Goal: Task Accomplishment & Management: Complete application form

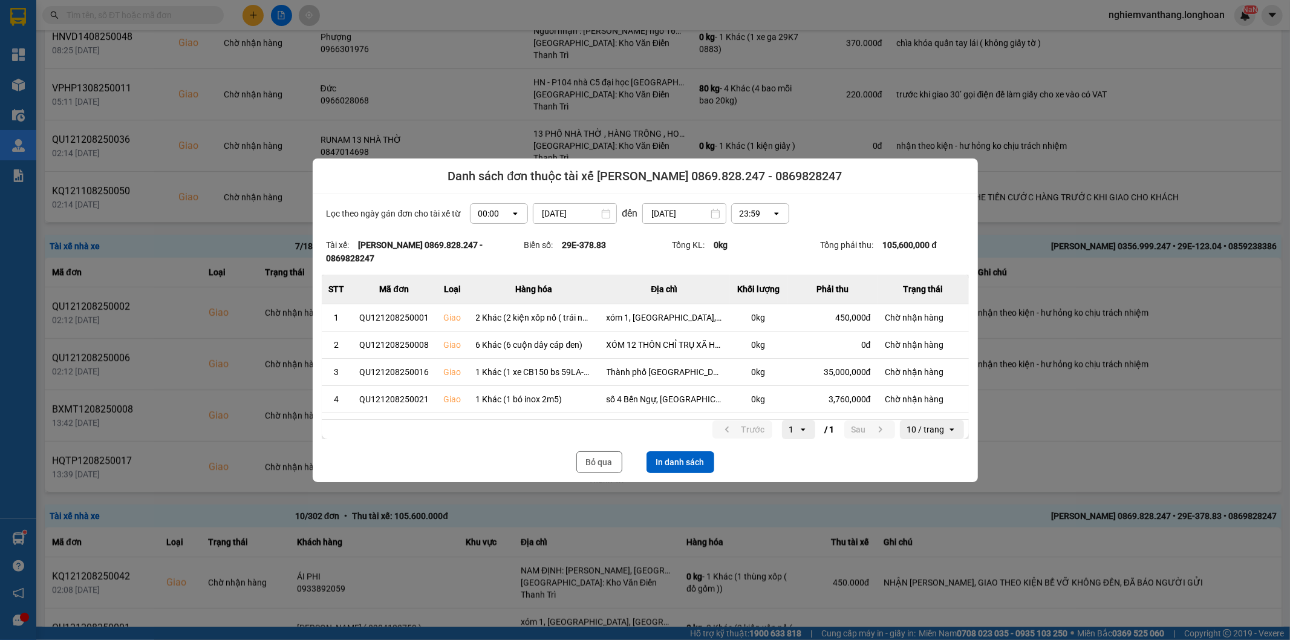
scroll to position [87, 0]
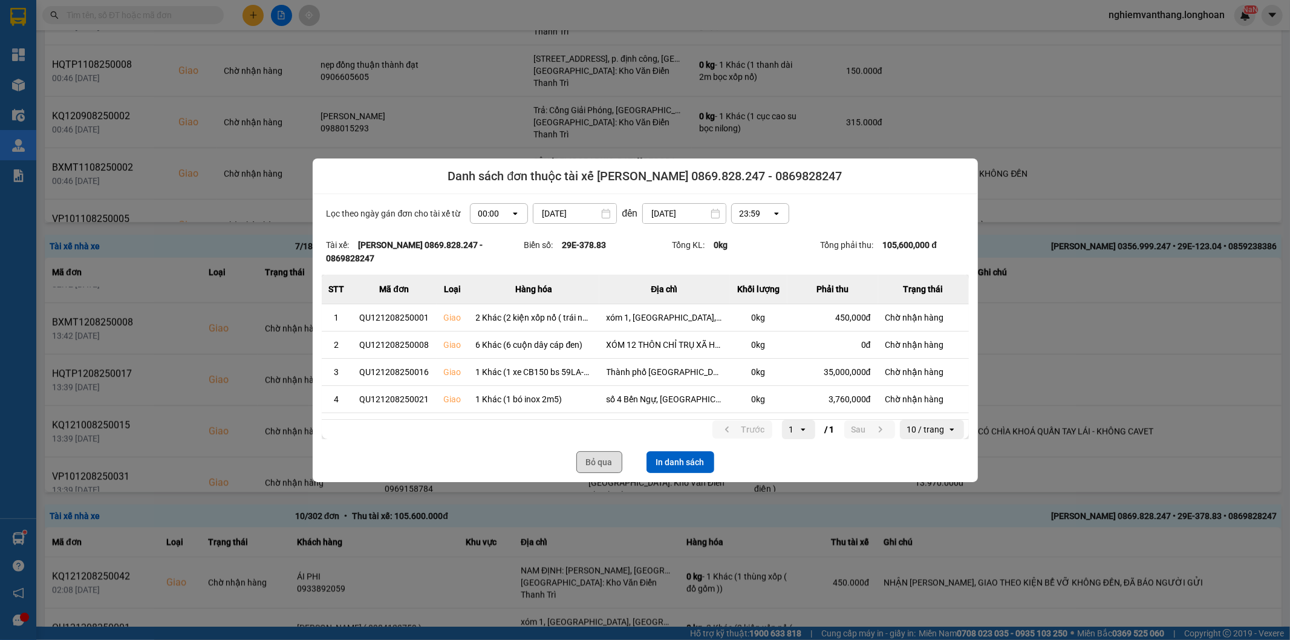
click at [585, 455] on button "Bỏ qua" at bounding box center [599, 462] width 46 height 22
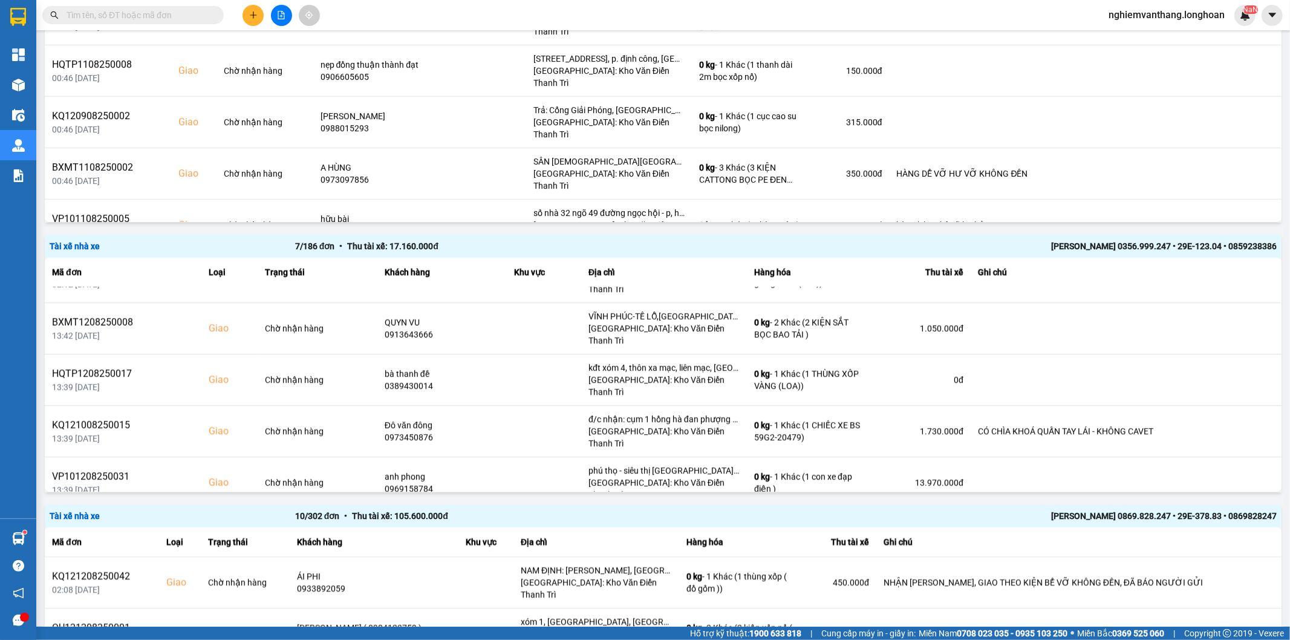
click at [1148, 16] on span "nghiemvanthang.longhoan" at bounding box center [1166, 14] width 135 height 15
click at [1146, 43] on span "Đăng xuất" at bounding box center [1171, 37] width 111 height 13
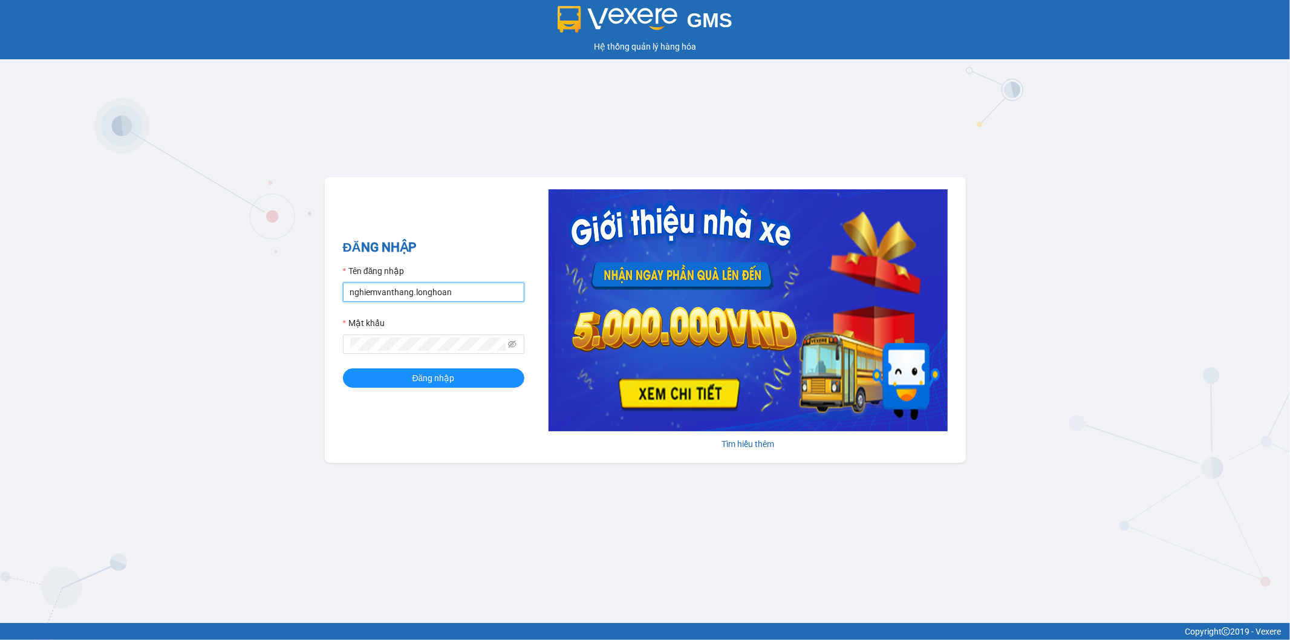
click at [450, 298] on input "nghiemvanthang.longhoan" at bounding box center [433, 291] width 181 height 19
type input "dohongquan.longhoan"
click at [420, 384] on span "Đăng nhập" at bounding box center [434, 377] width 42 height 13
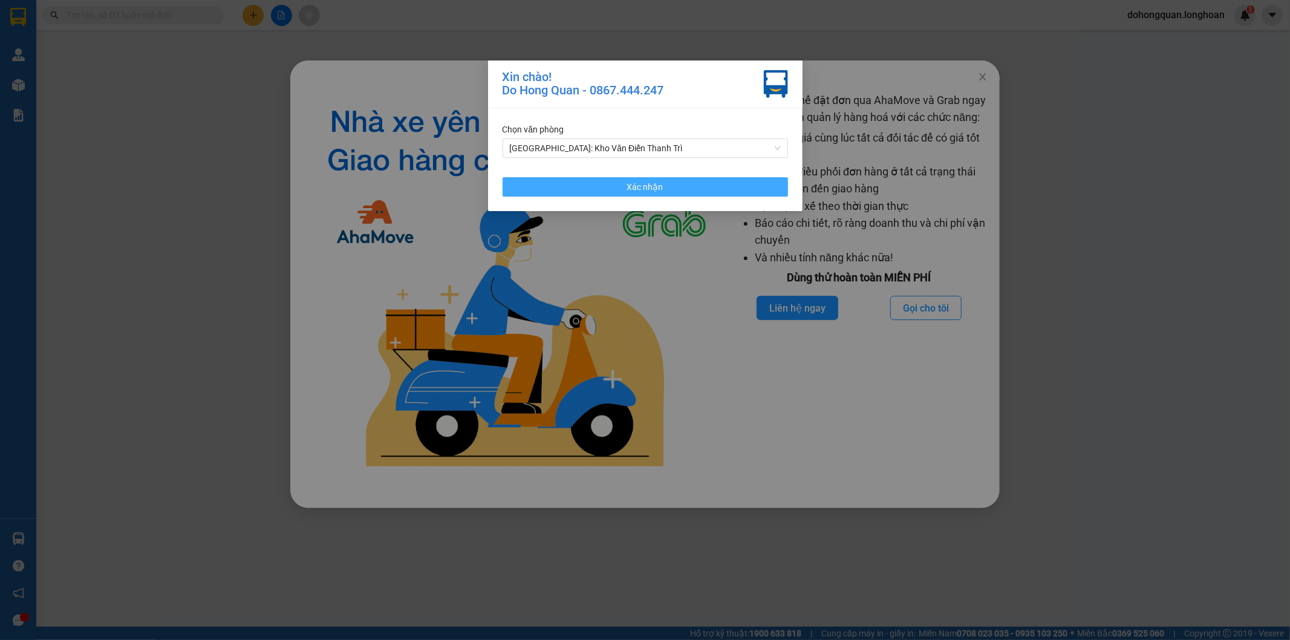
click at [567, 191] on button "Xác nhận" at bounding box center [645, 186] width 285 height 19
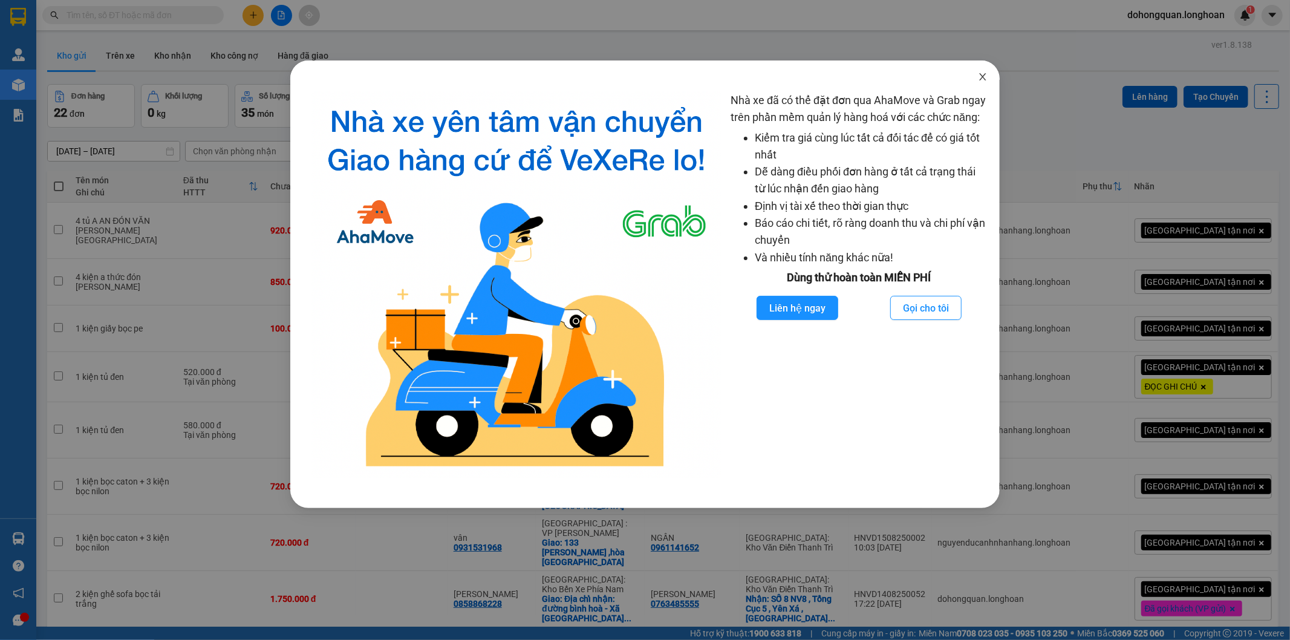
drag, startPoint x: 980, startPoint y: 68, endPoint x: 982, endPoint y: 59, distance: 9.8
click at [981, 68] on span "Close" at bounding box center [983, 77] width 34 height 34
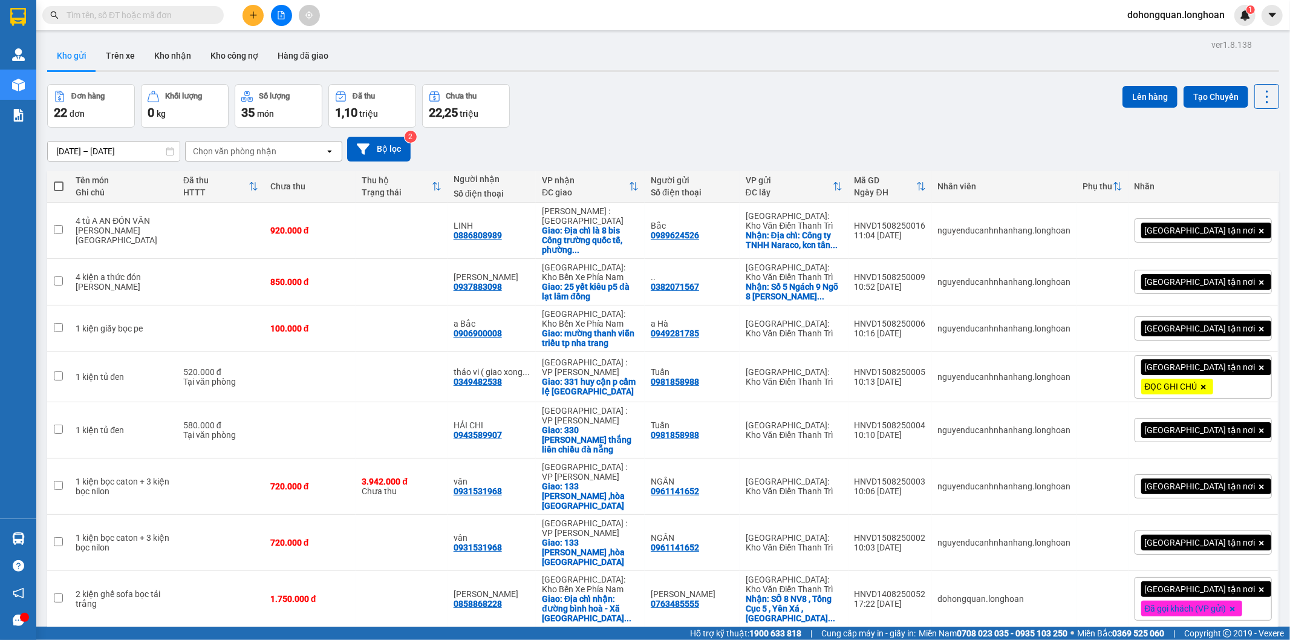
click at [164, 18] on input "text" at bounding box center [138, 14] width 143 height 13
paste input "0985574252"
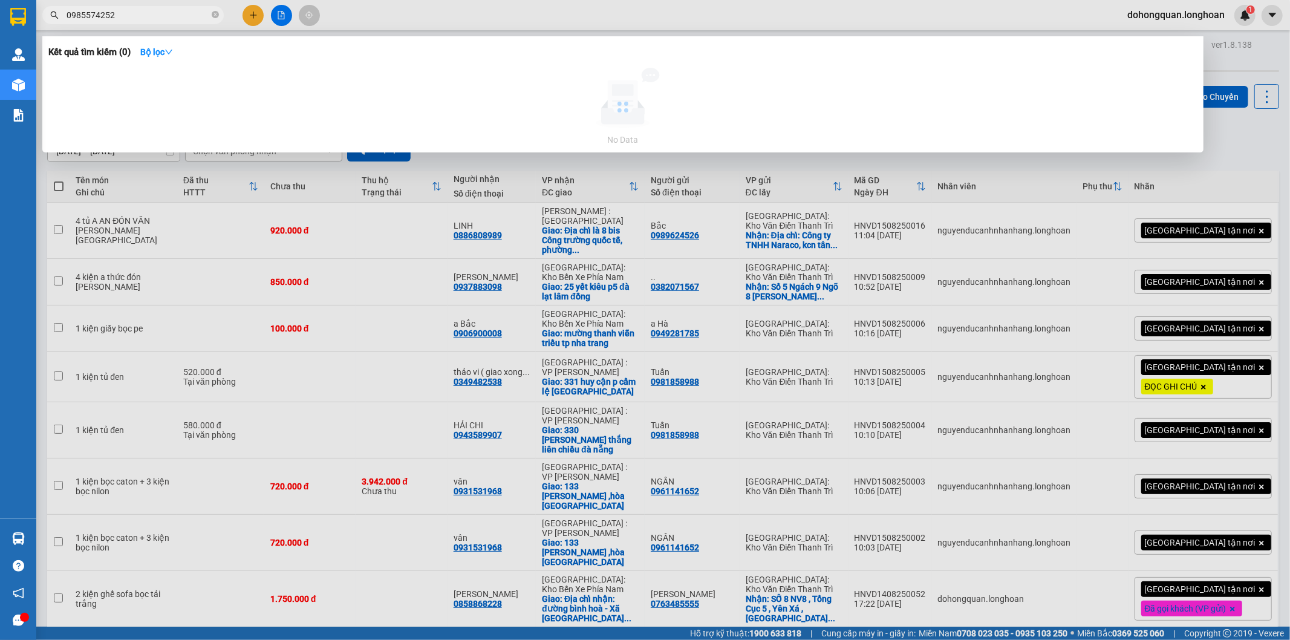
click at [67, 13] on input "0985574252" at bounding box center [138, 14] width 143 height 13
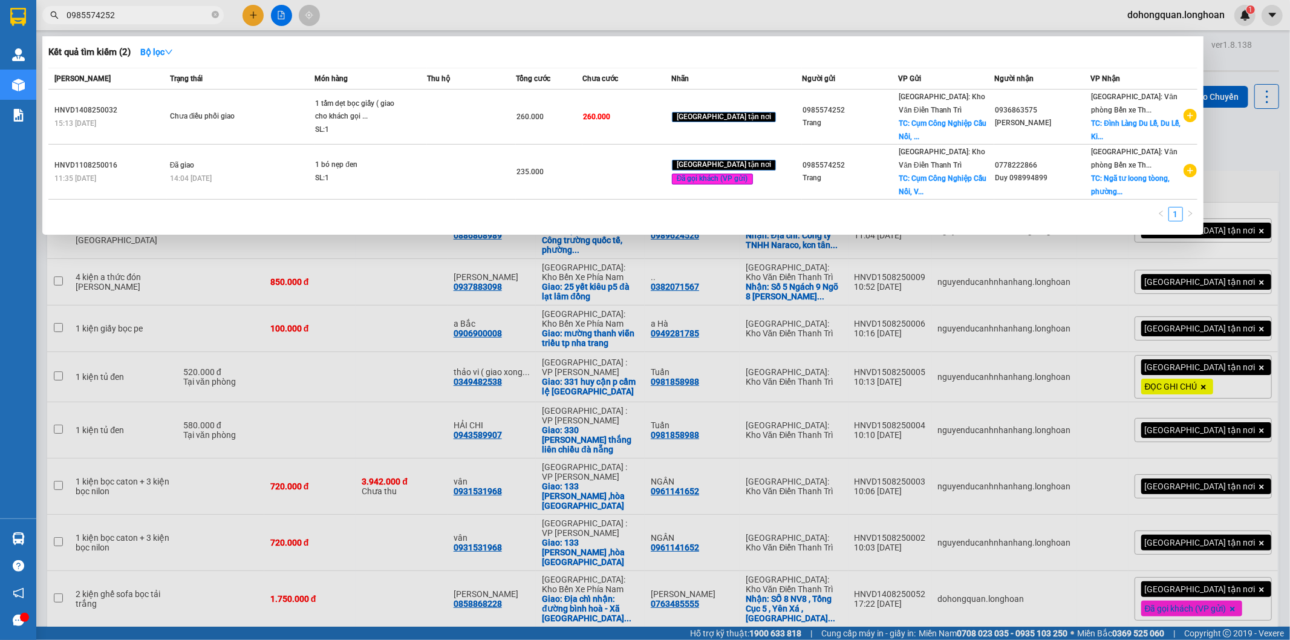
type input "0985574252"
click at [216, 12] on icon "close-circle" at bounding box center [215, 14] width 7 height 7
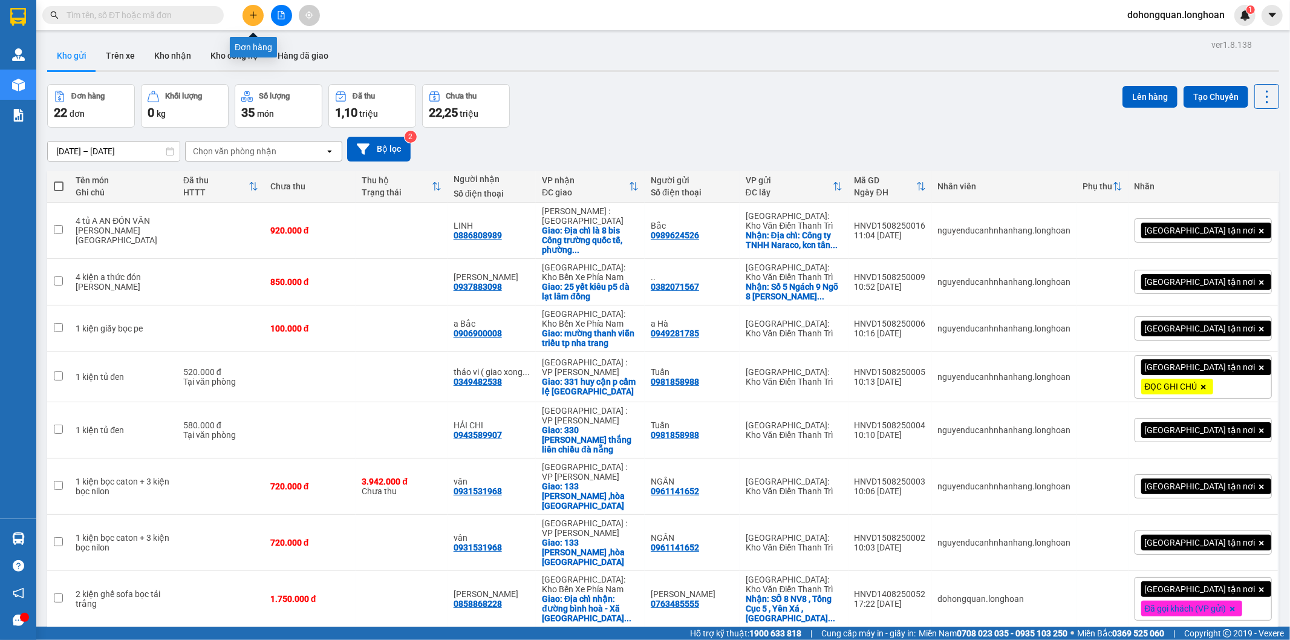
click at [258, 10] on button at bounding box center [253, 15] width 21 height 21
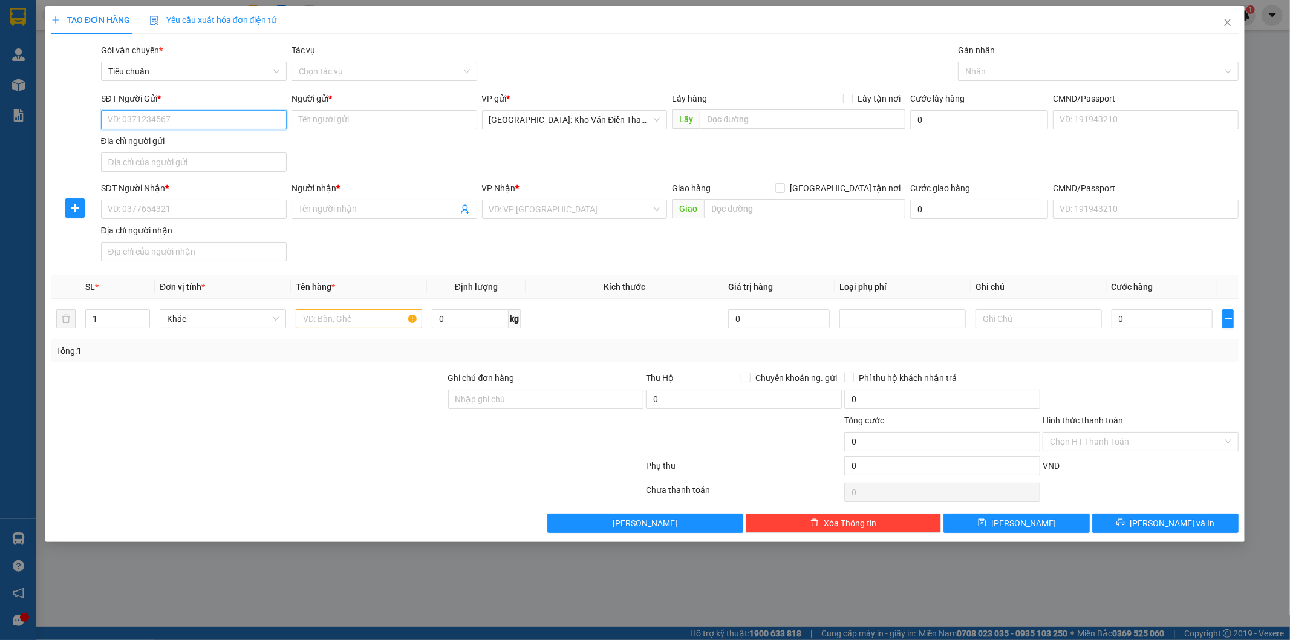
drag, startPoint x: 156, startPoint y: 125, endPoint x: 160, endPoint y: 119, distance: 7.1
click at [160, 119] on input "SĐT Người Gửi *" at bounding box center [194, 119] width 186 height 19
click at [177, 122] on input "SĐT Người Gửi *" at bounding box center [194, 119] width 186 height 19
paste input "0985574252"
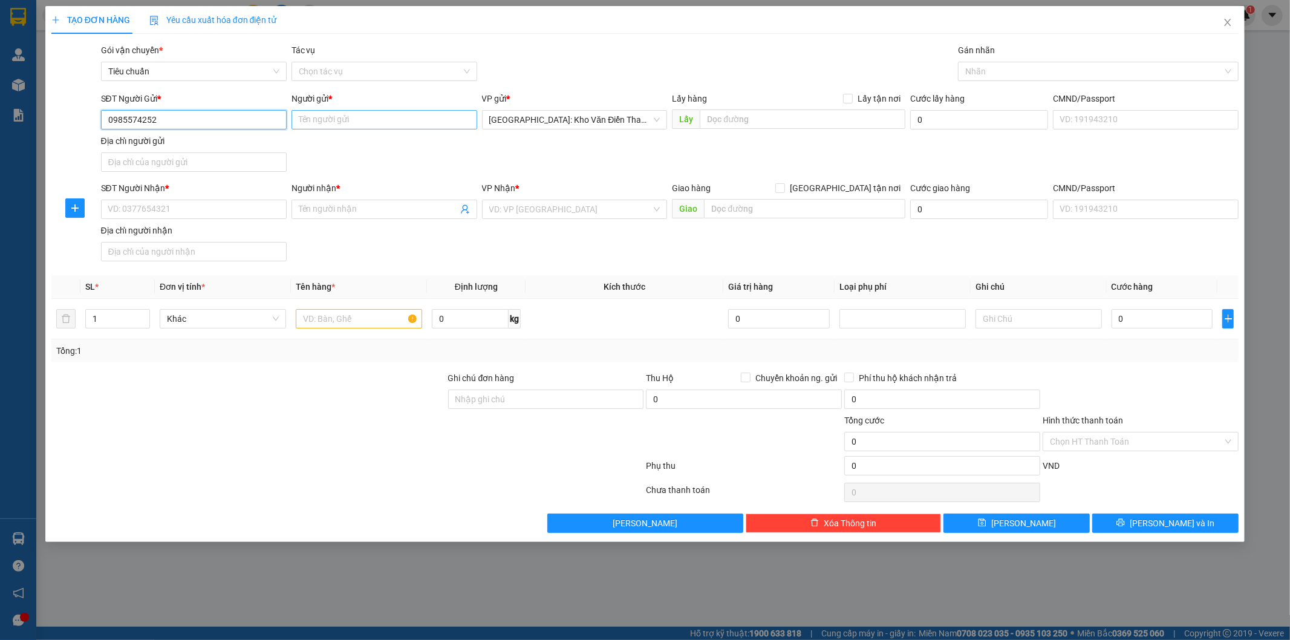
type input "0985574252"
click at [385, 114] on input "Người gửi *" at bounding box center [385, 119] width 186 height 19
click at [346, 111] on input "Người gửi *" at bounding box center [385, 119] width 186 height 19
paste input "Trang"
type input "Trang"
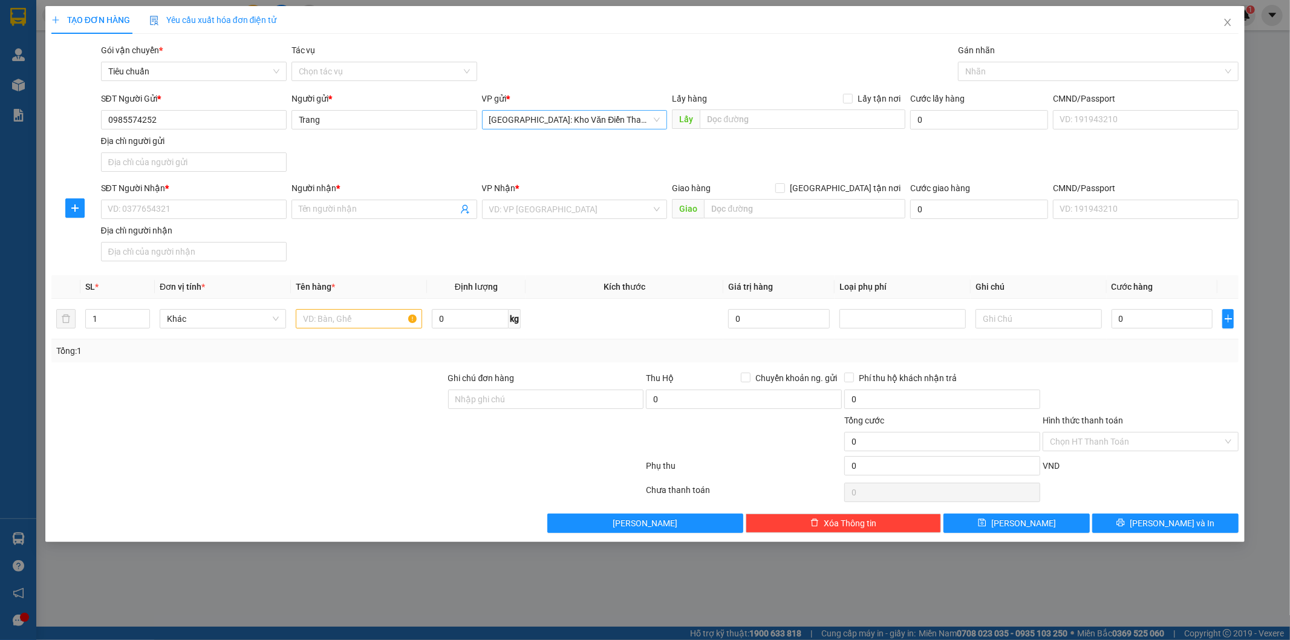
drag, startPoint x: 564, startPoint y: 162, endPoint x: 621, endPoint y: 125, distance: 67.8
click at [567, 160] on div "SĐT Người Gửi * 0985574252 Người gửi * Trang Trang VP gửi * Hà Nội: Kho Văn Điể…" at bounding box center [670, 134] width 1143 height 85
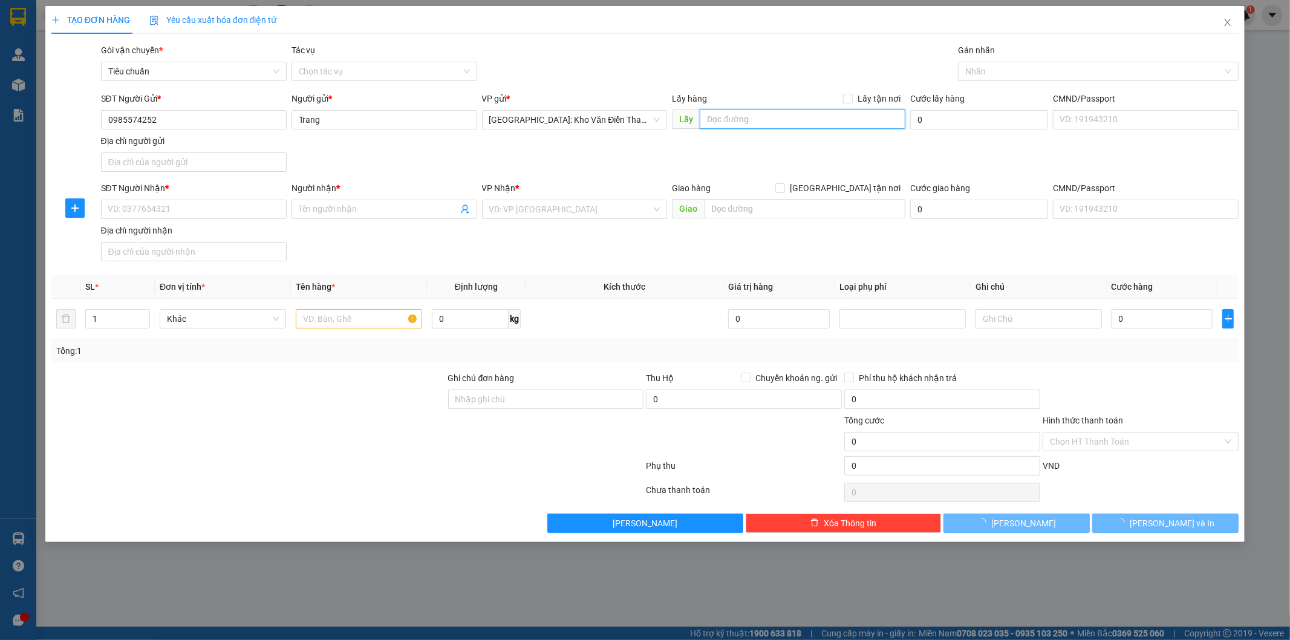
click at [734, 121] on input "text" at bounding box center [803, 118] width 206 height 19
click at [770, 125] on input "text" at bounding box center [803, 118] width 206 height 19
paste input "Cụm Công Nghiệp Cầu Nổi, Vân Canh, Hoài Đức, HN"
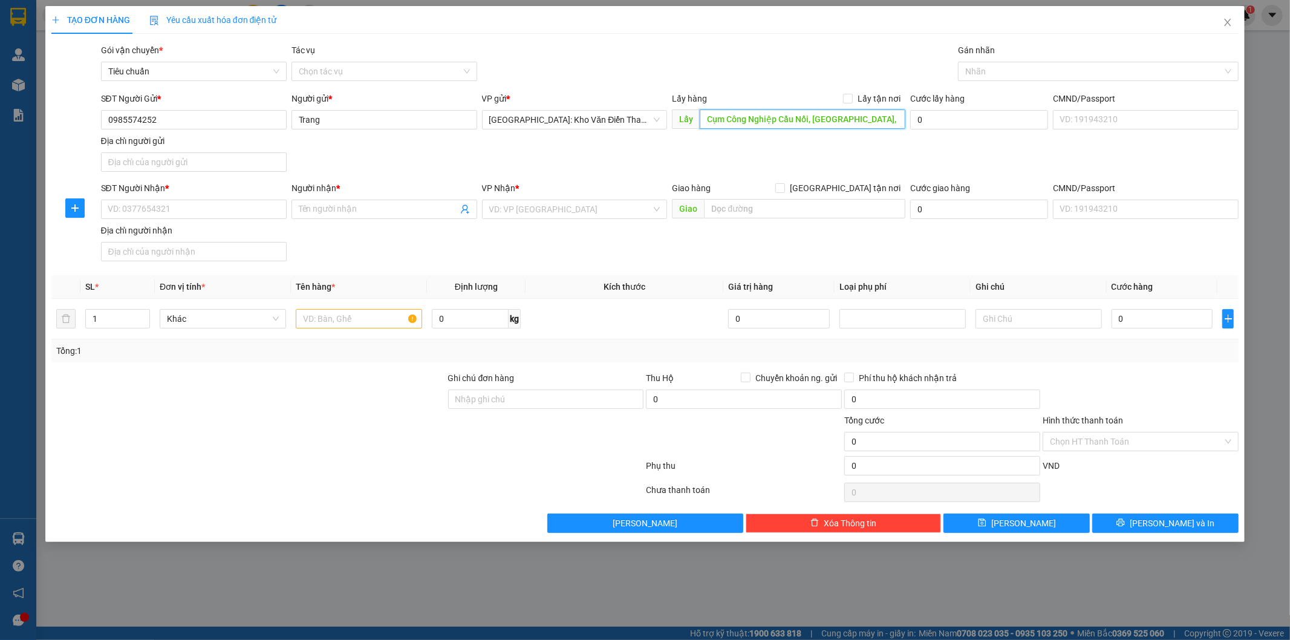
scroll to position [0, 9]
type input "Cụm Công Nghiệp Cầu Nổi, Vân Canh, Hoài Đức, HN"
click at [856, 100] on span "Lấy tận nơi" at bounding box center [879, 98] width 53 height 13
click at [852, 100] on input "Lấy tận nơi" at bounding box center [847, 98] width 8 height 8
checkbox input "true"
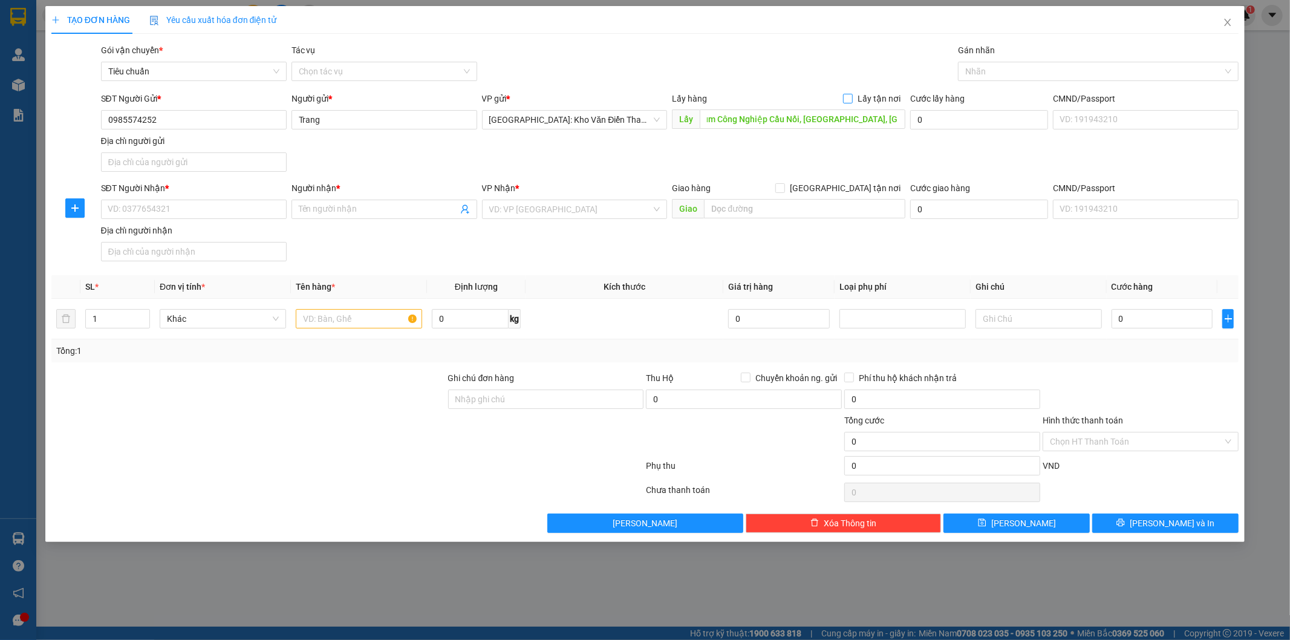
scroll to position [0, 0]
click at [800, 143] on div "SĐT Người Gửi * 0985574252 Người gửi * Trang VP gửi * Hà Nội: Kho Văn Điển Than…" at bounding box center [670, 134] width 1143 height 85
click at [202, 222] on div "SĐT Người Nhận * VD: 0377654321" at bounding box center [194, 202] width 186 height 42
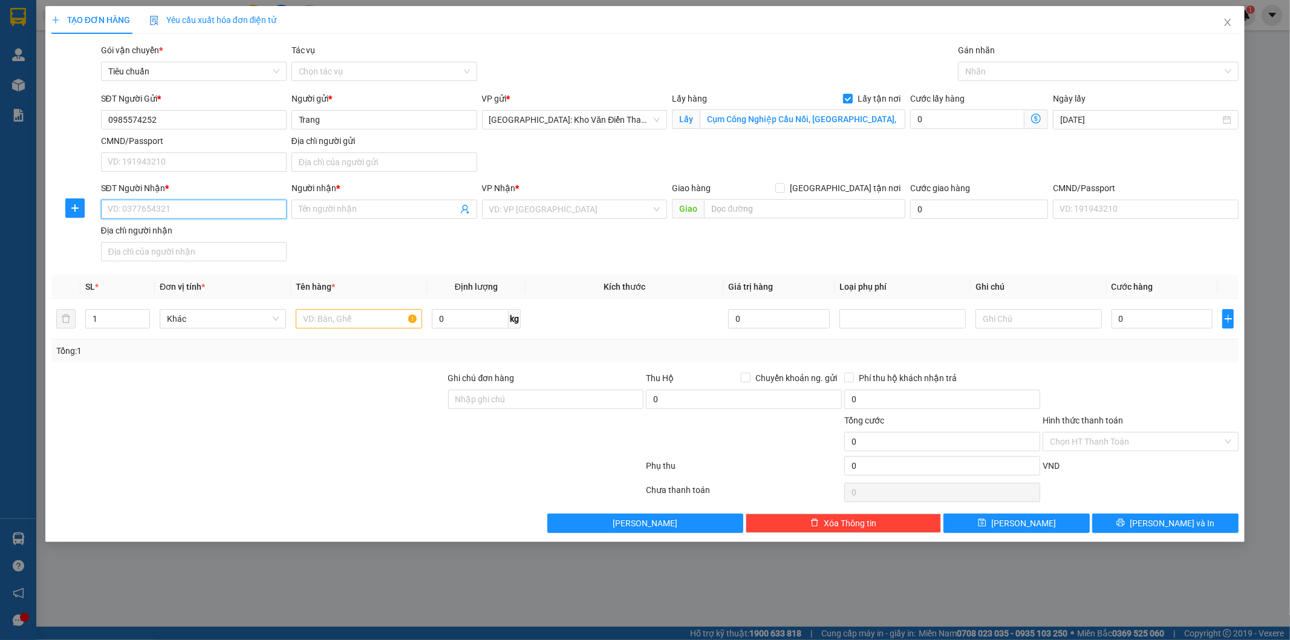
click at [209, 209] on input "SĐT Người Nhận *" at bounding box center [194, 209] width 186 height 19
paste input "098994899"
type input "098994899"
click at [328, 207] on input "Người nhận *" at bounding box center [378, 209] width 159 height 13
paste input "anh Duy"
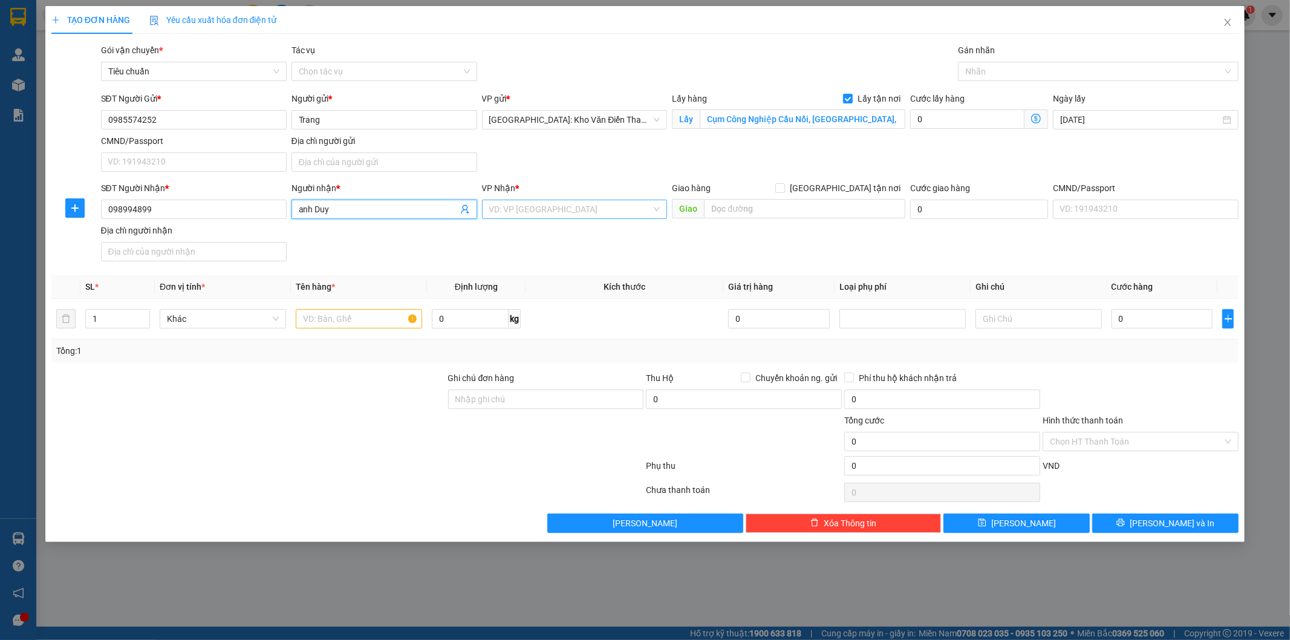
type input "anh Duy"
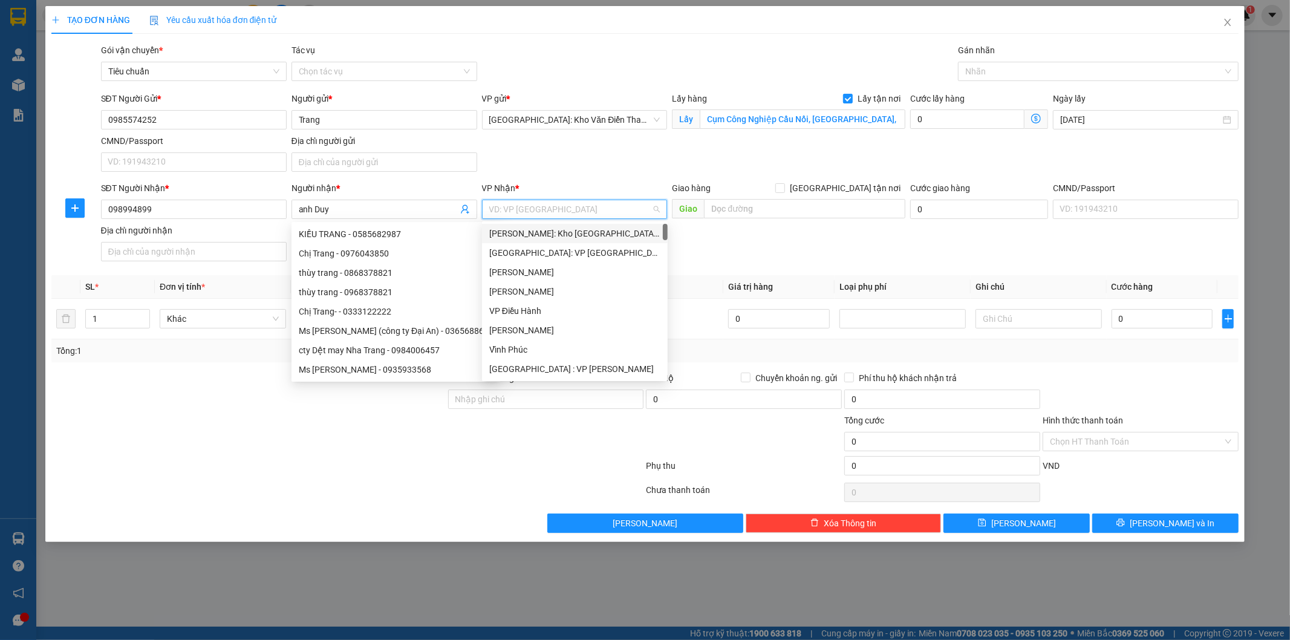
click at [510, 217] on input "search" at bounding box center [570, 209] width 163 height 18
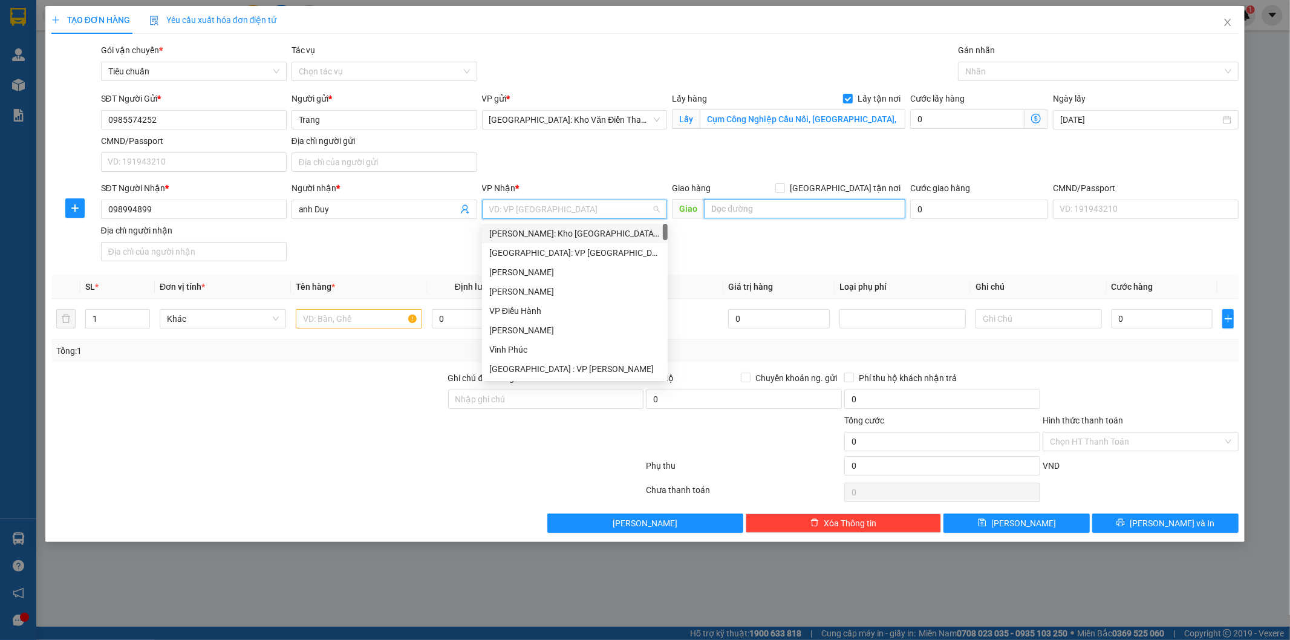
click at [752, 207] on input "text" at bounding box center [804, 208] width 201 height 19
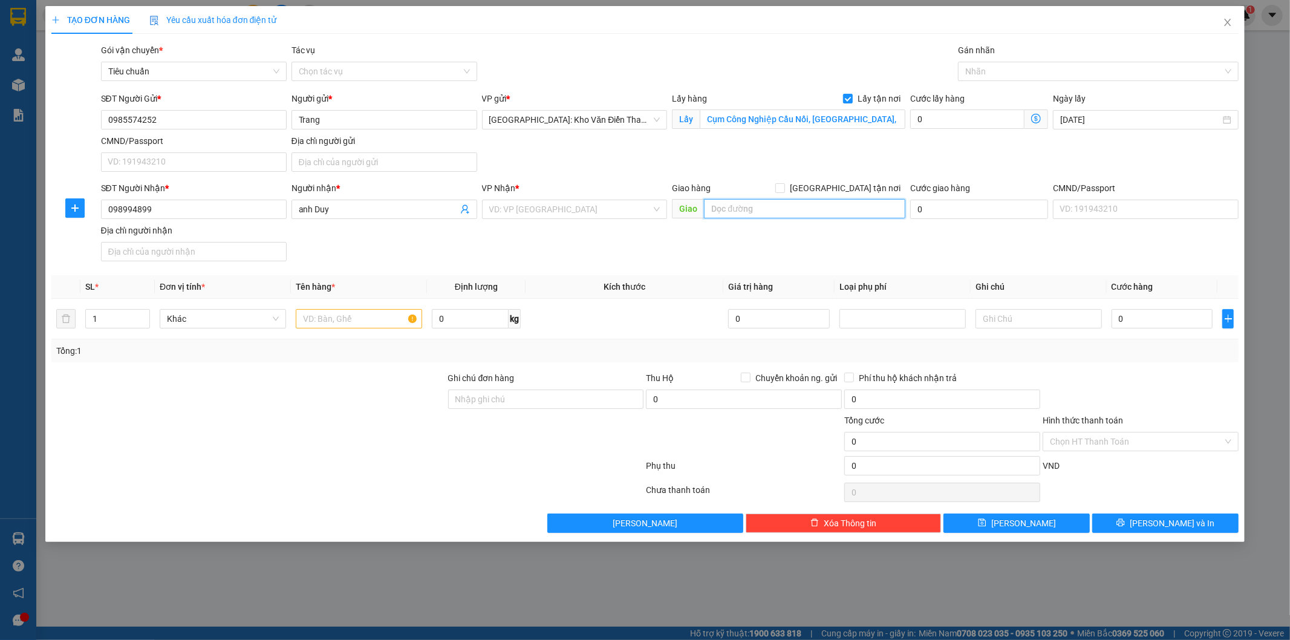
paste input "Ngã tư loong tòong, phường hồng gai, tỉnh quảng ninh"
type input "Ngã tư loong tòong, phường hồng gai, tỉnh quảng ninh"
click at [582, 213] on input "search" at bounding box center [570, 209] width 163 height 18
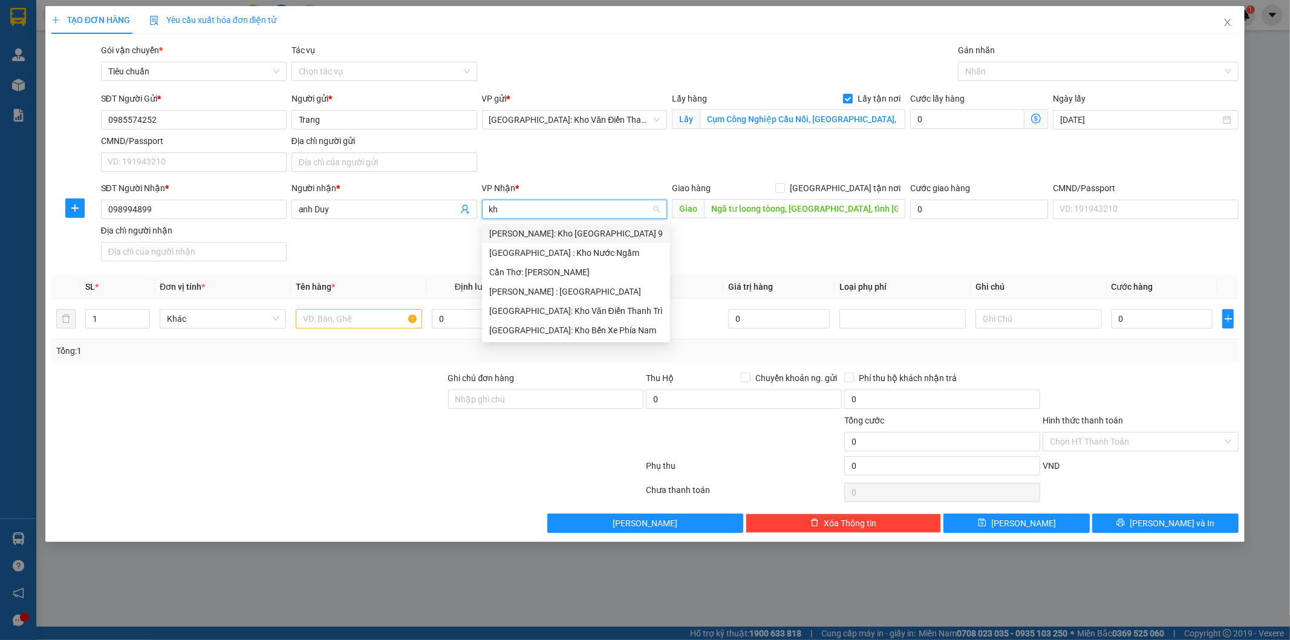
type input "k"
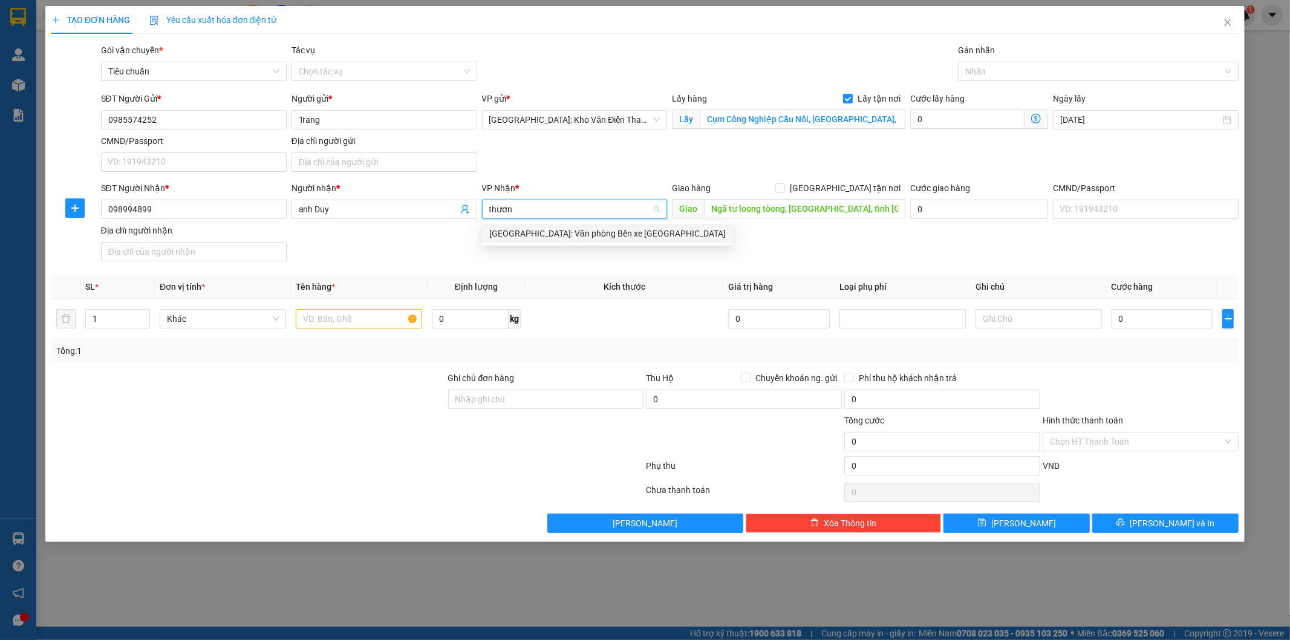
type input "thương"
click at [582, 227] on div "[GEOGRAPHIC_DATA]: Văn phòng Bến xe [GEOGRAPHIC_DATA]" at bounding box center [607, 233] width 236 height 13
click at [804, 252] on div "SĐT Người Nhận * 098994899 Người nhận * anh Duy VP Nhận * Hải Phòng: Văn phòng …" at bounding box center [670, 223] width 1143 height 85
click at [856, 179] on form "SĐT Người Gửi * 0985574252 Người gửi * Trang VP gửi * Hà Nội: Kho Văn Điển Than…" at bounding box center [645, 179] width 1188 height 174
drag, startPoint x: 850, startPoint y: 186, endPoint x: 867, endPoint y: 183, distance: 17.1
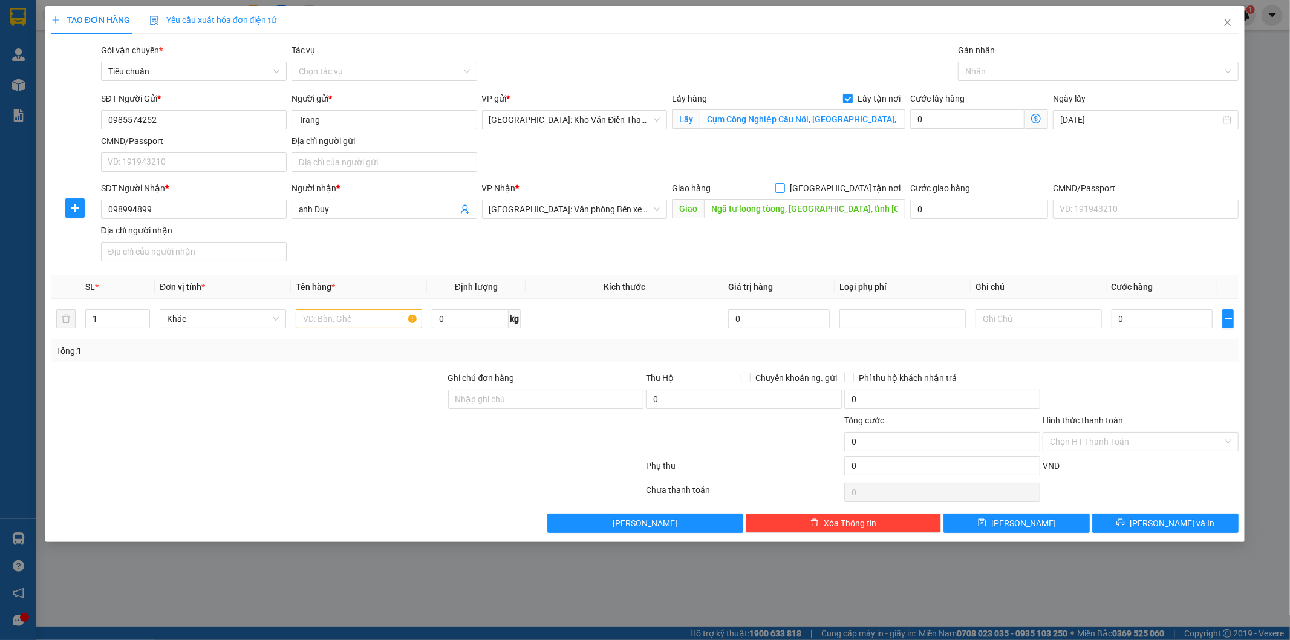
click at [850, 186] on span "[GEOGRAPHIC_DATA] tận nơi" at bounding box center [845, 187] width 120 height 13
click at [784, 186] on input "[GEOGRAPHIC_DATA] tận nơi" at bounding box center [779, 187] width 8 height 8
checkbox input "true"
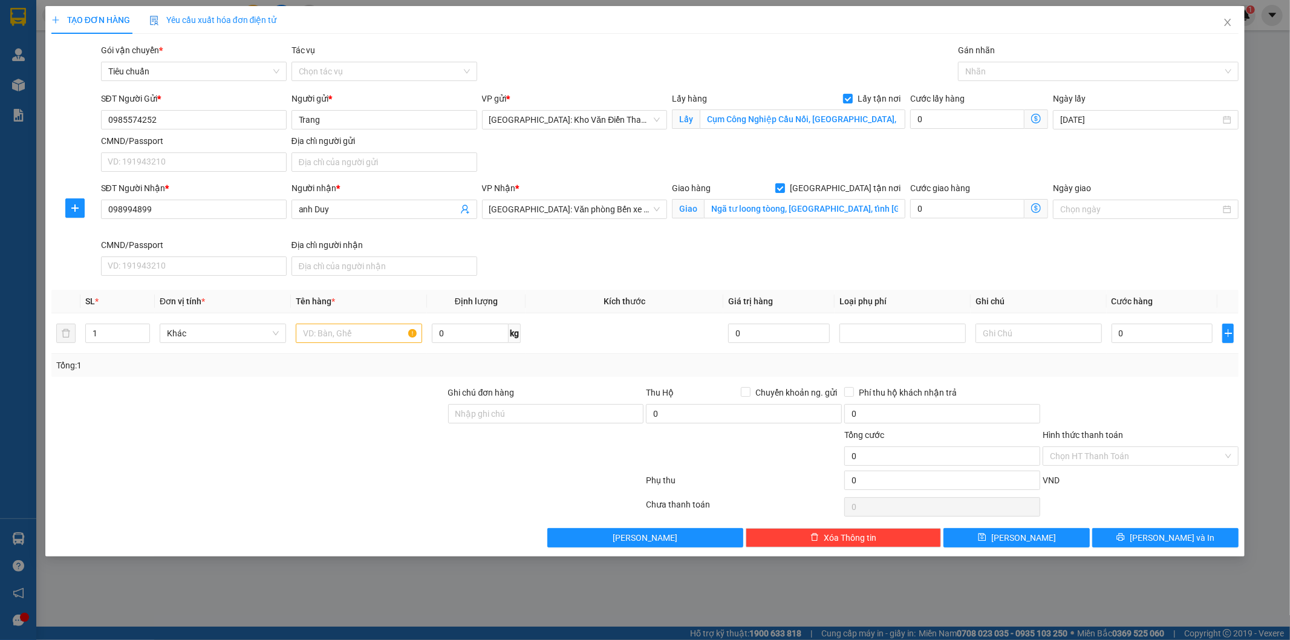
drag, startPoint x: 947, startPoint y: 160, endPoint x: 984, endPoint y: 99, distance: 72.2
click at [951, 155] on div "SĐT Người Gửi * 0985574252 Người gửi * Trang VP gửi * Hà Nội: Kho Văn Điển Than…" at bounding box center [670, 134] width 1143 height 85
click at [988, 70] on div at bounding box center [1092, 71] width 263 height 15
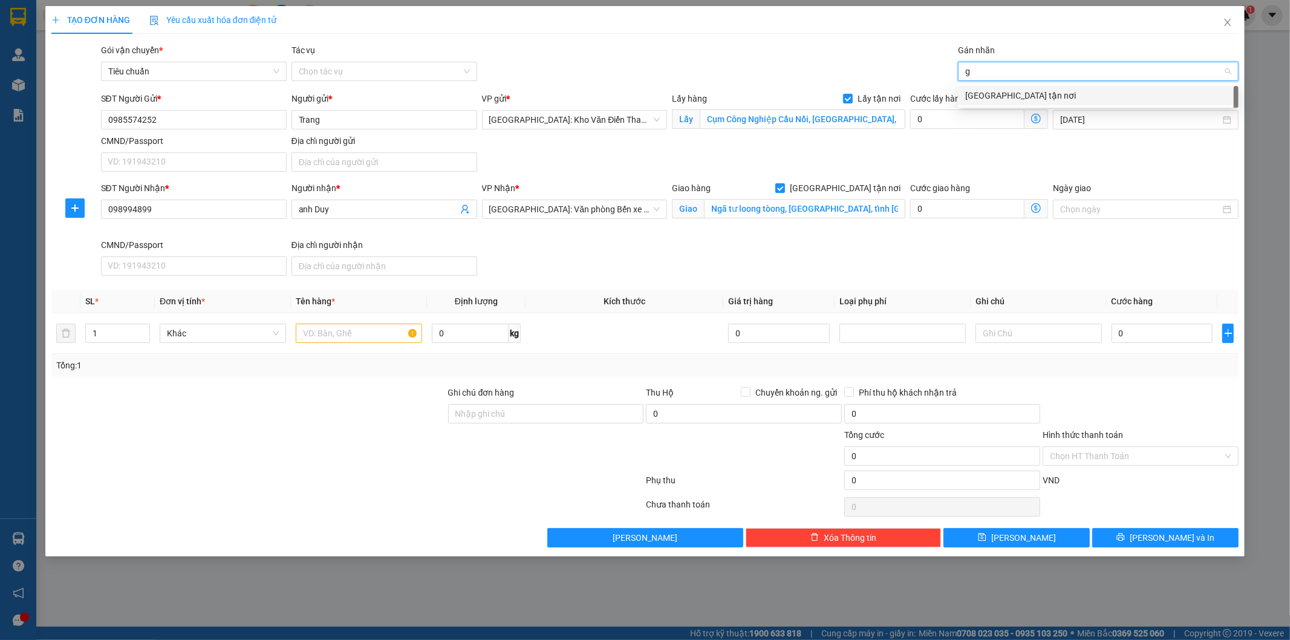
type input "gt"
click at [982, 90] on div "[GEOGRAPHIC_DATA] tận nơi" at bounding box center [1098, 95] width 266 height 13
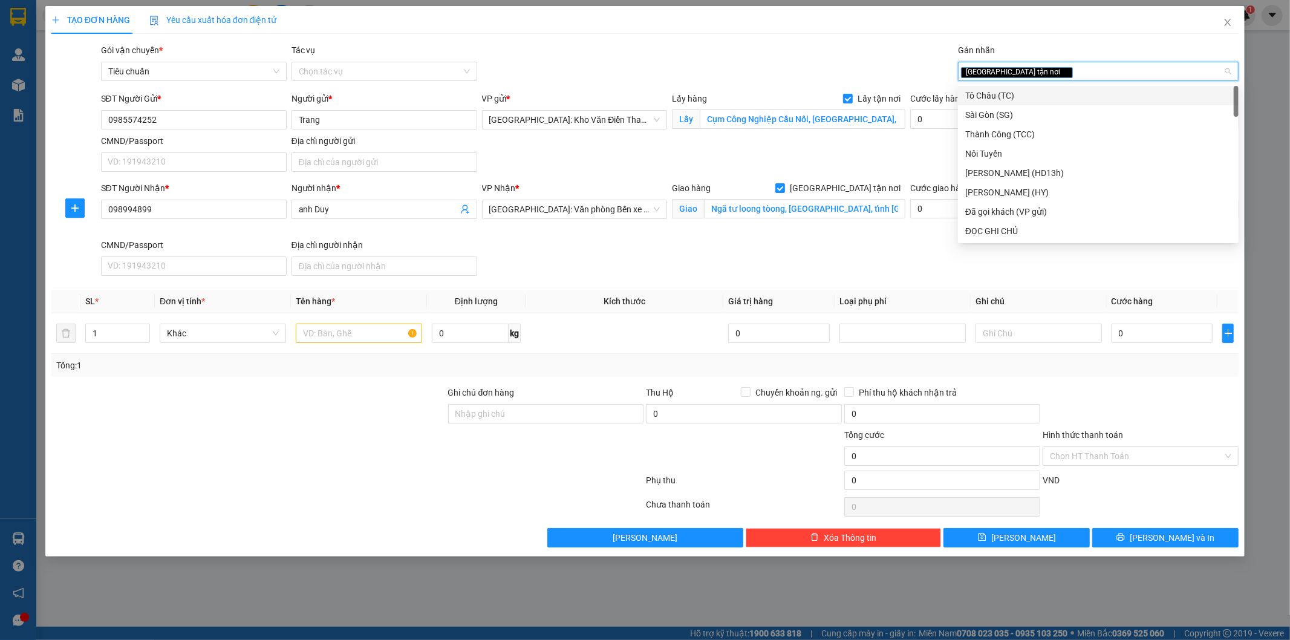
click at [893, 161] on div "SĐT Người Gửi * 0985574252 Người gửi * Trang VP gửi * Hà Nội: Kho Văn Điển Than…" at bounding box center [670, 134] width 1143 height 85
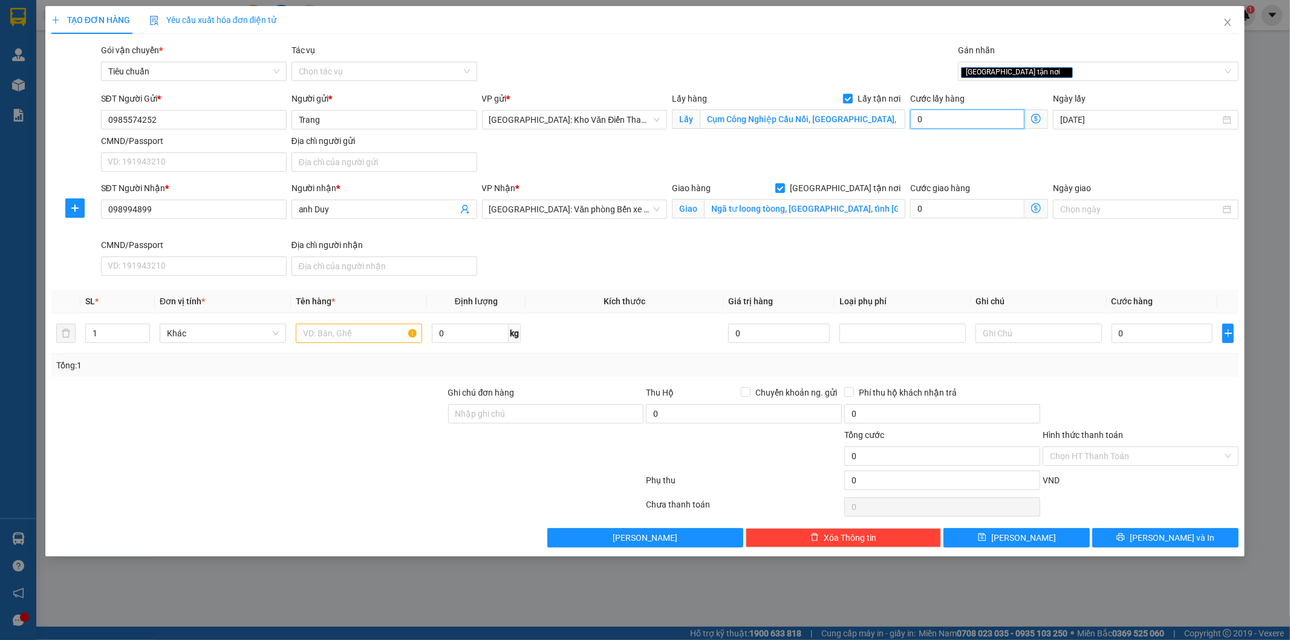
click at [942, 128] on input "0" at bounding box center [967, 118] width 114 height 19
type input "6"
type input "65"
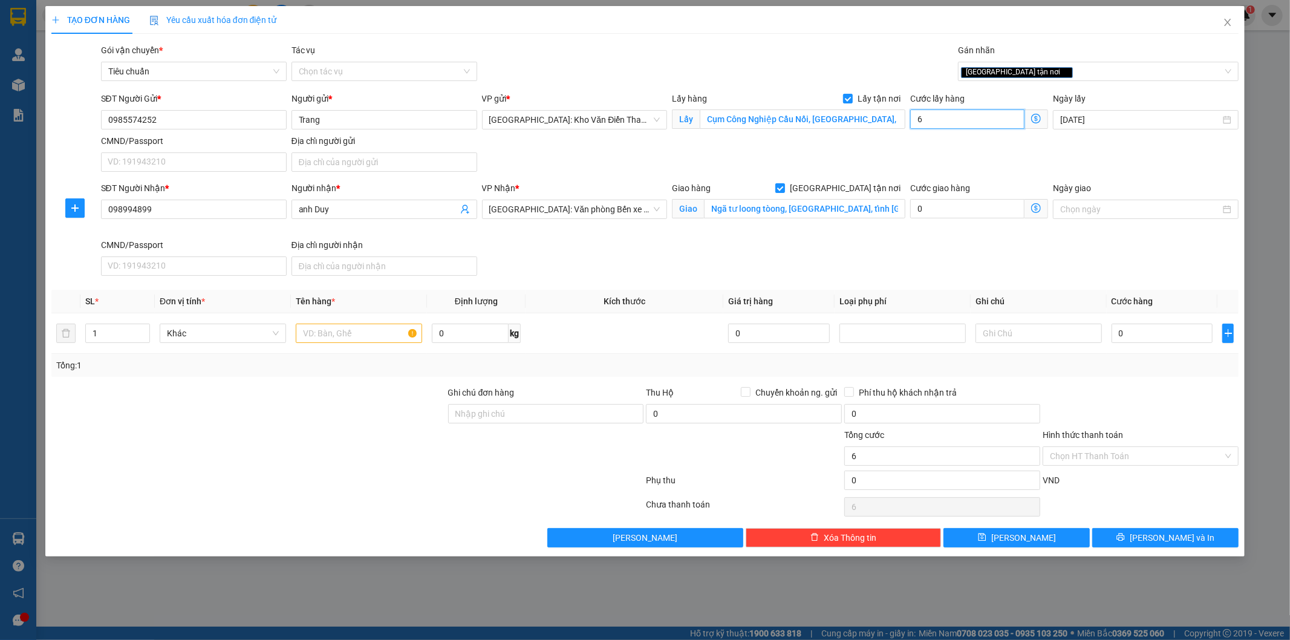
type input "65"
type input "650"
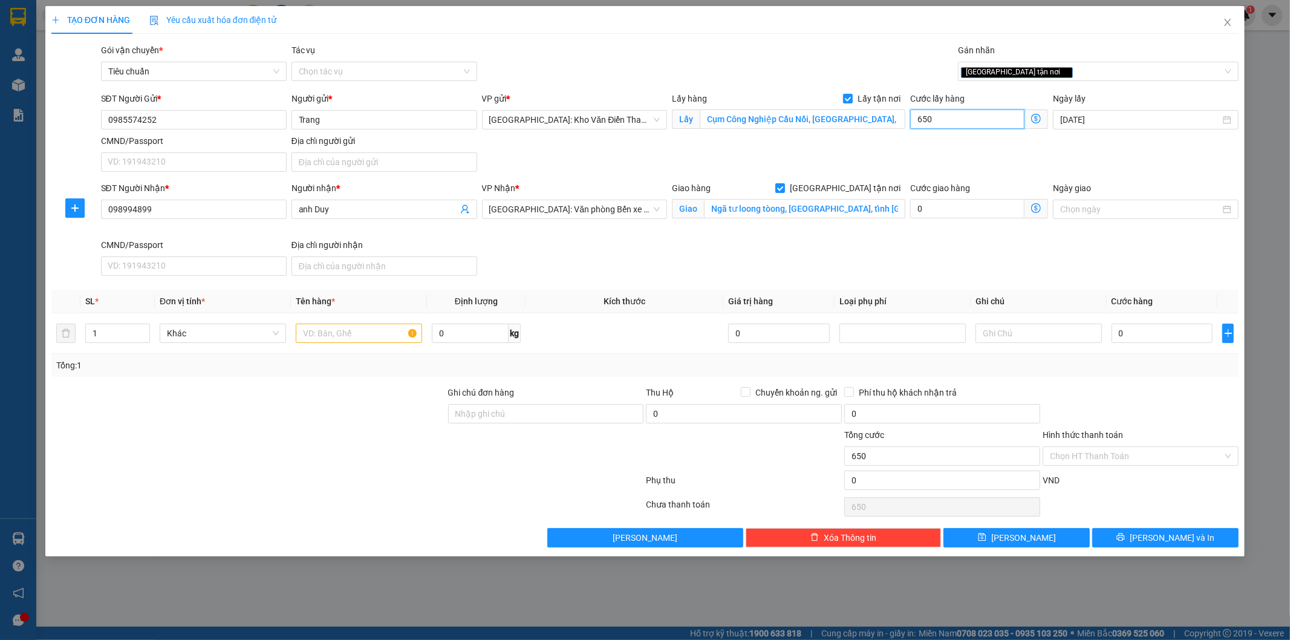
type input "6.500"
type input "65.000"
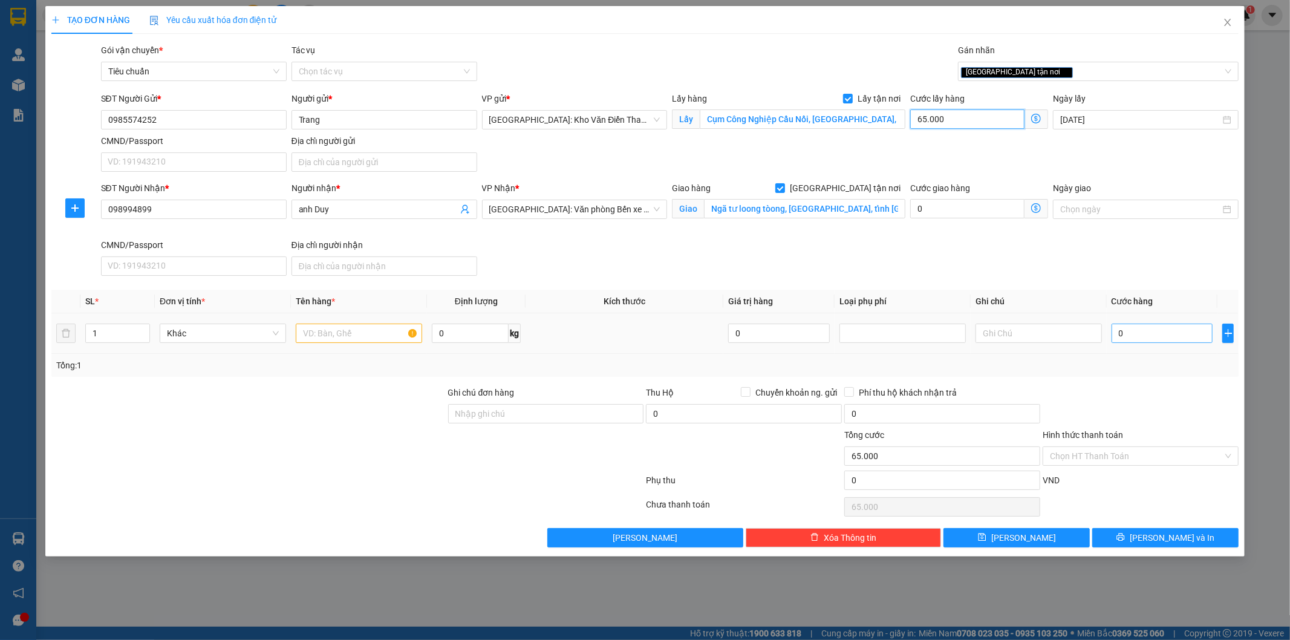
type input "65.000"
click at [1144, 339] on input "0" at bounding box center [1163, 333] width 102 height 19
type input "1"
type input "65.001"
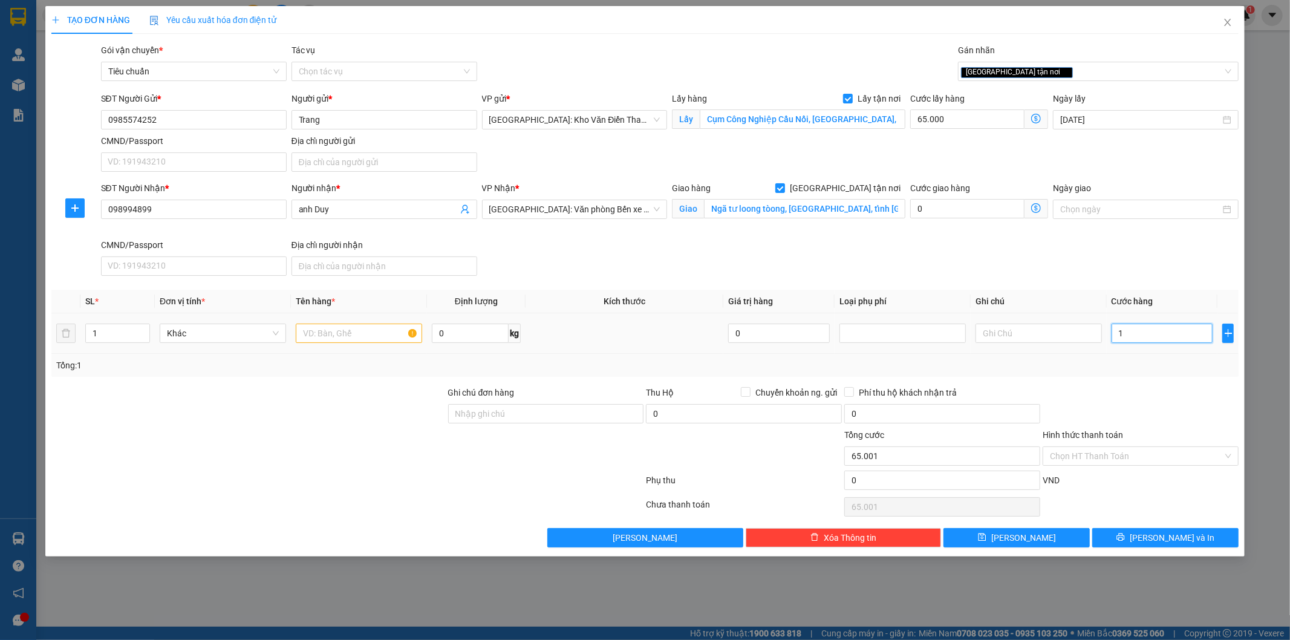
type input "17"
type input "65.017"
type input "170"
type input "65.170"
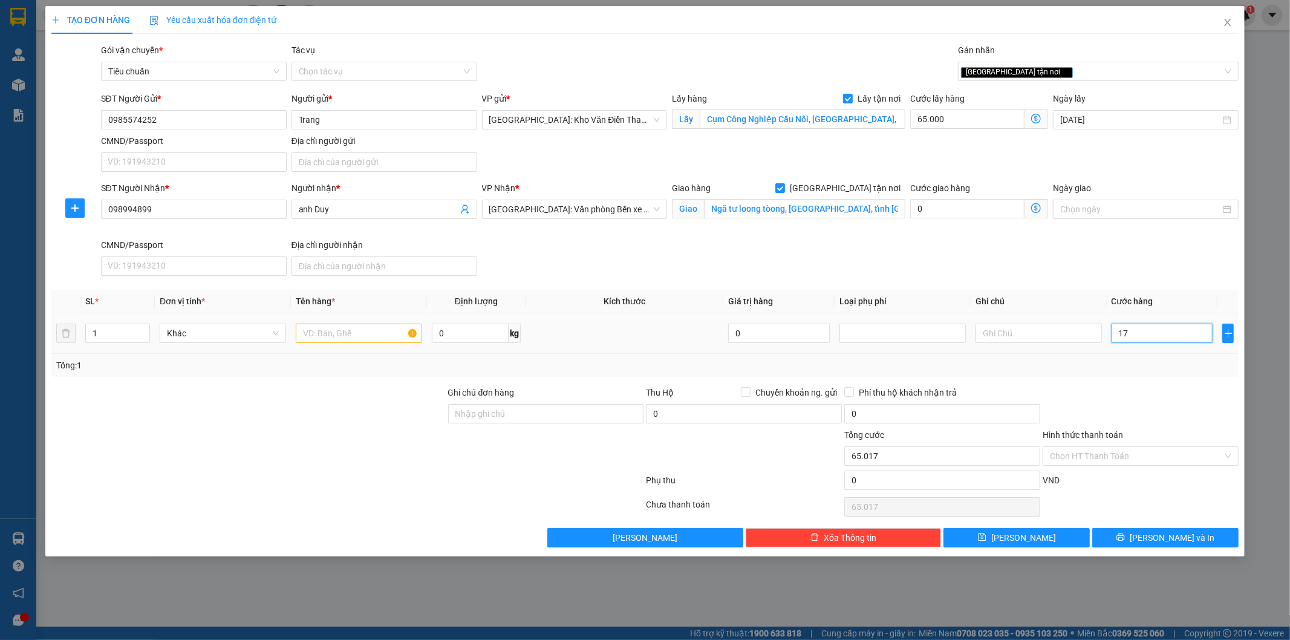
type input "65.170"
type input "1.700"
type input "66.700"
type input "17.000"
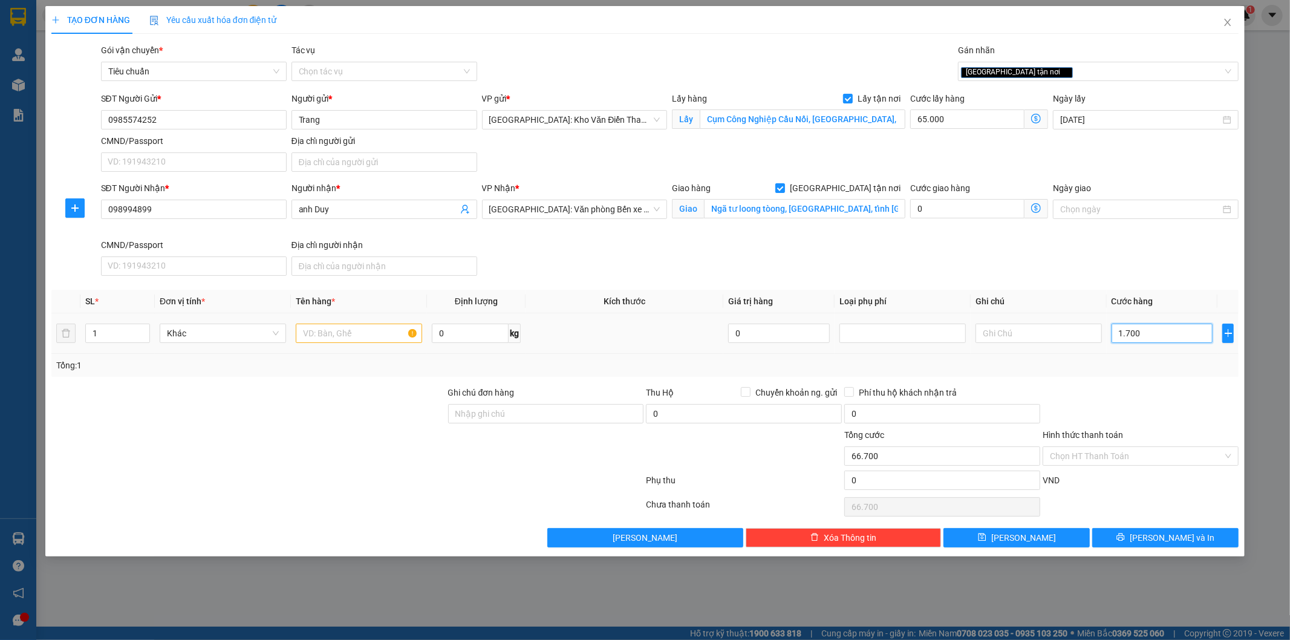
type input "82.000"
type input "170.000"
type input "235.000"
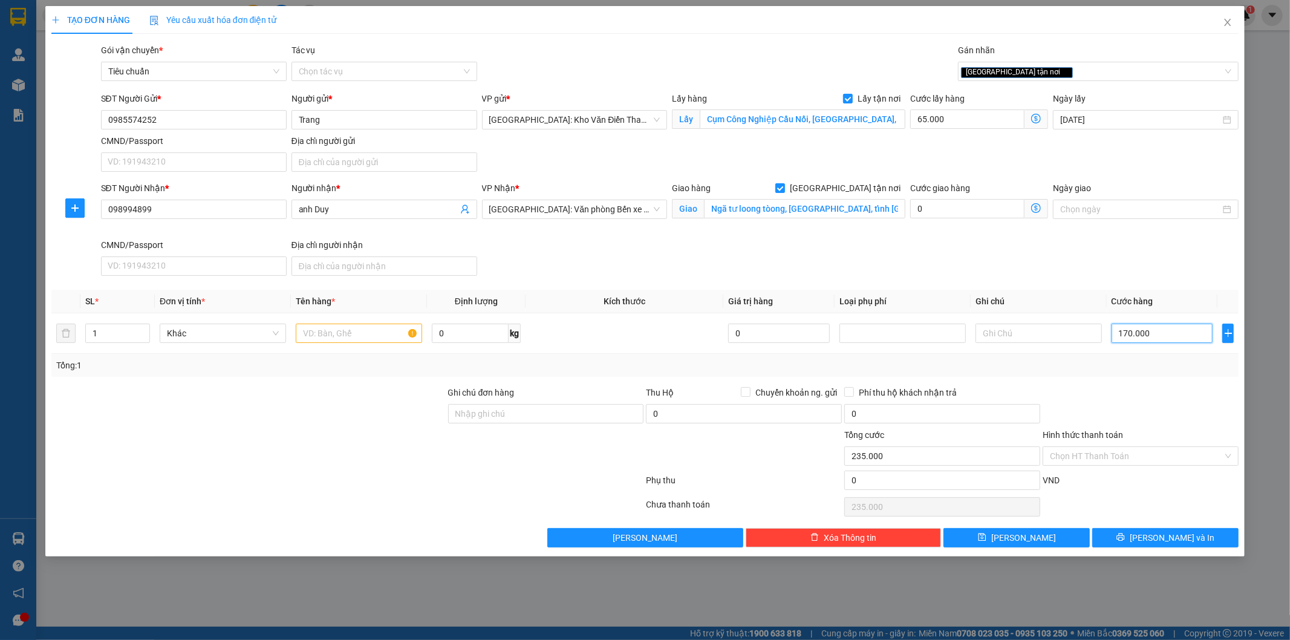
type input "170.000"
click at [1144, 412] on div at bounding box center [1141, 407] width 198 height 42
click at [327, 316] on td at bounding box center [359, 333] width 136 height 41
click at [322, 328] on input "text" at bounding box center [359, 333] width 126 height 19
click at [330, 341] on input "text" at bounding box center [359, 333] width 126 height 19
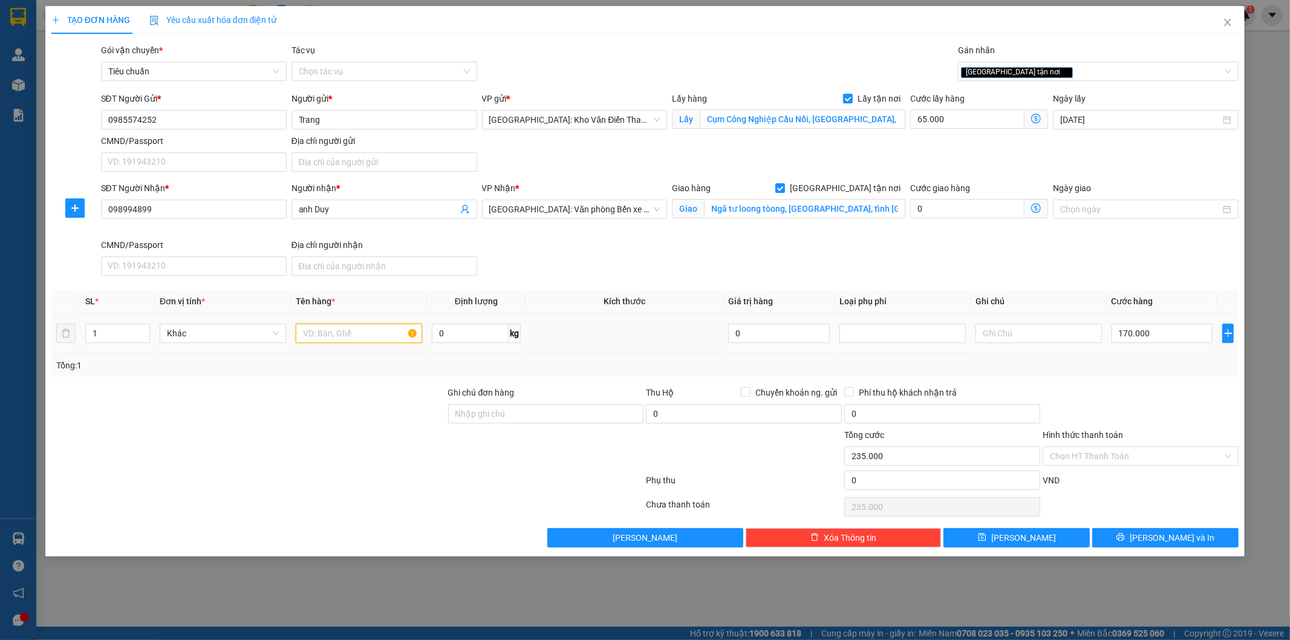
paste input "15/8 hằng"
paste input "bó nẹp 300x20x20cm"
type input "15/8 hằng bó nẹp 300x20x20cm a bình đón"
click at [1019, 541] on span "Lưu" at bounding box center [1023, 537] width 65 height 13
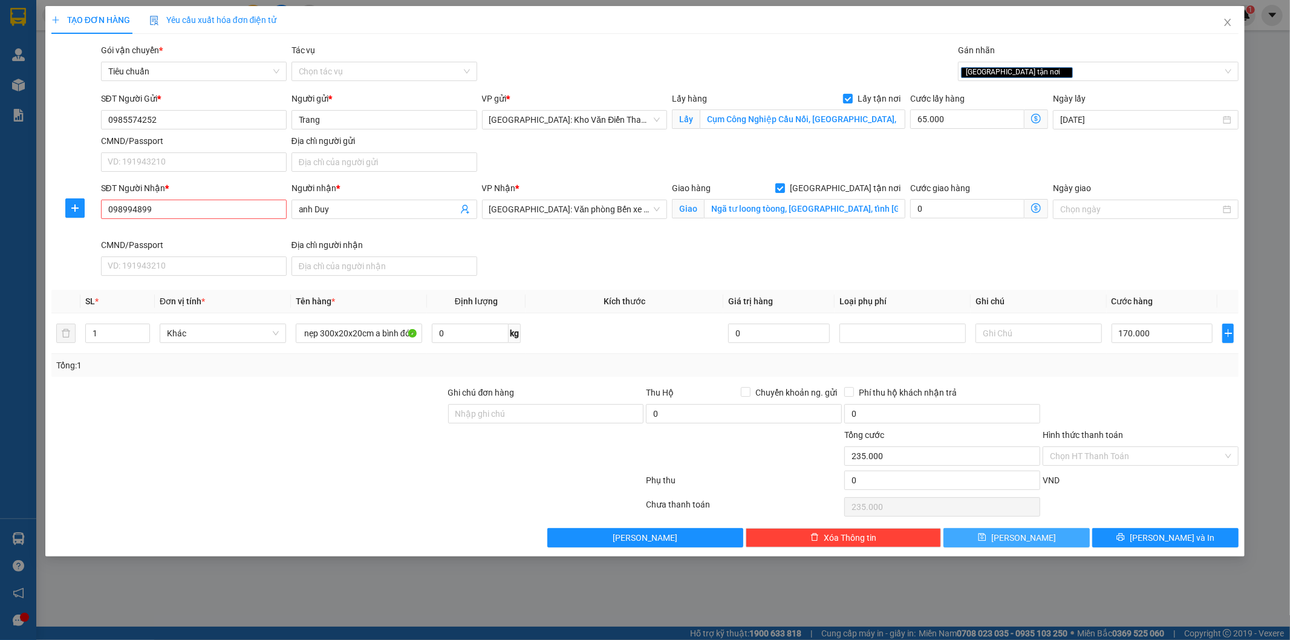
scroll to position [0, 0]
click at [112, 214] on input "098994899" at bounding box center [194, 209] width 186 height 19
click at [209, 210] on input "098994899" at bounding box center [194, 209] width 186 height 19
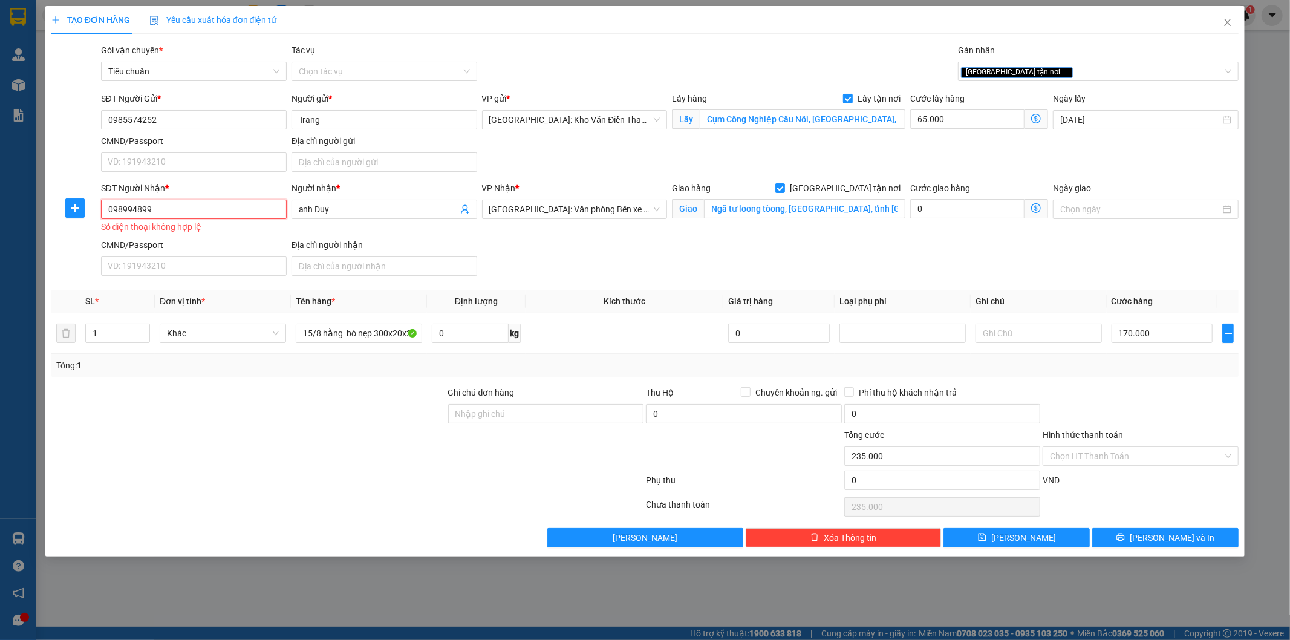
click at [209, 210] on input "098994899" at bounding box center [194, 209] width 186 height 19
click at [209, 210] on input "SĐT Người Nhận *" at bounding box center [194, 209] width 186 height 19
paste input "0778222866"
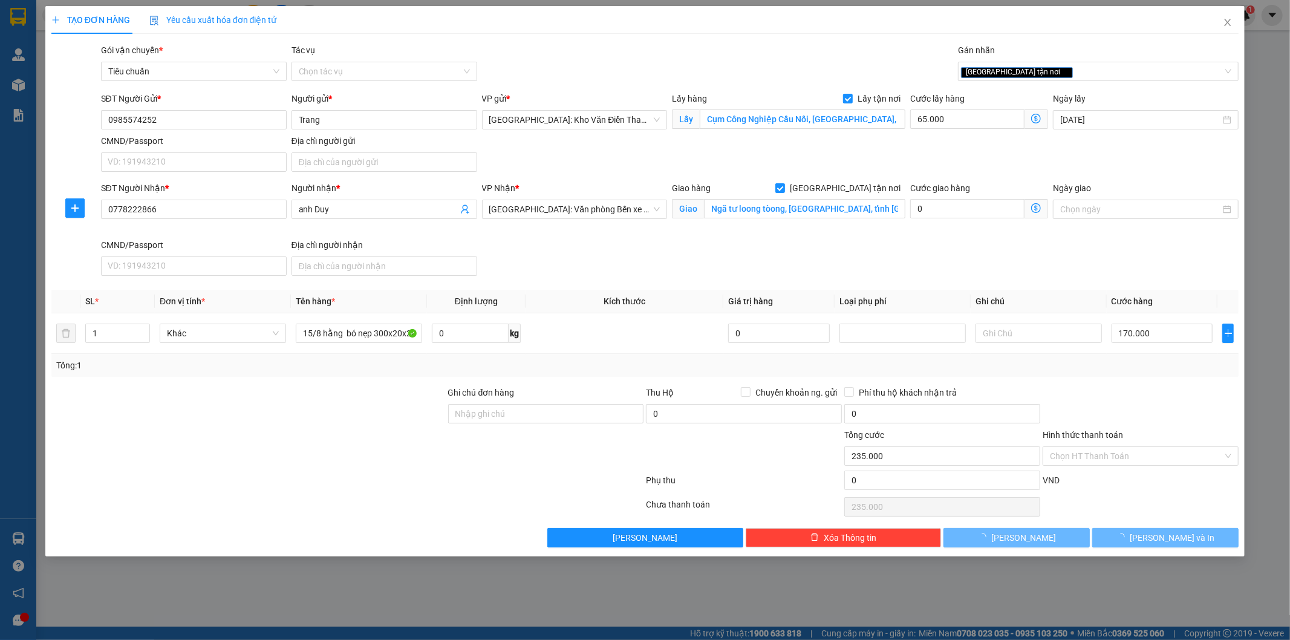
click at [451, 224] on div "Người nhận * anh Duy" at bounding box center [384, 209] width 191 height 57
click at [1039, 552] on div "TẠO ĐƠN HÀNG Yêu cầu xuất hóa đơn điện tử Transit Pickup Surcharge Ids Transit …" at bounding box center [645, 281] width 1200 height 550
click at [1039, 547] on button "Lưu" at bounding box center [1017, 537] width 146 height 19
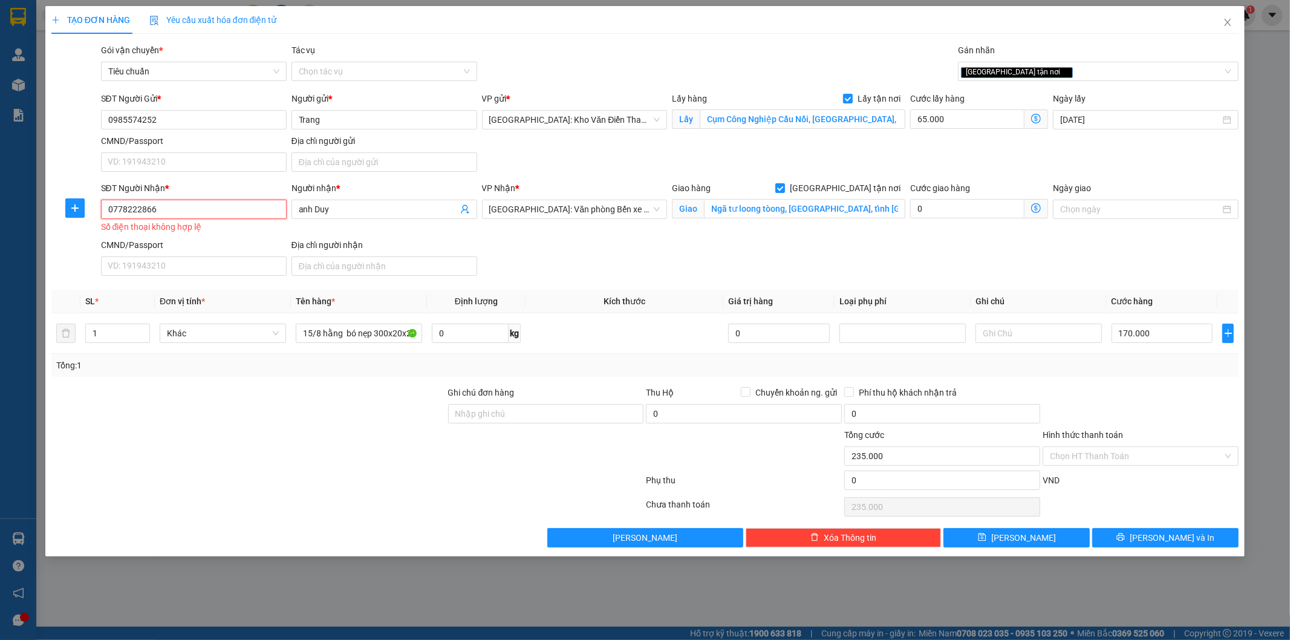
click at [109, 204] on input "0778222866" at bounding box center [194, 209] width 186 height 19
type input "0778222866"
click at [185, 209] on input "0778222866" at bounding box center [194, 209] width 186 height 19
click at [177, 234] on div "0778222866 - Duy 098994899" at bounding box center [193, 233] width 171 height 13
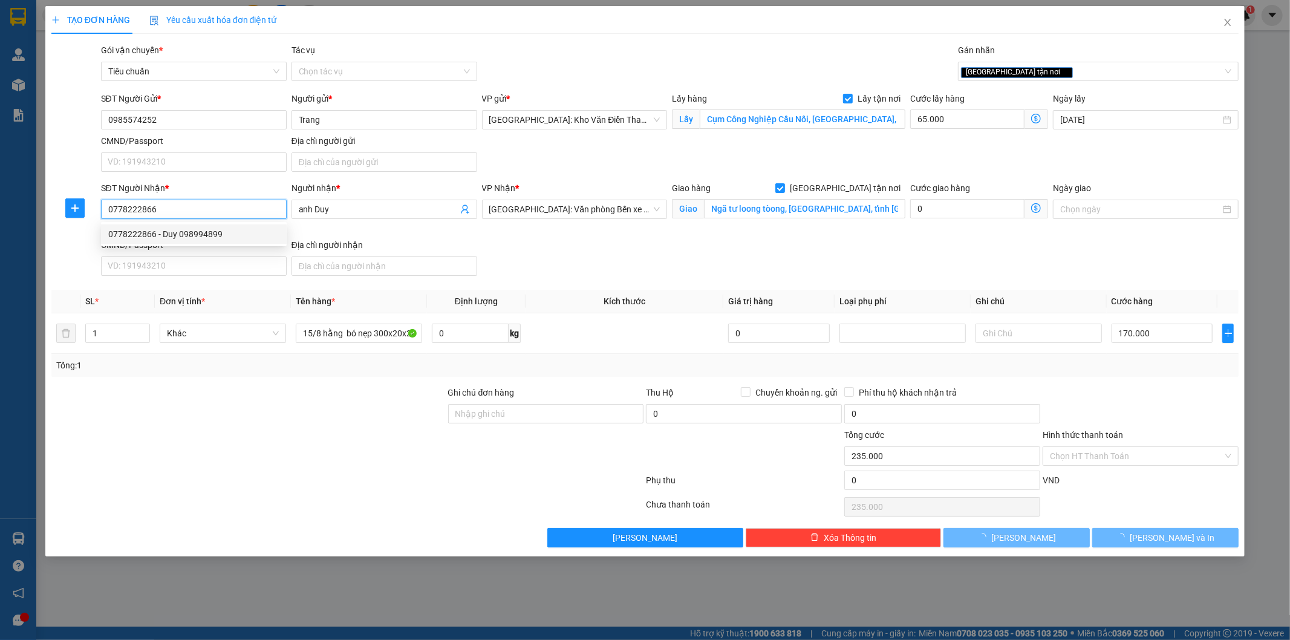
type input "Duy 098994899"
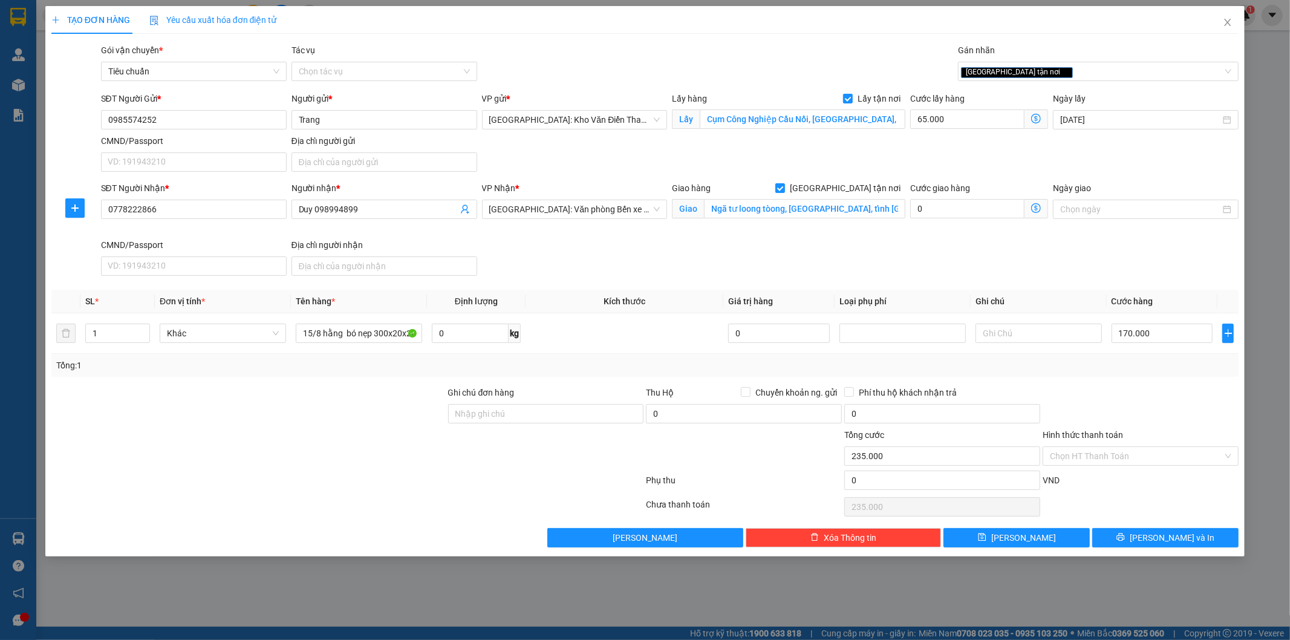
click at [728, 237] on div "Giao hàng Giao tận nơi Giao Ngã tư loong tòong, phường hồng gai, tỉnh quảng ninh" at bounding box center [789, 209] width 238 height 57
click at [1018, 536] on span "Lưu" at bounding box center [1023, 537] width 65 height 13
checkbox input "false"
type input "0"
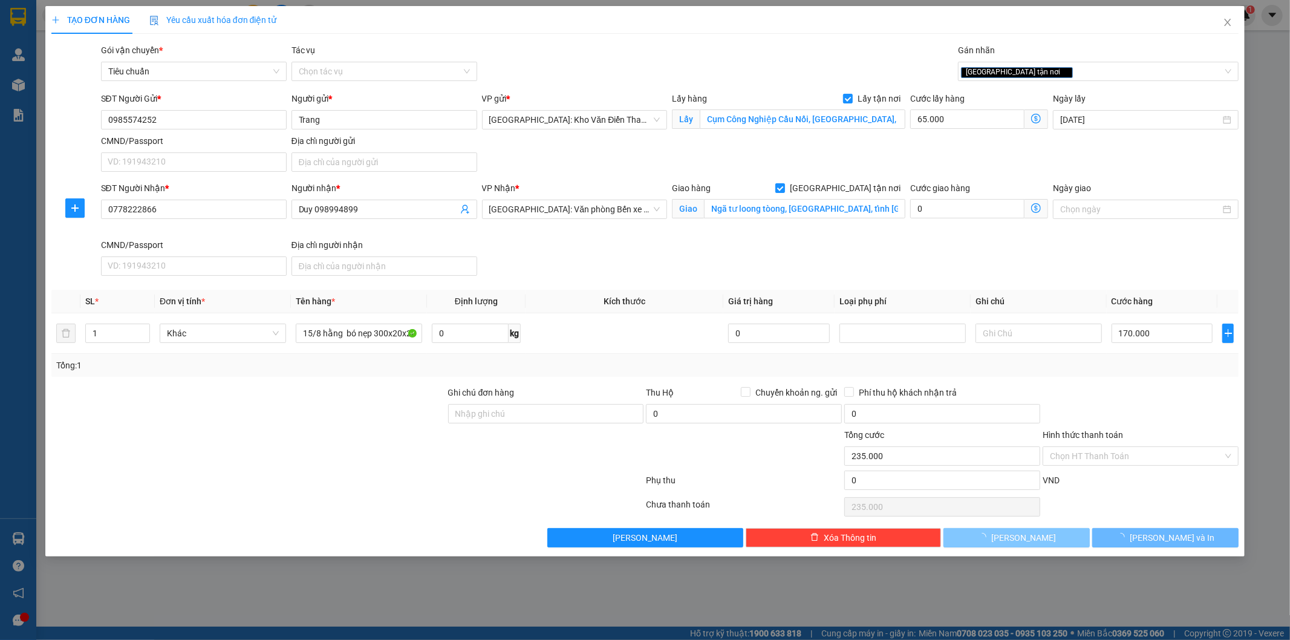
type input "0"
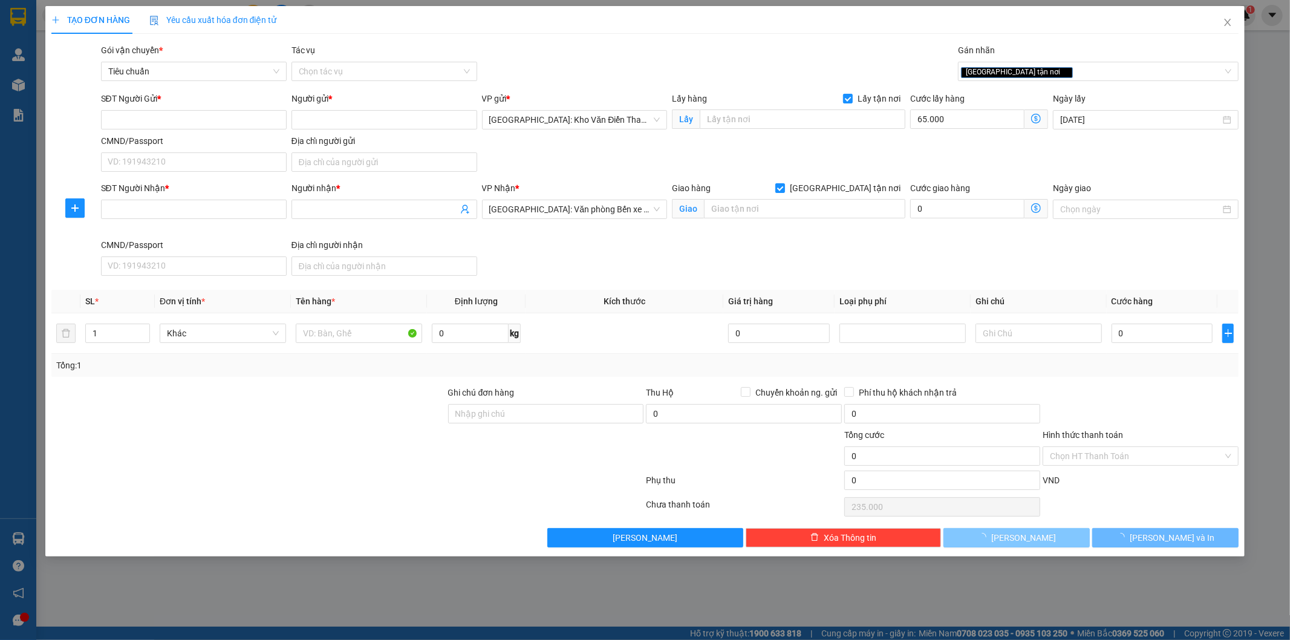
type input "0"
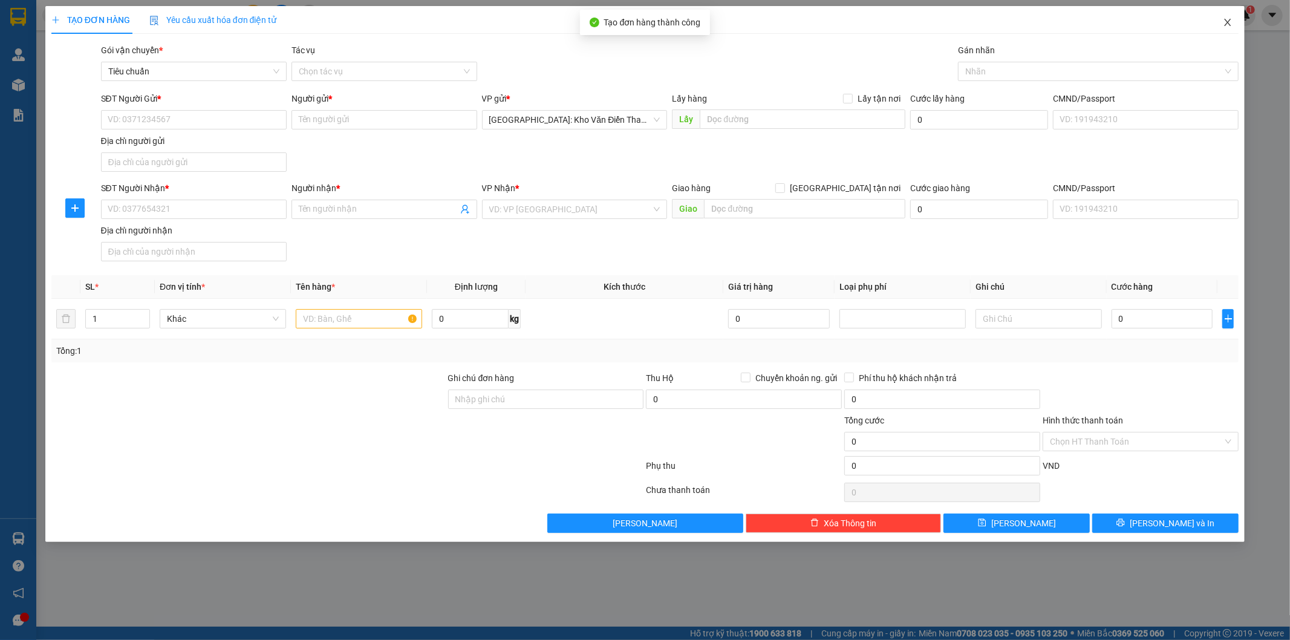
click at [1230, 16] on span "Close" at bounding box center [1228, 23] width 34 height 34
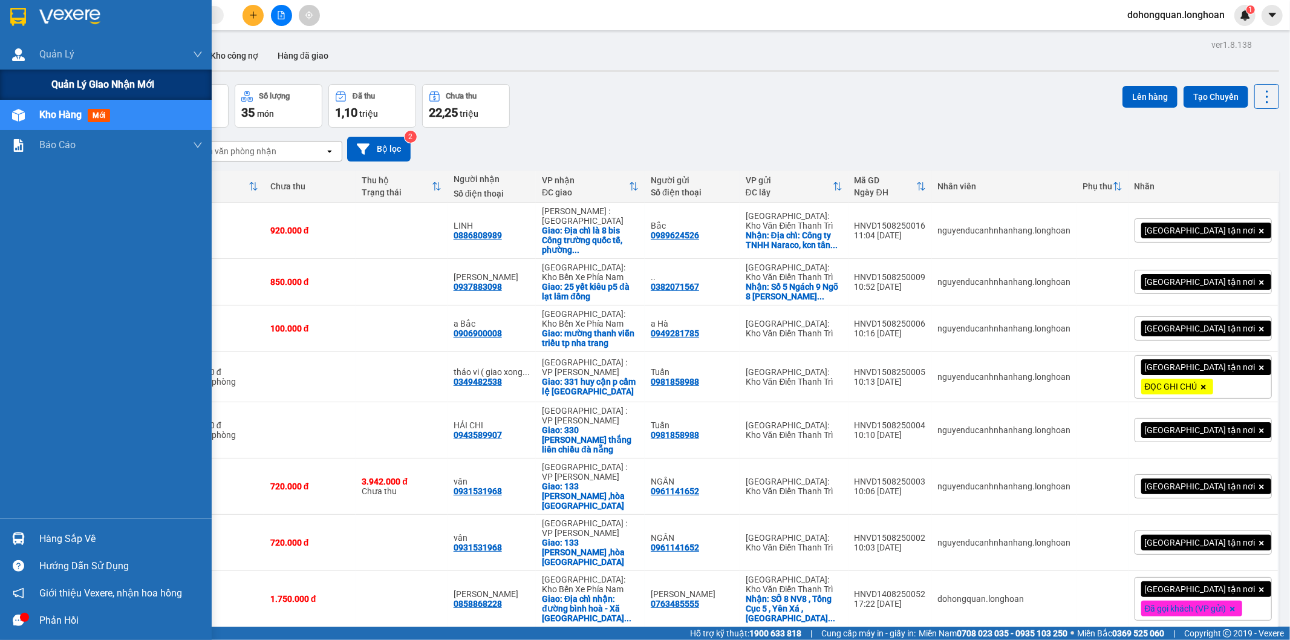
click at [38, 86] on div "Quản lý giao nhận mới" at bounding box center [106, 85] width 212 height 30
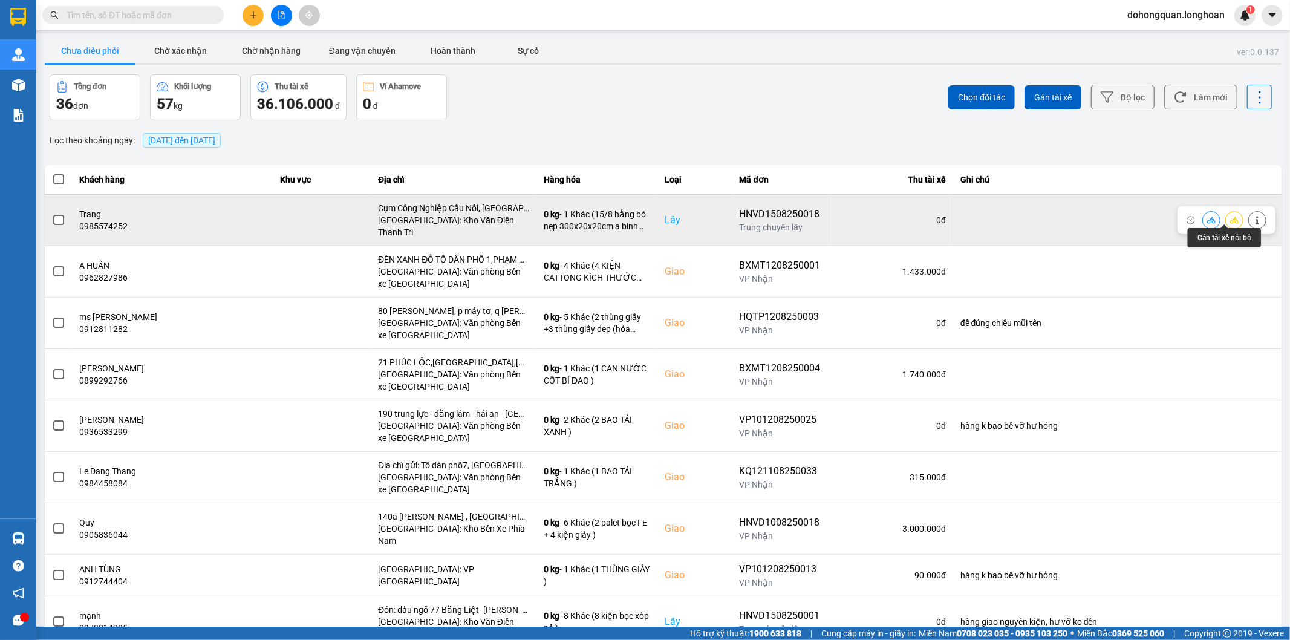
click at [1226, 220] on button at bounding box center [1234, 219] width 17 height 21
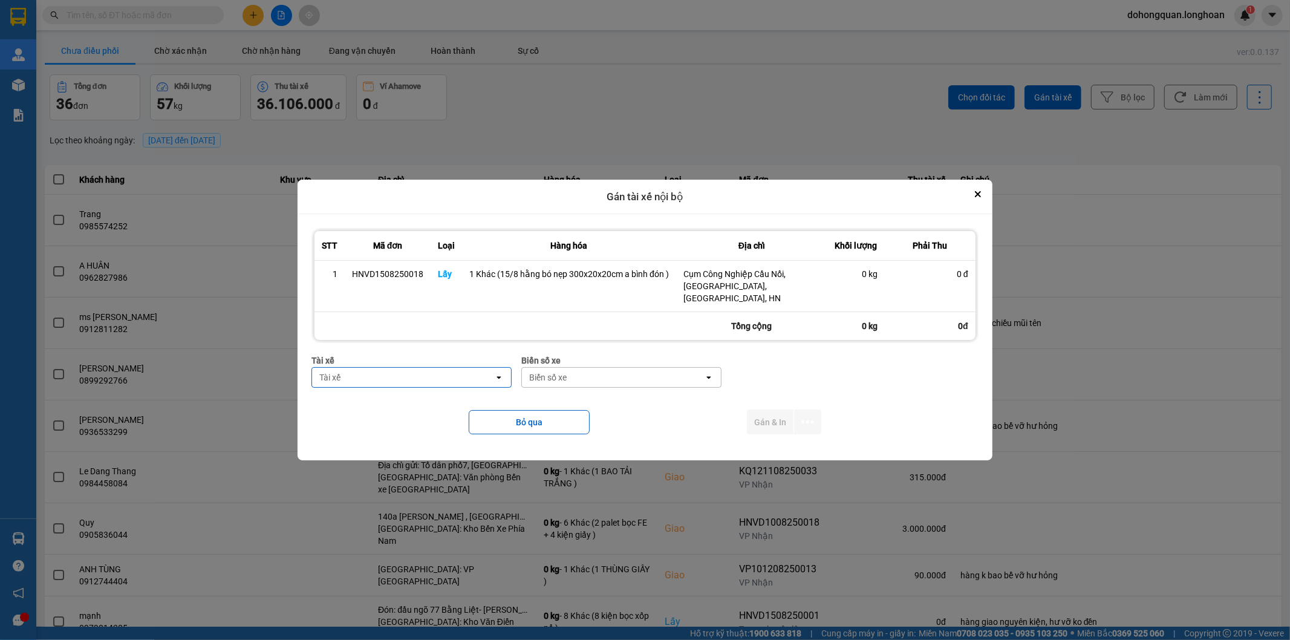
click at [422, 368] on div "Tài xế" at bounding box center [403, 377] width 182 height 19
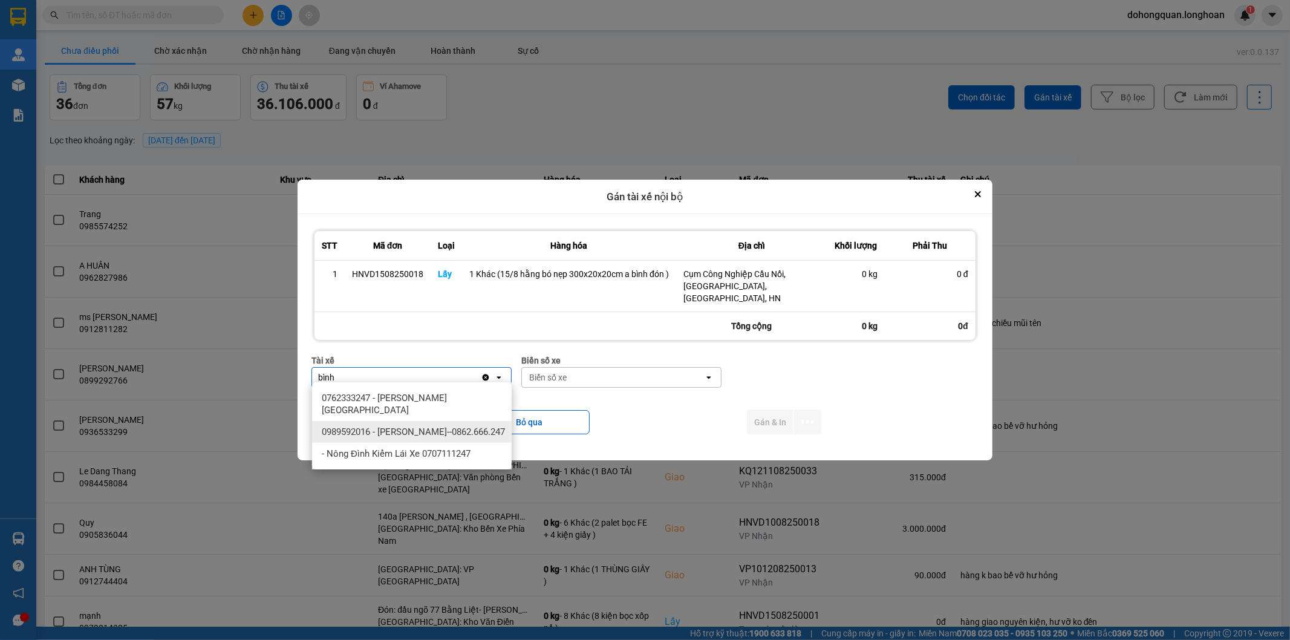
type input "bình"
click at [444, 440] on div "0989592016 - Trần Thanh Bình--0862.666.247" at bounding box center [412, 432] width 200 height 22
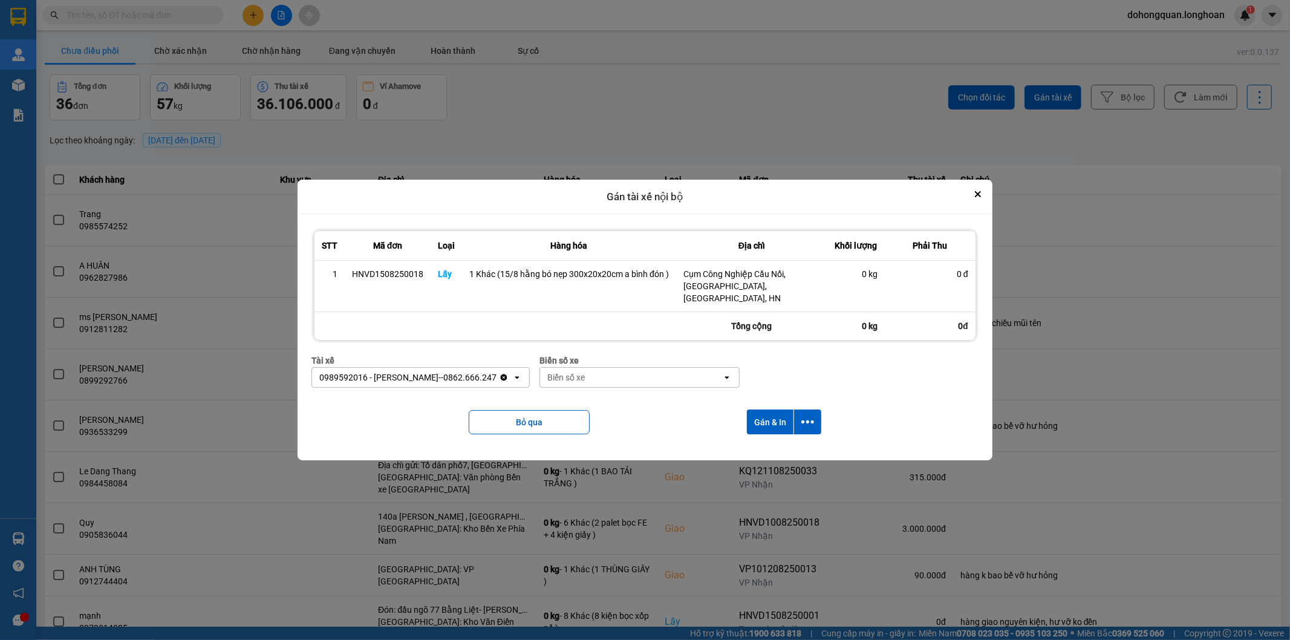
click at [598, 377] on div "Biển số xe" at bounding box center [631, 377] width 182 height 19
type input "44"
click at [587, 401] on span "29E-122.44" at bounding box center [567, 398] width 44 height 12
click at [815, 419] on button "dialog" at bounding box center [807, 421] width 27 height 25
click at [775, 448] on span "Chỉ gán tài" at bounding box center [760, 449] width 40 height 12
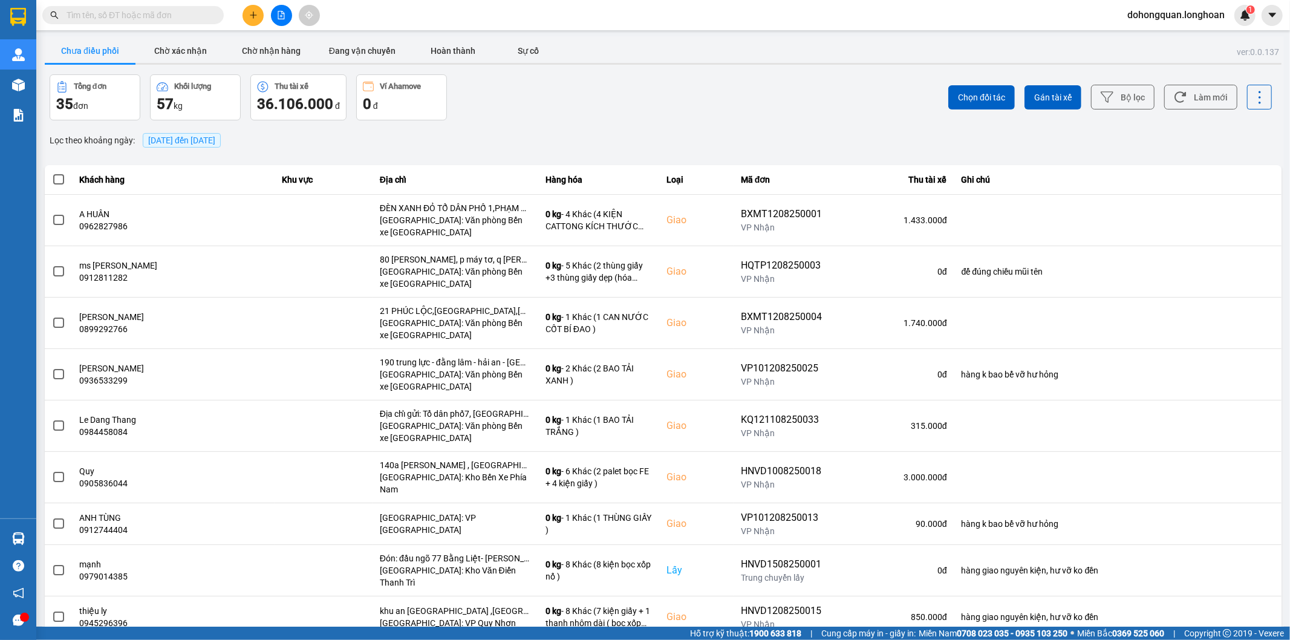
click at [133, 10] on input "text" at bounding box center [138, 14] width 143 height 13
paste input "0967518712"
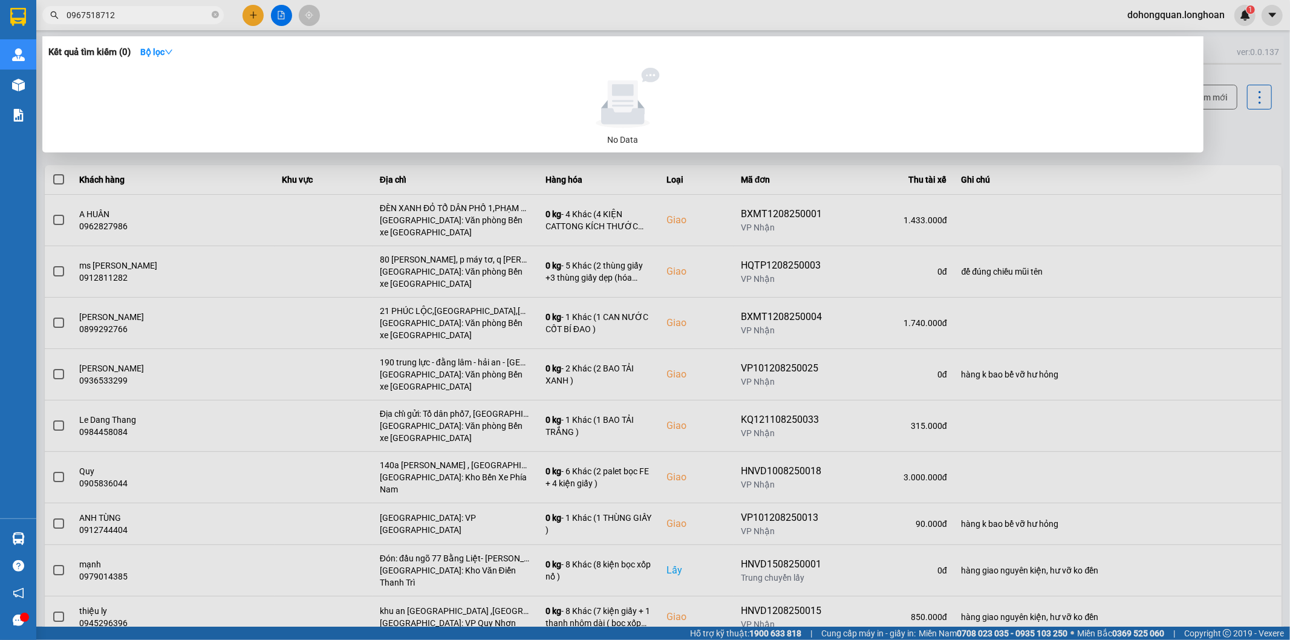
type input "0967518712"
click at [221, 19] on span "0967518712" at bounding box center [132, 15] width 181 height 18
drag, startPoint x: 218, startPoint y: 19, endPoint x: 214, endPoint y: 9, distance: 10.6
click at [214, 10] on span at bounding box center [215, 15] width 7 height 11
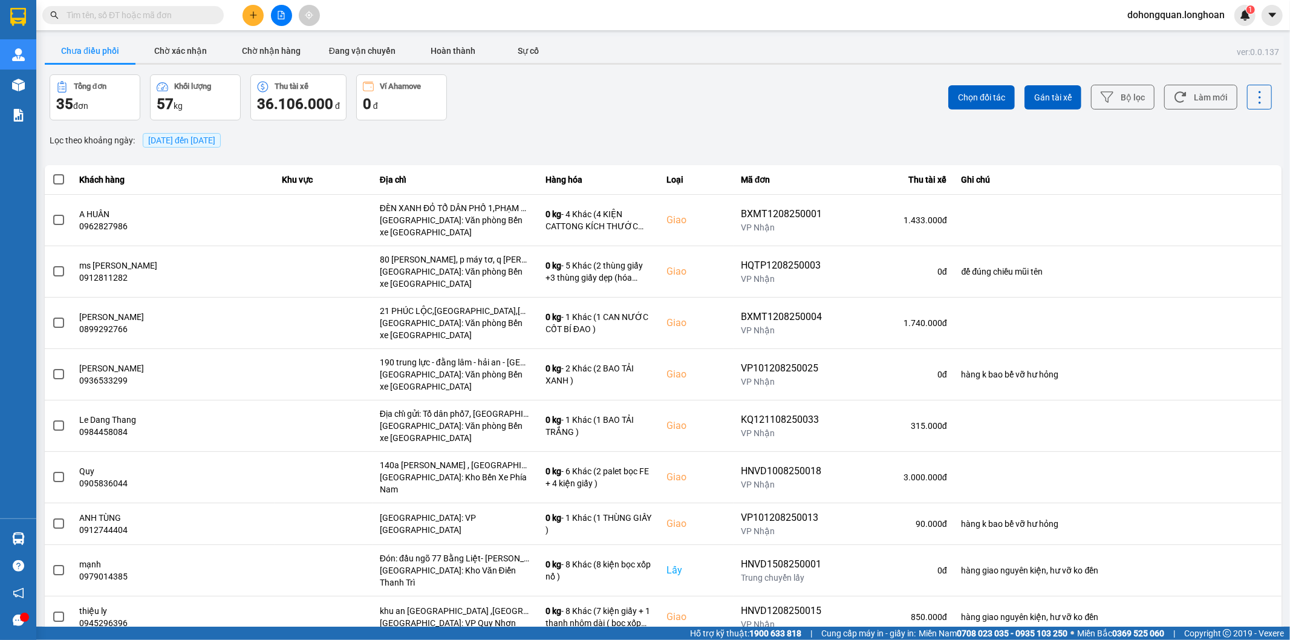
click at [214, 9] on span at bounding box center [215, 14] width 7 height 13
click at [251, 16] on icon "plus" at bounding box center [253, 15] width 8 height 8
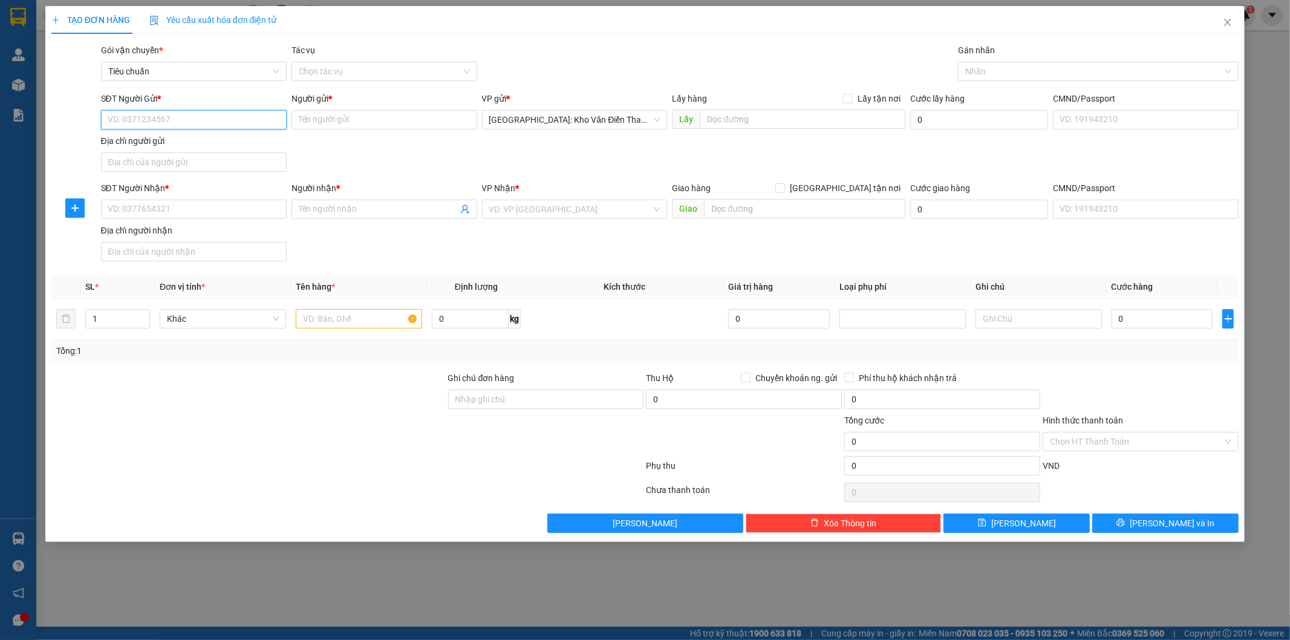
click at [149, 118] on input "SĐT Người Gửi *" at bounding box center [194, 119] width 186 height 19
paste input "0967518712"
type input "0967518712"
click at [345, 111] on input "Người gửi *" at bounding box center [385, 119] width 186 height 19
paste input "Trần Đức Toàn"
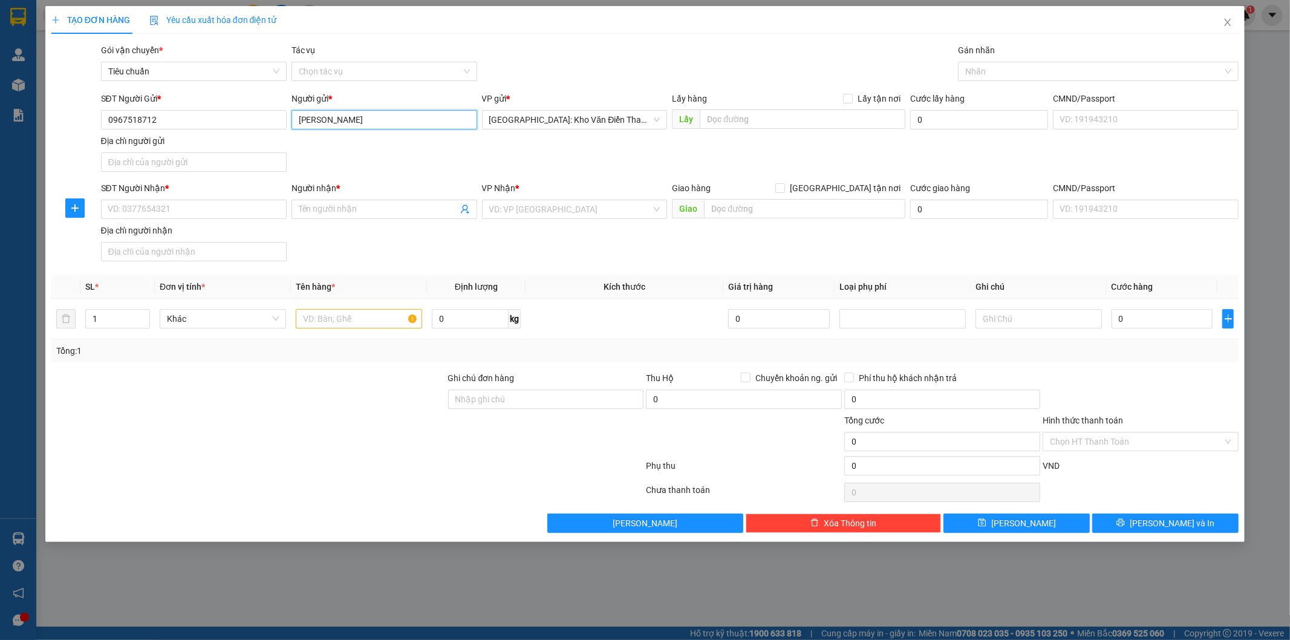
type input "Trần Đức Toàn"
drag, startPoint x: 631, startPoint y: 150, endPoint x: 227, endPoint y: 113, distance: 405.8
click at [628, 150] on div "SĐT Người Gửi * 0967518712 Người gửi * Trần Đức Toàn VP gửi * Hà Nội: Kho Văn Đ…" at bounding box center [670, 134] width 1143 height 85
click at [177, 113] on input "0967518712" at bounding box center [194, 119] width 186 height 19
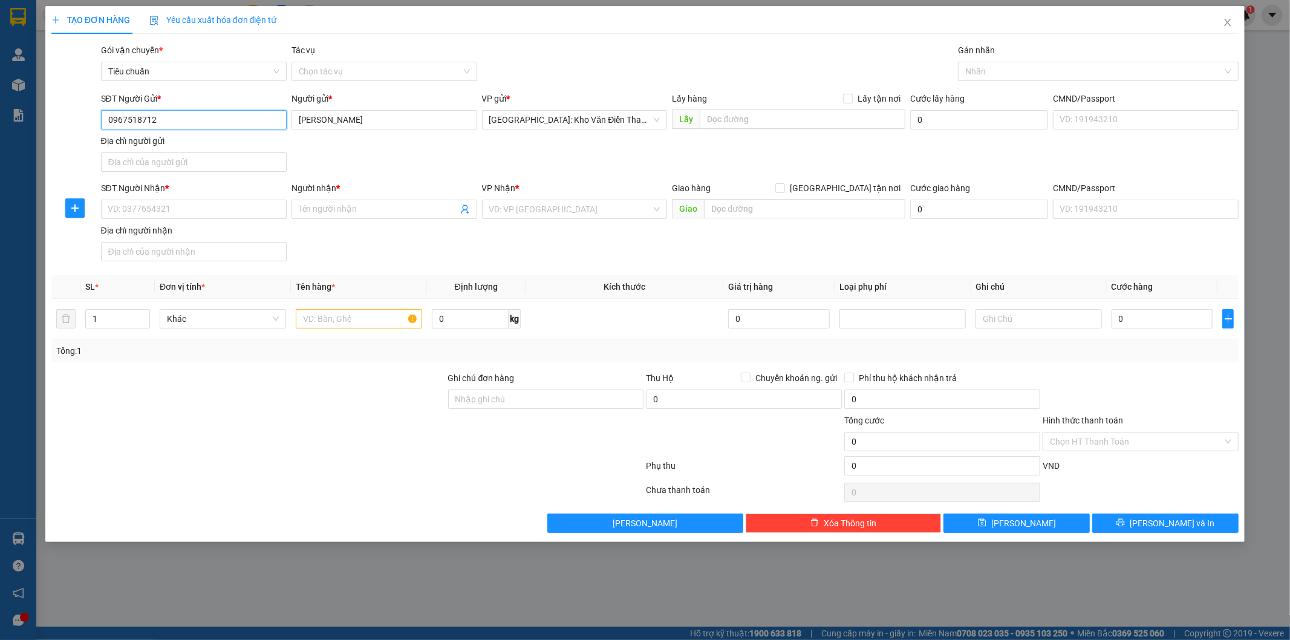
click at [177, 113] on input "0967518712" at bounding box center [194, 119] width 186 height 19
click at [166, 200] on div "SĐT Người Nhận * VD: 0377654321" at bounding box center [194, 202] width 186 height 42
click at [190, 209] on input "SĐT Người Nhận *" at bounding box center [194, 209] width 186 height 19
paste input "0967518712"
type input "0967518712"
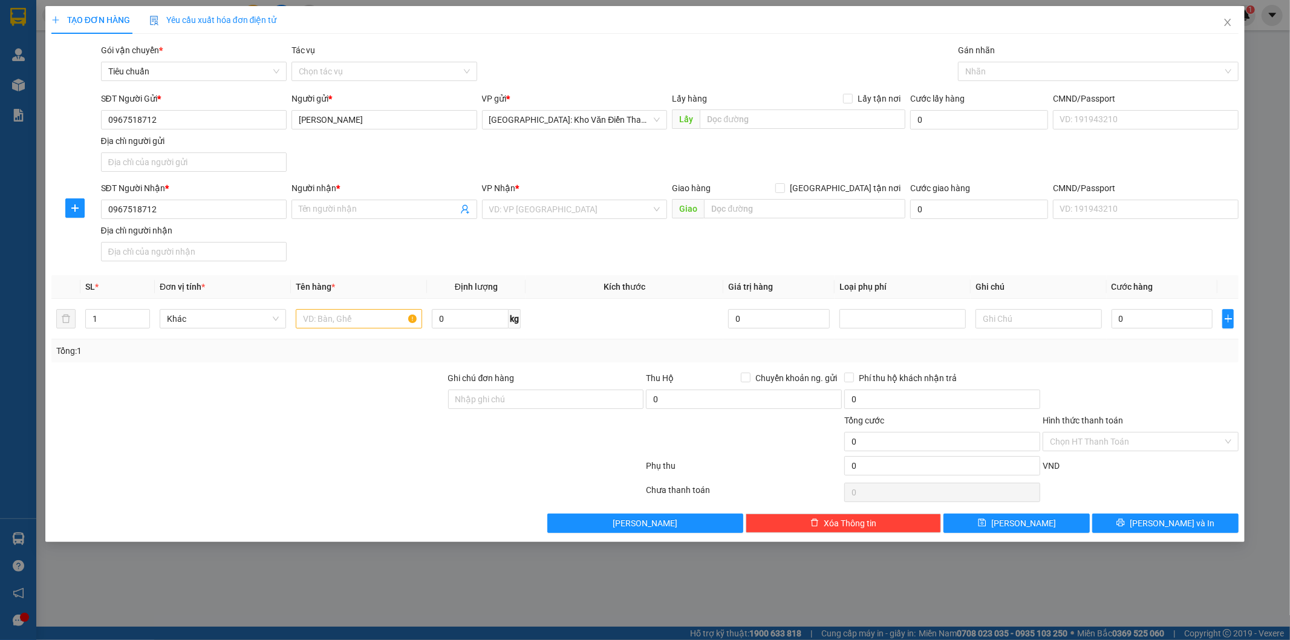
click at [408, 140] on div "SĐT Người Gửi * 0967518712 Người gửi * Trần Đức Toàn VP gửi * Hà Nội: Kho Văn Đ…" at bounding box center [670, 134] width 1143 height 85
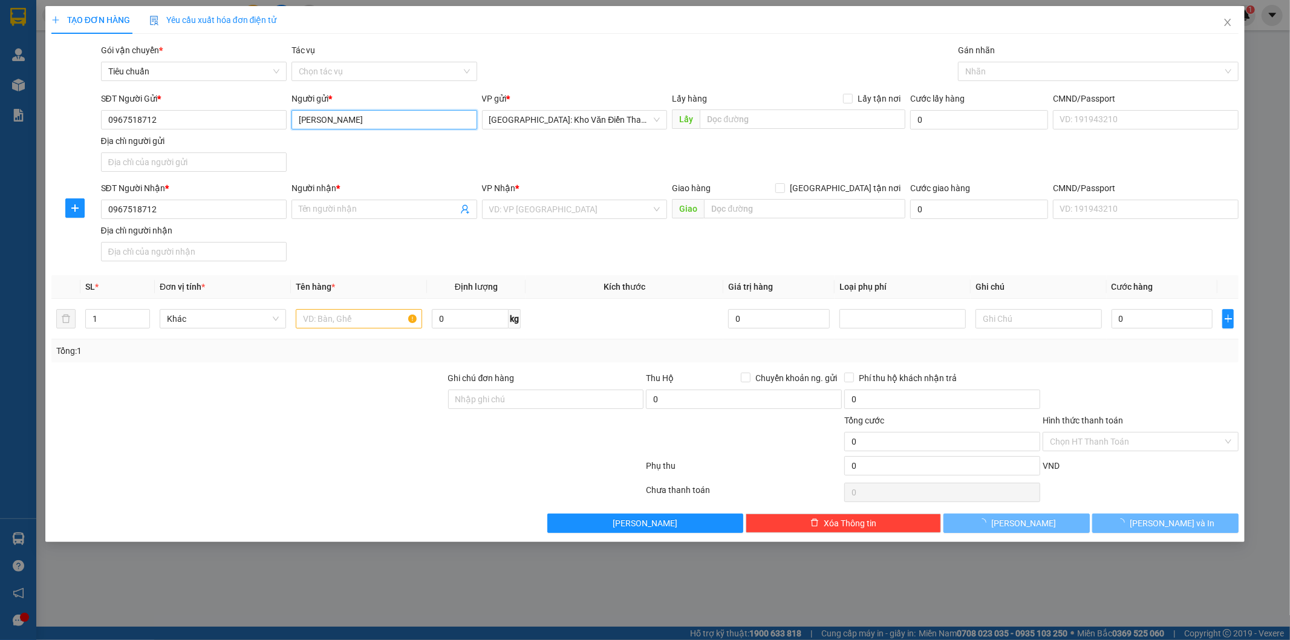
click at [383, 116] on input "Trần Đức Toàn" at bounding box center [385, 119] width 186 height 19
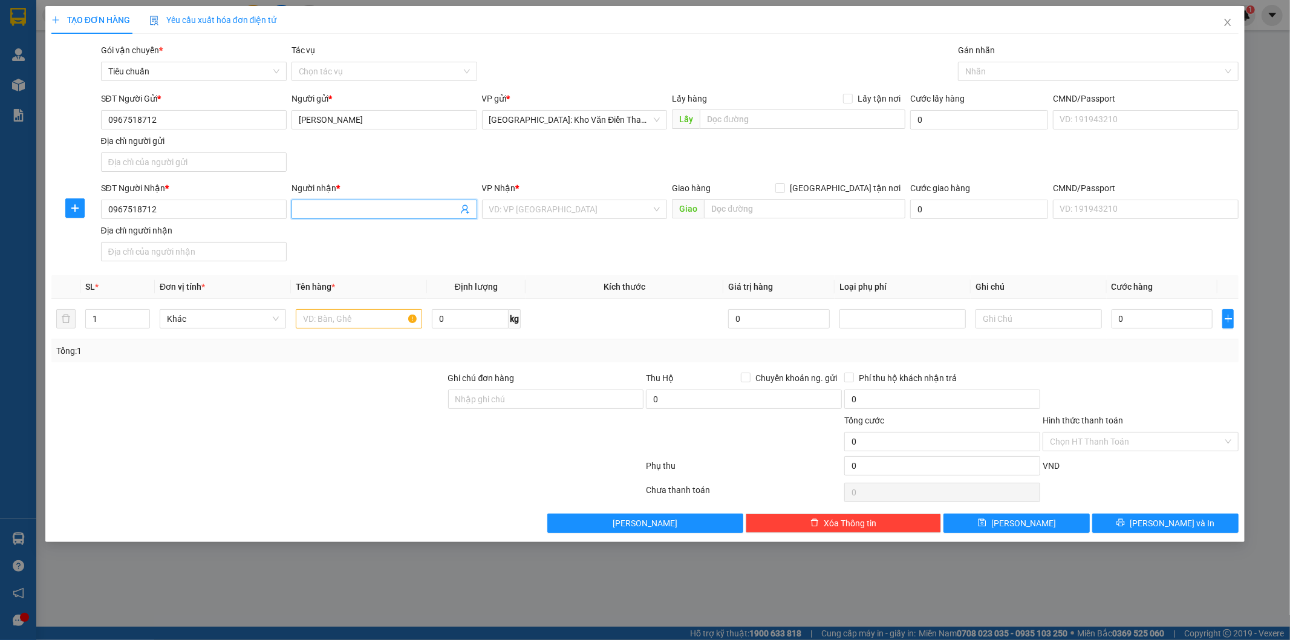
click at [342, 209] on input "Người nhận *" at bounding box center [378, 209] width 159 height 13
paste input "Trần Đức Toàn"
type input "Trần Đức Toàn"
click at [702, 160] on div "SĐT Người Gửi * 0967518712 Người gửi * Trần Đức Toàn VP gửi * Hà Nội: Kho Văn Đ…" at bounding box center [670, 134] width 1143 height 85
click at [768, 119] on input "text" at bounding box center [803, 118] width 206 height 19
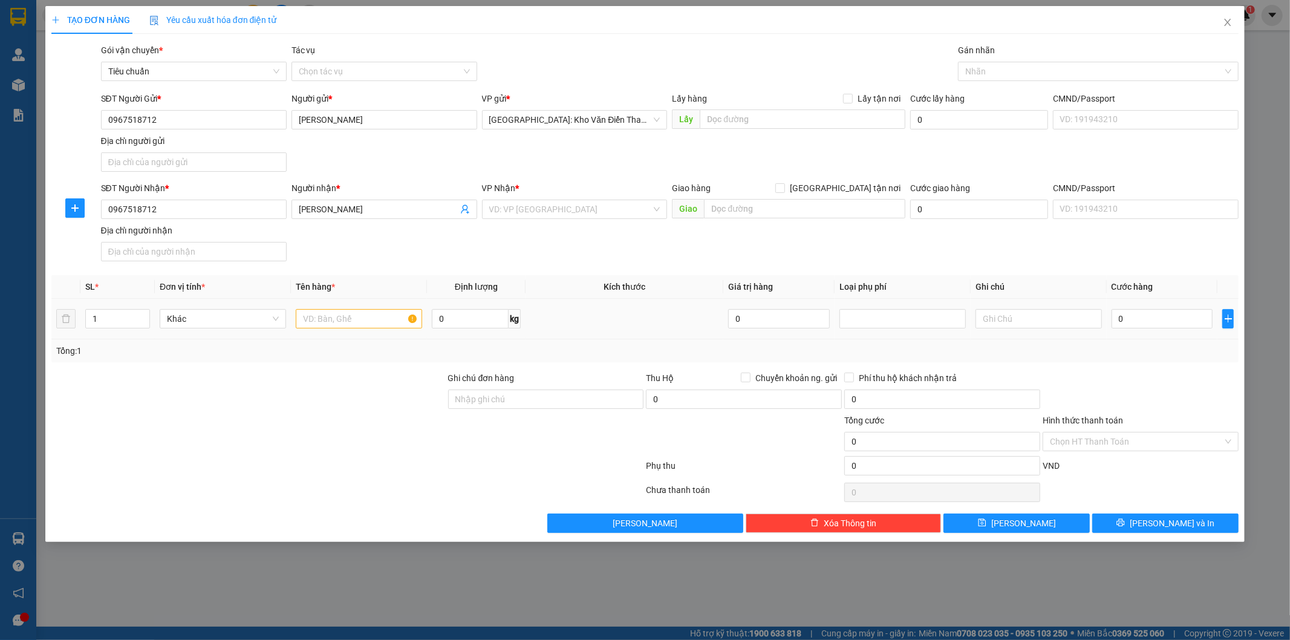
click at [371, 304] on td at bounding box center [359, 319] width 136 height 41
click at [360, 315] on input "text" at bounding box center [359, 318] width 126 height 19
paste input "15/8 đón 1 xe ab"
type input "15/8 đón 1 xe ab"
click at [783, 117] on input "text" at bounding box center [803, 118] width 206 height 19
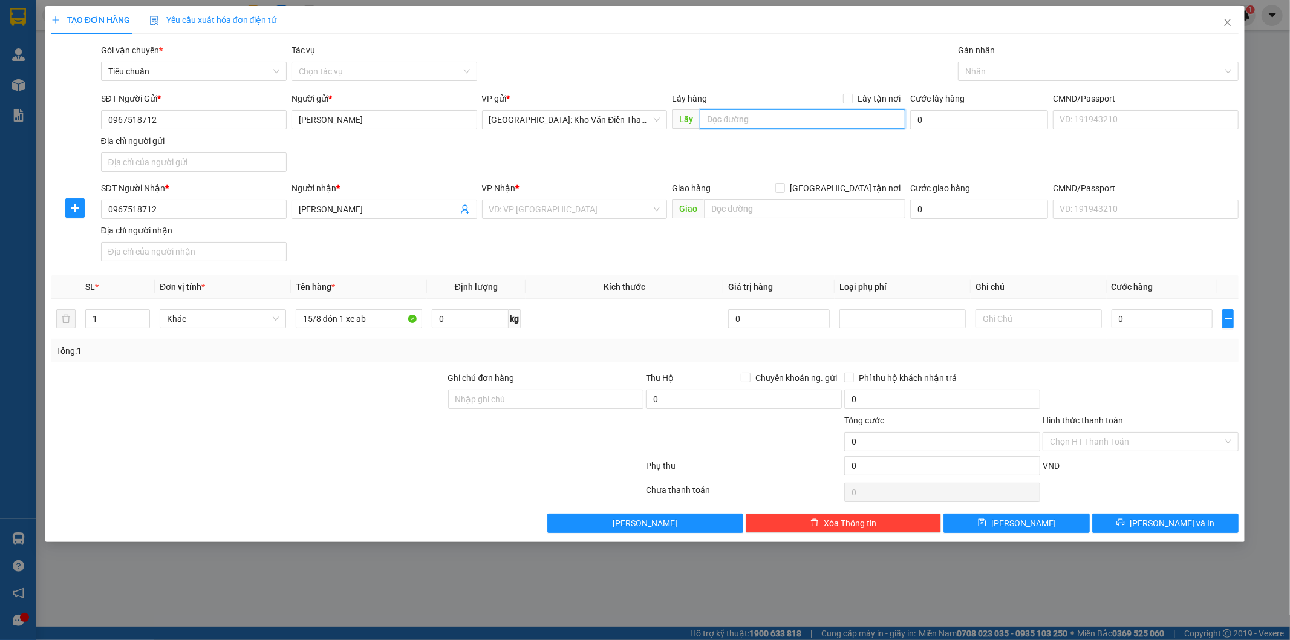
paste input "Địa chỉ gửi: KDT Hùng Vương phúc yên, Vĩnh phúc"
type input "Địa chỉ gửi: KDT Hùng Vương phúc yên, Vĩnh phúc"
click at [852, 96] on input "Lấy tận nơi" at bounding box center [847, 98] width 8 height 8
checkbox input "true"
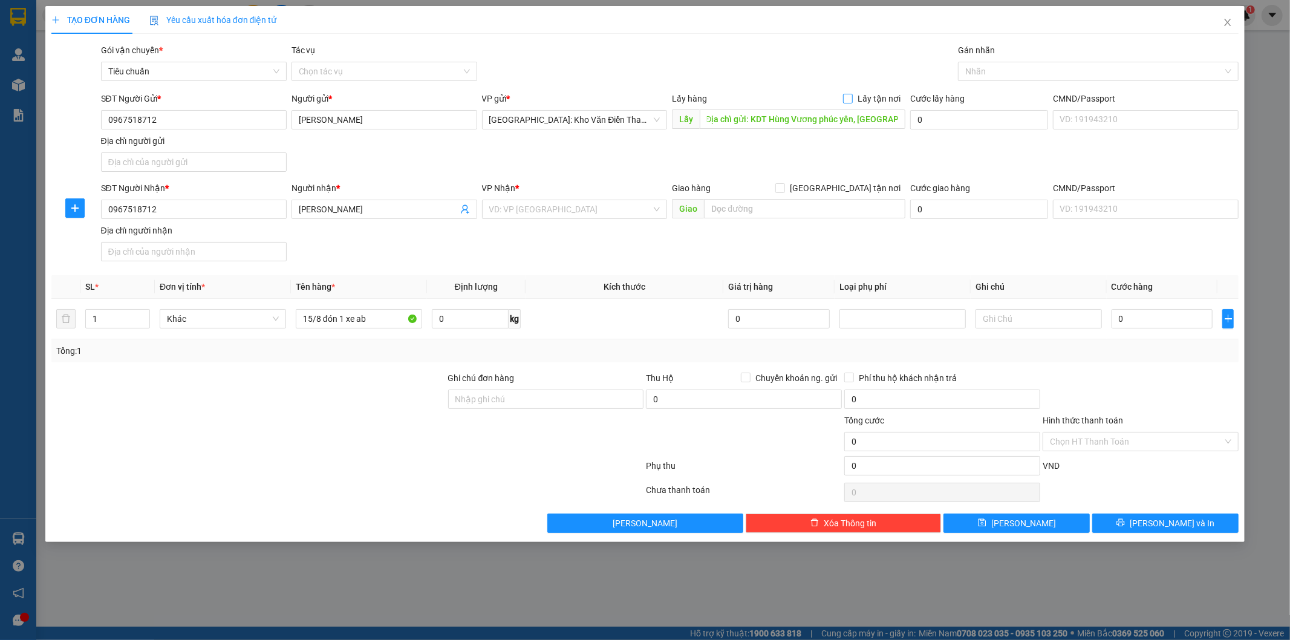
scroll to position [0, 0]
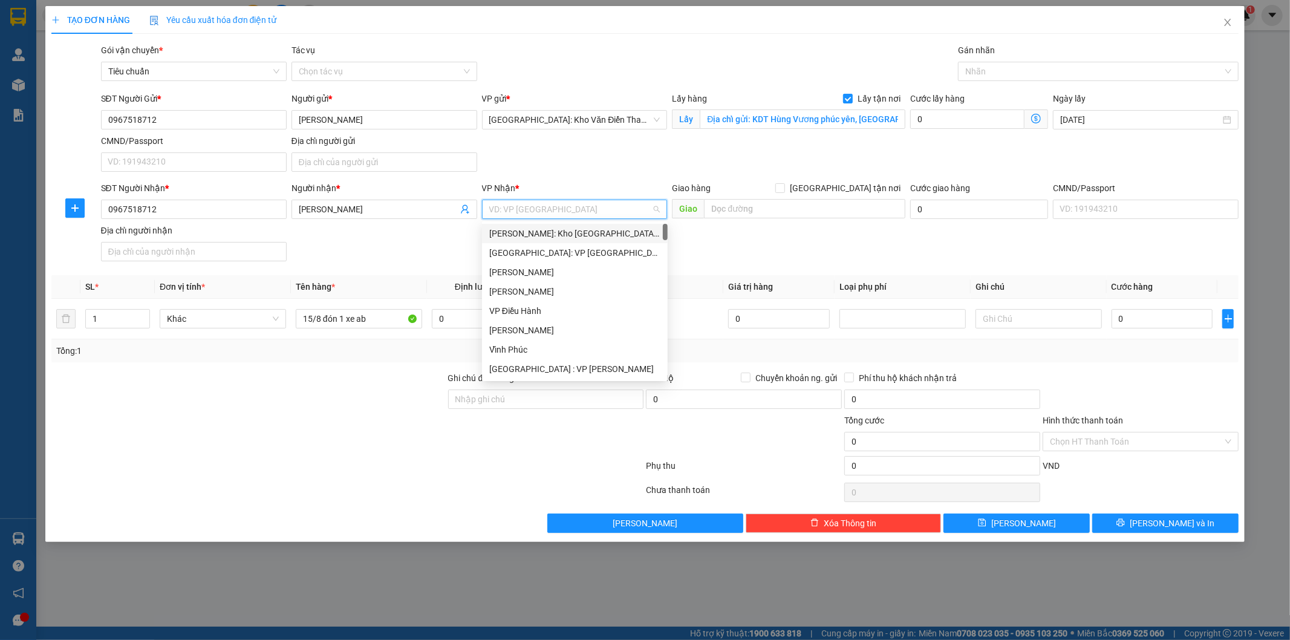
click at [567, 214] on input "search" at bounding box center [570, 209] width 163 height 18
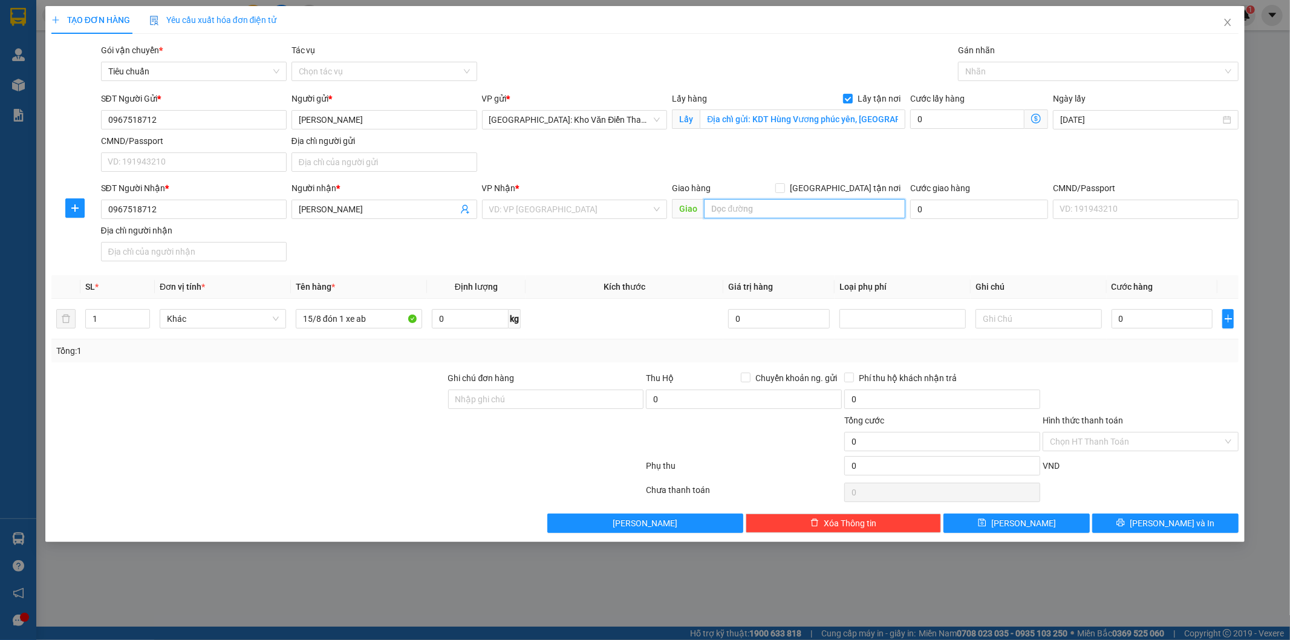
click at [743, 199] on input "text" at bounding box center [804, 208] width 201 height 19
paste input "Địa chỉ nhận: sonatus building Q1 HCM"
type input "Địa chỉ nhận: sonatus building Q1 HCM"
click at [553, 209] on input "search" at bounding box center [570, 209] width 163 height 18
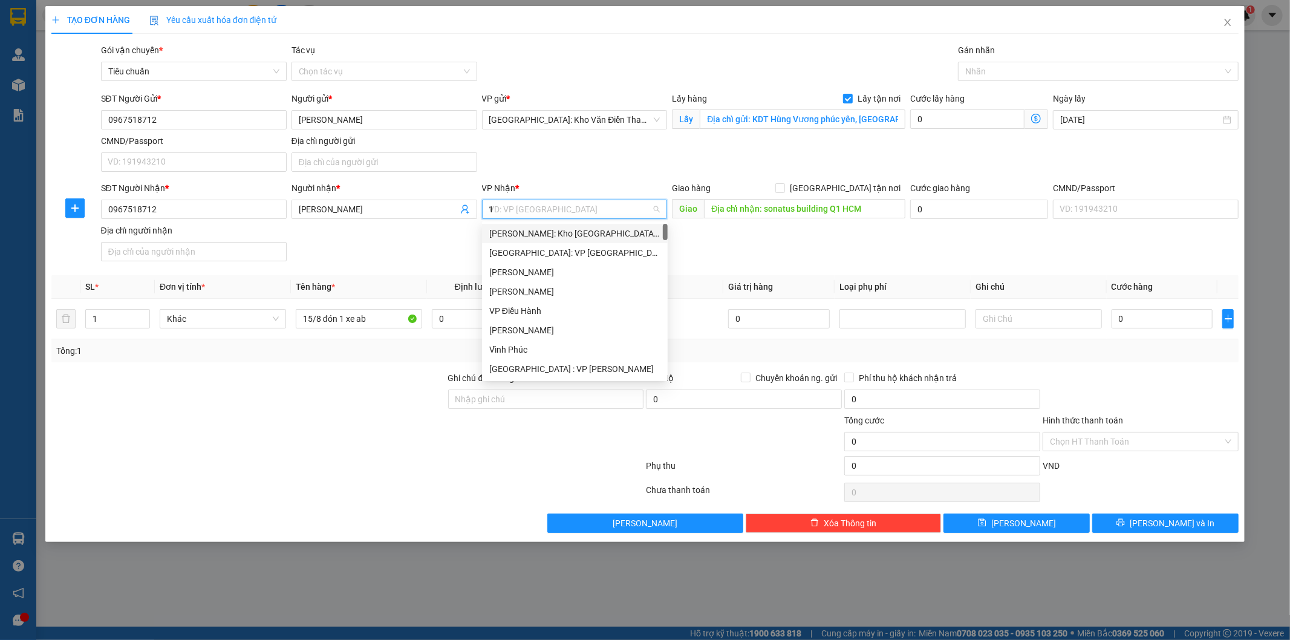
type input "12"
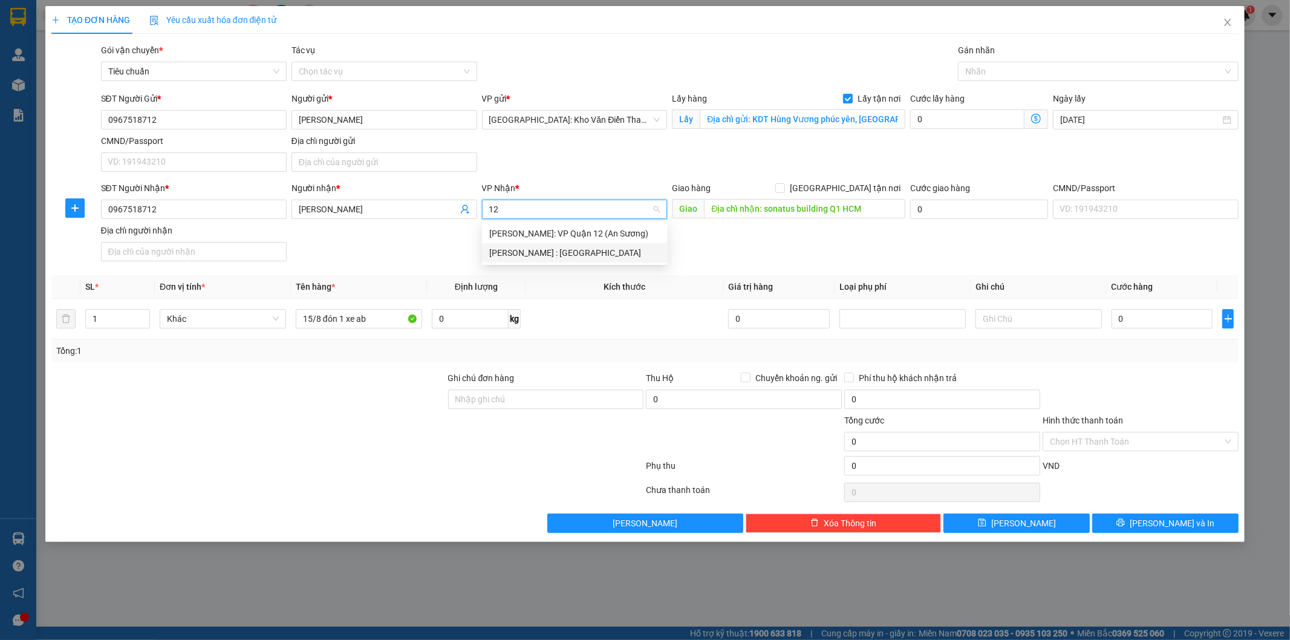
drag, startPoint x: 564, startPoint y: 253, endPoint x: 743, endPoint y: 236, distance: 179.8
click at [566, 254] on div "[PERSON_NAME] : [GEOGRAPHIC_DATA]" at bounding box center [574, 252] width 171 height 13
drag, startPoint x: 743, startPoint y: 236, endPoint x: 823, endPoint y: 198, distance: 89.0
click at [751, 235] on div "SĐT Người Nhận * 0967518712 Người nhận * Trần Đức Toàn VP Nhận * Hồ Chí Minh : …" at bounding box center [670, 223] width 1143 height 85
click at [845, 183] on label "[GEOGRAPHIC_DATA] tận nơi" at bounding box center [840, 187] width 130 height 13
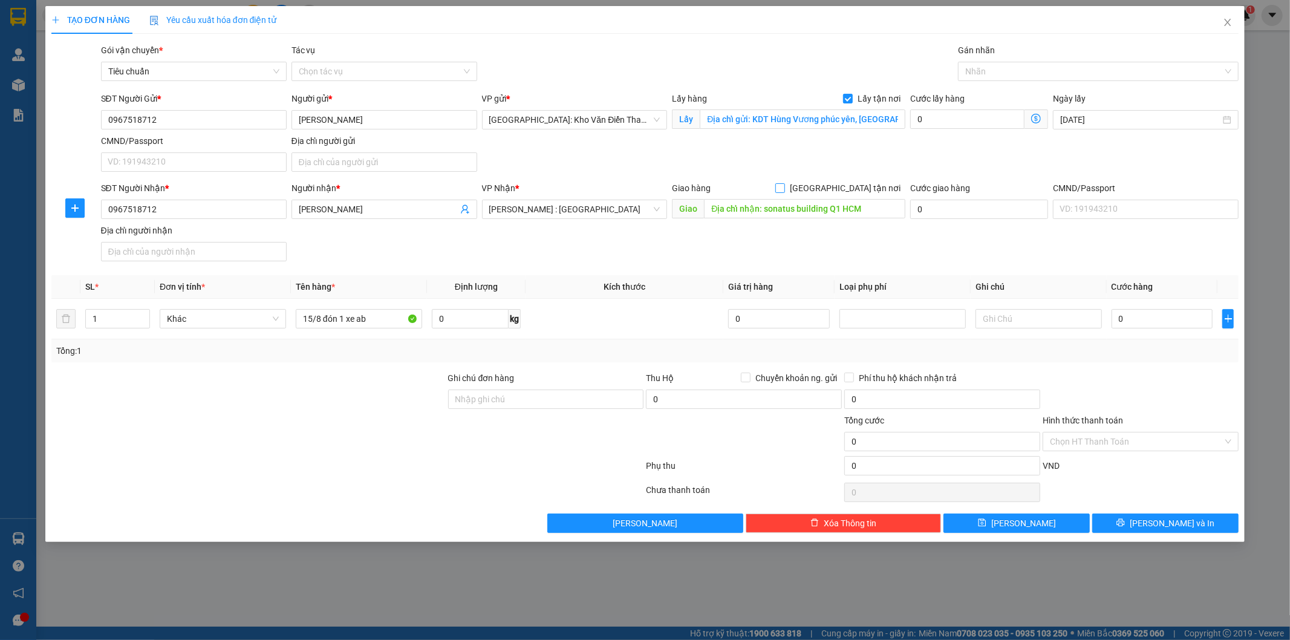
click at [784, 183] on input "[GEOGRAPHIC_DATA] tận nơi" at bounding box center [779, 187] width 8 height 8
checkbox input "true"
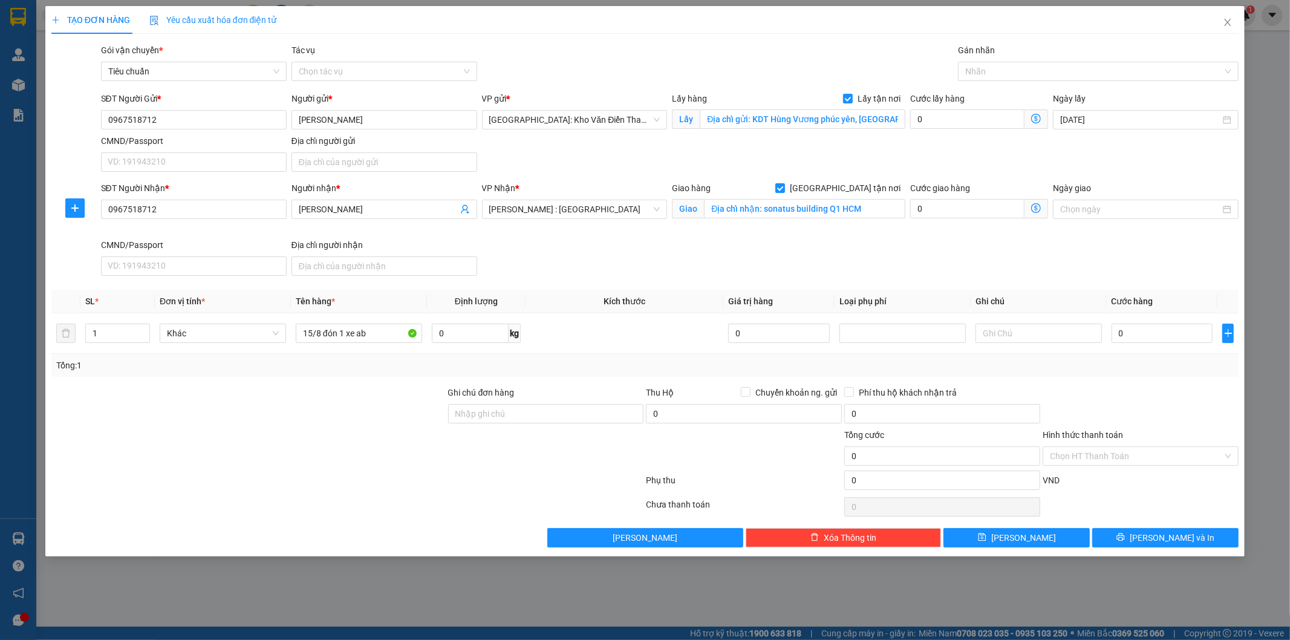
click at [983, 137] on div "SĐT Người Gửi * 0967518712 Người gửi * Trần Đức Toàn VP gửi * Hà Nội: Kho Văn Đ…" at bounding box center [670, 134] width 1143 height 85
drag, startPoint x: 996, startPoint y: 87, endPoint x: 1002, endPoint y: 76, distance: 13.0
click at [999, 82] on div "Transit Pickup Surcharge Ids Transit Deliver Surcharge Ids Transit Deliver Surc…" at bounding box center [645, 296] width 1188 height 504
click at [1002, 76] on div at bounding box center [1092, 71] width 263 height 15
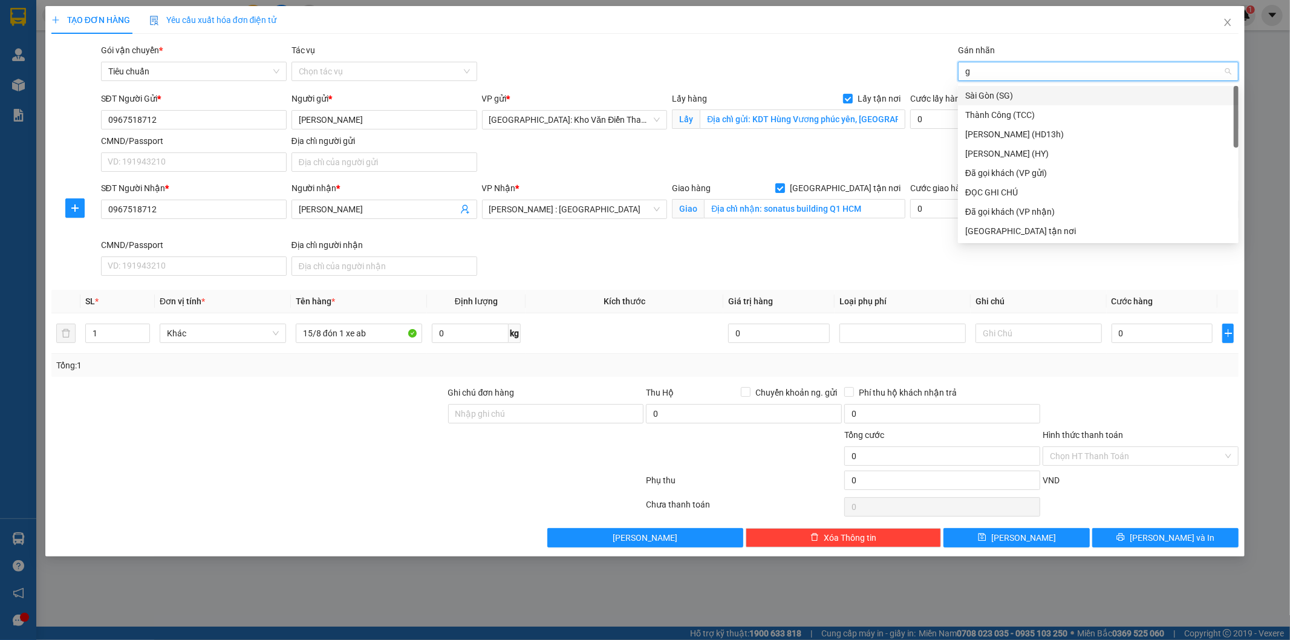
type input "gt"
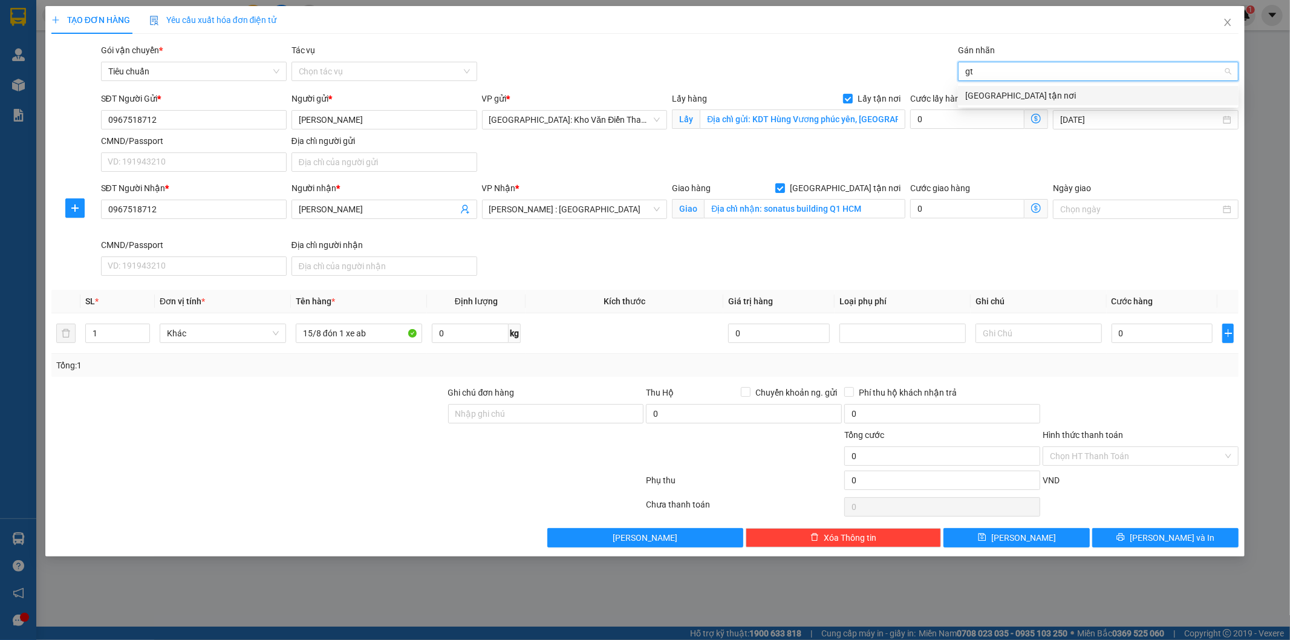
click at [997, 94] on div "[GEOGRAPHIC_DATA] tận nơi" at bounding box center [1098, 95] width 266 height 13
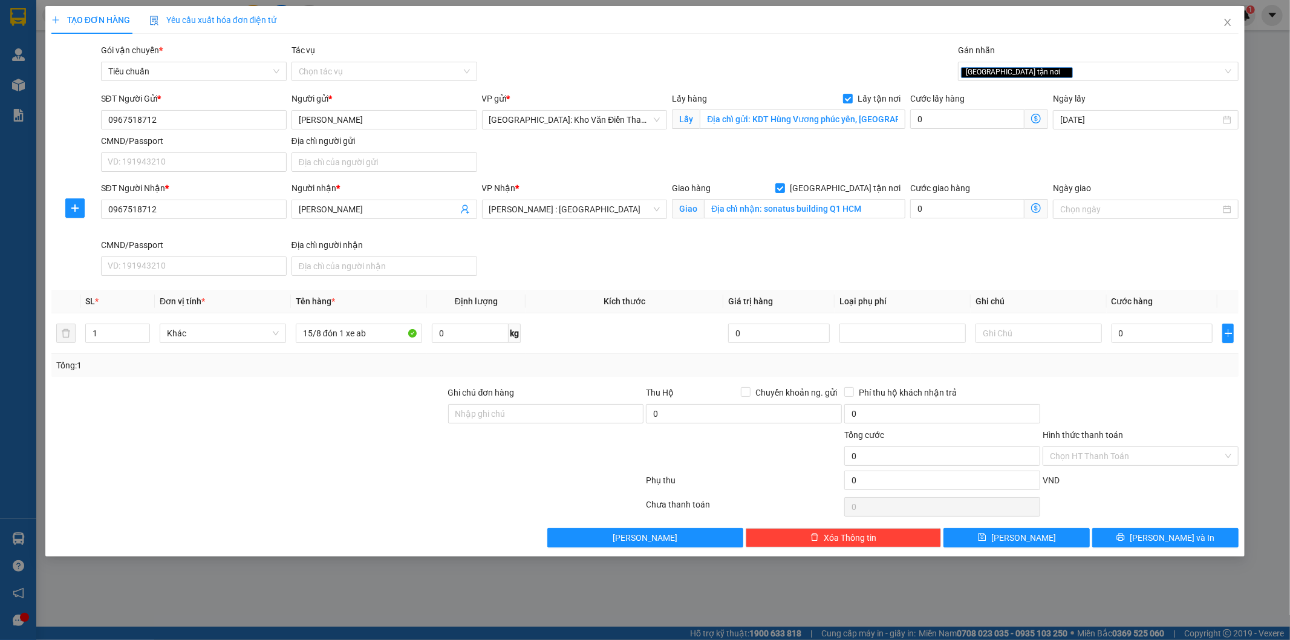
click at [886, 171] on div "SĐT Người Gửi * 0967518712 Người gửi * Trần Đức Toàn VP gửi * Hà Nội: Kho Văn Đ…" at bounding box center [670, 134] width 1143 height 85
click at [889, 244] on div "SĐT Người Nhận * 0967518712 Người nhận * Trần Đức Toàn VP Nhận * Hồ Chí Minh : …" at bounding box center [670, 230] width 1143 height 99
click at [1189, 331] on input "0" at bounding box center [1163, 333] width 102 height 19
type input "1"
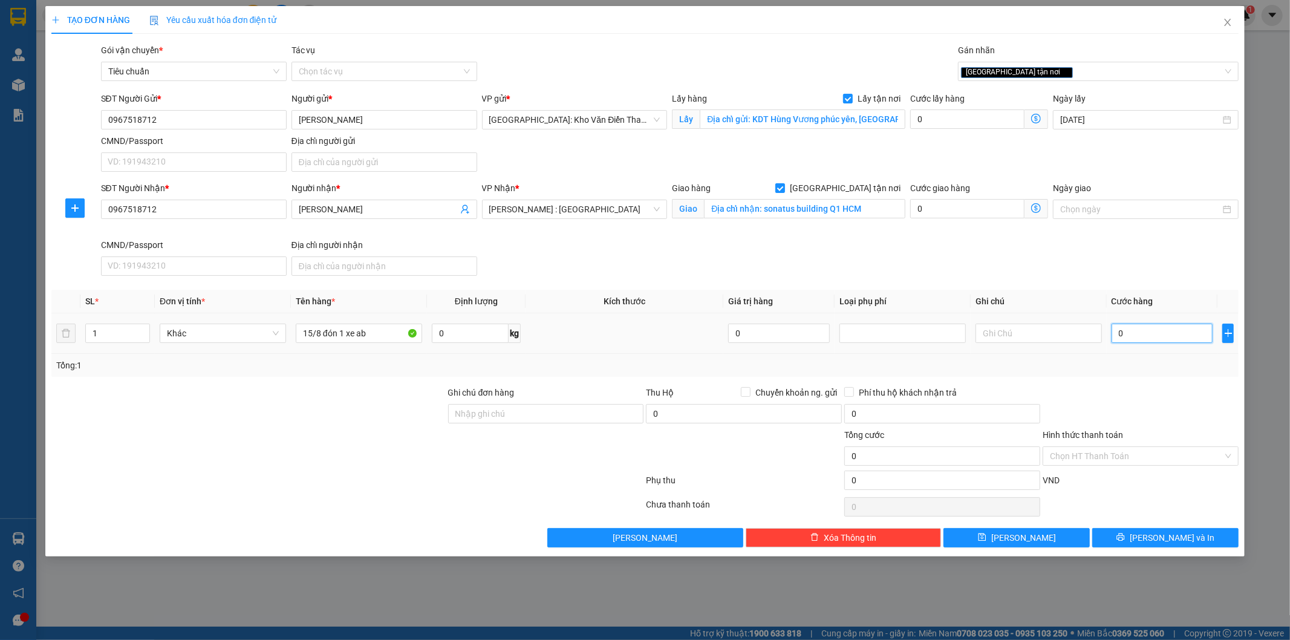
type input "1"
type input "15"
type input "158"
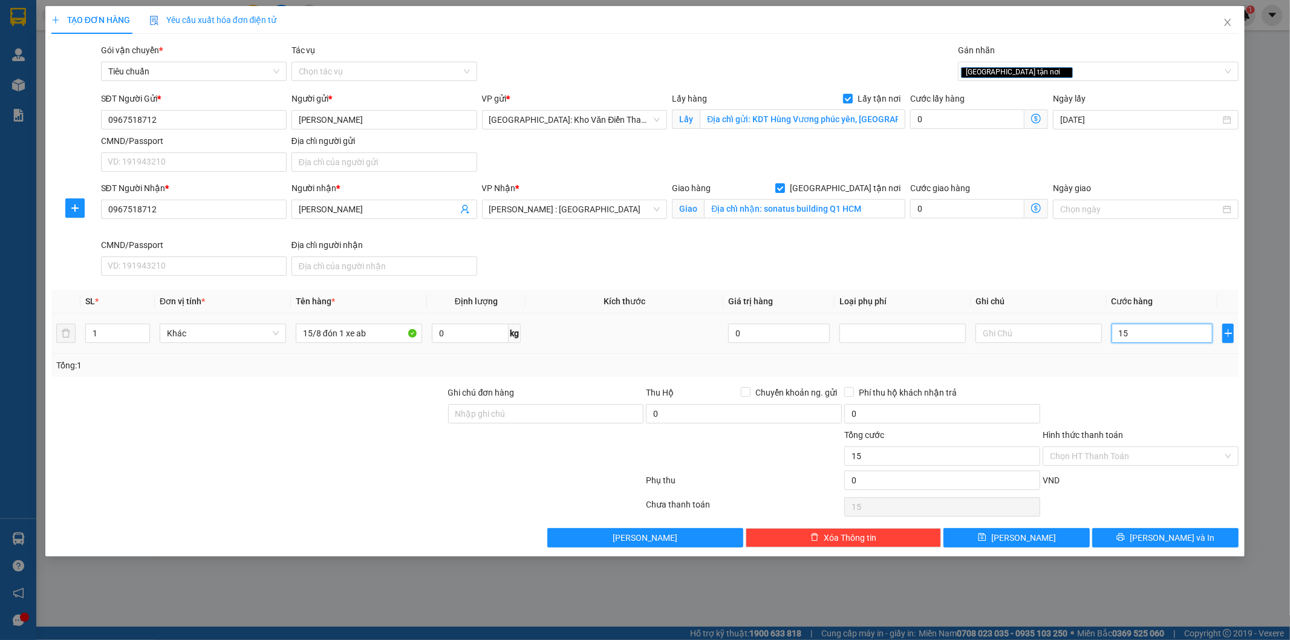
type input "158"
type input "1.580"
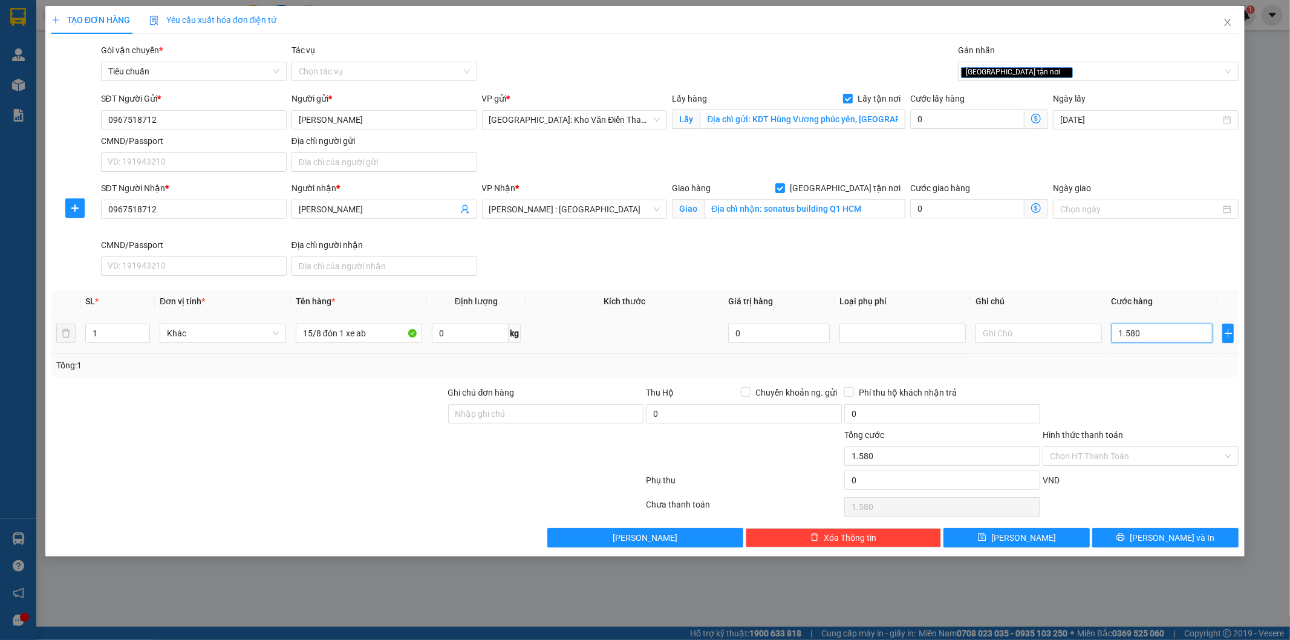
type input "15.800"
type input "158.000"
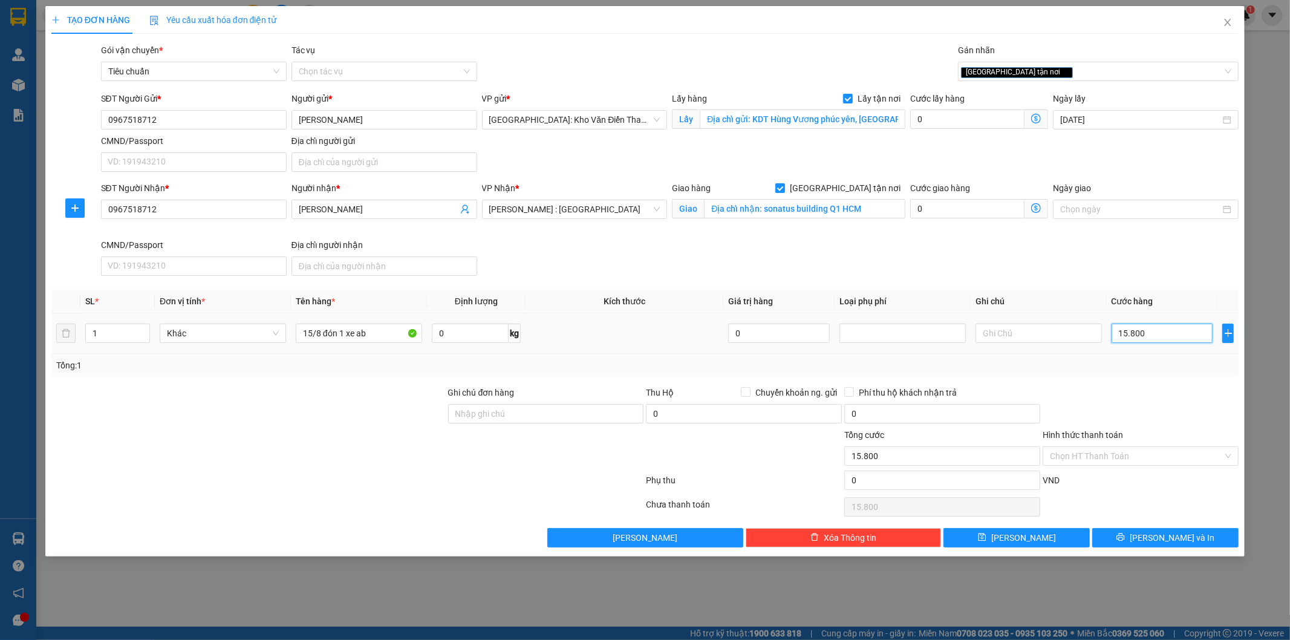
type input "158.000"
type input "1.580.000"
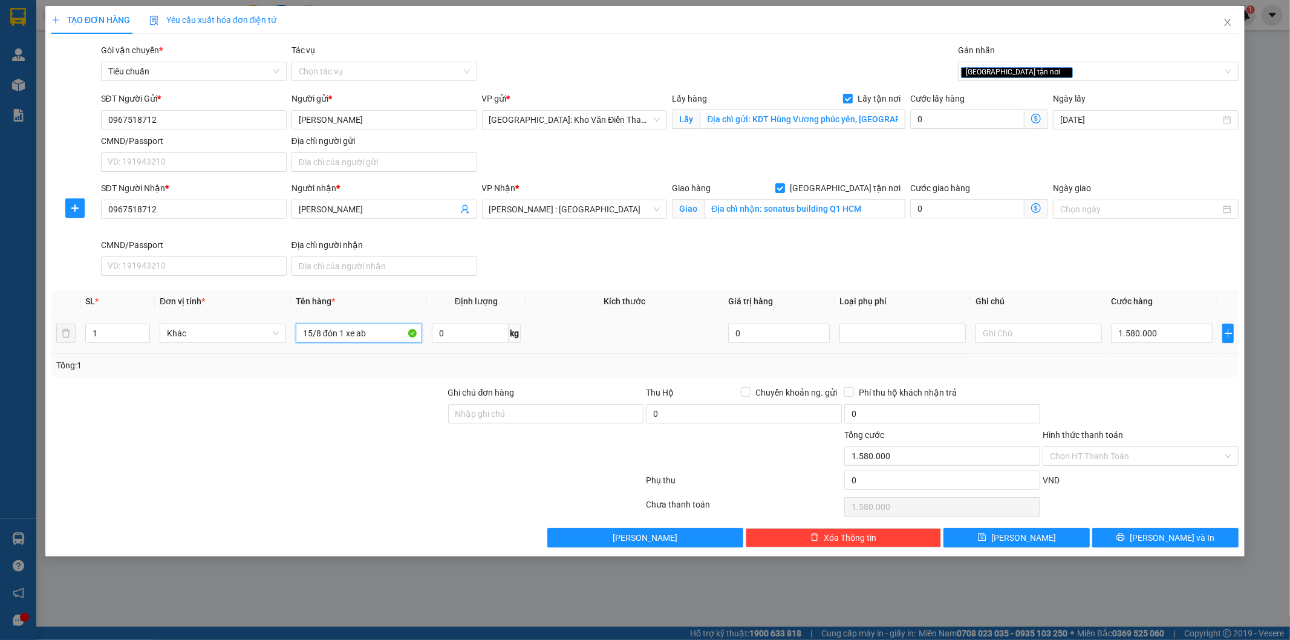
click at [394, 336] on input "15/8 đón 1 xe ab" at bounding box center [359, 333] width 126 height 19
type input "15/8 đón 1 xe ab a đăng đón"
click at [970, 535] on button "Lưu" at bounding box center [1017, 537] width 146 height 19
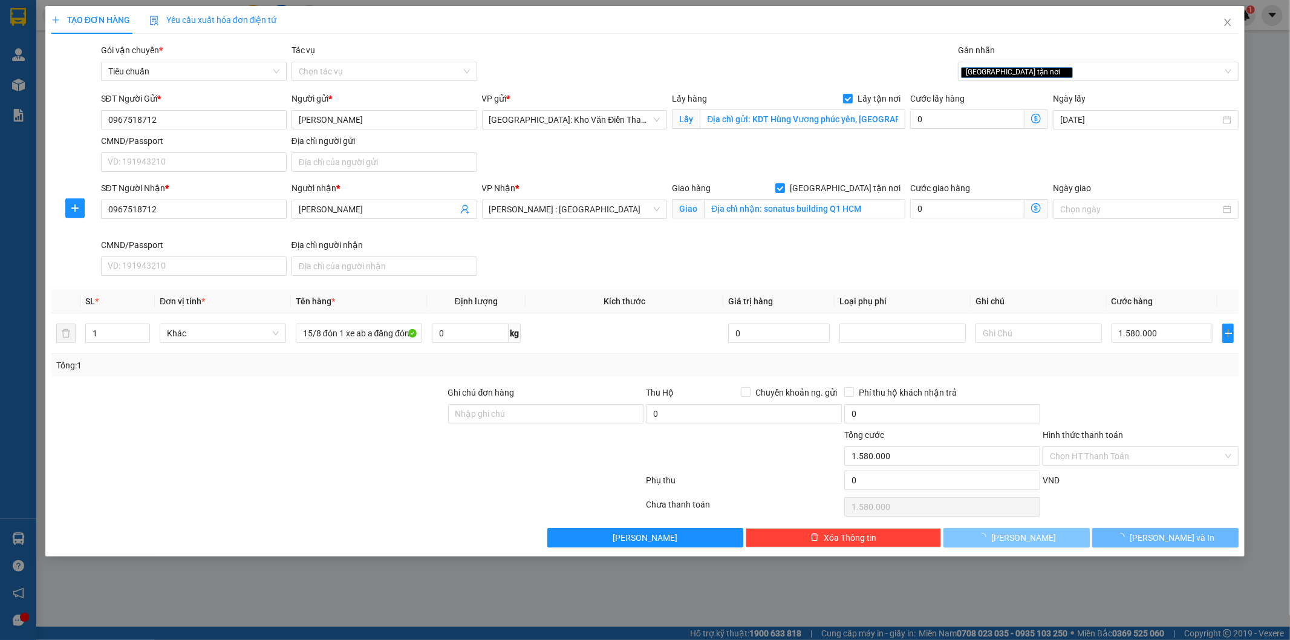
checkbox input "false"
type input "0"
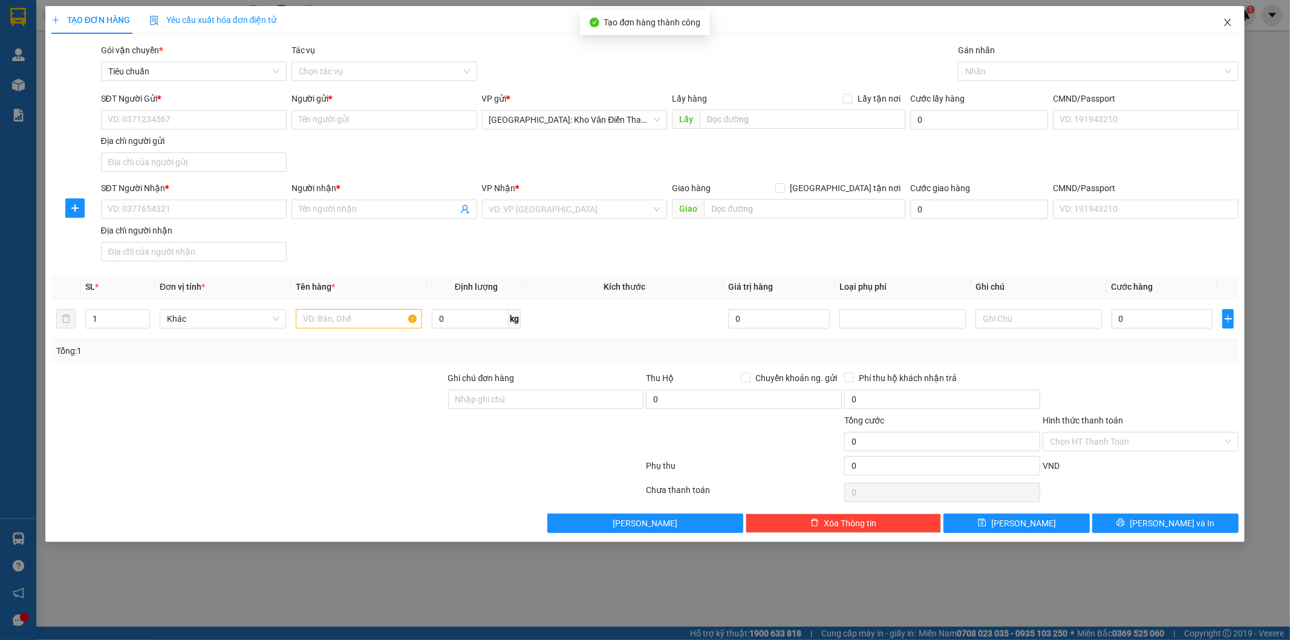
click at [1222, 20] on span "Close" at bounding box center [1228, 23] width 34 height 34
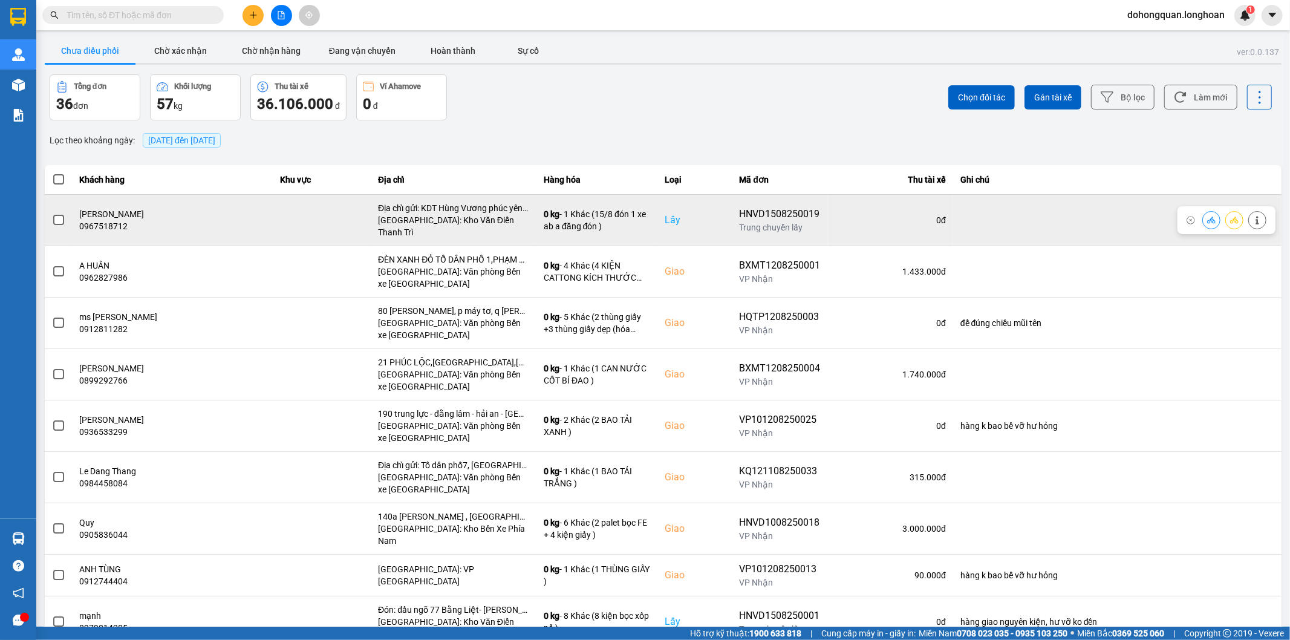
click at [1230, 217] on icon at bounding box center [1234, 220] width 8 height 7
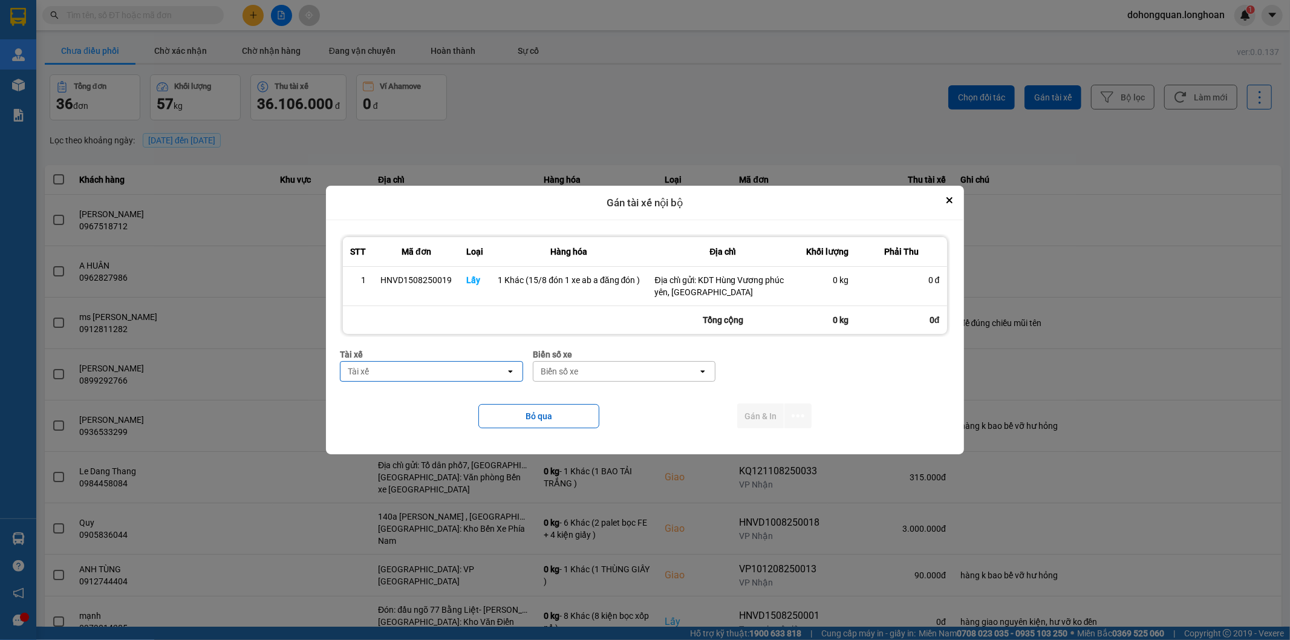
click at [377, 362] on div "Tài xế" at bounding box center [423, 371] width 165 height 19
type input "hải đăng"
click at [400, 393] on span "0859238386 - [PERSON_NAME] 0356.999.247" at bounding box center [434, 404] width 168 height 24
click at [640, 364] on div "Biển số xe" at bounding box center [648, 371] width 165 height 19
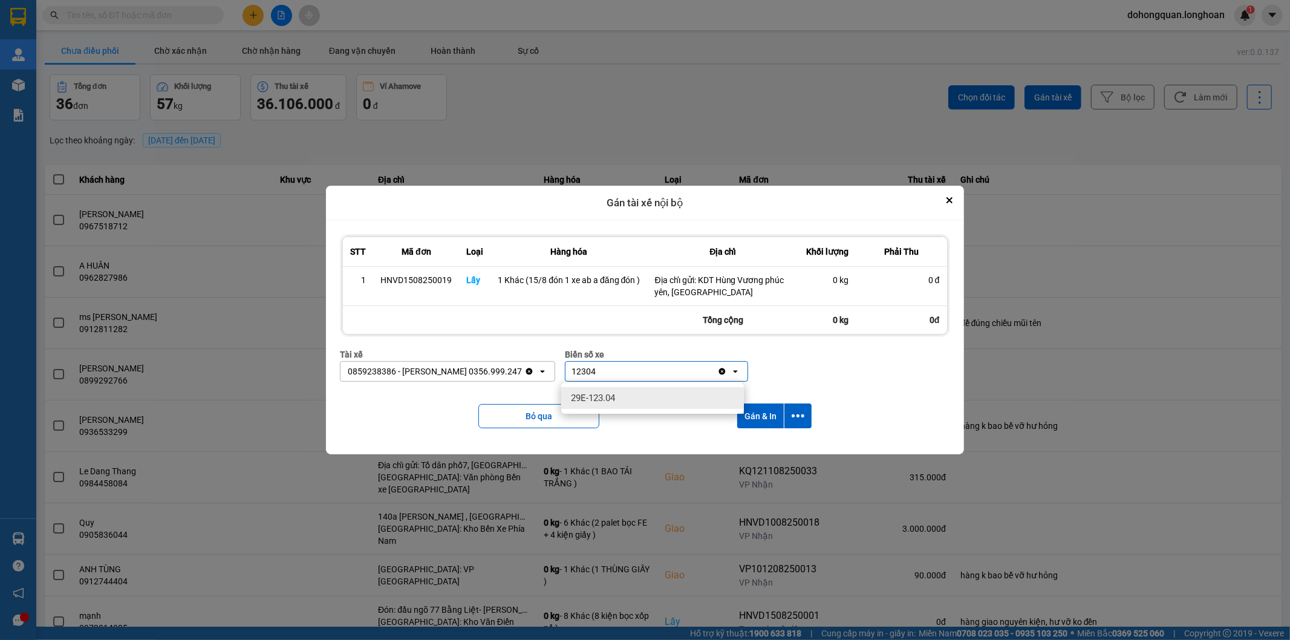
type input "12304"
click at [608, 392] on span "29E-123.04" at bounding box center [593, 398] width 44 height 12
click at [802, 419] on icon "dialog" at bounding box center [798, 415] width 13 height 13
click at [751, 451] on span "Chỉ gán tài" at bounding box center [751, 449] width 40 height 12
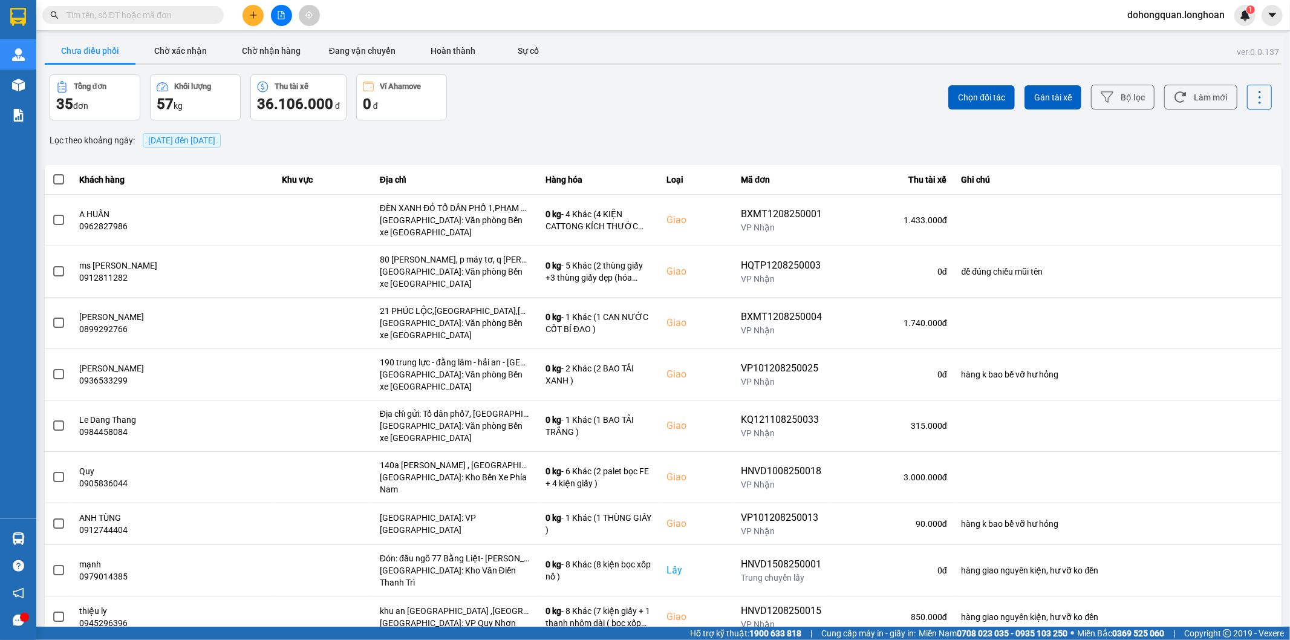
click at [248, 10] on button at bounding box center [253, 15] width 21 height 21
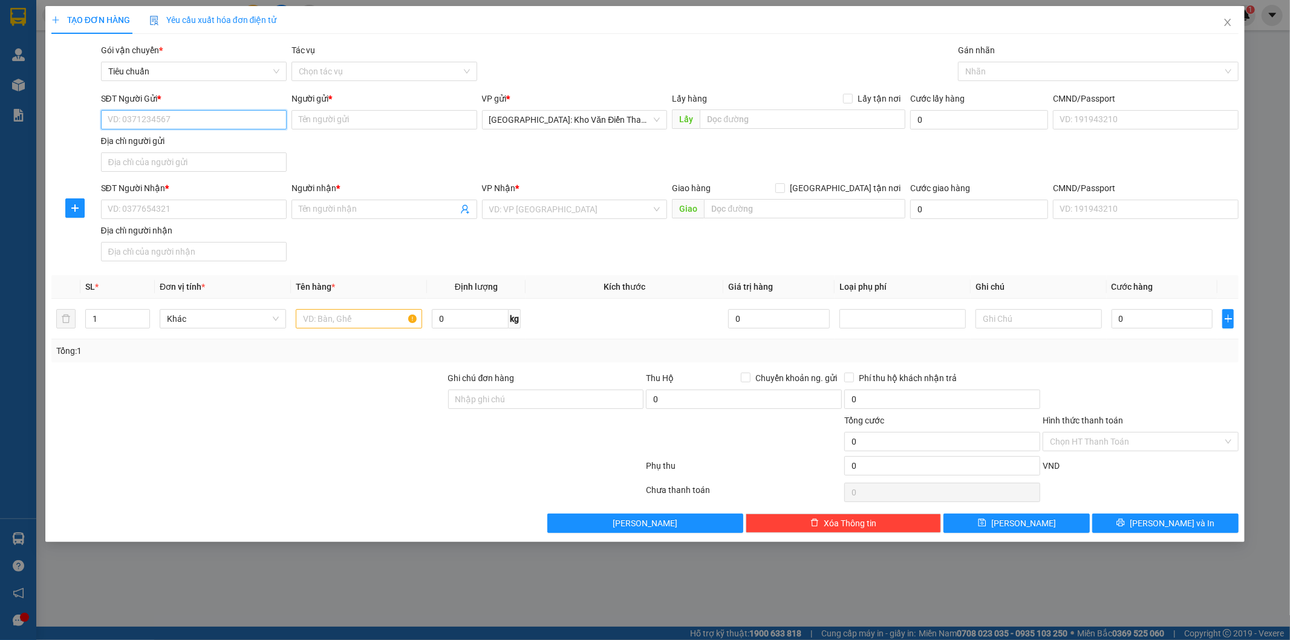
click at [152, 121] on input "SĐT Người Gửi *" at bounding box center [194, 119] width 186 height 19
paste input "0904678241"
type input "0904678241"
click at [319, 113] on input "Người gửi *" at bounding box center [385, 119] width 186 height 19
paste input "Chú Tuấn"
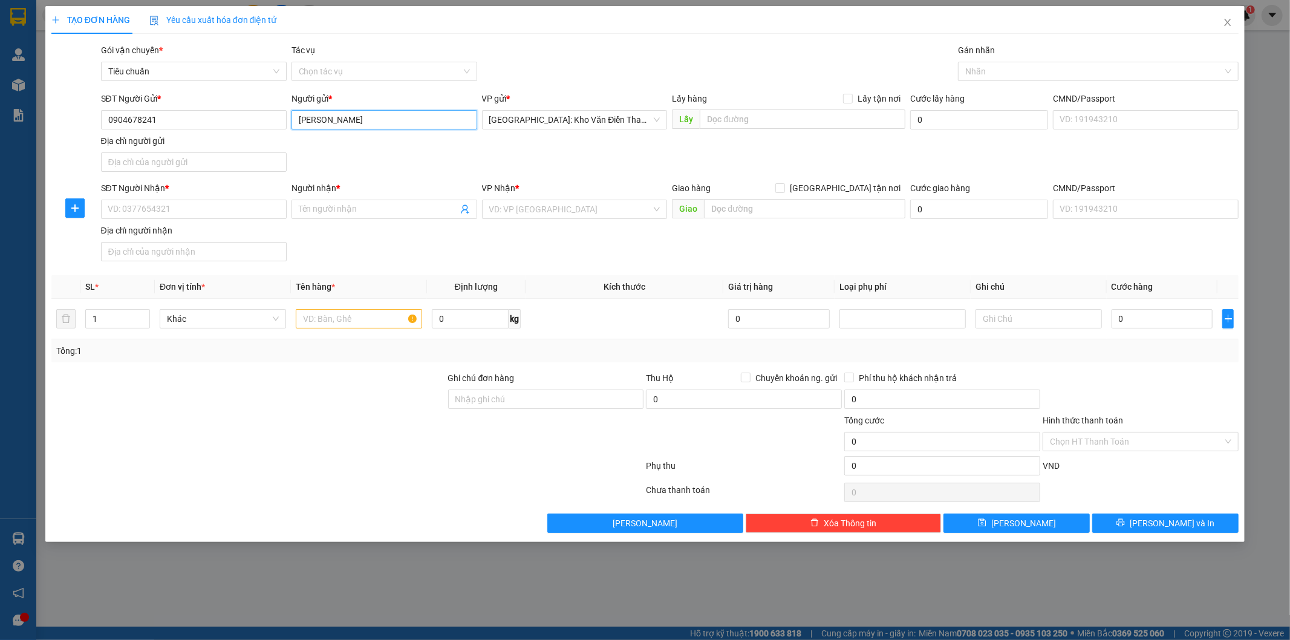
type input "Chú Tuấn"
drag, startPoint x: 455, startPoint y: 159, endPoint x: 621, endPoint y: 132, distance: 167.9
click at [461, 157] on div "SĐT Người Gửi * 0904678241 Người gửi * Chú Tuấn VP gửi * Hà Nội: Kho Văn Điển T…" at bounding box center [670, 134] width 1143 height 85
click at [702, 119] on input "text" at bounding box center [803, 118] width 206 height 19
paste input "- Địa chỉ: nhà 138 tổ 3 Vĩnh Thông - Mạo Khê - Đông Triều - QN"
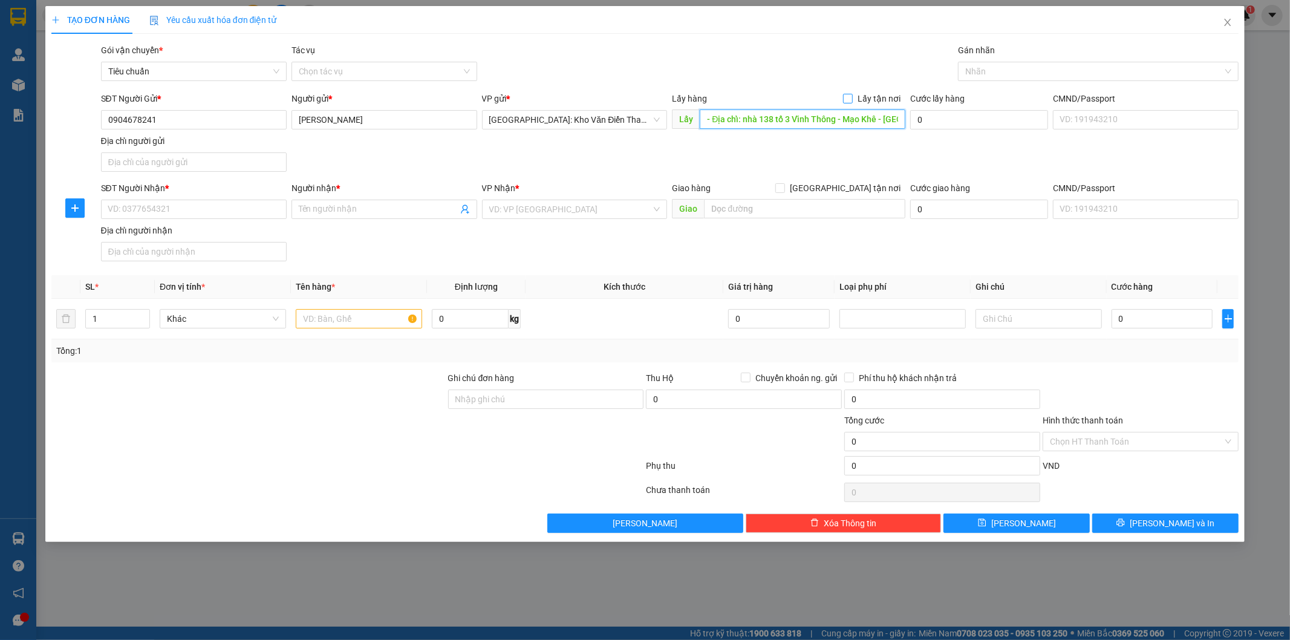
scroll to position [0, 53]
type input "- Địa chỉ: nhà 138 tổ 3 Vĩnh Thông - Mạo Khê - Đông Triều - QN"
click at [849, 98] on input "Lấy tận nơi" at bounding box center [847, 98] width 8 height 8
checkbox input "true"
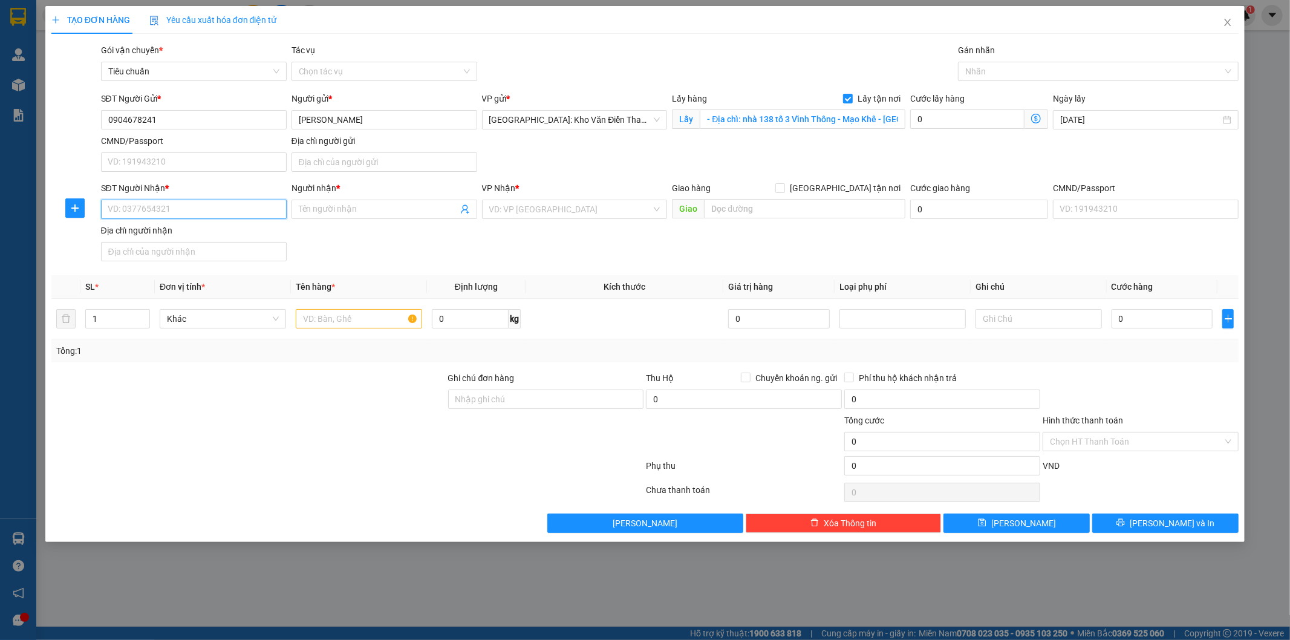
click at [153, 213] on input "SĐT Người Nhận *" at bounding box center [194, 209] width 186 height 19
paste input "0378228699"
type input "0378228699"
click at [337, 200] on span at bounding box center [385, 209] width 186 height 19
click at [744, 203] on input "text" at bounding box center [804, 208] width 201 height 19
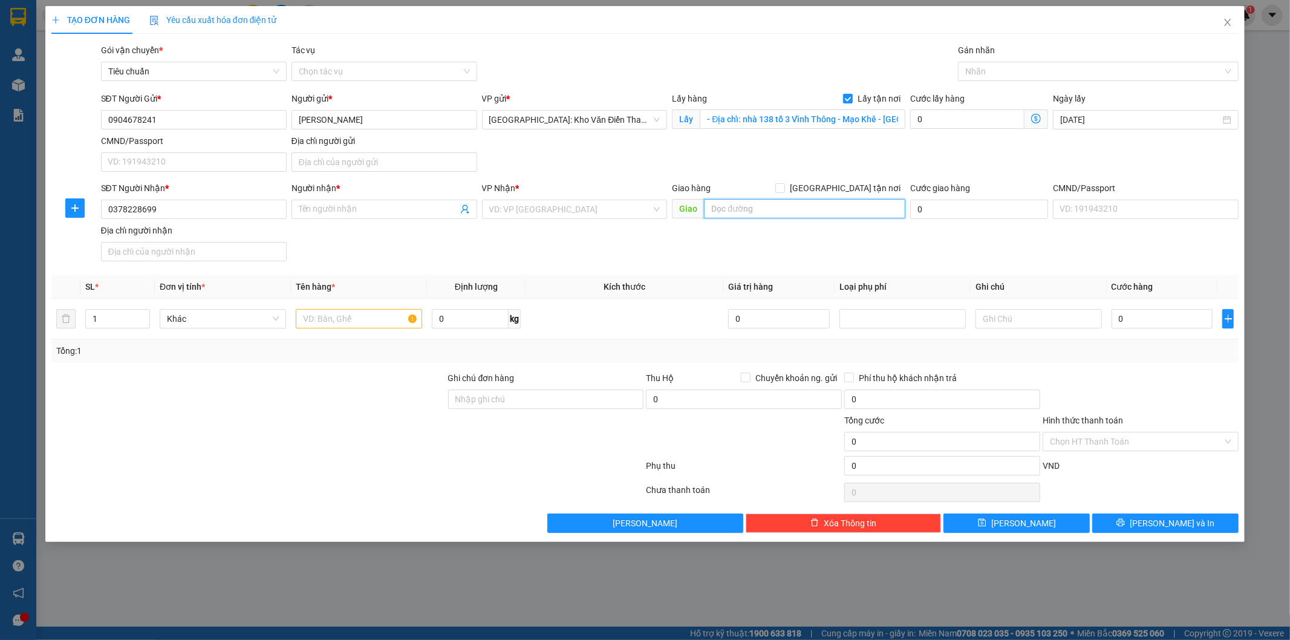
paste input "- Địa chỉ: Toà A2 chung cư An Bình city - Cổ Nhuế 1 - Bắc Từ Liêm - HN"
type input "- Địa chỉ: Toà A2 chung cư An Bình city - Cổ Nhuế 1 - Bắc Từ Liêm - HN"
click at [593, 216] on input "search" at bounding box center [570, 209] width 163 height 18
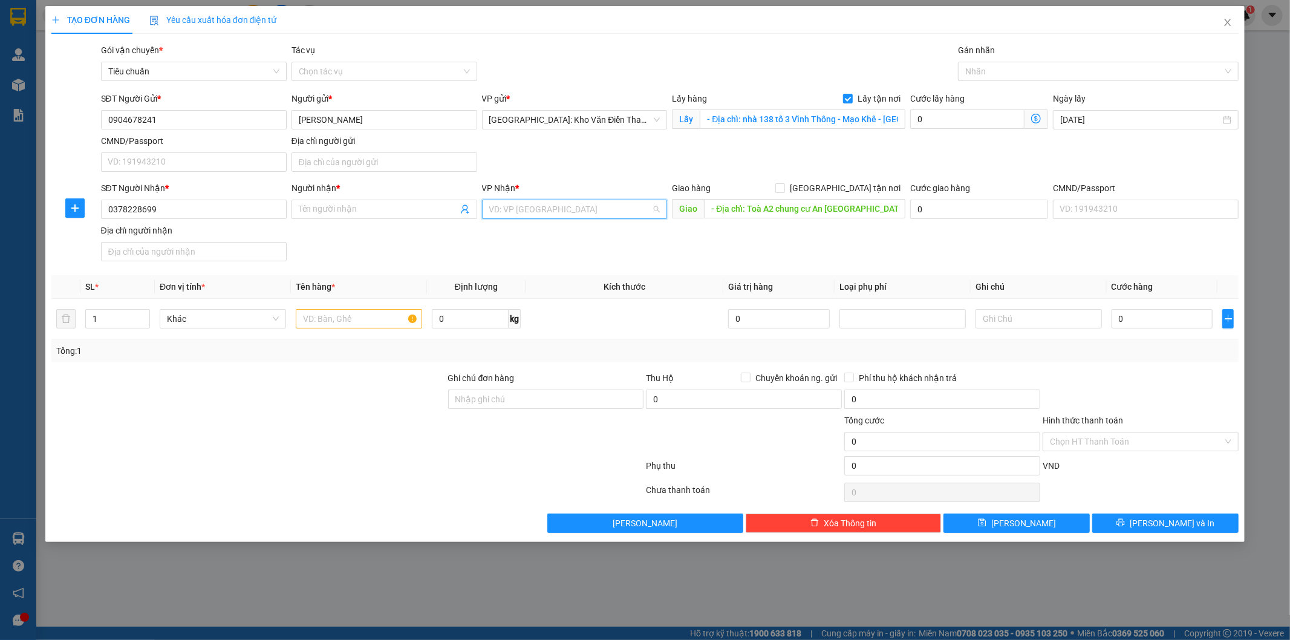
click at [581, 207] on input "search" at bounding box center [570, 209] width 163 height 18
type input "kho va"
click at [590, 236] on div "[GEOGRAPHIC_DATA]: Kho Văn Điển Thanh Trì" at bounding box center [575, 233] width 173 height 13
drag, startPoint x: 814, startPoint y: 270, endPoint x: 874, endPoint y: 223, distance: 76.2
click at [823, 269] on div "Transit Pickup Surcharge Ids Transit Deliver Surcharge Ids Transit Deliver Surc…" at bounding box center [645, 288] width 1188 height 489
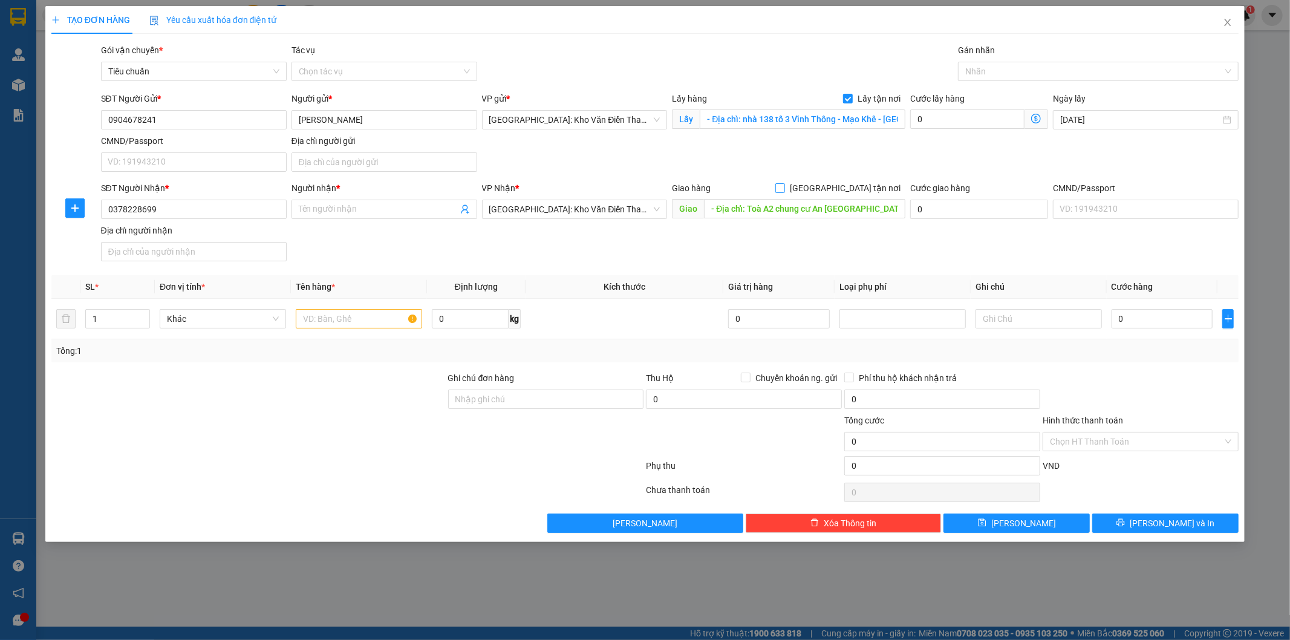
click at [861, 191] on span "[GEOGRAPHIC_DATA] tận nơi" at bounding box center [845, 187] width 120 height 13
click at [784, 191] on input "[GEOGRAPHIC_DATA] tận nơi" at bounding box center [779, 187] width 8 height 8
checkbox input "true"
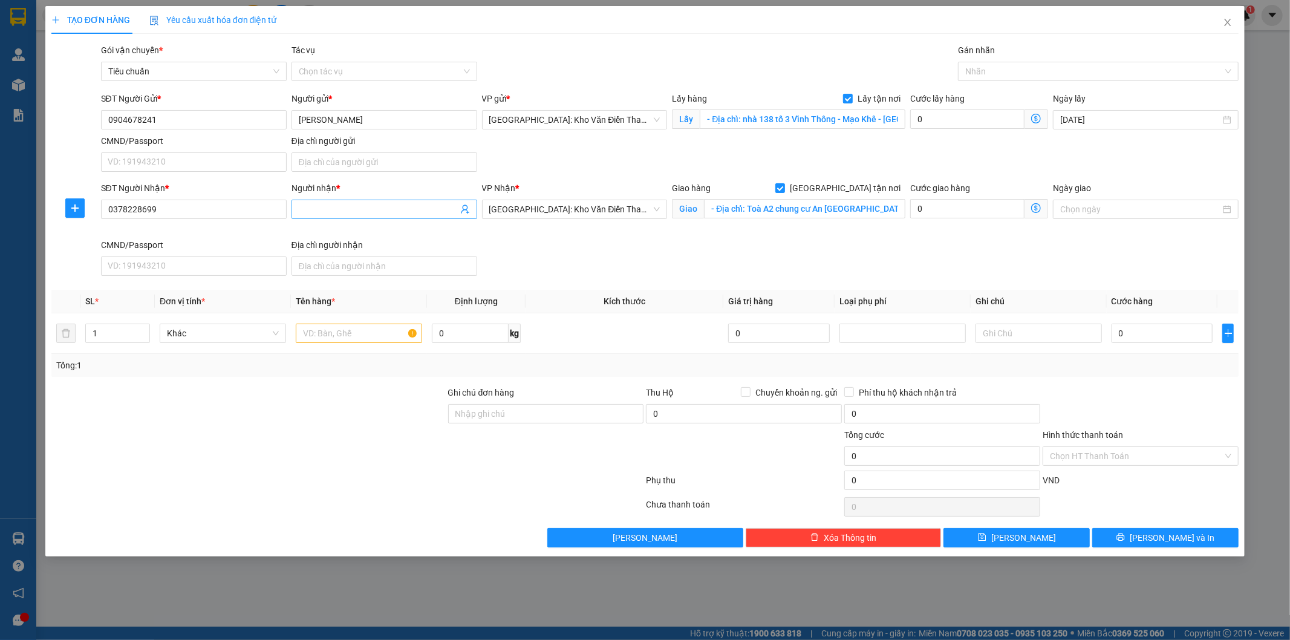
click at [359, 207] on input "Người nhận *" at bounding box center [378, 209] width 159 height 13
paste input "Chi"
type input "Chi"
click at [573, 235] on div "VP Nhận * Hà Nội: Kho Văn Điển Thanh Trì" at bounding box center [575, 209] width 191 height 57
click at [325, 334] on input "text" at bounding box center [359, 333] width 126 height 19
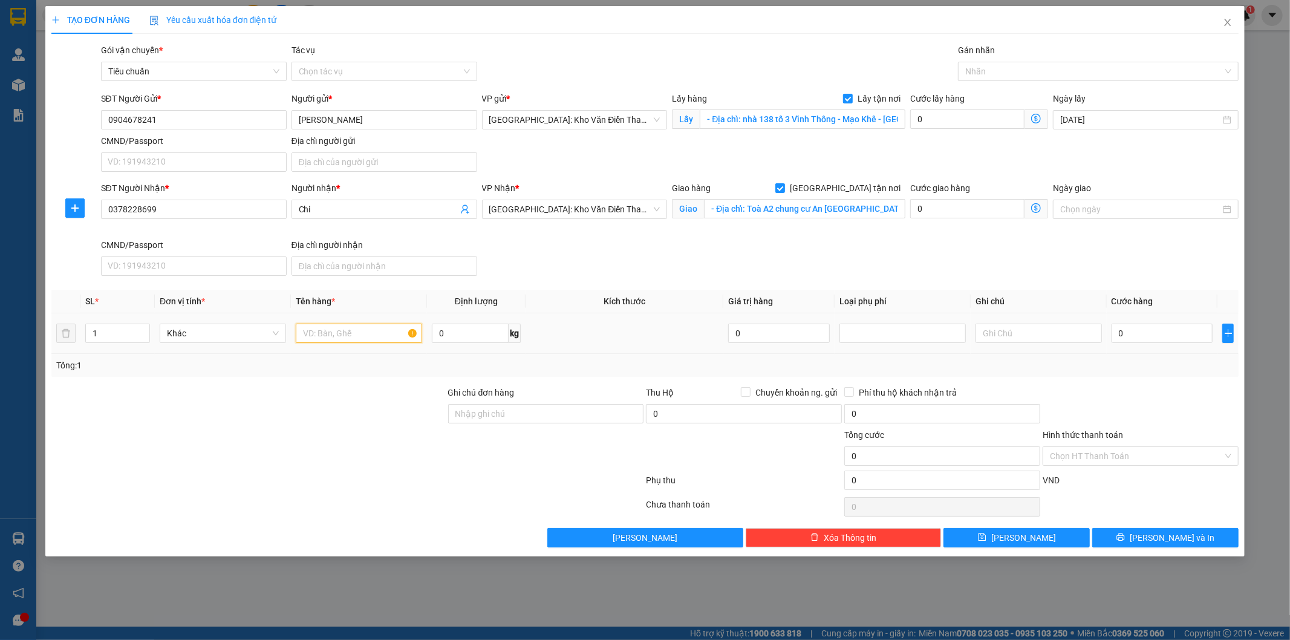
paste input "15/8 đón 1 xe ga lead"
click at [395, 336] on input "15/8 đón 1 xe ga lead a an d" at bounding box center [359, 333] width 126 height 19
type input "15/8 đón 1 xe ga lead a an don"
click at [1039, 261] on div "SĐT Người Nhận * 0378228699 Người nhận * Chi VP Nhận * Hà Nội: Kho Văn Điển Tha…" at bounding box center [670, 230] width 1143 height 99
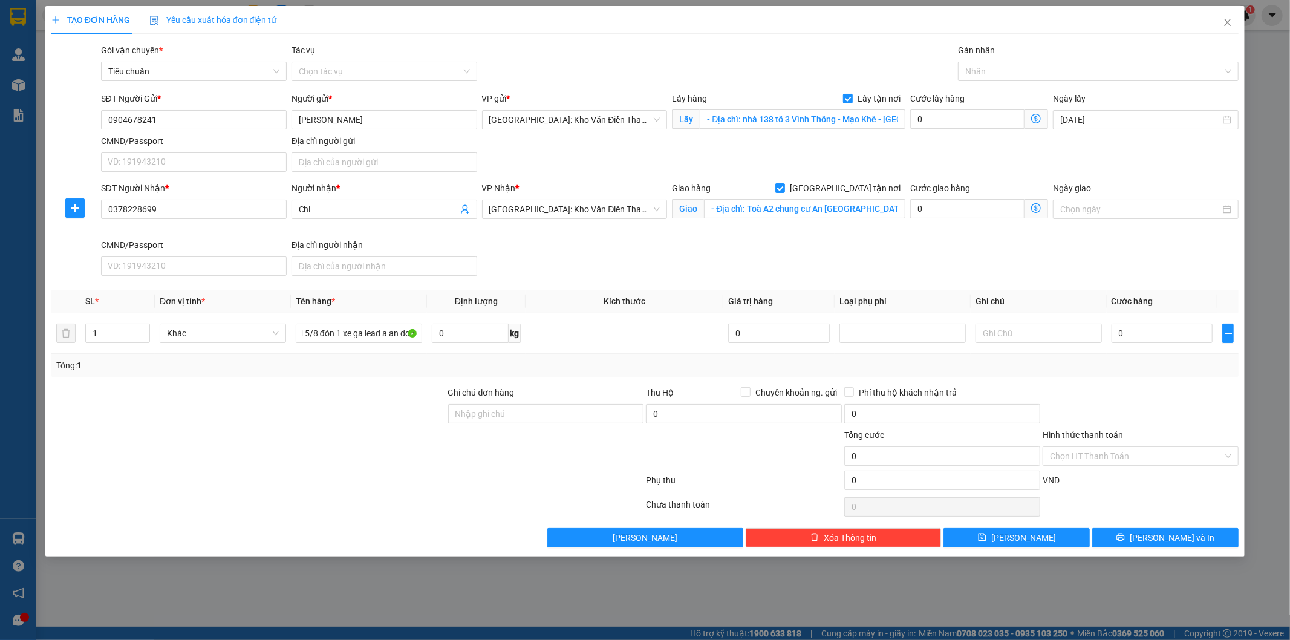
scroll to position [0, 0]
click at [959, 113] on input "0" at bounding box center [967, 118] width 114 height 19
click at [1146, 347] on td "0" at bounding box center [1162, 333] width 111 height 41
drag, startPoint x: 1146, startPoint y: 347, endPoint x: 1151, endPoint y: 336, distance: 11.9
click at [1147, 347] on td "0" at bounding box center [1162, 333] width 111 height 41
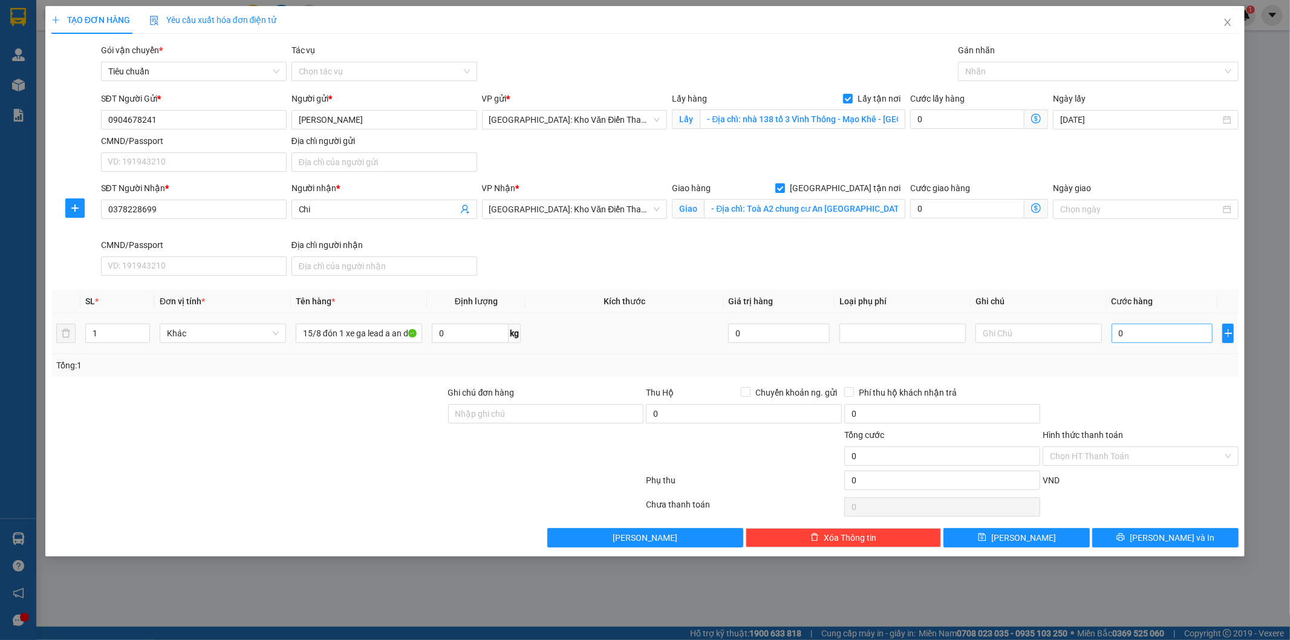
click at [1151, 336] on input "0" at bounding box center [1163, 333] width 102 height 19
type input "3"
type input "37"
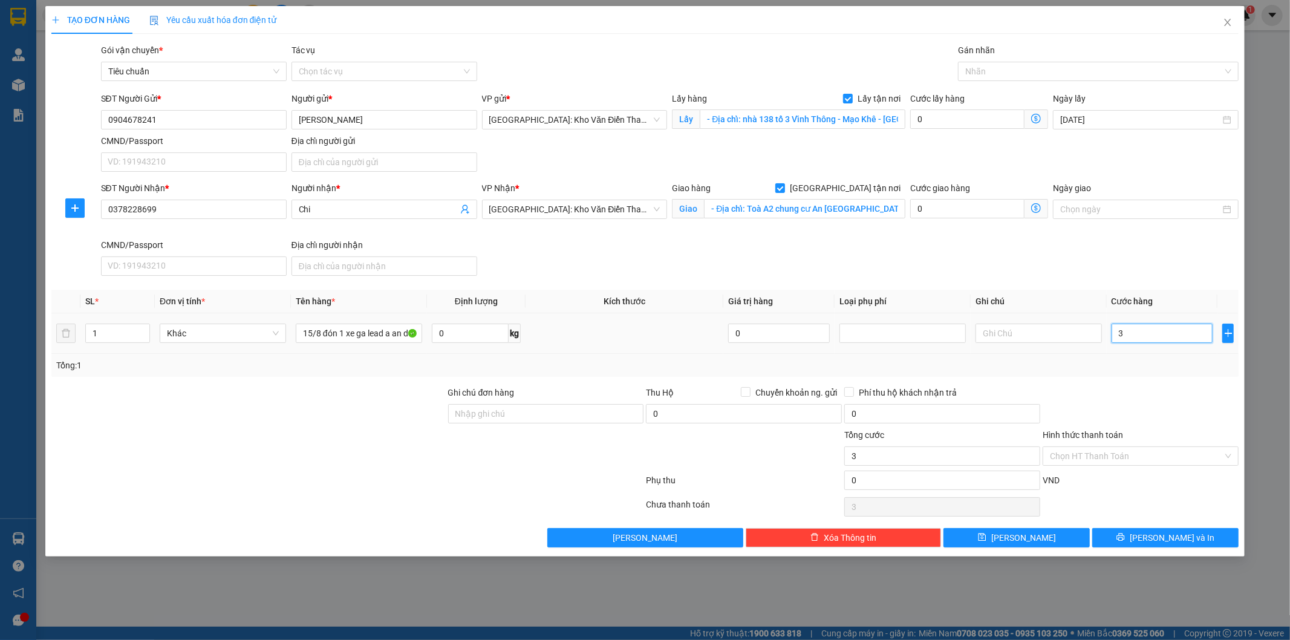
type input "37"
type input "370"
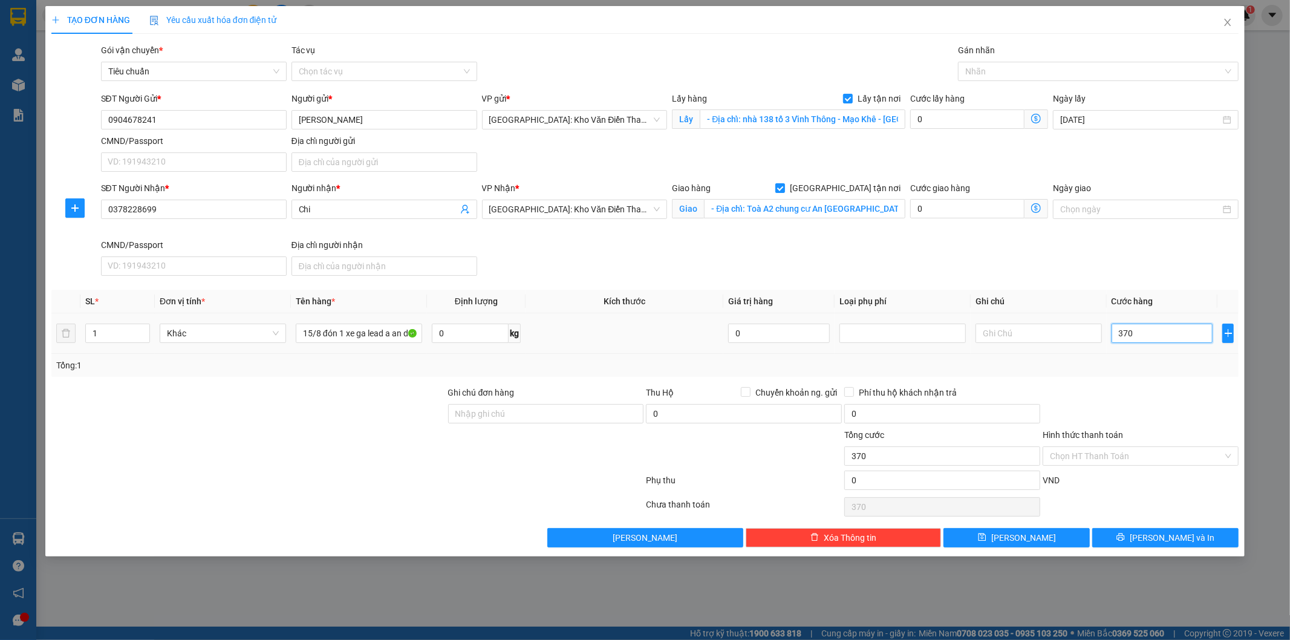
type input "3.700"
type input "37.000"
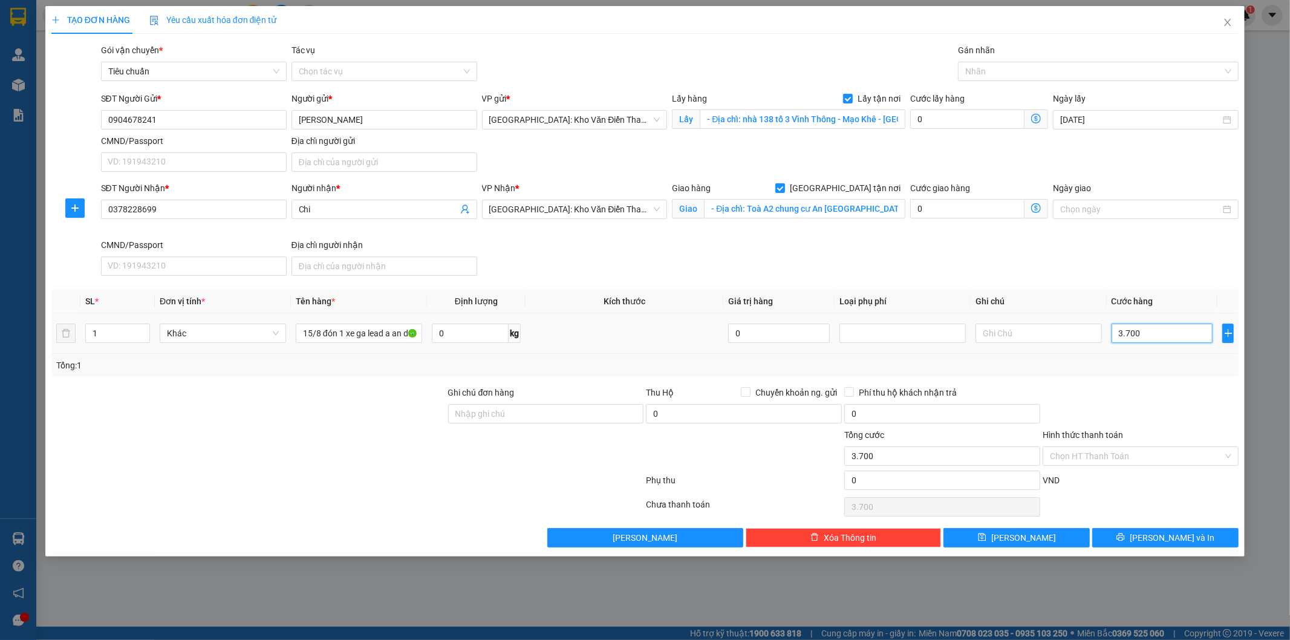
type input "37.000"
type input "370.000"
type input "3.700.000"
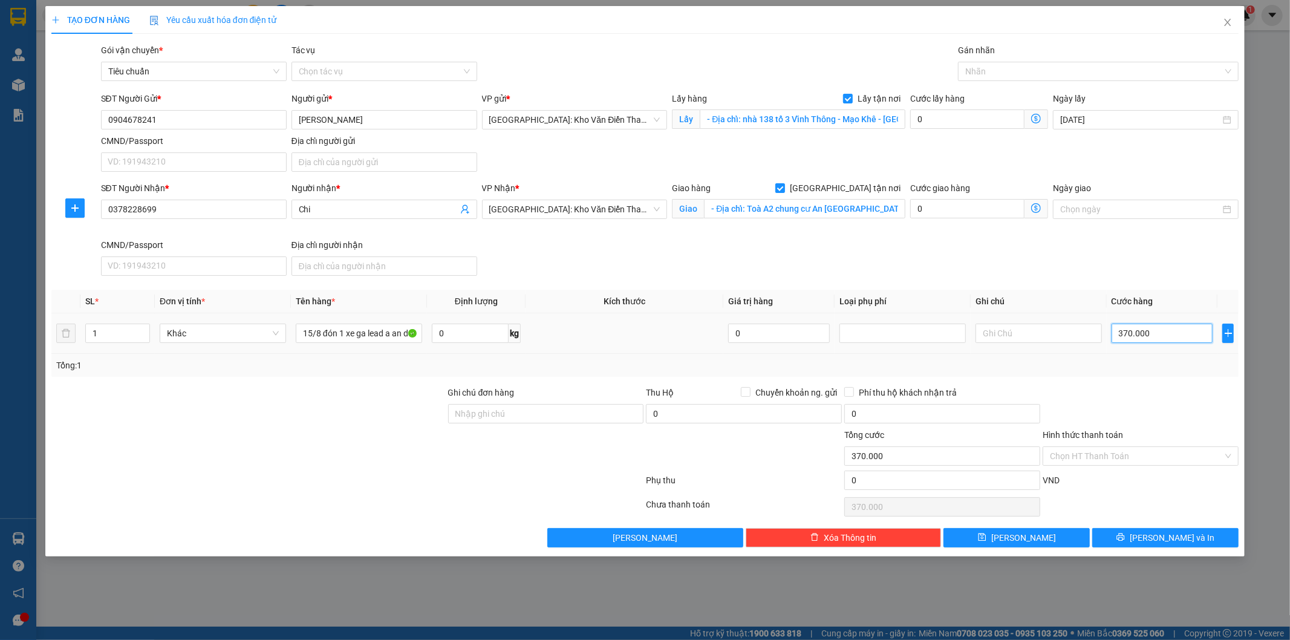
type input "3.700.000"
type input "370.000"
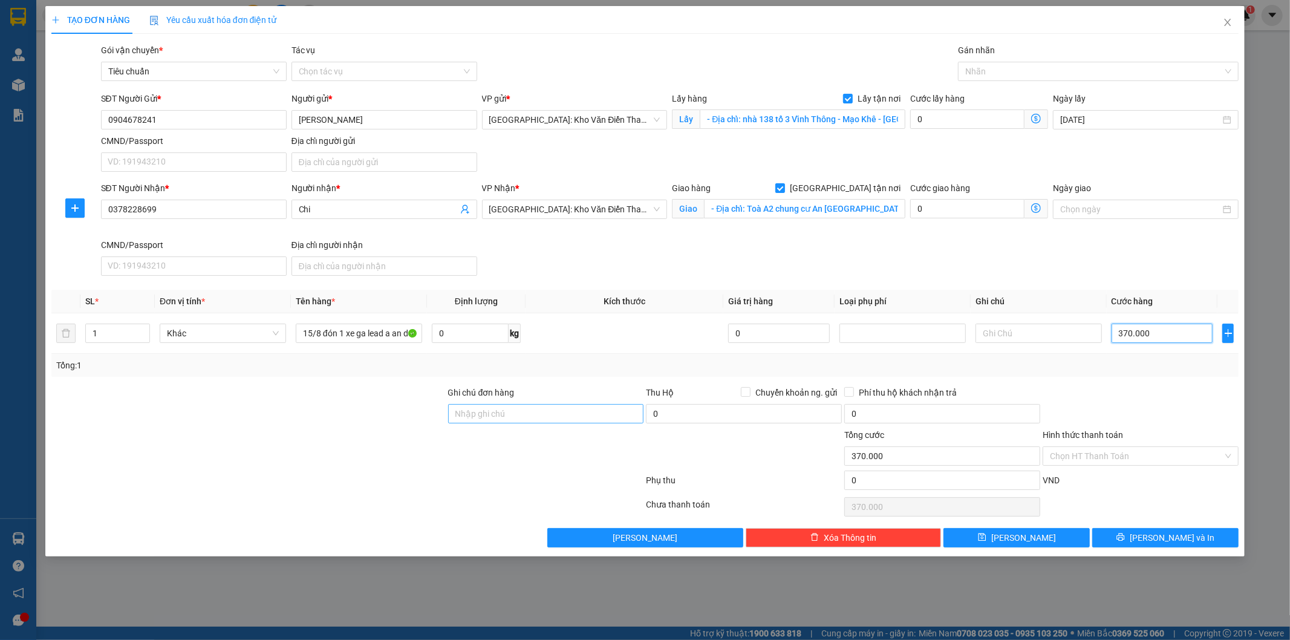
type input "370.000"
click at [524, 421] on input "Ghi chú đơn hàng" at bounding box center [546, 413] width 196 height 19
type input "giao xong boc 1 xe quay dau"
drag, startPoint x: 1035, startPoint y: 91, endPoint x: 1027, endPoint y: 64, distance: 28.5
click at [1035, 88] on div "Transit Pickup Surcharge Ids Transit Deliver Surcharge Ids Transit Deliver Surc…" at bounding box center [645, 296] width 1188 height 504
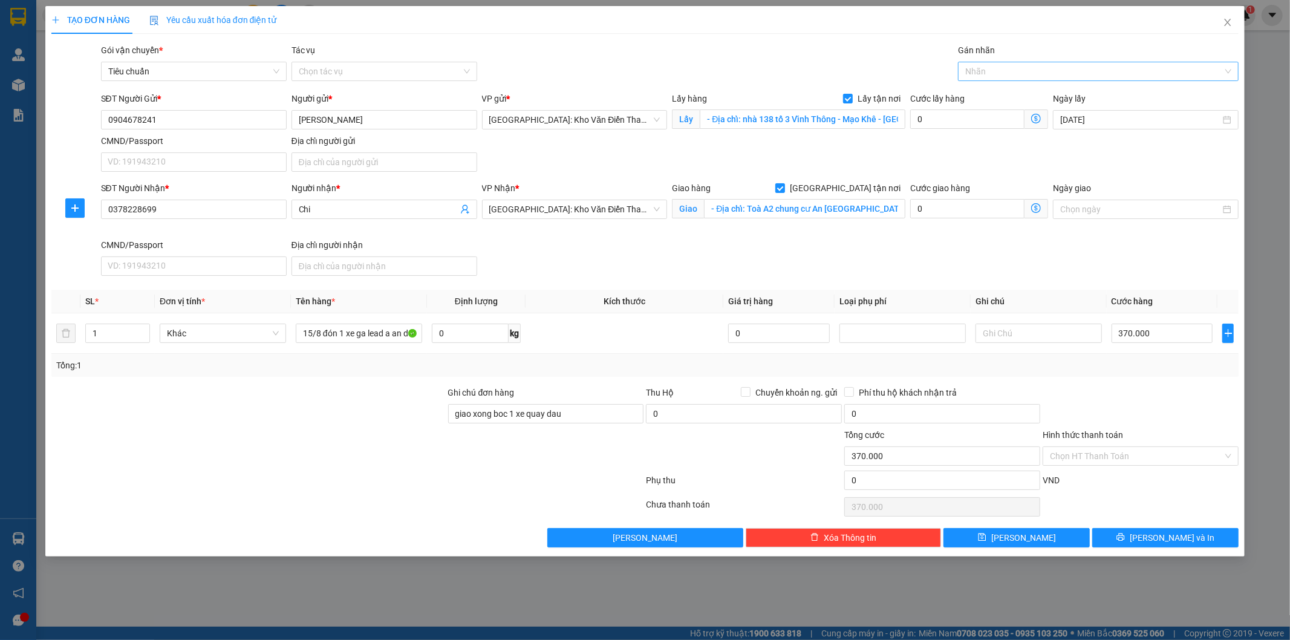
click at [1027, 64] on div at bounding box center [1092, 71] width 263 height 15
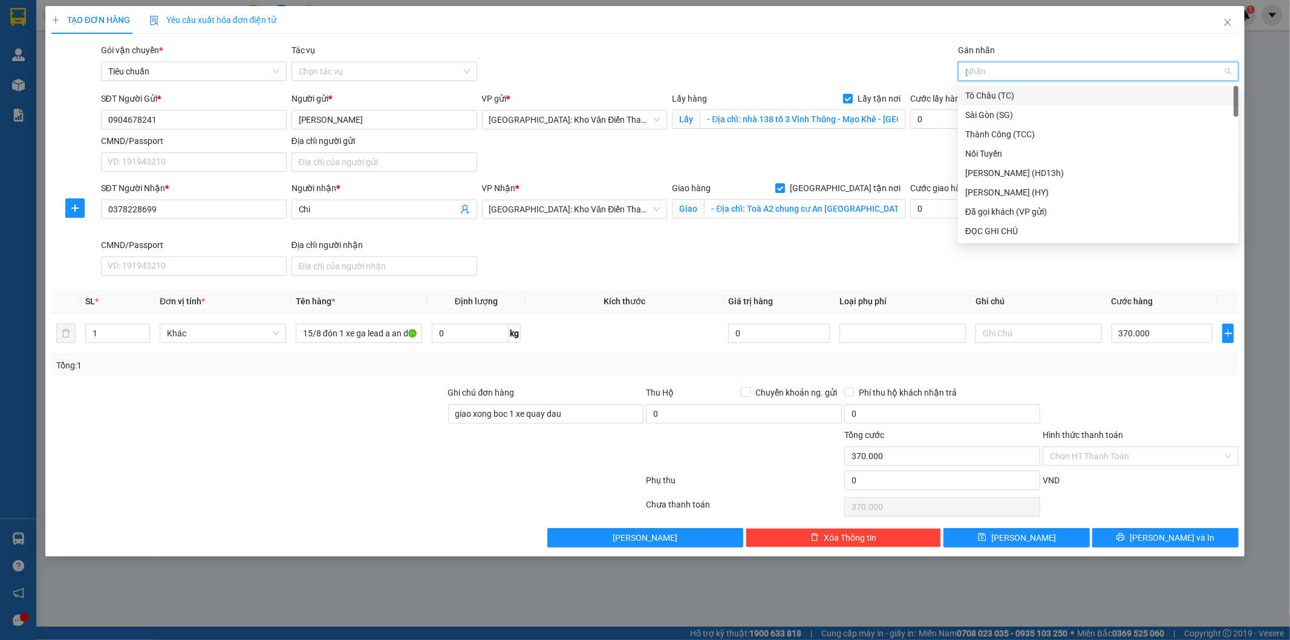
type input "gt"
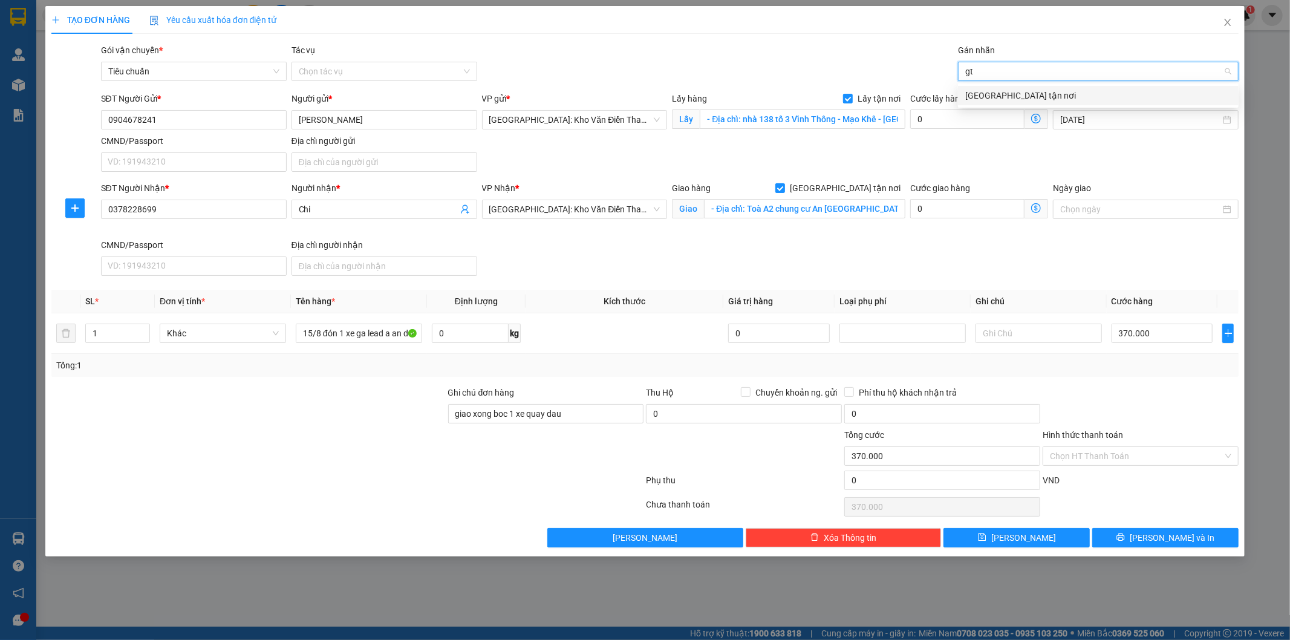
click at [1005, 86] on div "[GEOGRAPHIC_DATA] tận nơi" at bounding box center [1098, 95] width 281 height 19
type input "doc"
click at [1019, 91] on div "ĐỌC GHI CHÚ" at bounding box center [1098, 95] width 266 height 13
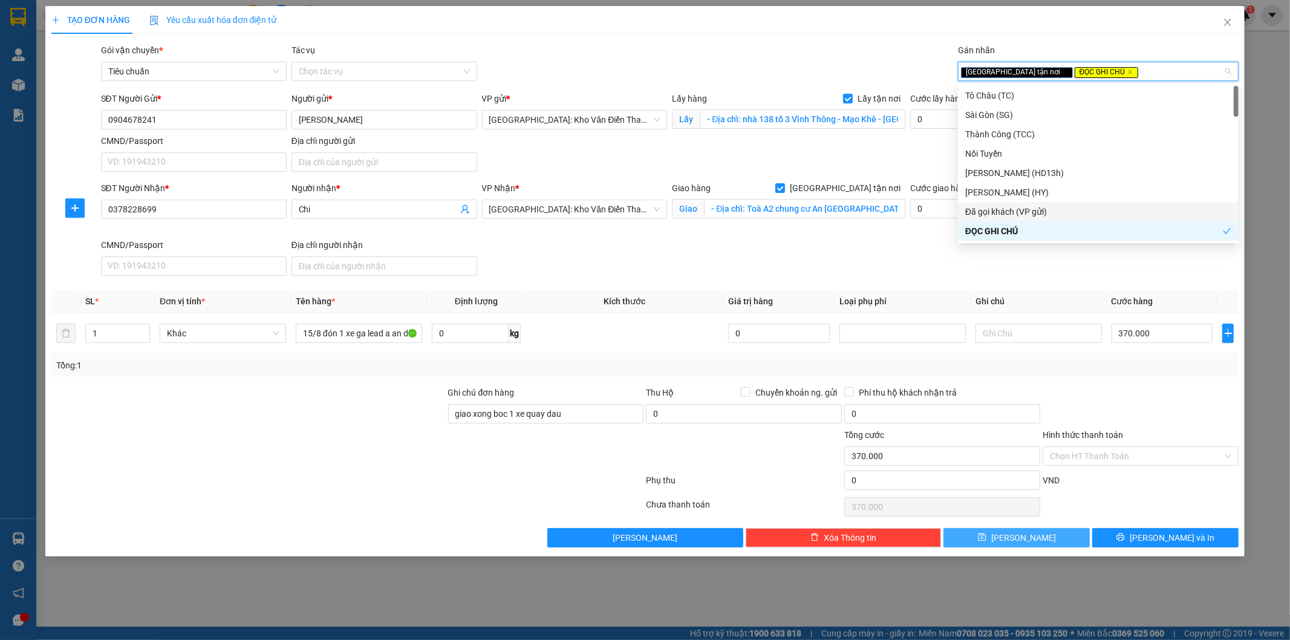
click at [1043, 544] on button "Lưu" at bounding box center [1017, 537] width 146 height 19
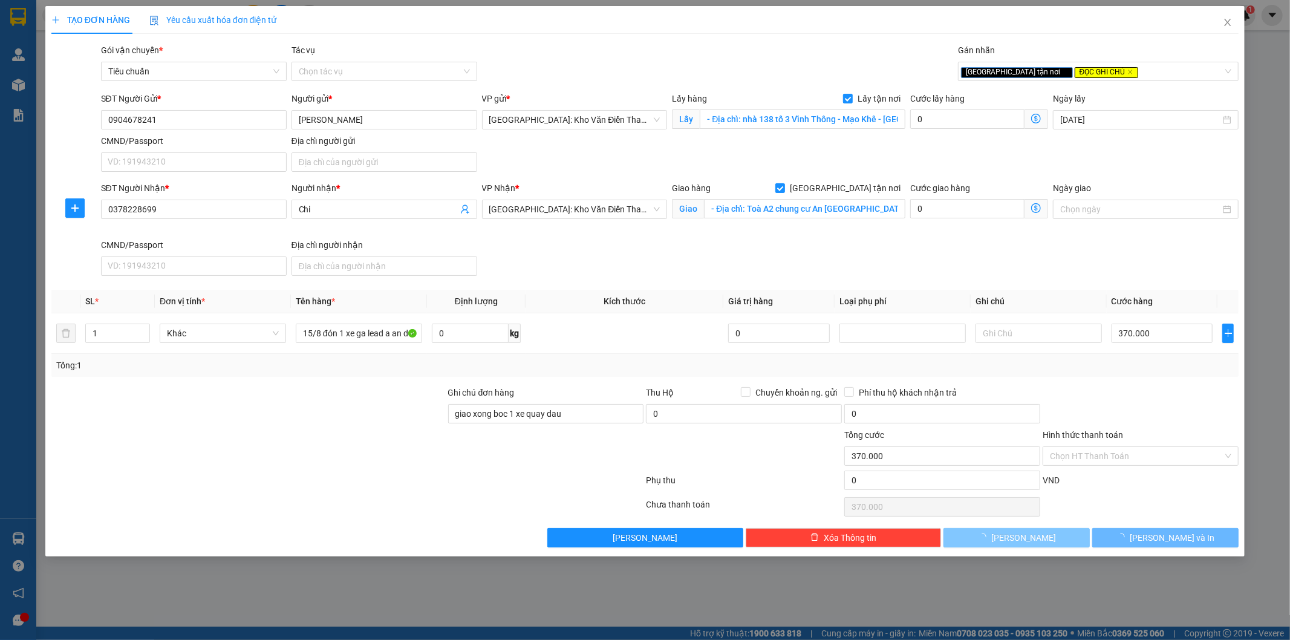
checkbox input "false"
type input "0"
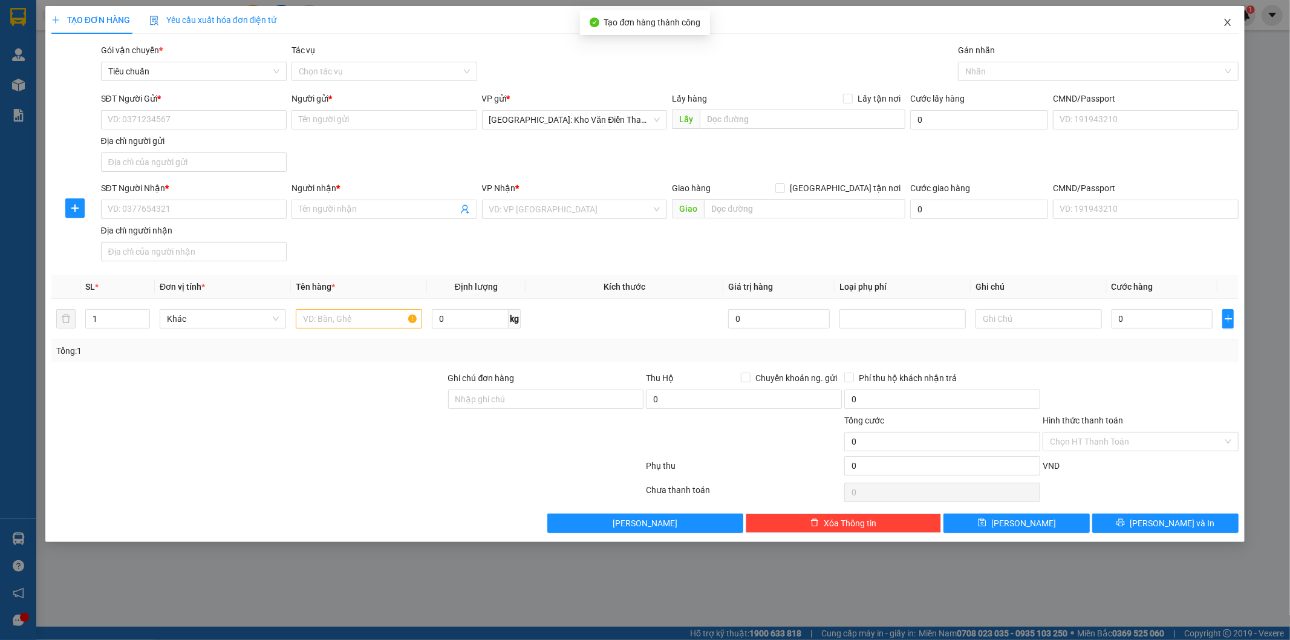
click at [1238, 20] on span "Close" at bounding box center [1228, 23] width 34 height 34
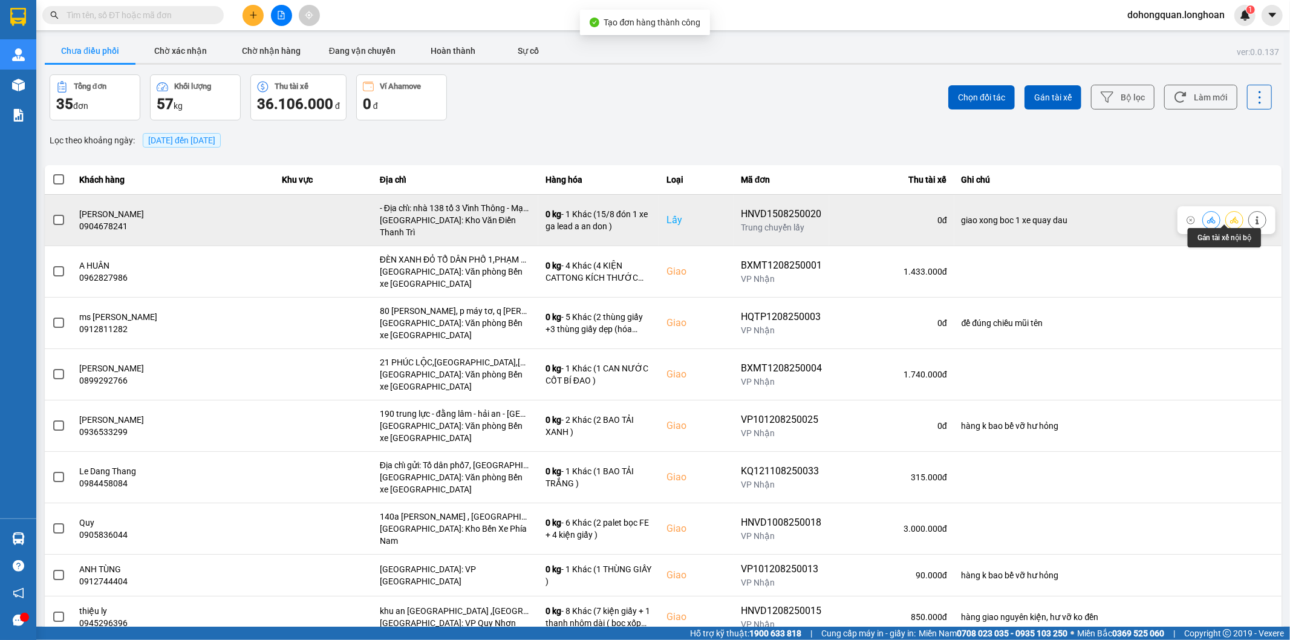
click at [1230, 217] on icon at bounding box center [1234, 220] width 8 height 7
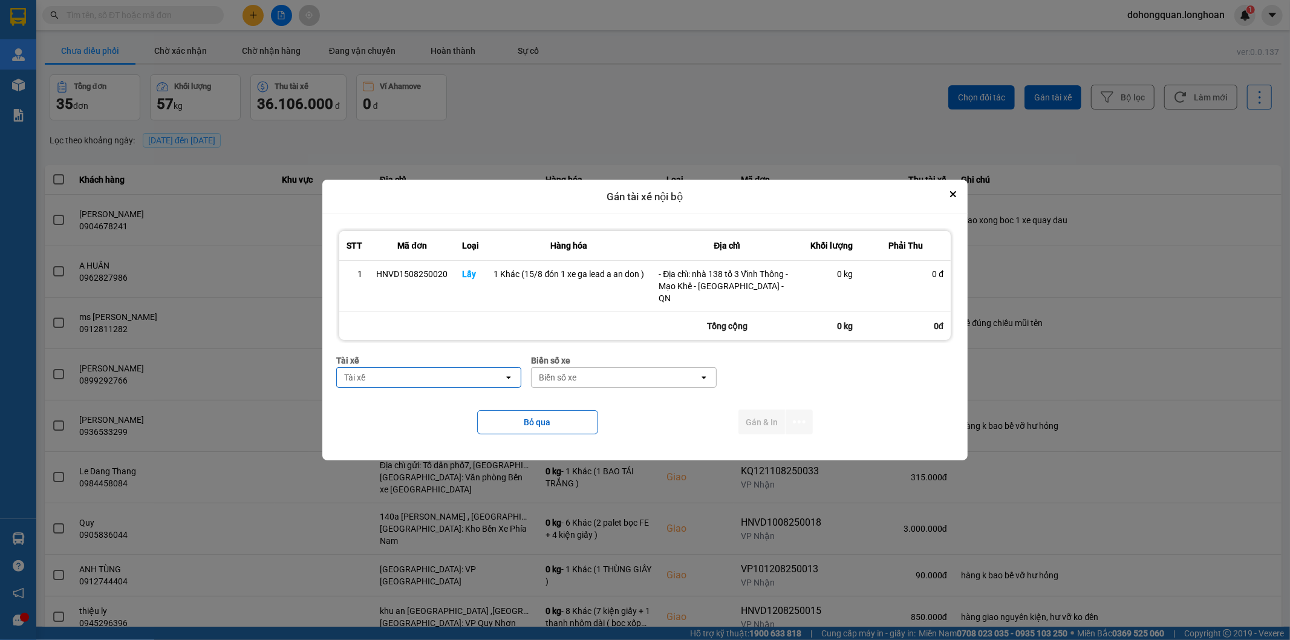
click at [370, 376] on div "Tài xế" at bounding box center [421, 377] width 168 height 19
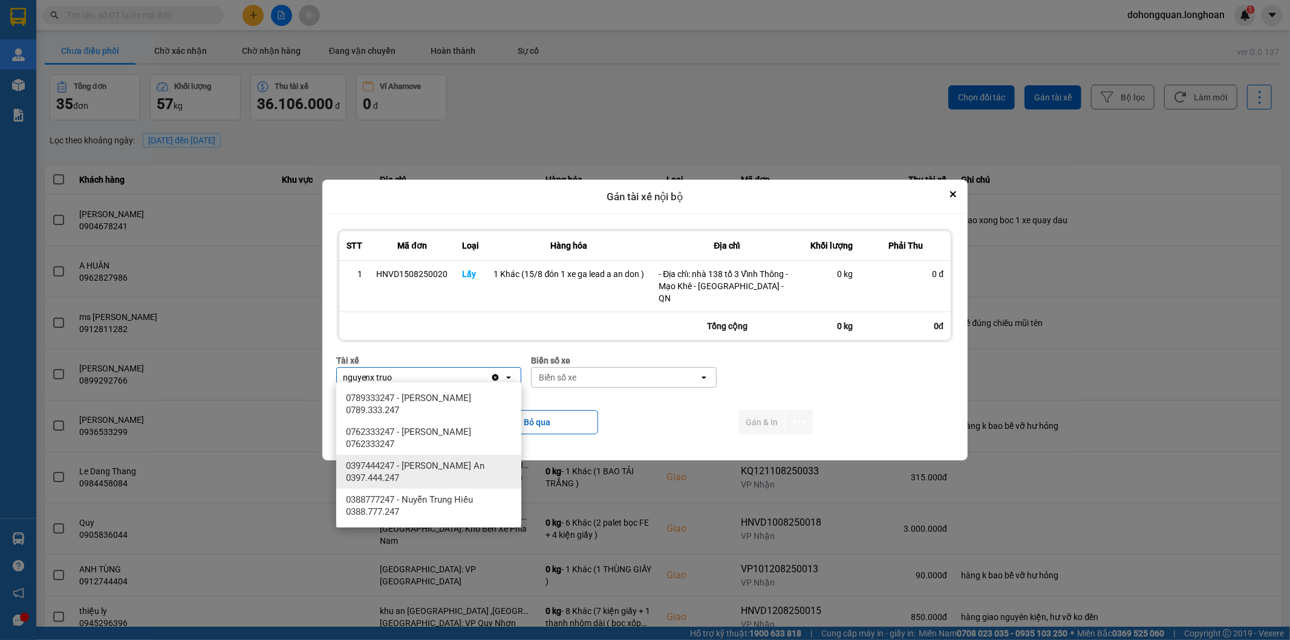
type input "nguyenx truo"
drag, startPoint x: 408, startPoint y: 471, endPoint x: 463, endPoint y: 439, distance: 63.4
click at [409, 471] on span "0397444247 - Nguyễn Trường An 0397.444.247" at bounding box center [431, 472] width 171 height 24
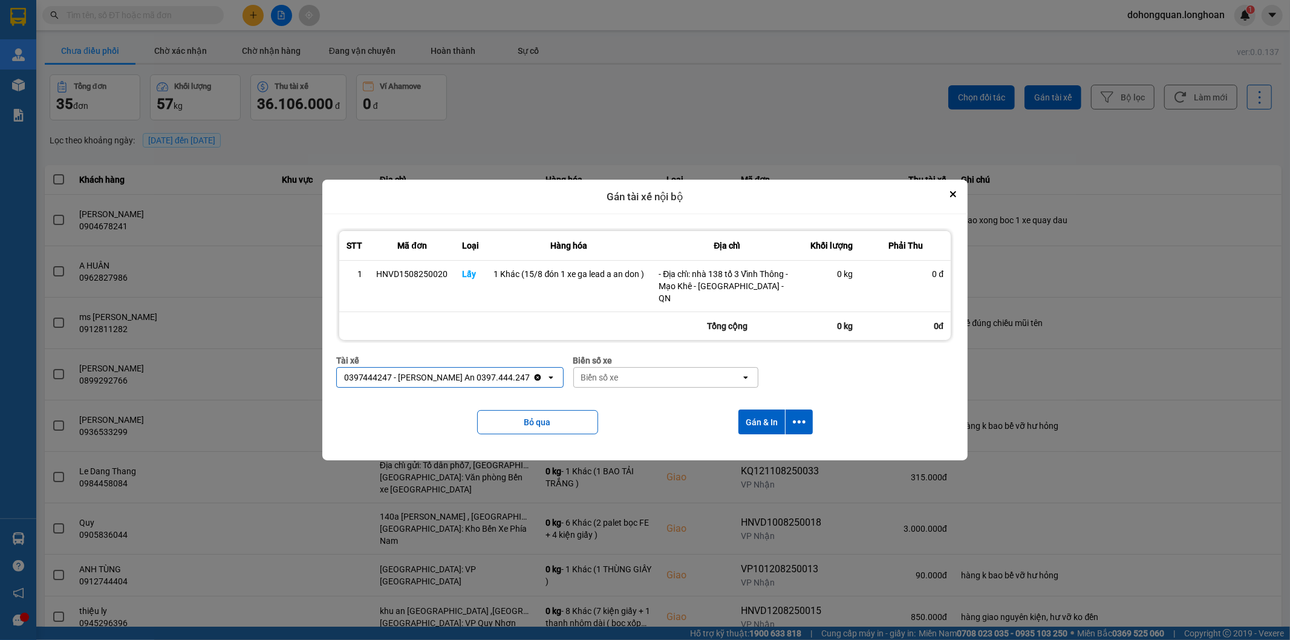
drag, startPoint x: 619, startPoint y: 376, endPoint x: 607, endPoint y: 370, distance: 13.3
click at [620, 376] on div "Biển số xe" at bounding box center [658, 377] width 168 height 19
type input "33"
click at [641, 395] on div "29E-098.33" at bounding box center [658, 398] width 185 height 22
click at [800, 420] on icon "dialog" at bounding box center [799, 422] width 13 height 13
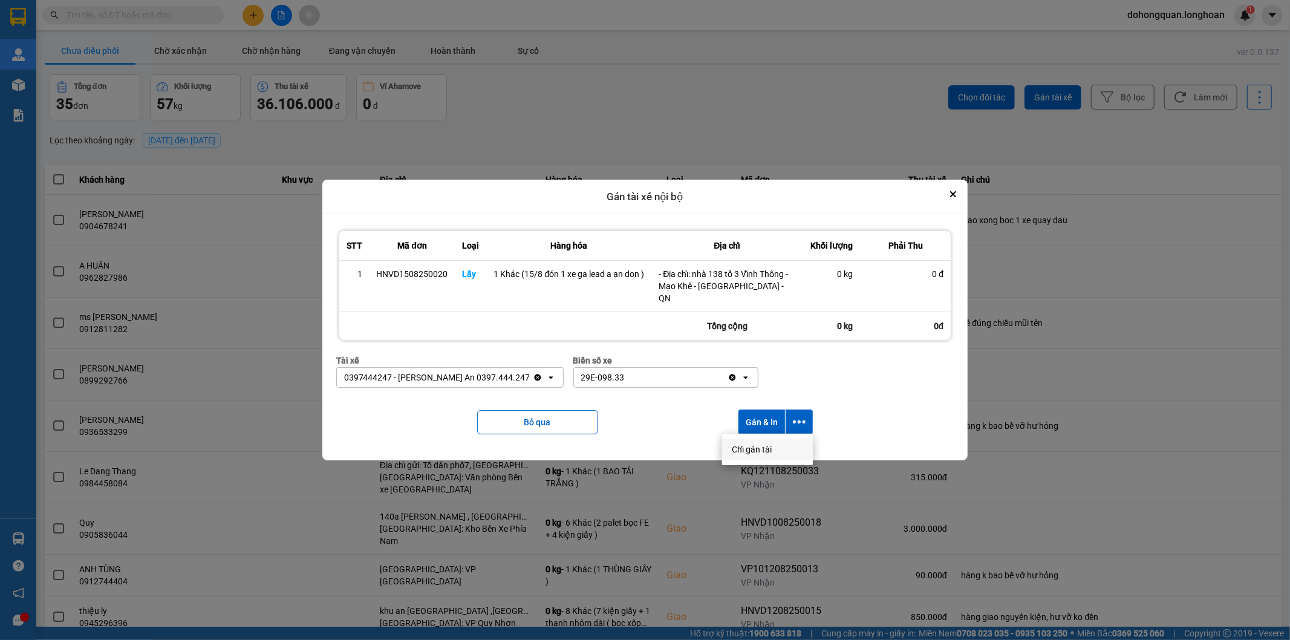
click at [743, 455] on span "Chỉ gán tài" at bounding box center [752, 449] width 40 height 12
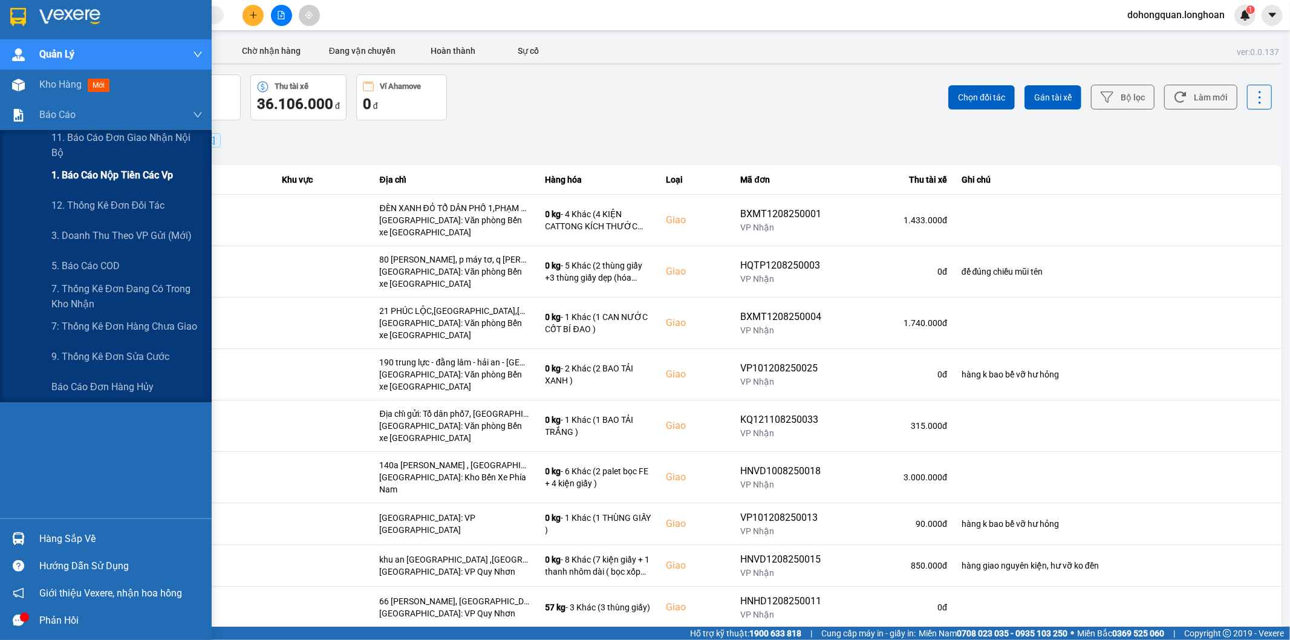
click at [73, 171] on span "1. Báo cáo nộp tiền các vp" at bounding box center [112, 175] width 122 height 15
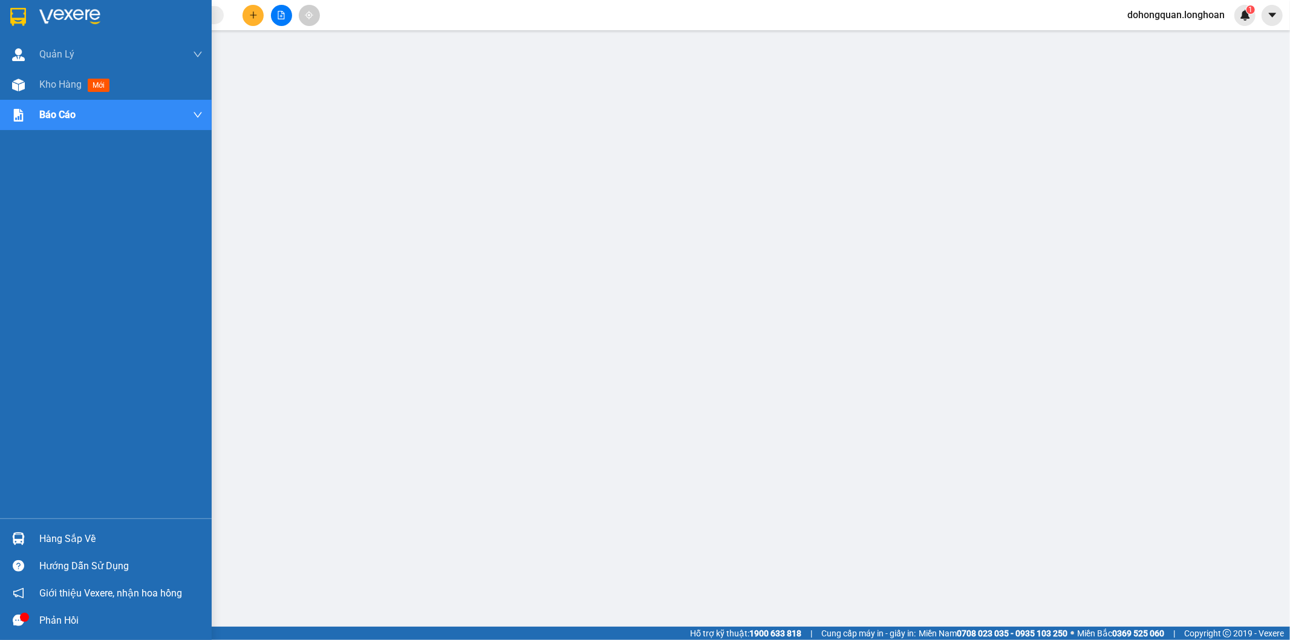
click at [7, 37] on div at bounding box center [106, 19] width 212 height 39
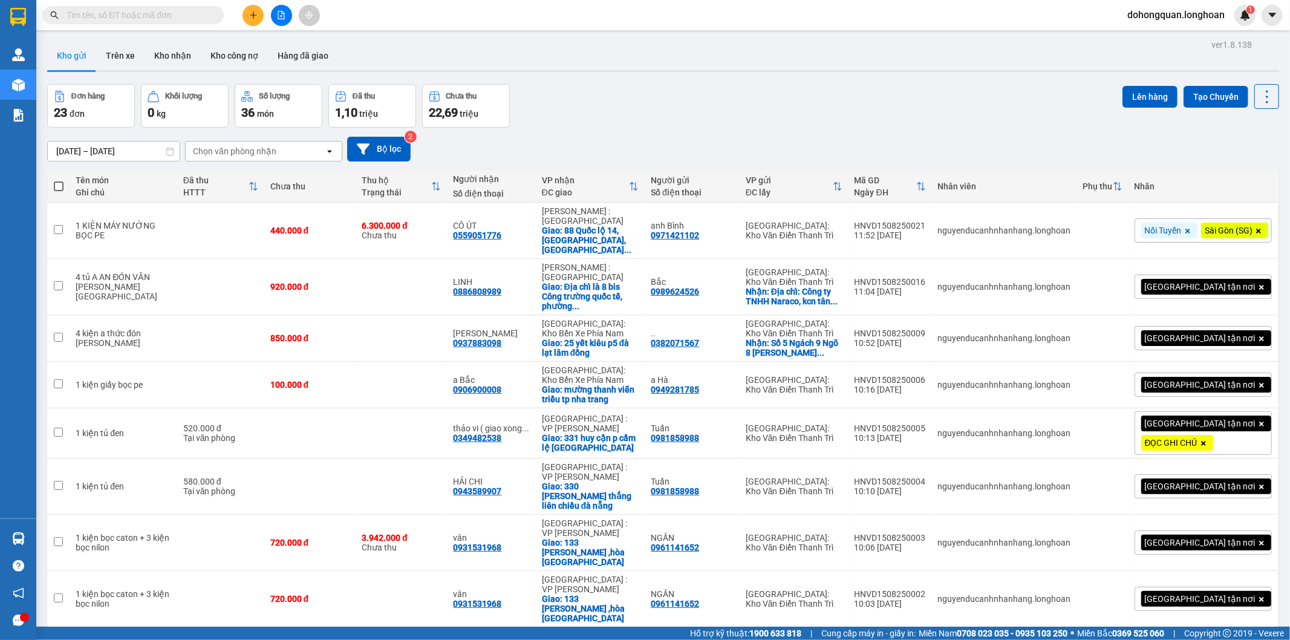
click at [137, 22] on span at bounding box center [132, 15] width 181 height 18
click at [136, 17] on input "text" at bounding box center [138, 14] width 143 height 13
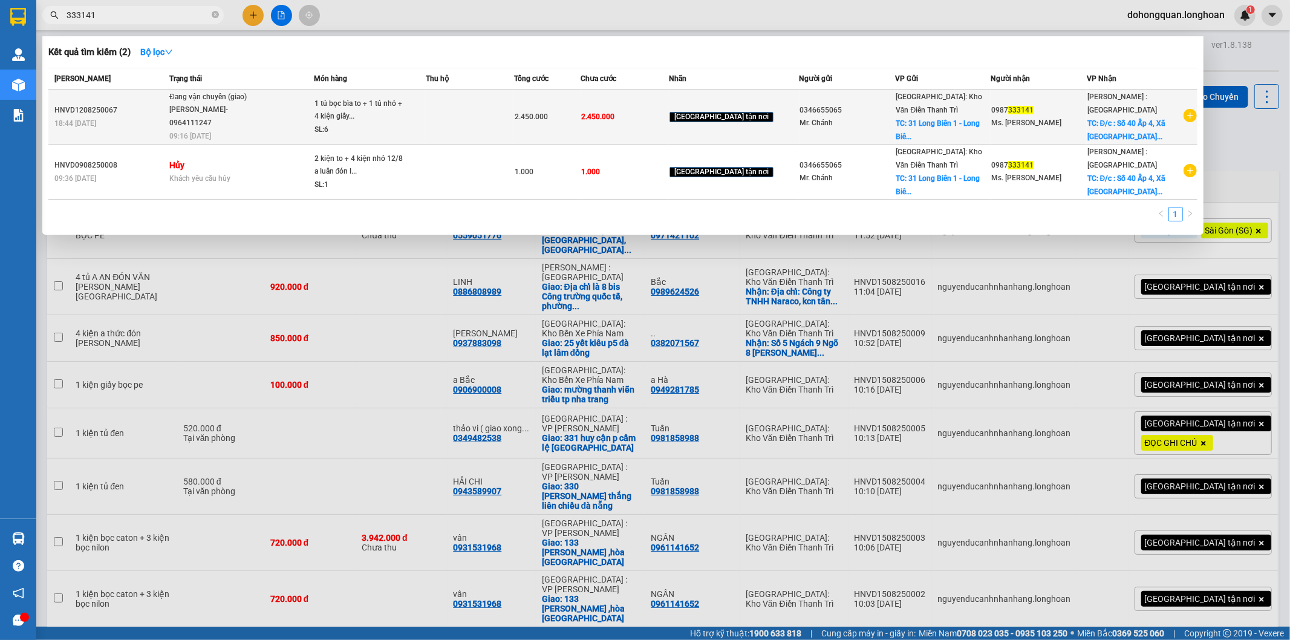
type input "333141"
click at [191, 109] on div "TRẦN THANH XUÂN- 0964111247" at bounding box center [214, 116] width 91 height 26
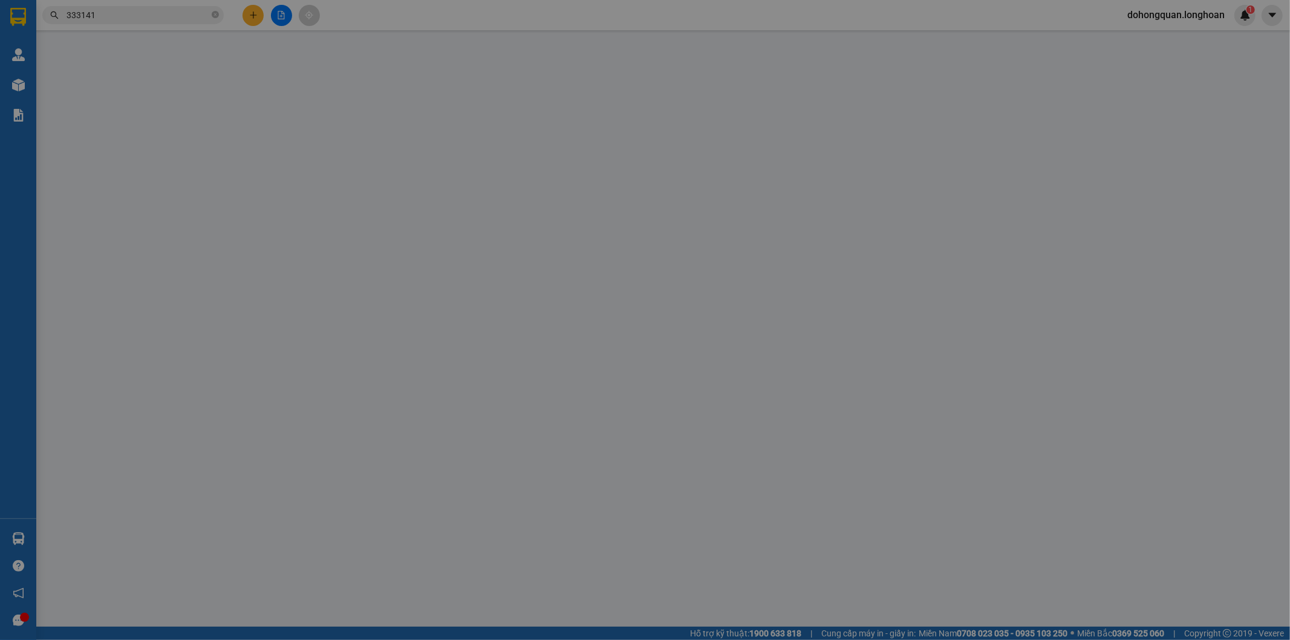
type input "0346655065"
type input "Mr. Chánh"
checkbox input "true"
type input "31 Long Biên 1 - Long Biên - Hà Nội"
type input "0987333141"
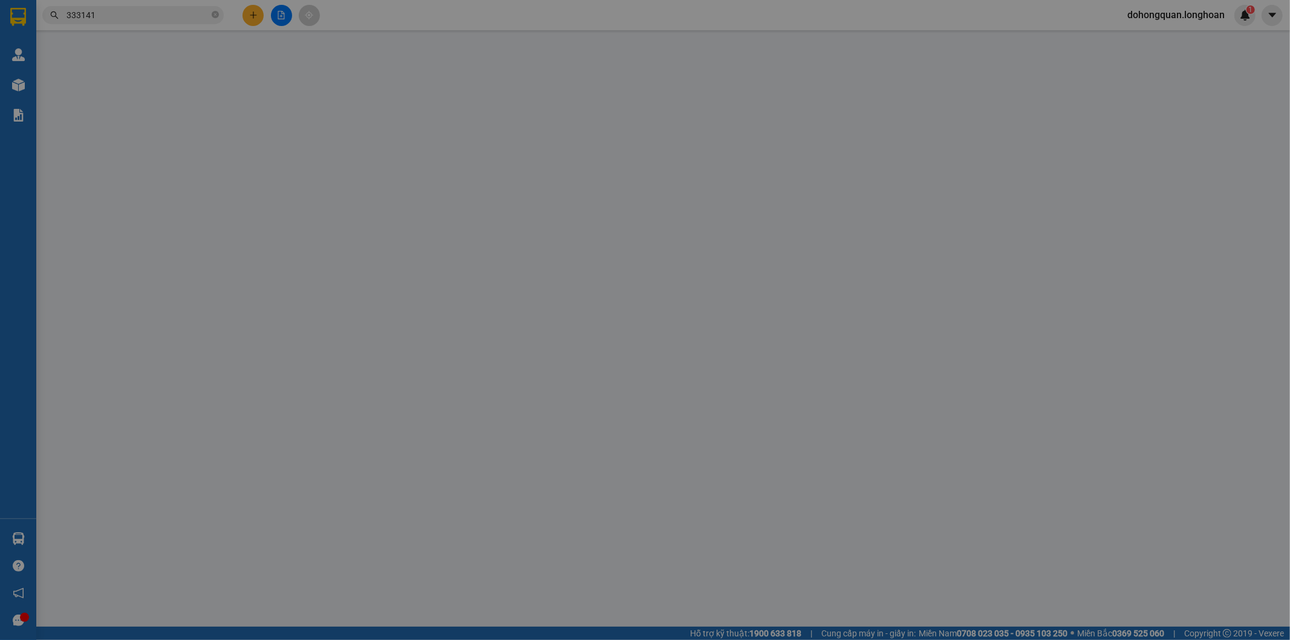
type input "Ms. Hoàng Yến"
checkbox input "true"
type input "Đ/c : Số 40 Ấp 4, Xã Phú Lập, Tỉnh Đồng Nai"
type input "2.450.000"
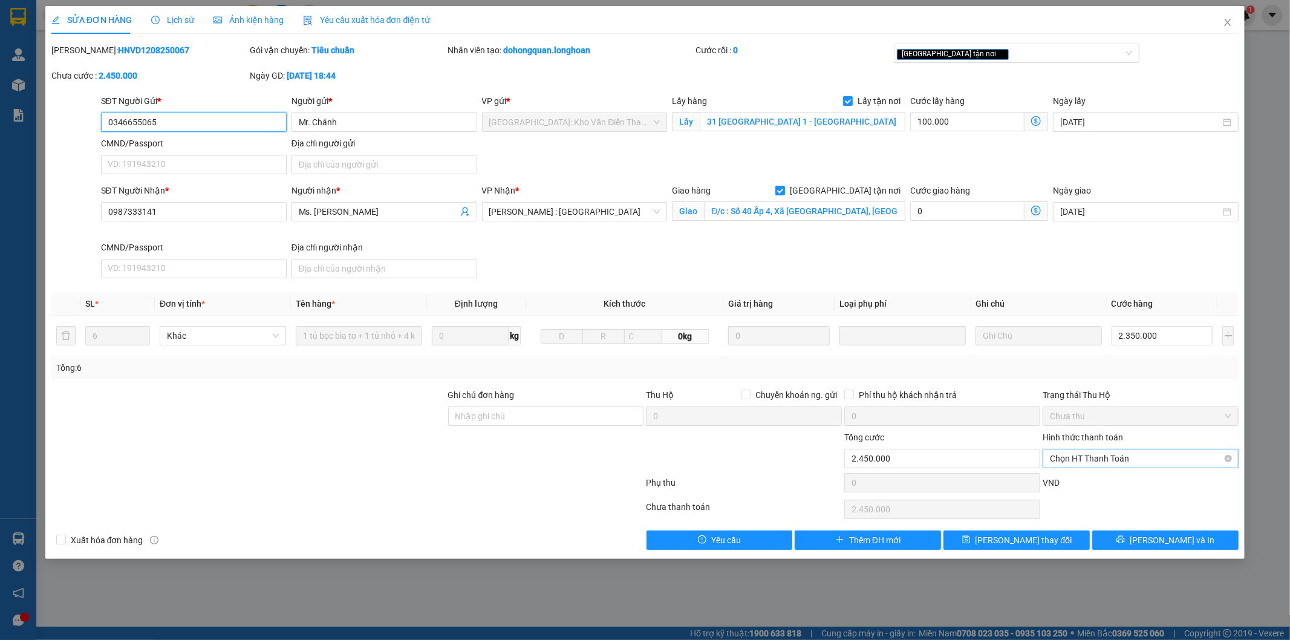
click at [1083, 457] on span "Chọn HT Thanh Toán" at bounding box center [1140, 458] width 181 height 18
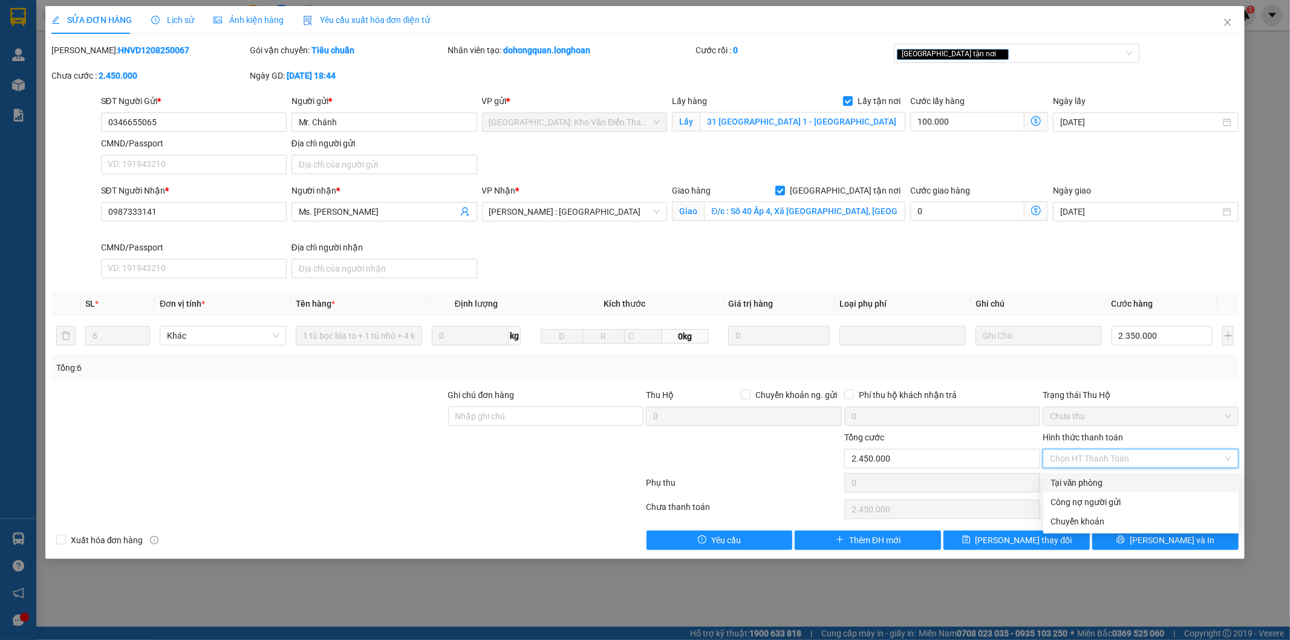
click at [1080, 480] on div "Tại văn phòng" at bounding box center [1141, 482] width 181 height 13
type input "0"
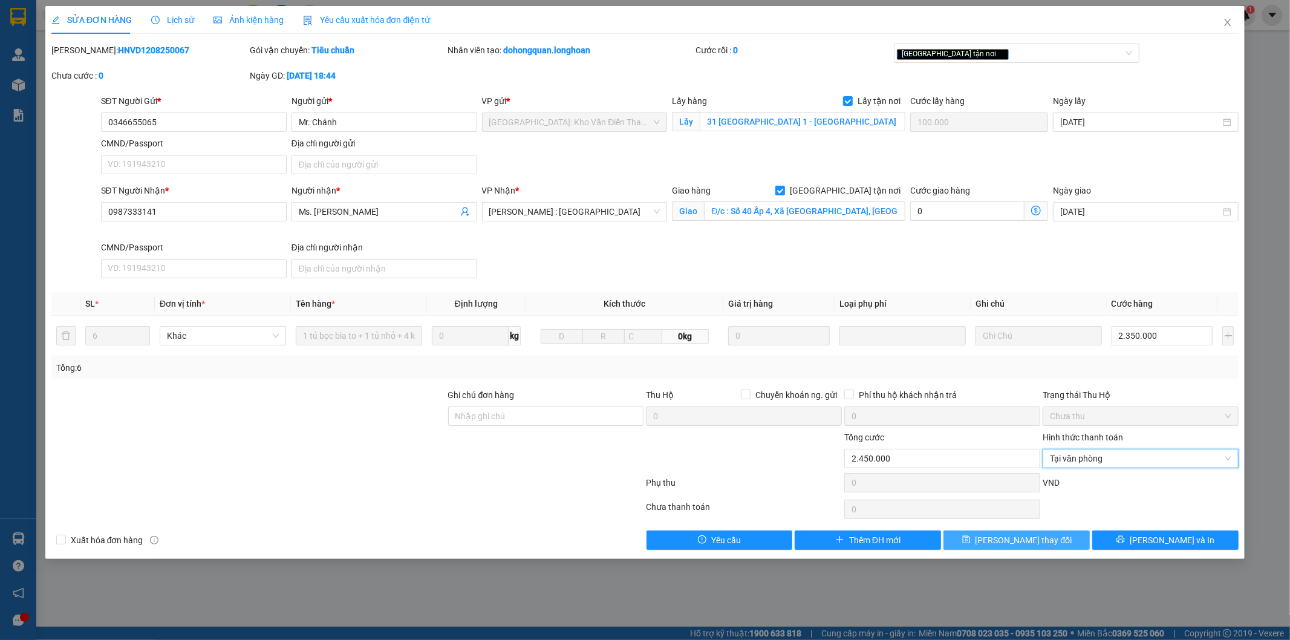
click at [1031, 543] on span "[PERSON_NAME] thay đổi" at bounding box center [1024, 539] width 97 height 13
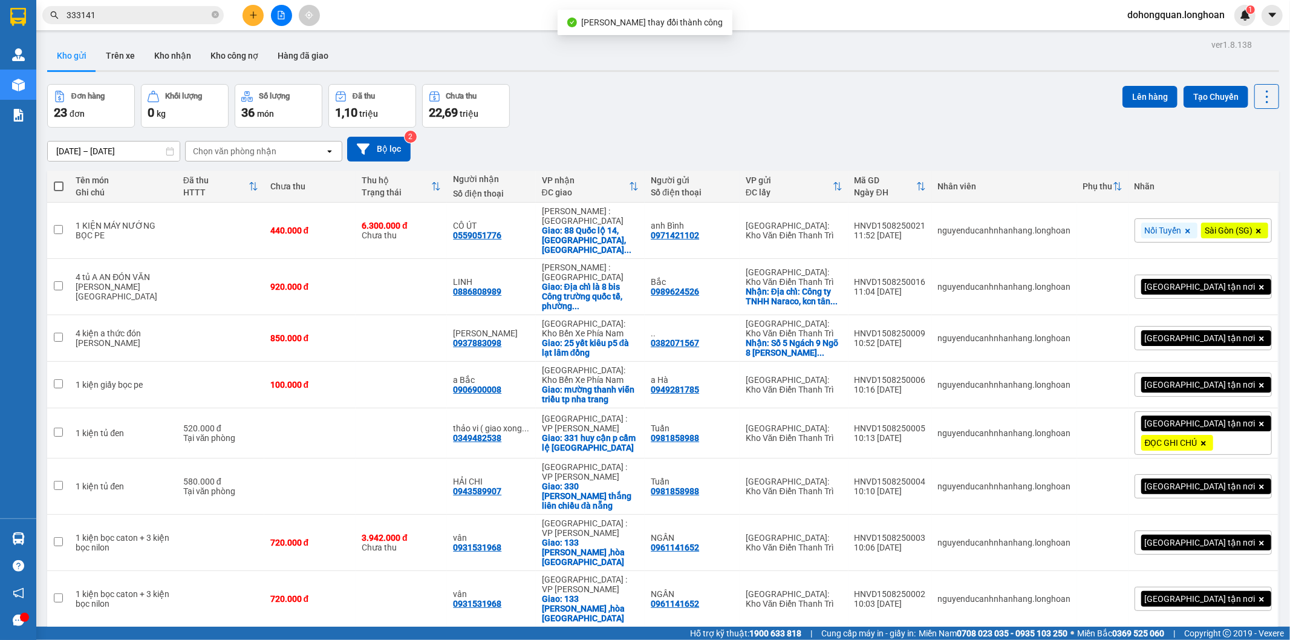
click at [129, 22] on span "333141" at bounding box center [132, 15] width 181 height 18
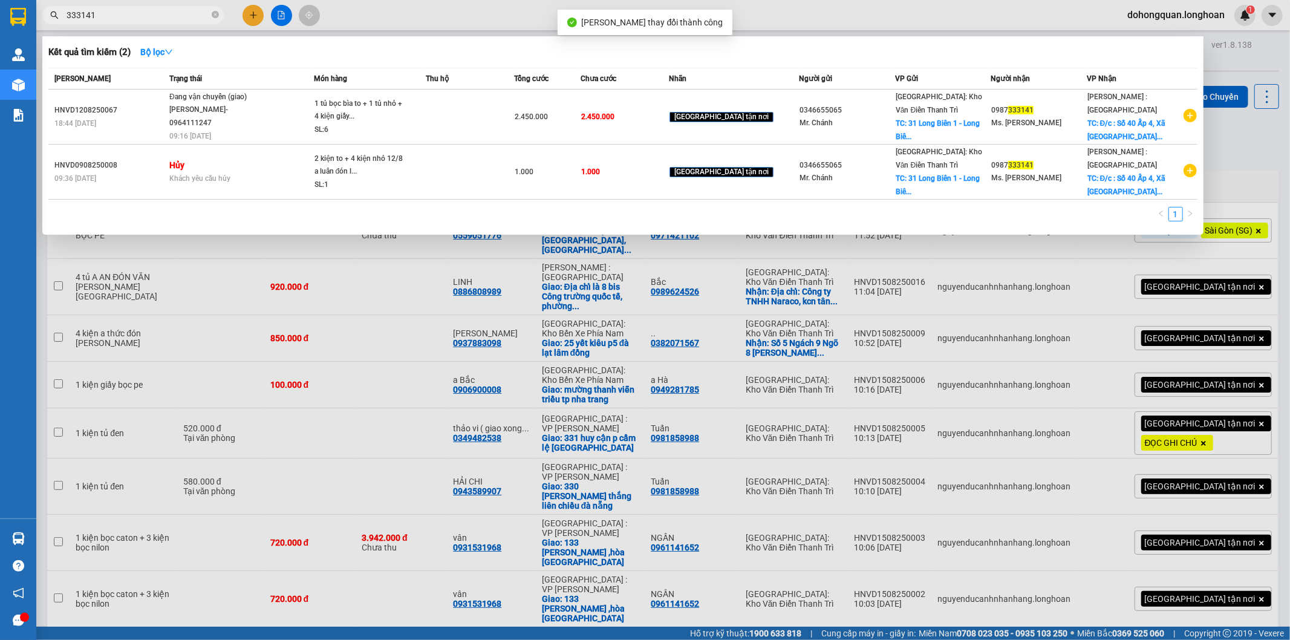
click at [134, 12] on input "333141" at bounding box center [138, 14] width 143 height 13
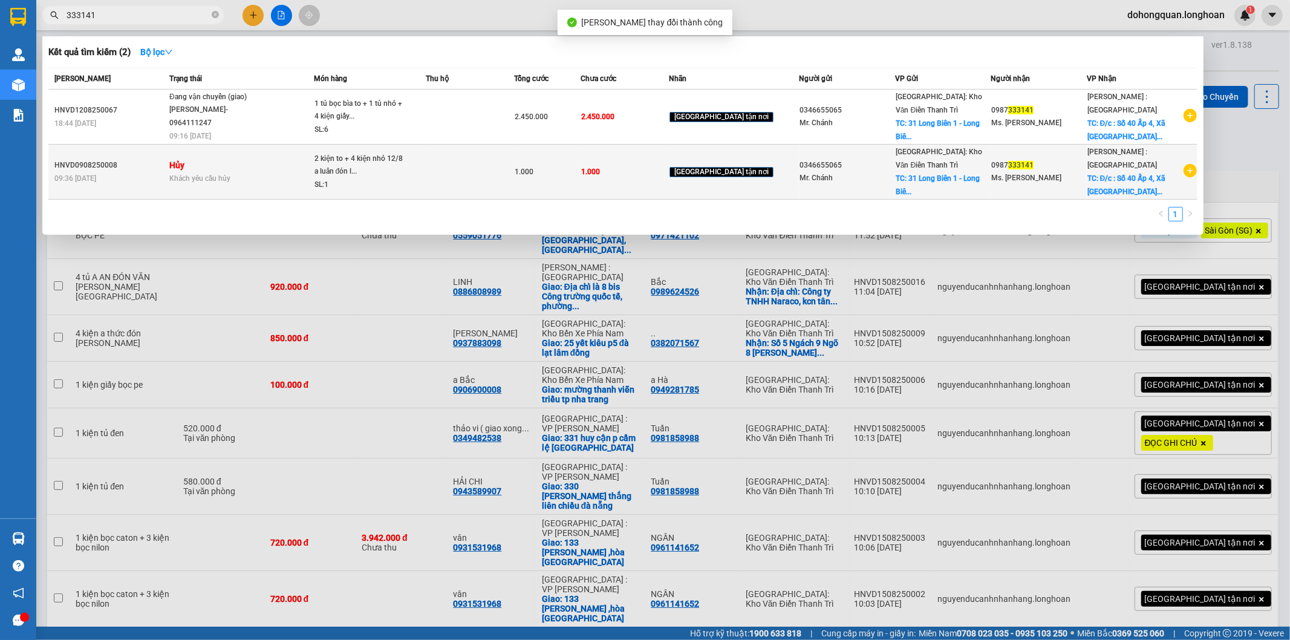
click at [219, 154] on td "Hủy Khách yêu cầu hủy" at bounding box center [240, 172] width 148 height 55
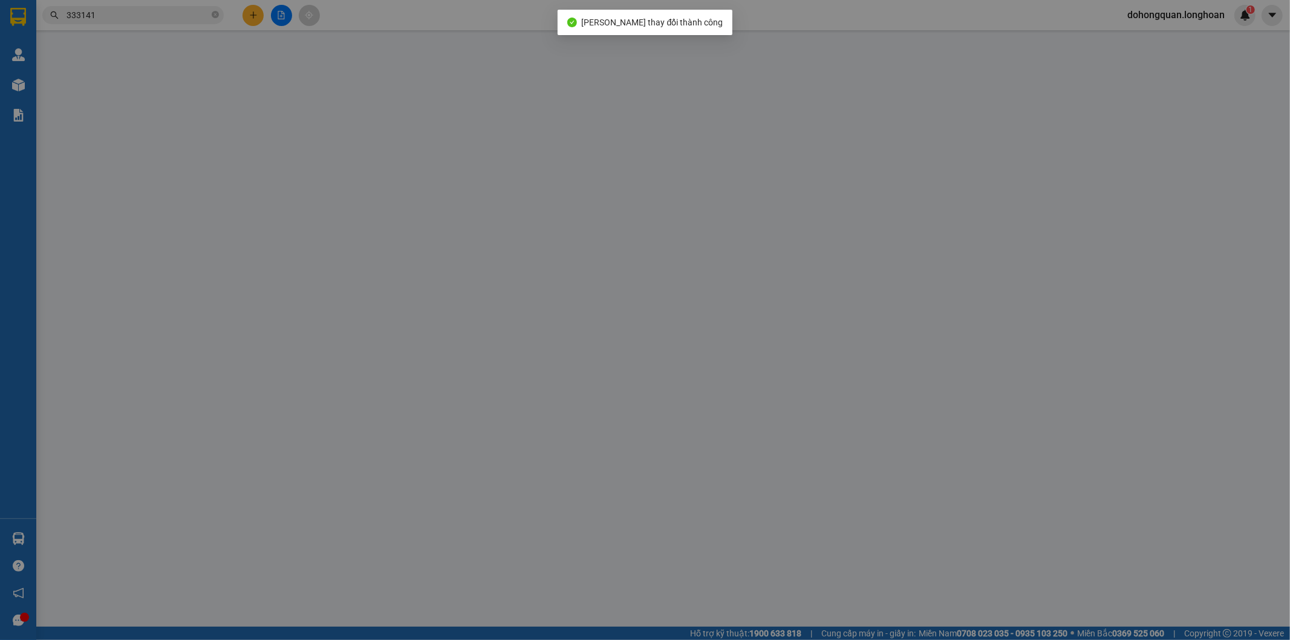
type input "0346655065"
type input "Mr. Chánh"
checkbox input "true"
type input "31 Long Biên 1 - Long Biên - Hà Nội"
type input "0987333141"
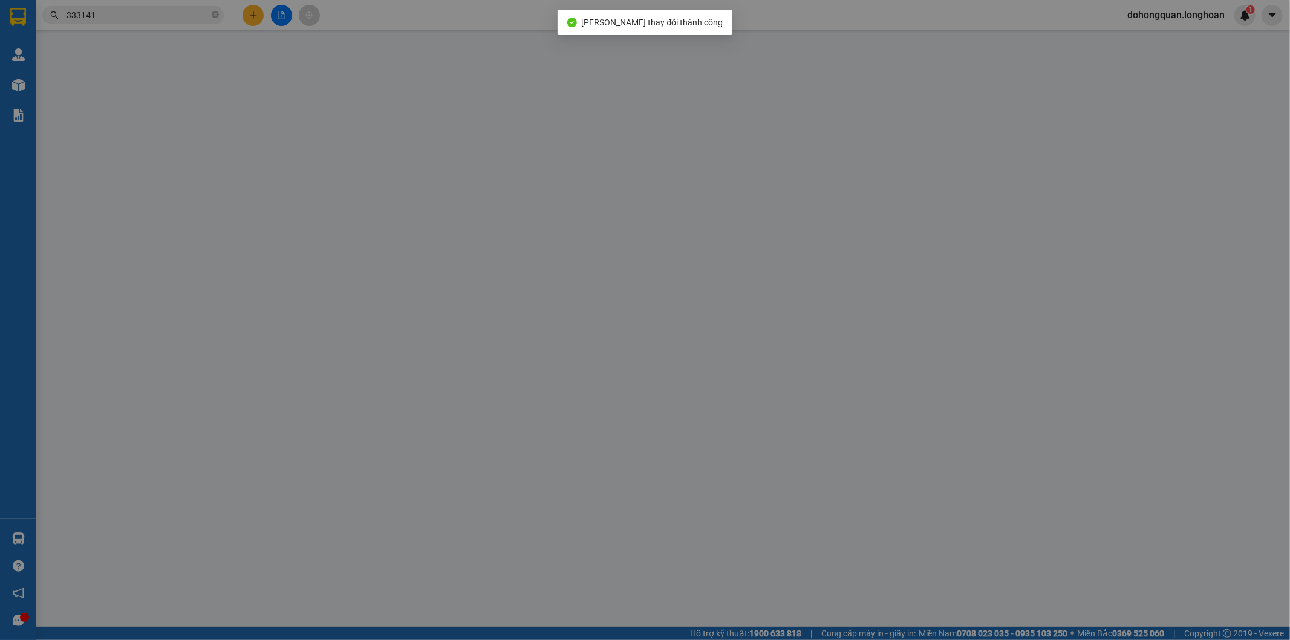
type input "Ms. Hoàng Yến"
checkbox input "true"
type input "Đ/c : Số 40 Ấp 4, Xã Phú Lập, Tỉnh Đồng Nai"
type input "1.000"
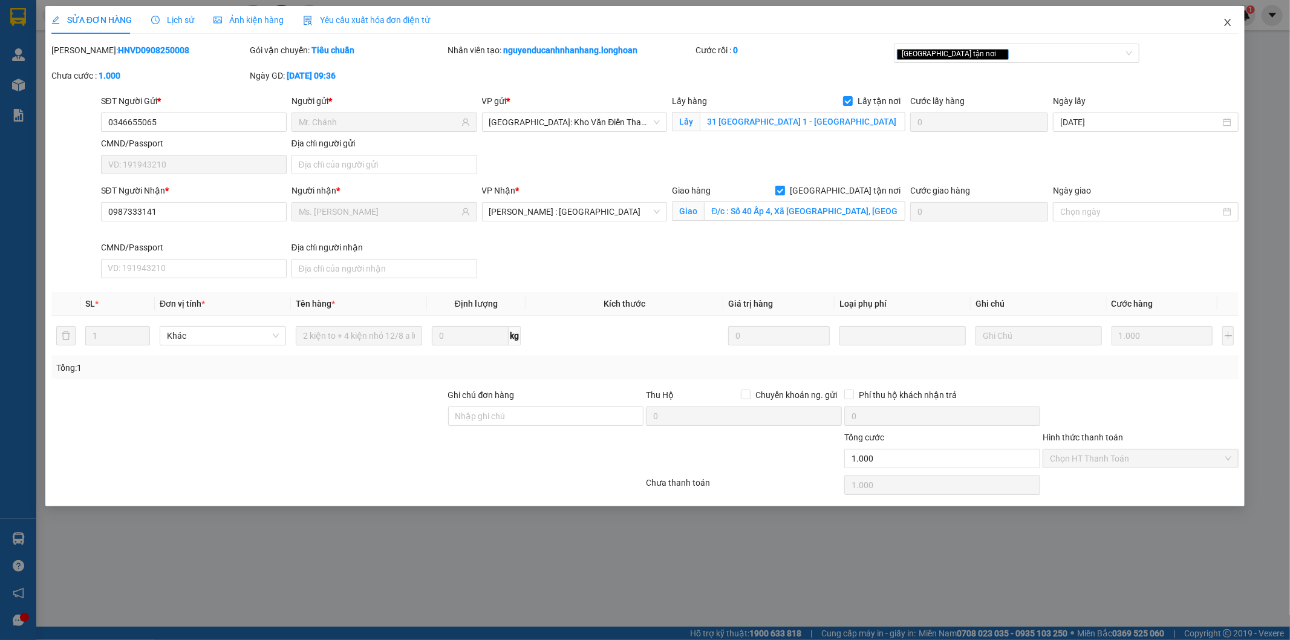
drag, startPoint x: 1216, startPoint y: 21, endPoint x: 561, endPoint y: 3, distance: 655.9
click at [1219, 22] on span "Close" at bounding box center [1228, 23] width 34 height 34
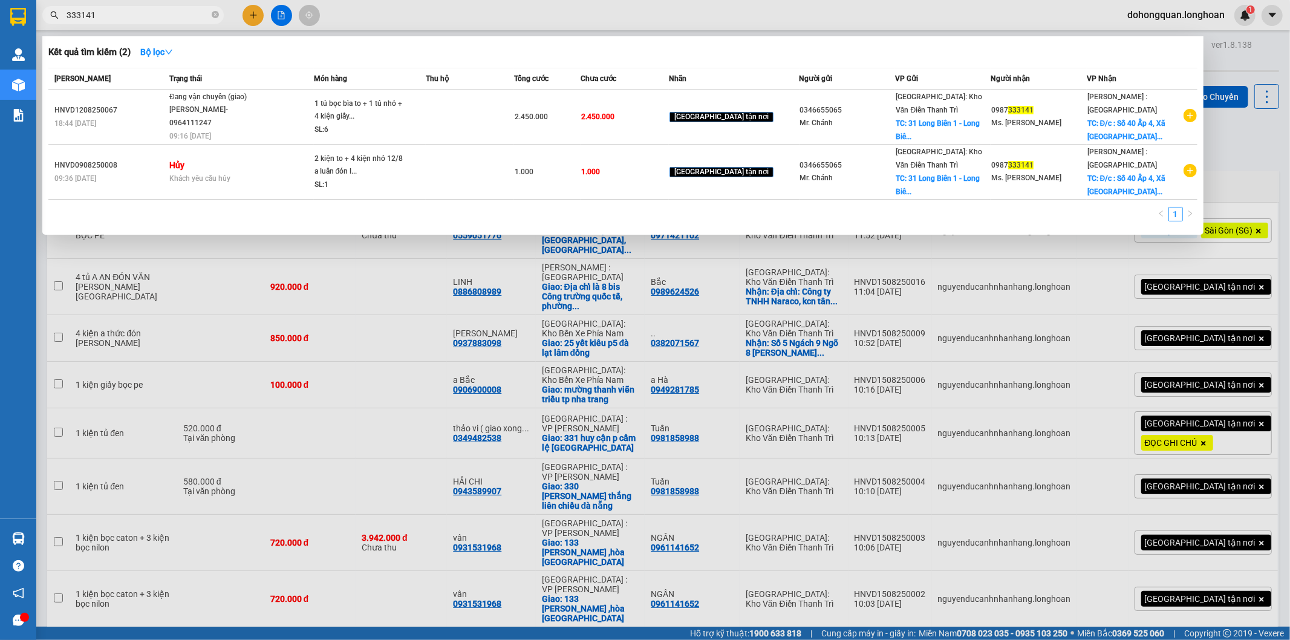
click at [117, 9] on input "333141" at bounding box center [138, 14] width 143 height 13
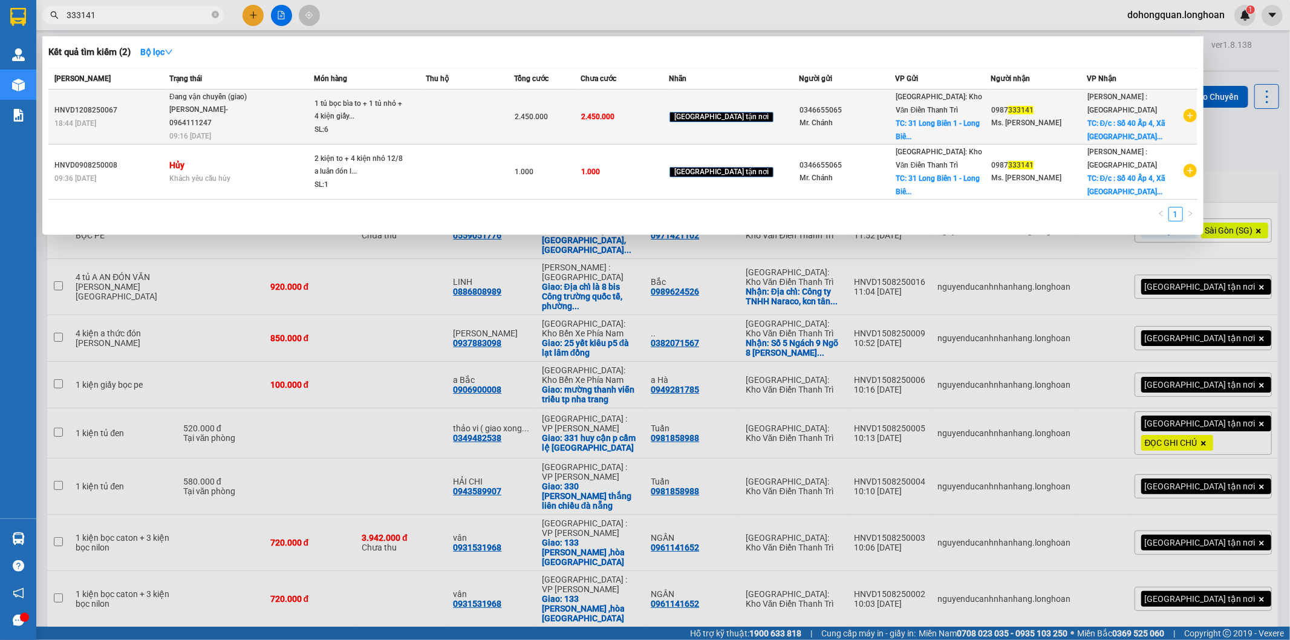
click at [179, 106] on div "TRẦN THANH XUÂN- 0964111247" at bounding box center [214, 116] width 91 height 26
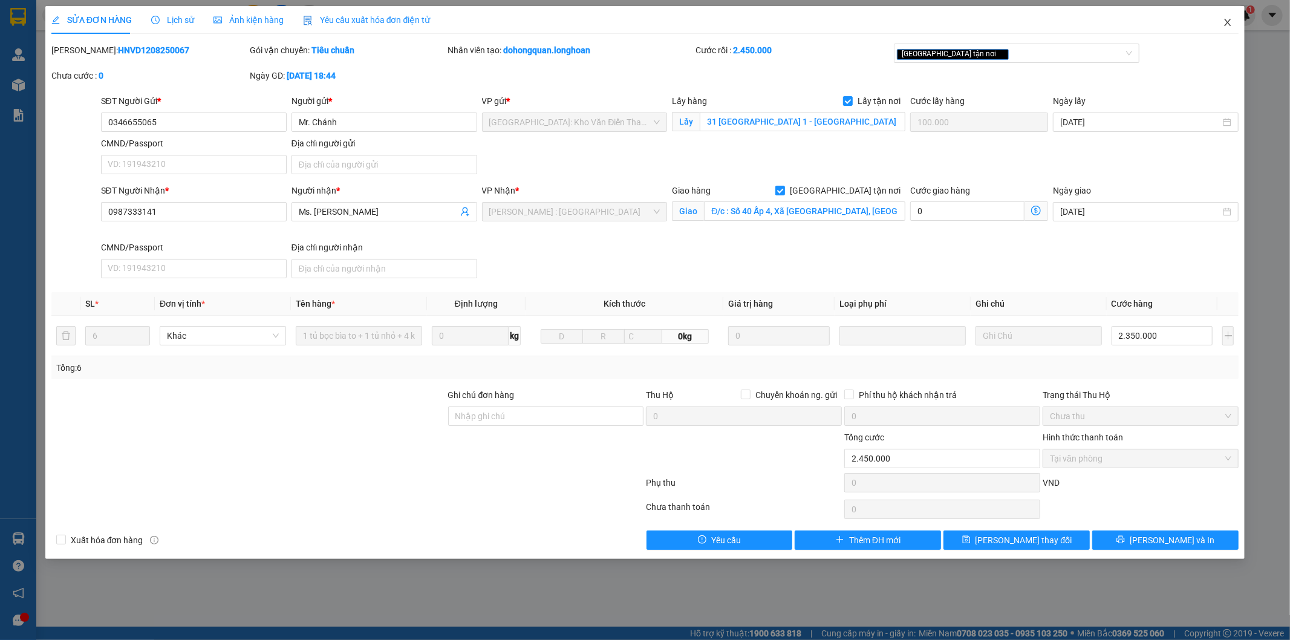
click at [1233, 15] on span "Close" at bounding box center [1228, 23] width 34 height 34
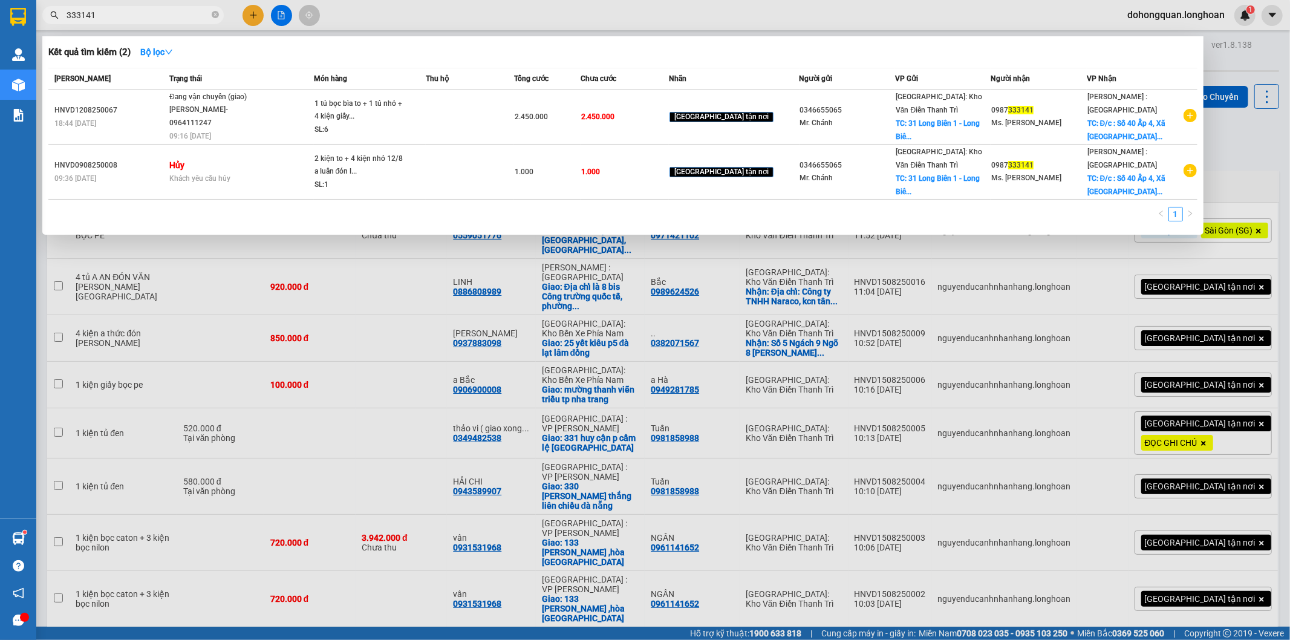
click at [223, 25] on div "Kết quả tìm kiếm ( 2 ) Bộ lọc Mã ĐH Trạng thái Món hàng Thu hộ Tổng cước Chưa c…" at bounding box center [118, 15] width 236 height 21
click at [214, 13] on icon "close-circle" at bounding box center [215, 14] width 7 height 7
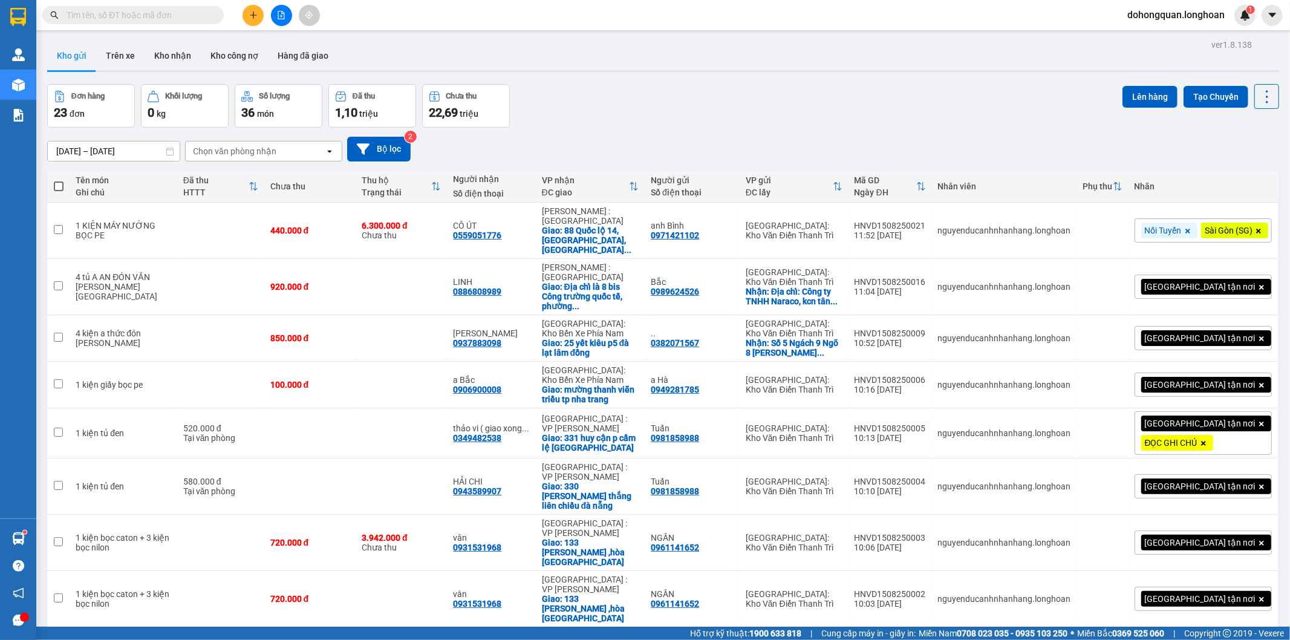
click at [192, 15] on input "text" at bounding box center [138, 14] width 143 height 13
paste input "0905146333"
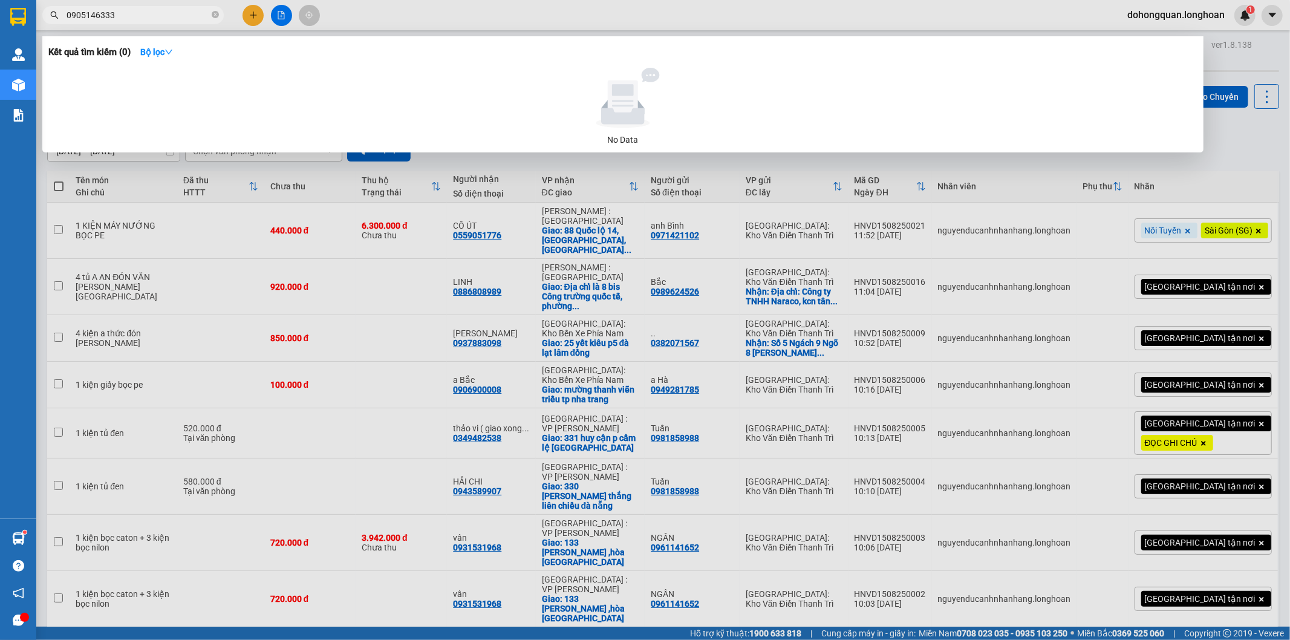
click at [209, 14] on input "0905146333" at bounding box center [138, 14] width 143 height 13
click at [212, 14] on icon "close-circle" at bounding box center [215, 14] width 7 height 7
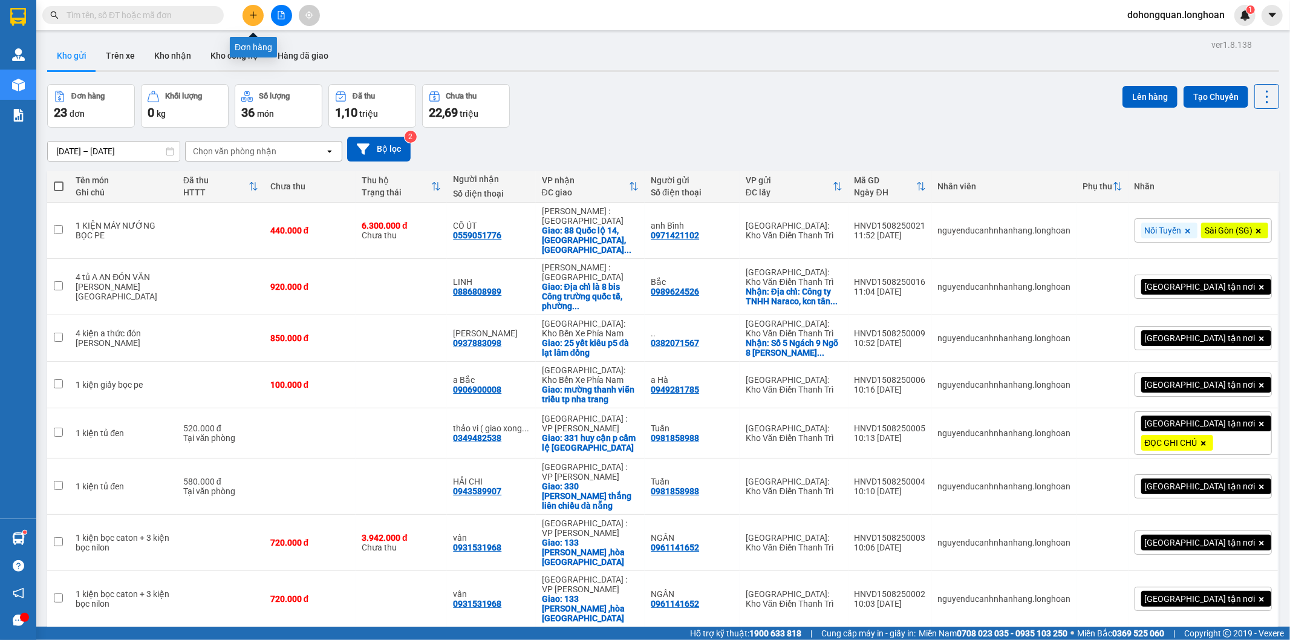
click at [249, 15] on icon "plus" at bounding box center [253, 15] width 8 height 8
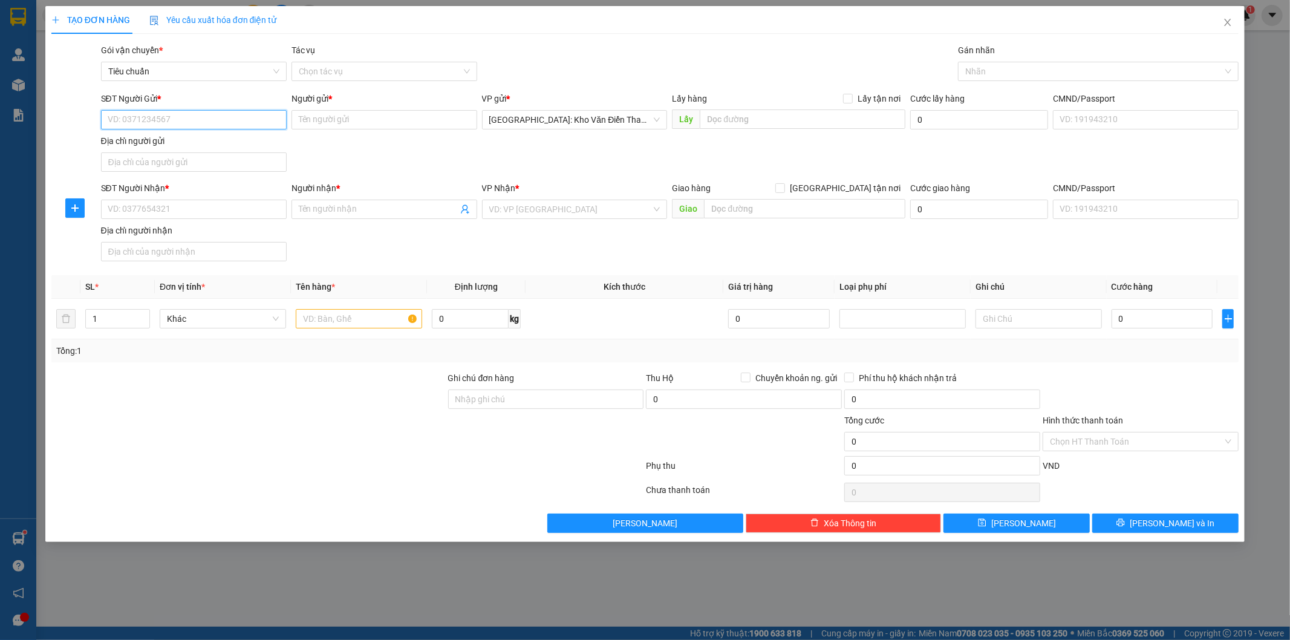
click at [191, 116] on input "SĐT Người Gửi *" at bounding box center [194, 119] width 186 height 19
paste input "0905146333"
click at [365, 126] on input "Người gửi *" at bounding box center [385, 119] width 186 height 19
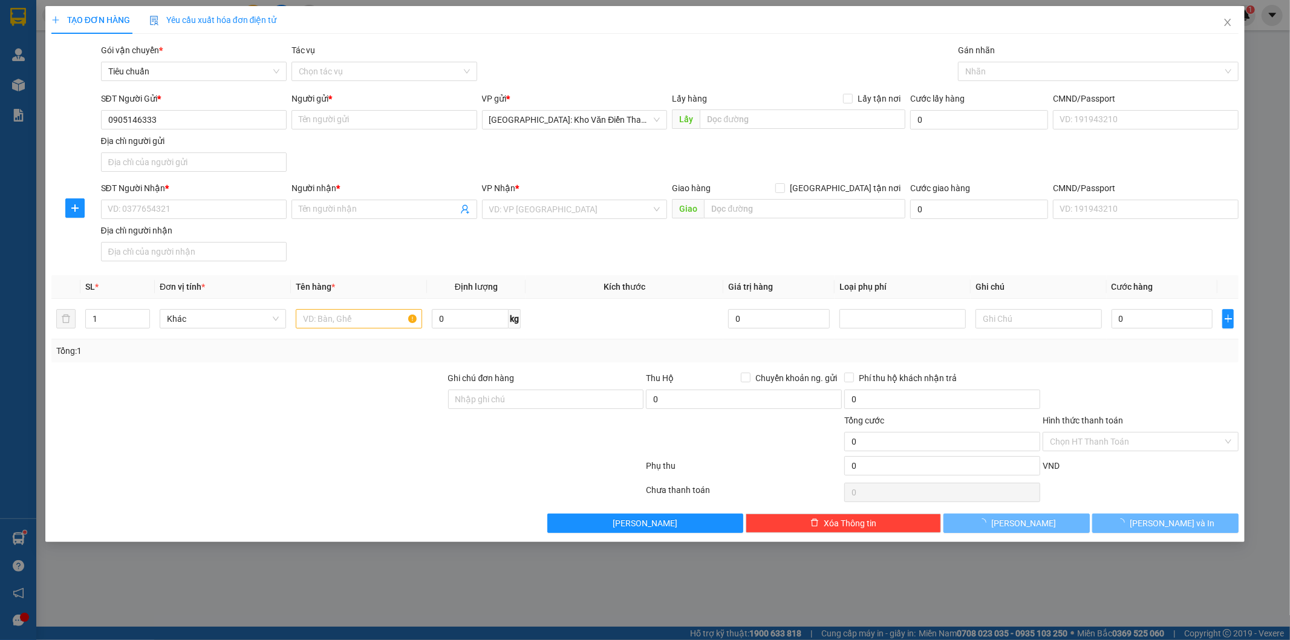
click at [367, 106] on div "Người gửi *" at bounding box center [385, 101] width 186 height 18
click at [360, 123] on input "Người gửi *" at bounding box center [385, 119] width 186 height 19
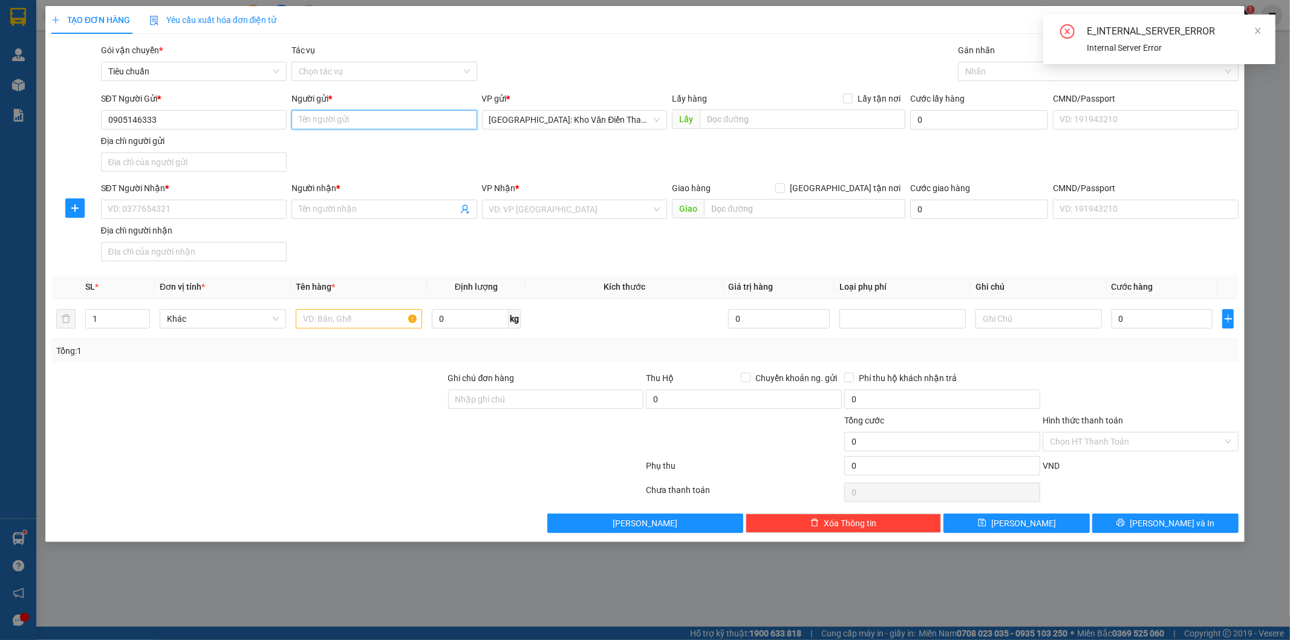
paste input "anh hưng"
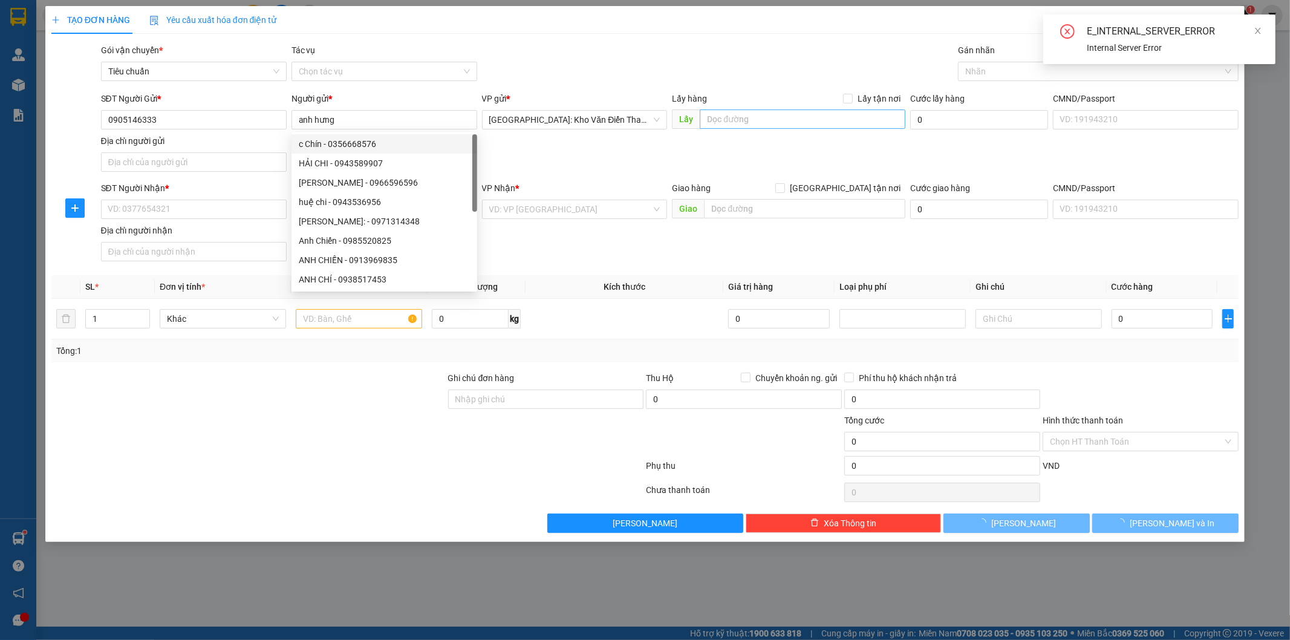
drag, startPoint x: 588, startPoint y: 164, endPoint x: 730, endPoint y: 117, distance: 149.8
click at [596, 160] on div "SĐT Người Gửi * 0905146333 Người gửi * anh hưng VP gửi * Hà Nội: Kho Văn Điển T…" at bounding box center [670, 134] width 1143 height 85
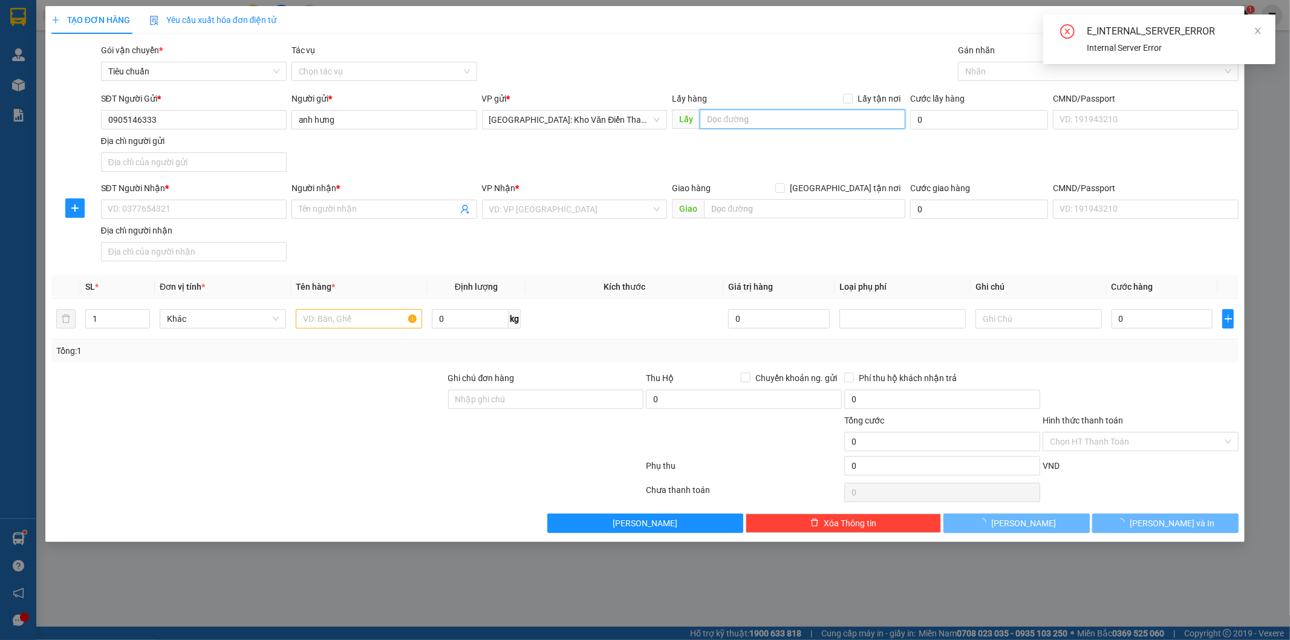
click at [768, 114] on input "text" at bounding box center [803, 118] width 206 height 19
paste input "Kiot số 28, tòa HH03F (Khu 6 tòa mới mặt đường), Khu đô thị Thanh Hà, Cự khê, H…"
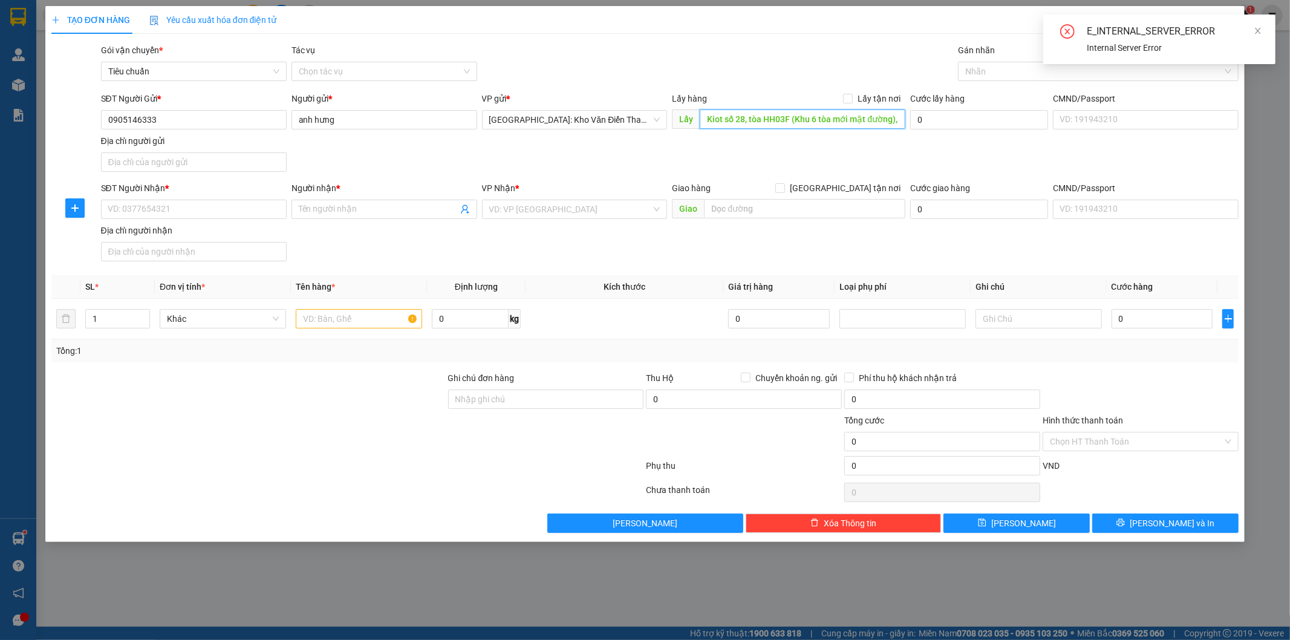
scroll to position [0, 144]
click at [842, 100] on div "Lấy hàng Lấy tận nơi" at bounding box center [788, 98] width 233 height 13
click at [841, 99] on div "Lấy hàng Lấy tận nơi" at bounding box center [788, 98] width 233 height 13
click at [849, 97] on input "Lấy tận nơi" at bounding box center [847, 98] width 8 height 8
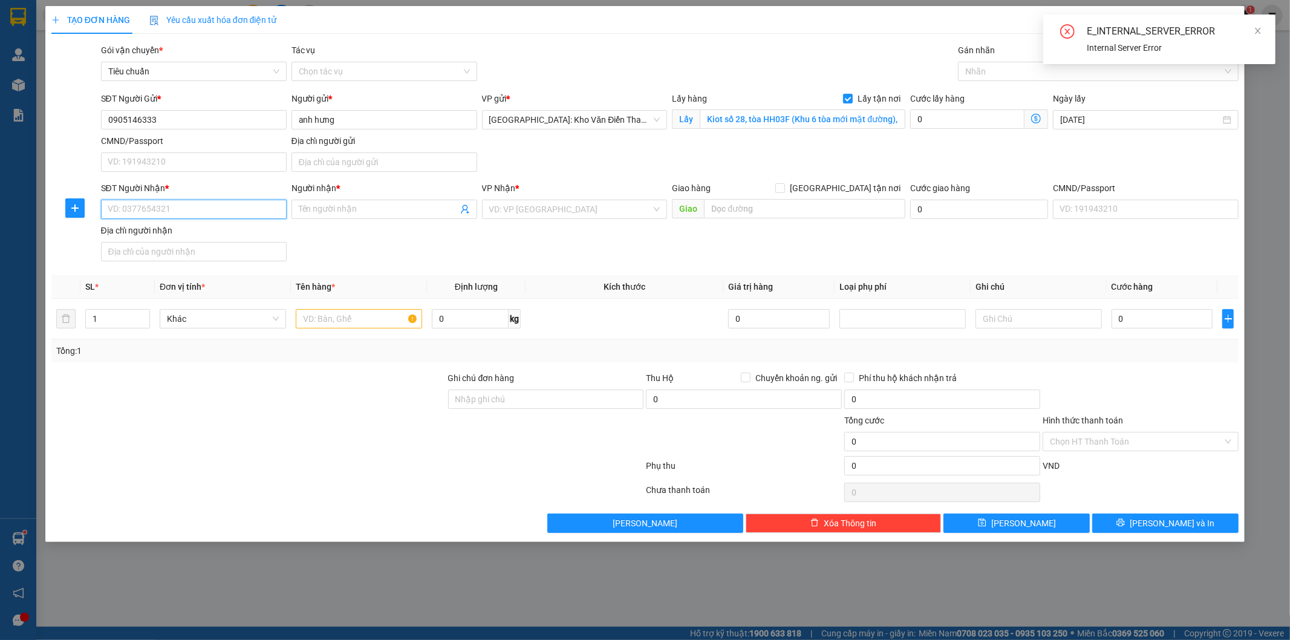
click at [255, 201] on input "SĐT Người Nhận *" at bounding box center [194, 209] width 186 height 19
paste input "0986250793"
click at [339, 214] on input "Người nhận *" at bounding box center [378, 209] width 159 height 13
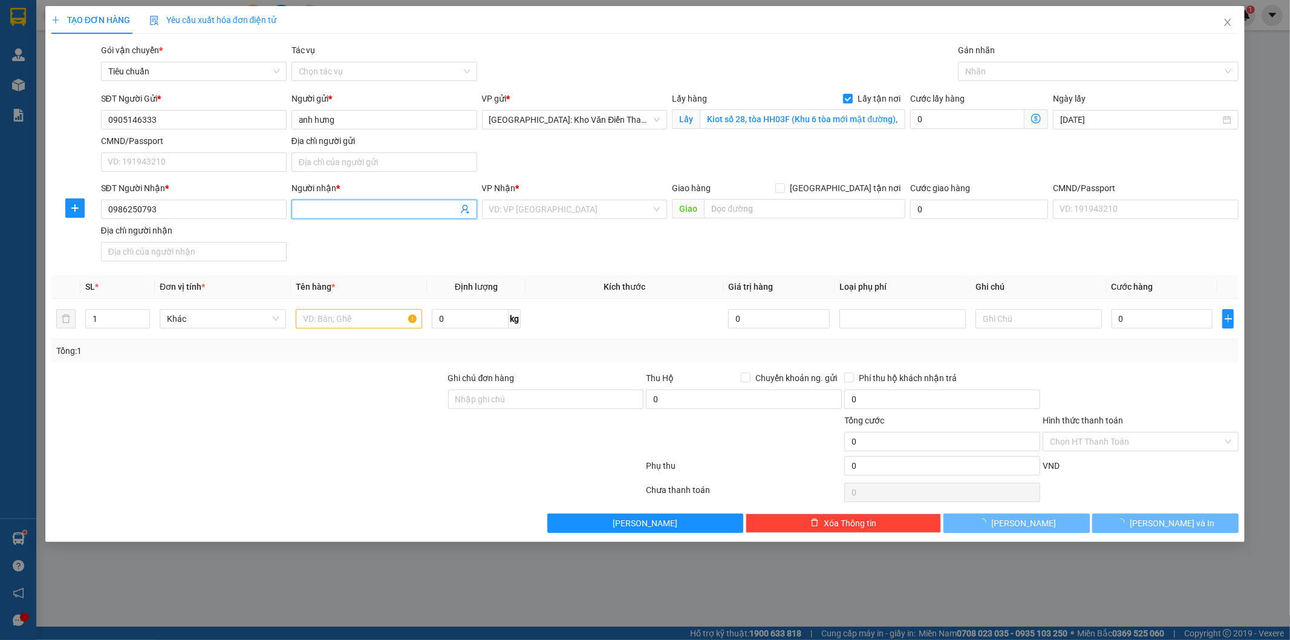
paste input "Nguyễn Thị Ngát"
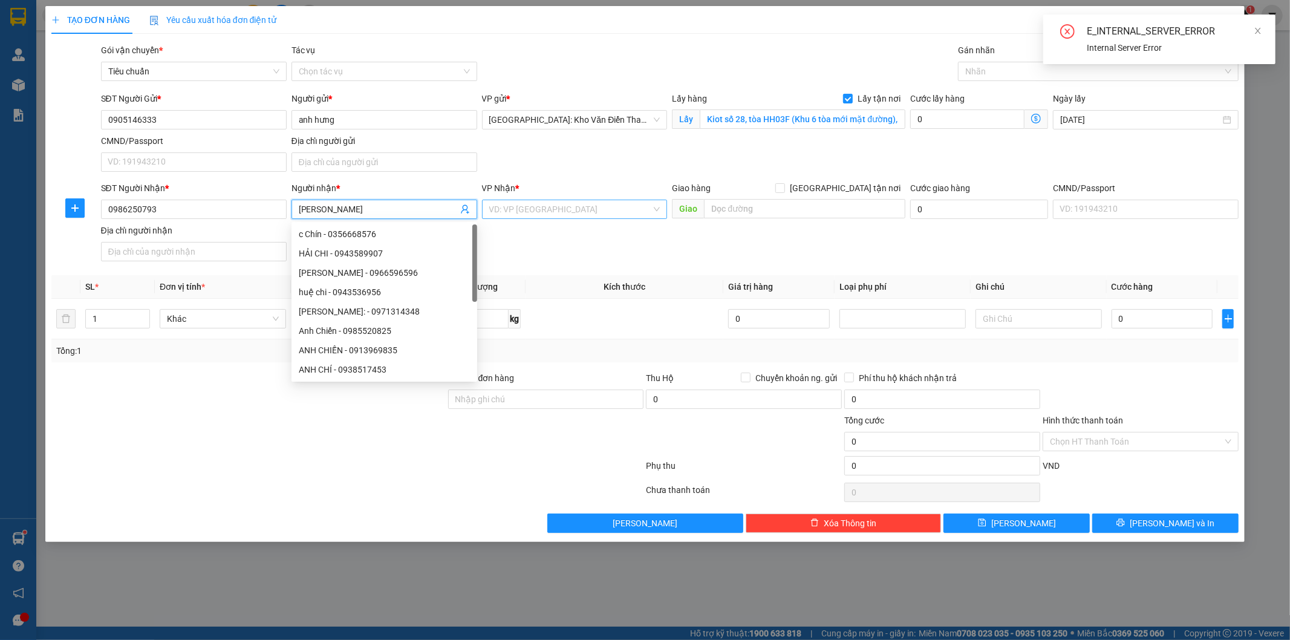
click at [513, 212] on input "search" at bounding box center [570, 209] width 163 height 18
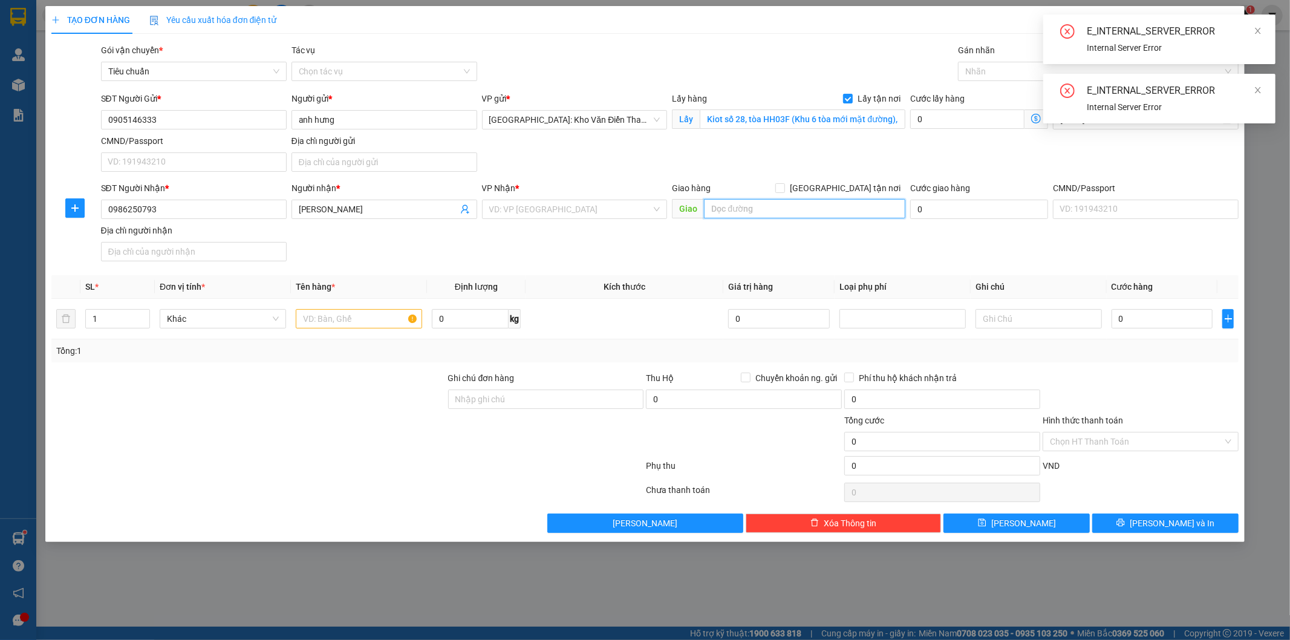
click at [757, 208] on input "text" at bounding box center [804, 208] width 201 height 19
paste input "Số 525, ấp Thạnh Đức, xã Long Đức, huyện Long Phú, tỉnh Sóc Trăng"
click at [784, 185] on input "[GEOGRAPHIC_DATA] tận nơi" at bounding box center [779, 187] width 8 height 8
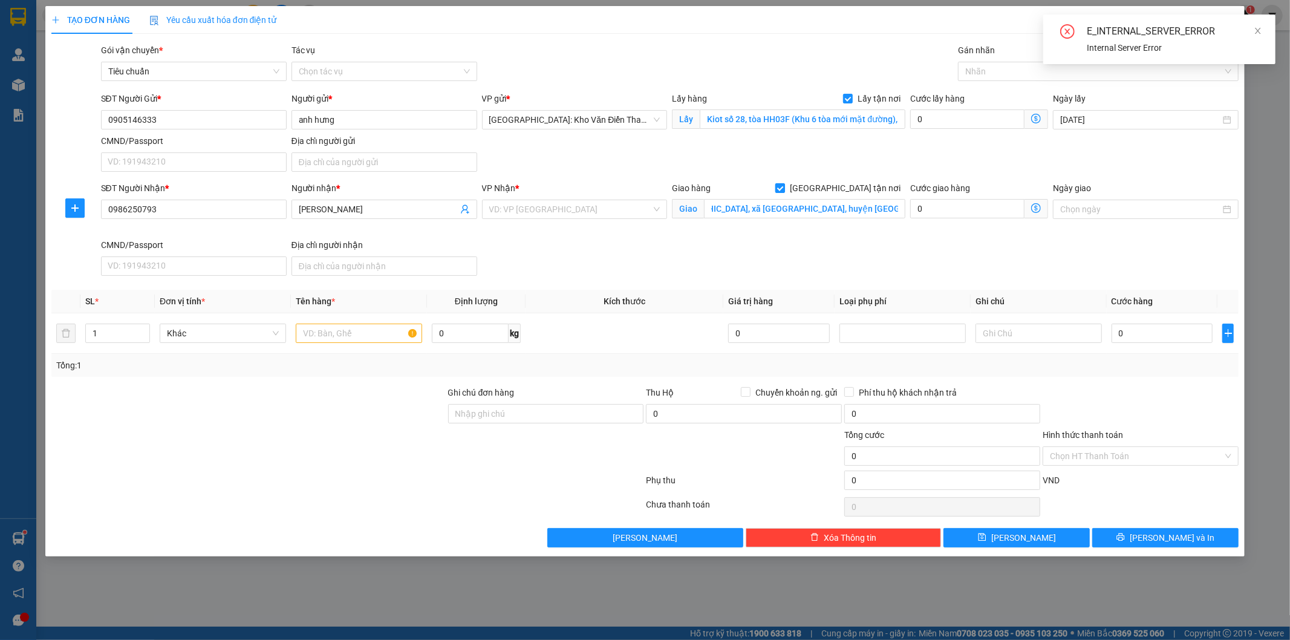
scroll to position [0, 0]
click at [835, 153] on div "SĐT Người Gửi * 0905146333 Người gửi * anh hưng VP gửi * Hà Nội: Kho Văn Điển T…" at bounding box center [670, 134] width 1143 height 85
click at [1259, 31] on icon "close" at bounding box center [1258, 31] width 6 height 6
click at [506, 209] on input "search" at bounding box center [570, 209] width 163 height 18
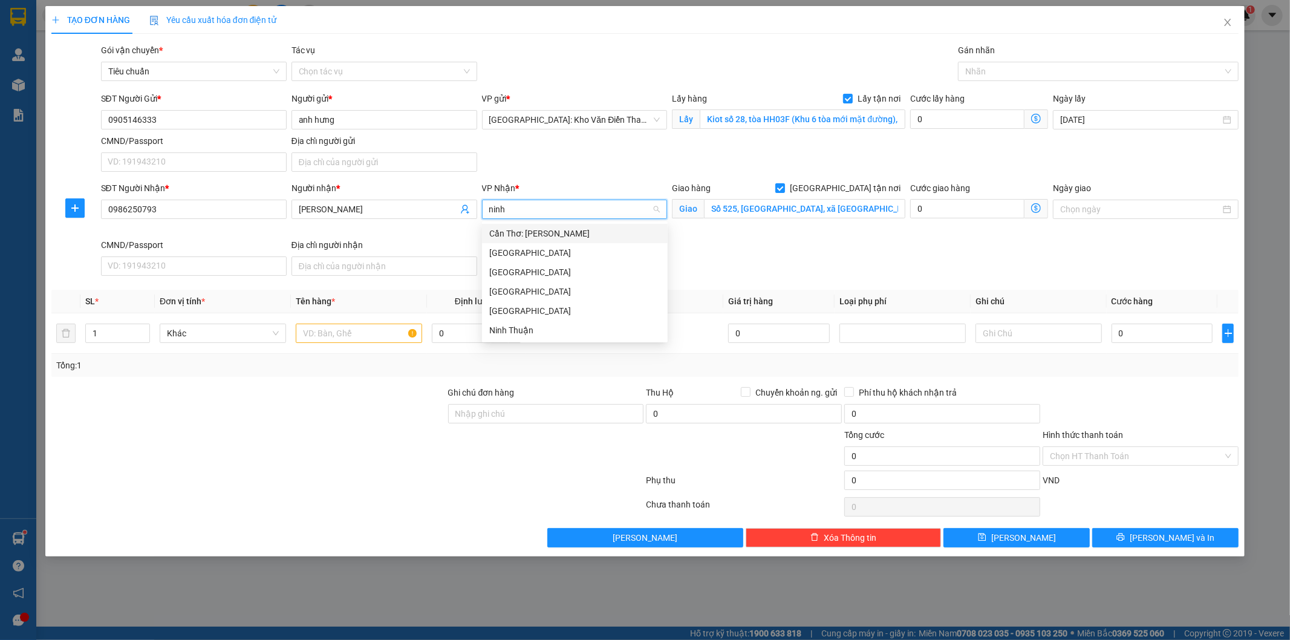
click at [526, 228] on div "Cần Thơ: [PERSON_NAME]" at bounding box center [574, 233] width 171 height 13
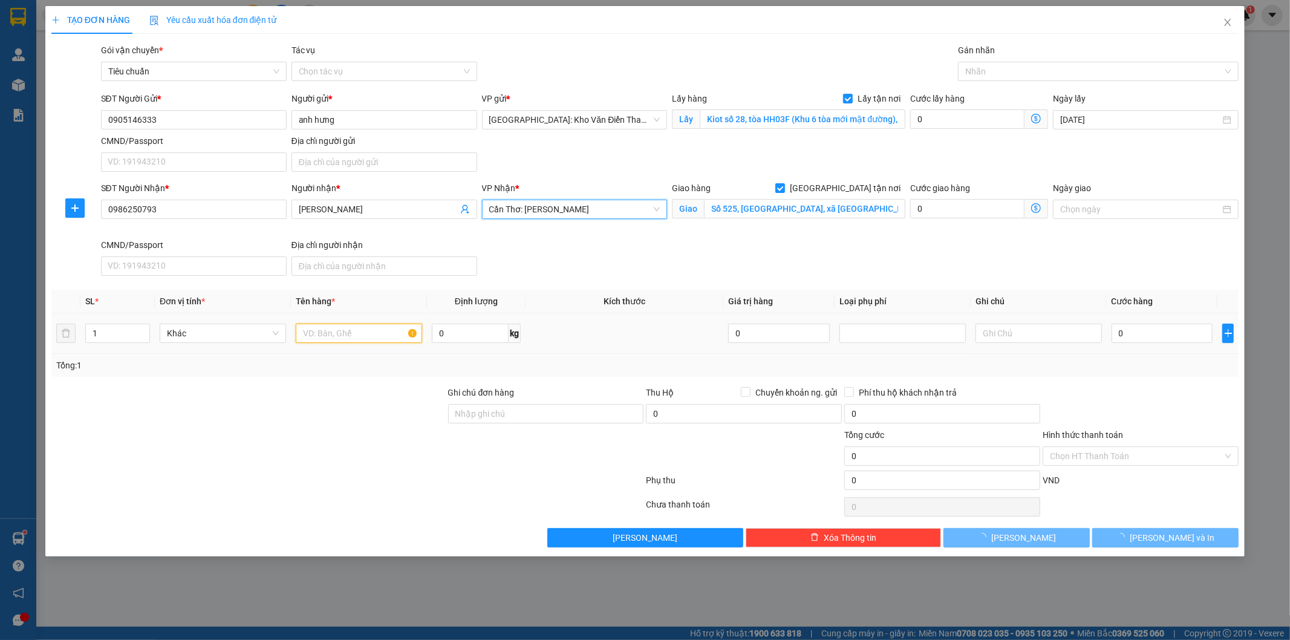
click at [370, 335] on input "text" at bounding box center [359, 333] width 126 height 19
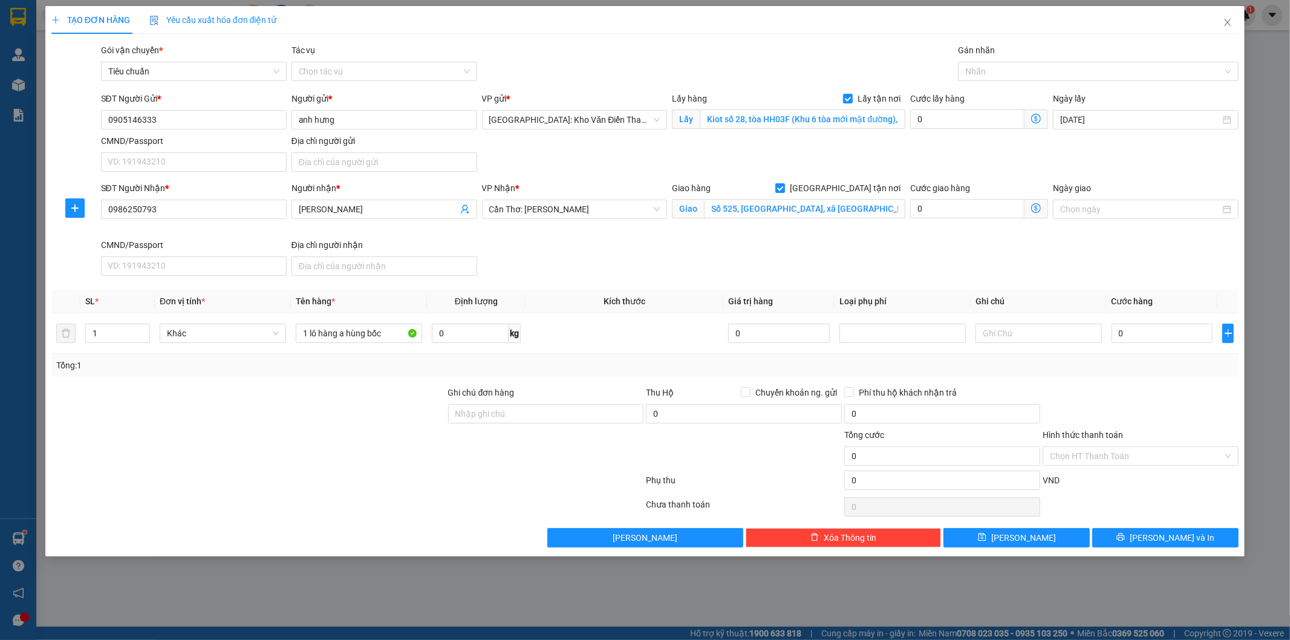
click at [944, 240] on div "SĐT Người Nhận * 0986250793 Người nhận * Nguyễn Thị Ngát VP Nhận * Cần Thơ: Kho…" at bounding box center [670, 230] width 1143 height 99
click at [954, 114] on input "0" at bounding box center [967, 118] width 114 height 19
click at [953, 114] on input "0" at bounding box center [967, 118] width 114 height 19
click at [1147, 330] on input "0" at bounding box center [1163, 333] width 102 height 19
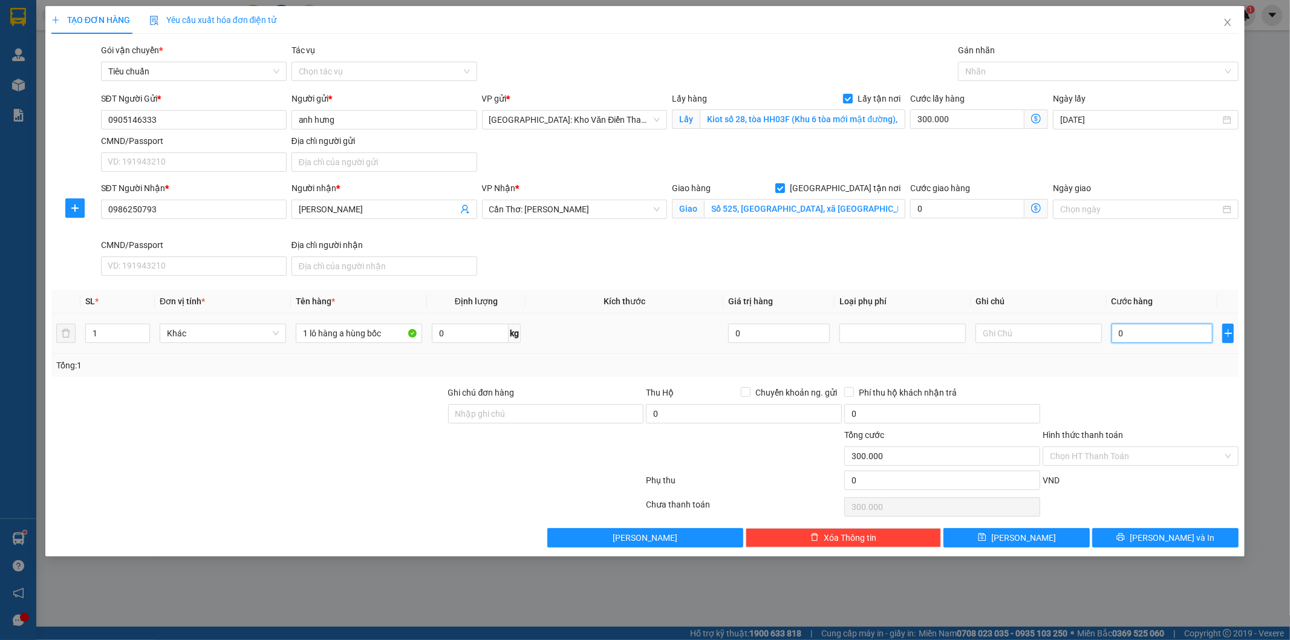
click at [1133, 333] on input "0" at bounding box center [1163, 333] width 102 height 19
click at [999, 542] on button "Lưu" at bounding box center [1017, 537] width 146 height 19
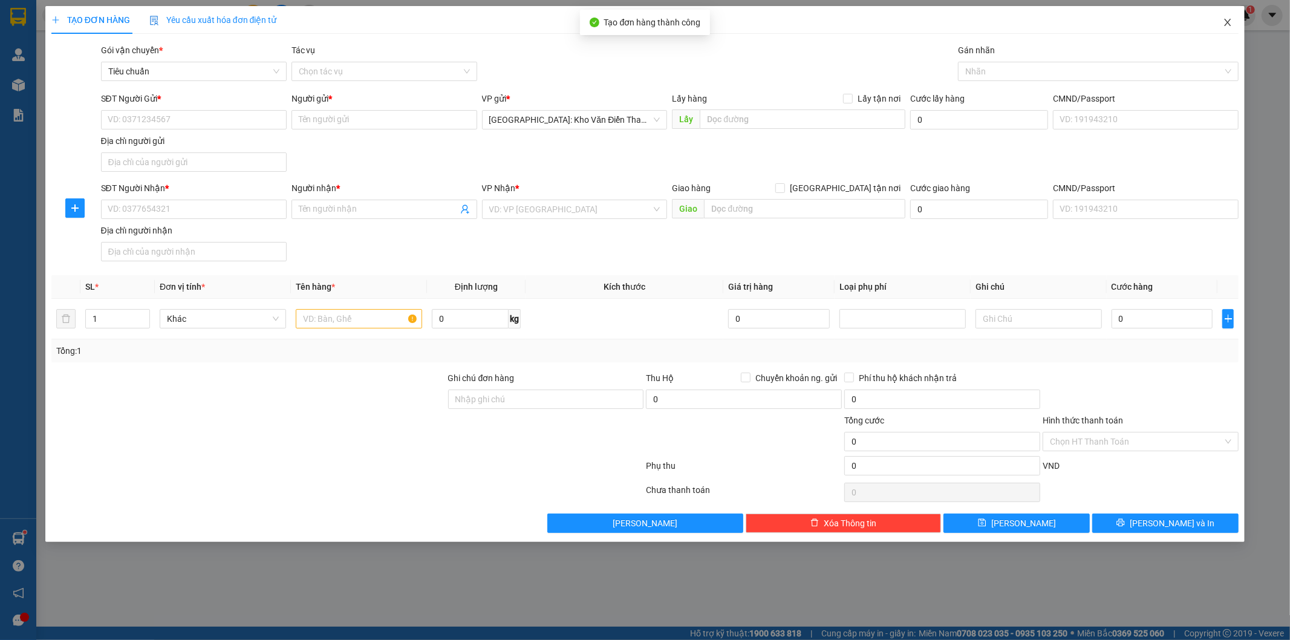
click at [1235, 25] on span "Close" at bounding box center [1228, 23] width 34 height 34
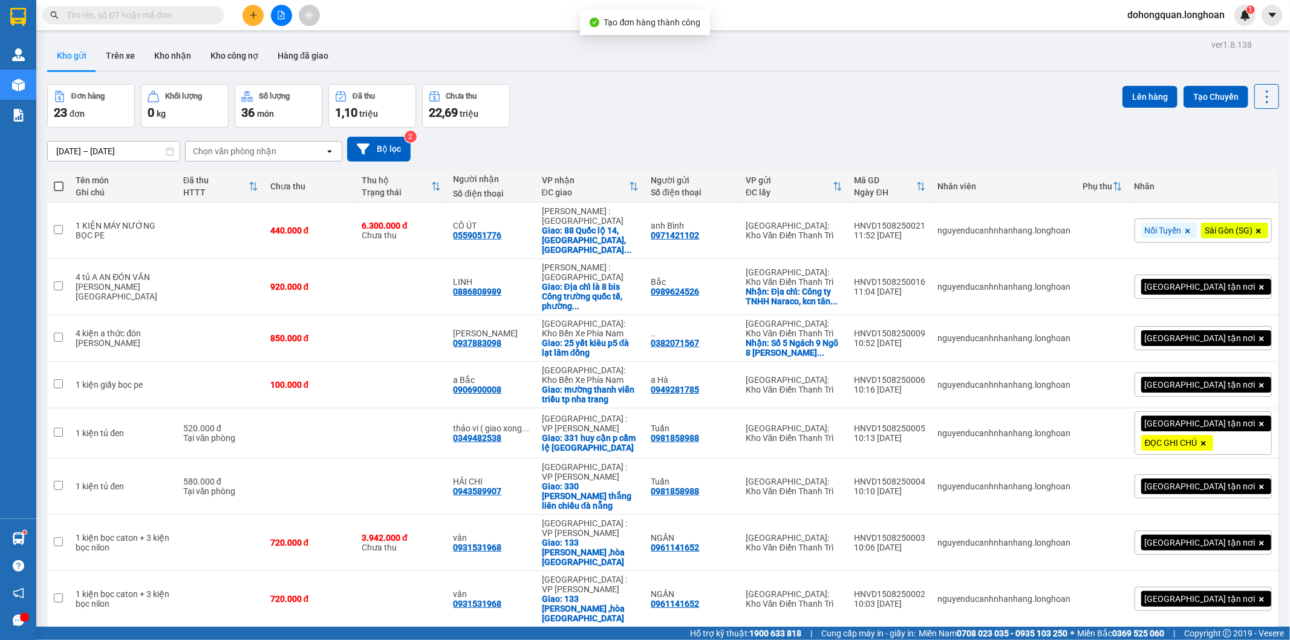
click at [607, 126] on div "Đơn hàng 23 đơn Khối lượng 0 kg Số lượng 36 món Đã thu 1,10 triệu Chưa thu 22,6…" at bounding box center [663, 106] width 1232 height 44
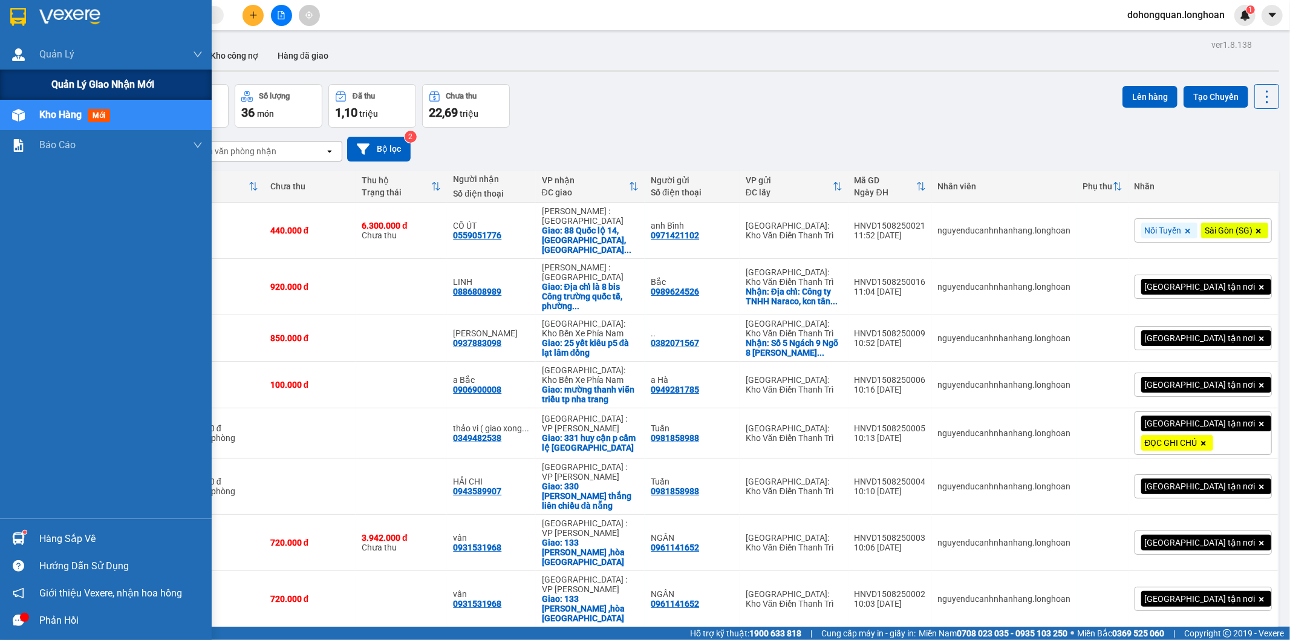
click at [69, 83] on span "Quản lý giao nhận mới" at bounding box center [102, 84] width 103 height 15
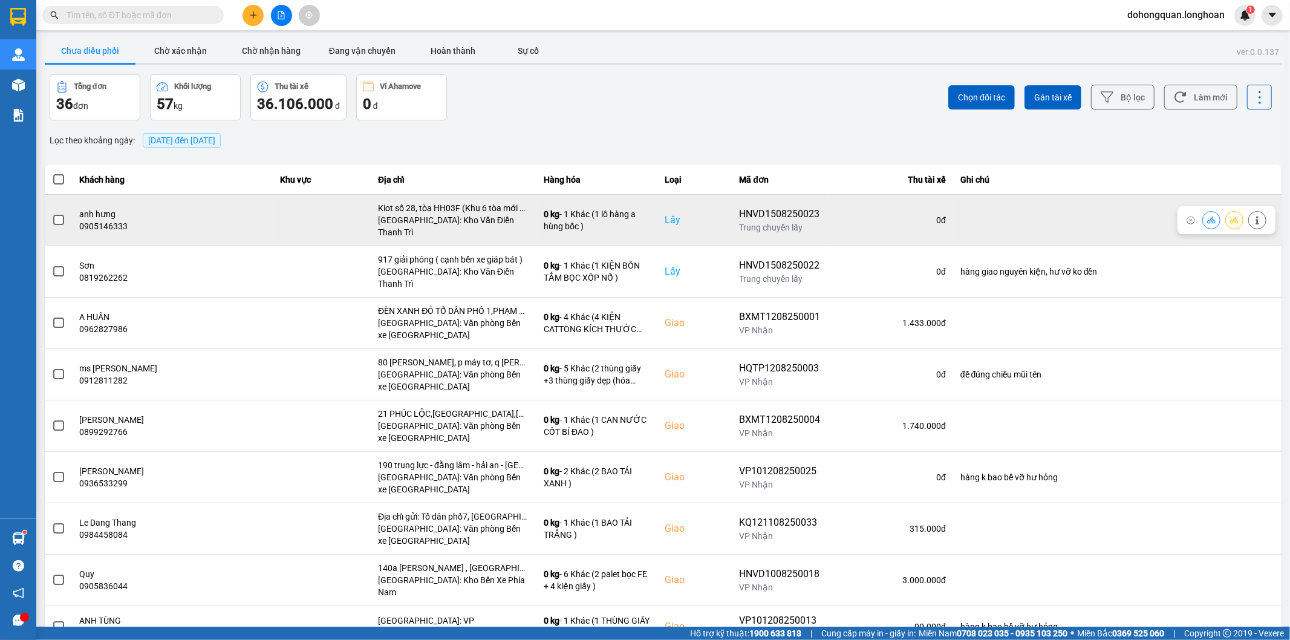
click at [1230, 217] on icon at bounding box center [1234, 220] width 8 height 7
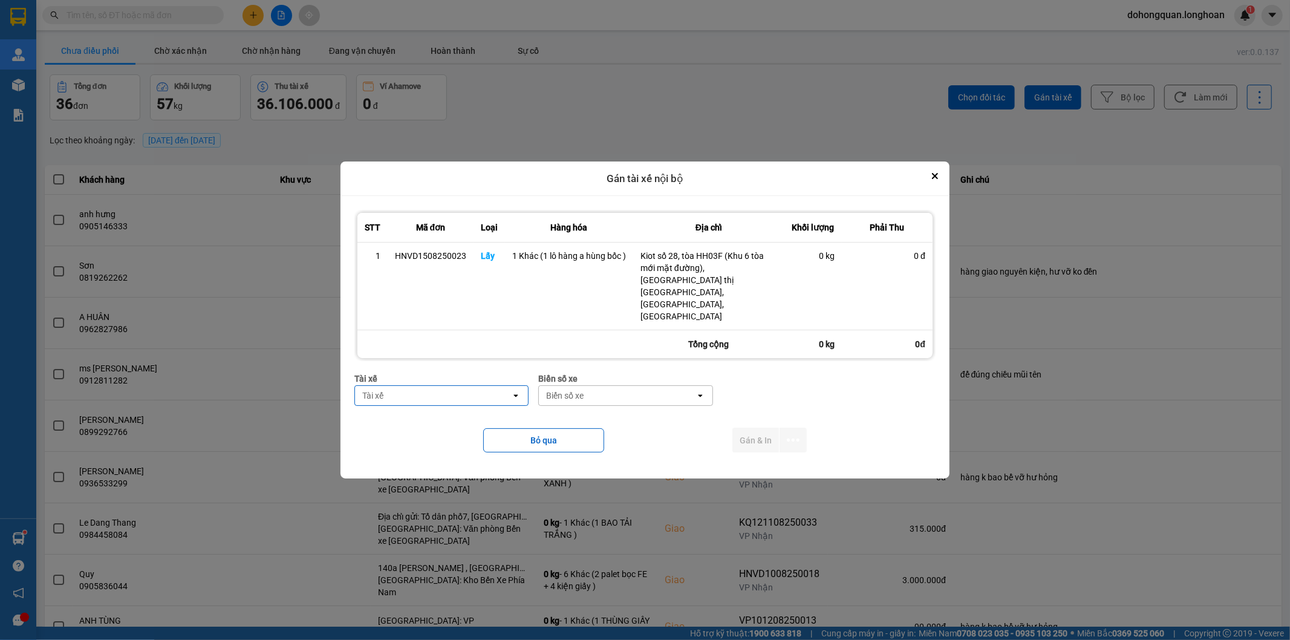
click at [484, 386] on div "Tài xế" at bounding box center [433, 395] width 156 height 19
click at [437, 417] on span "0325666247 - A Hùng 17 Lái Xe Hà Nội 0325666247" at bounding box center [445, 410] width 160 height 24
click at [665, 372] on div "Biển số xe" at bounding box center [720, 378] width 174 height 13
click at [652, 386] on div "Biển số xe" at bounding box center [711, 395] width 156 height 19
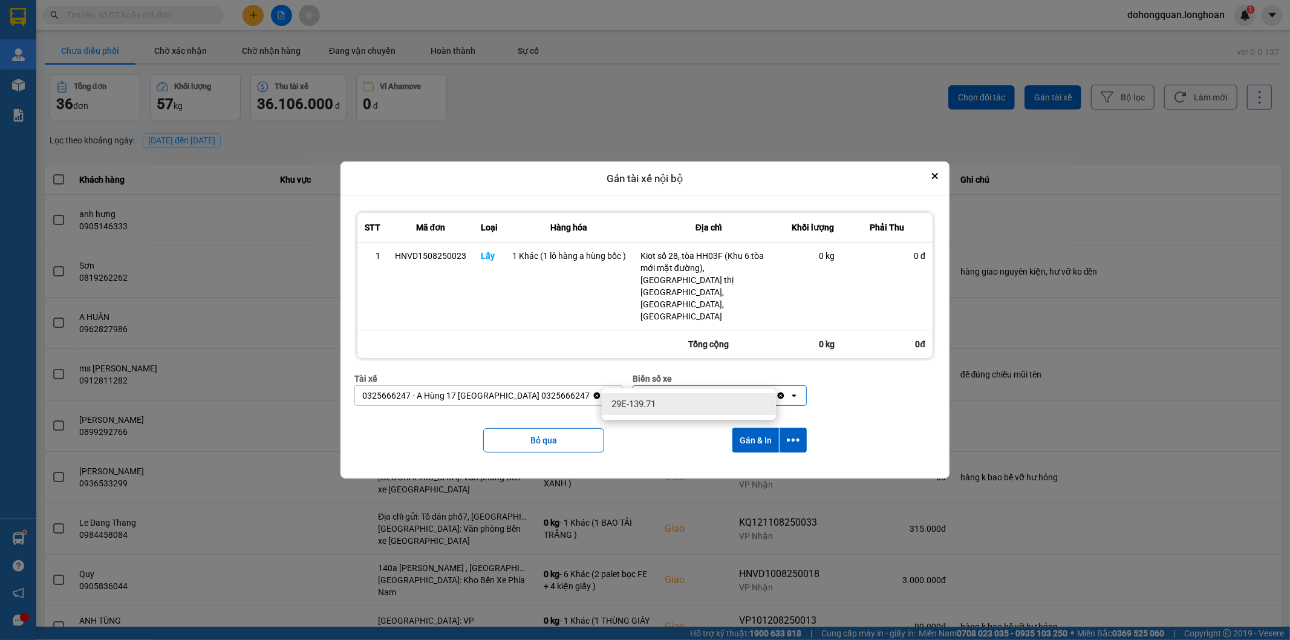
click at [649, 398] on div "29E-139.71" at bounding box center [689, 404] width 174 height 22
click at [793, 439] on icon "dialog" at bounding box center [793, 440] width 13 height 3
click at [745, 456] on span "Chỉ gán tài" at bounding box center [745, 455] width 40 height 12
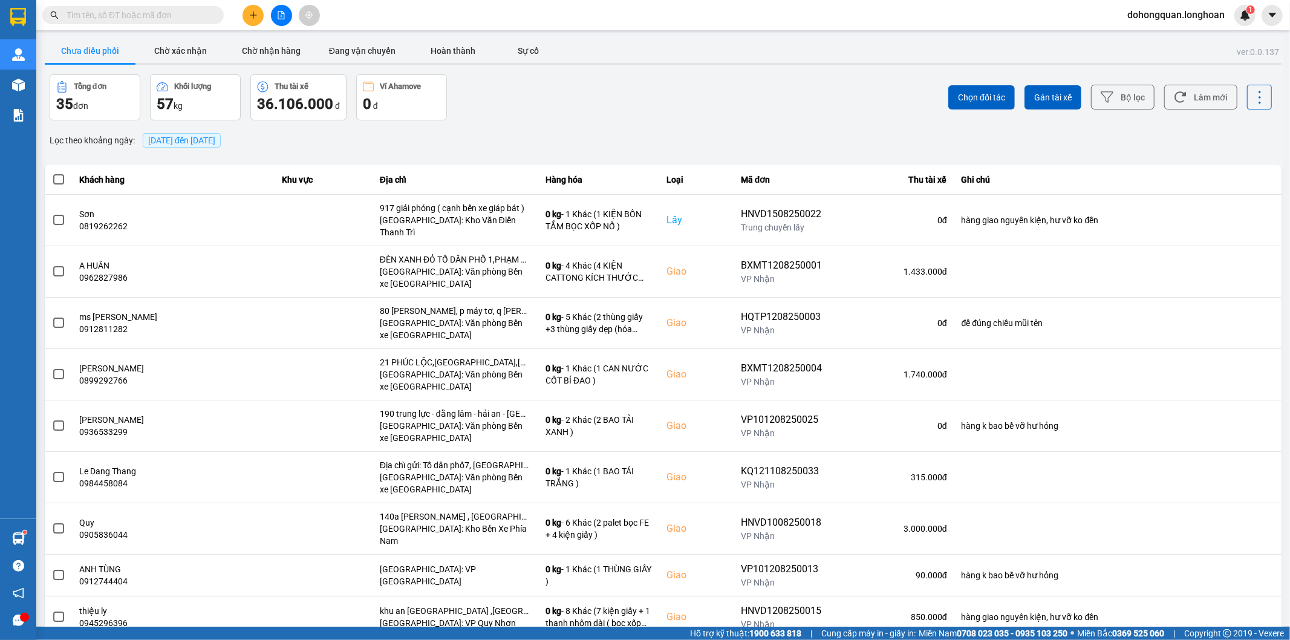
click at [264, 8] on div at bounding box center [281, 15] width 91 height 21
click at [256, 13] on icon "plus" at bounding box center [253, 15] width 8 height 8
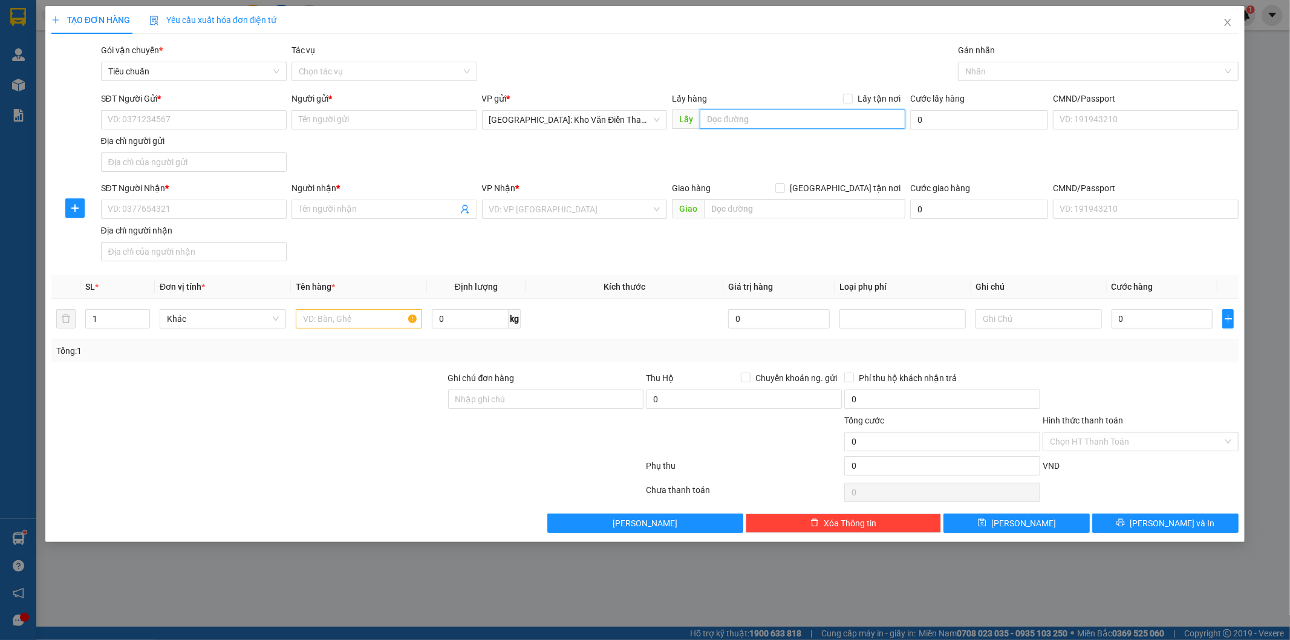
drag, startPoint x: 731, startPoint y: 119, endPoint x: 784, endPoint y: 115, distance: 53.4
click at [731, 120] on input "text" at bounding box center [803, 118] width 206 height 19
paste input "Bốc hàng tại số 43 ngõ 325 Kim Ngưu"
click at [863, 103] on span "Lấy tận nơi" at bounding box center [879, 98] width 53 height 13
click at [852, 102] on input "Lấy tận nơi" at bounding box center [847, 98] width 8 height 8
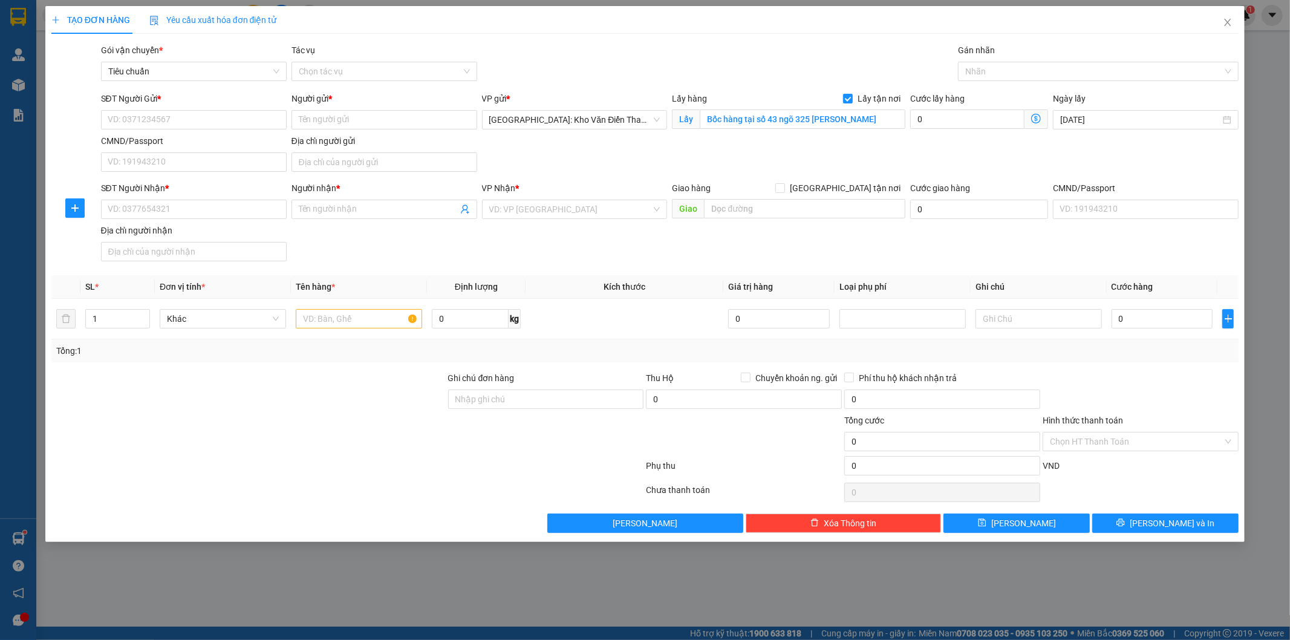
click at [723, 145] on div "SĐT Người Gửi * VD: 0371234567 Người gửi * Tên người gửi VP gửi * Hà Nội: Kho V…" at bounding box center [670, 134] width 1143 height 85
click at [216, 114] on input "SĐT Người Gửi *" at bounding box center [194, 119] width 186 height 19
paste input "Bốc hàng tại số 43 ngõ 325 Kim Ngưu"
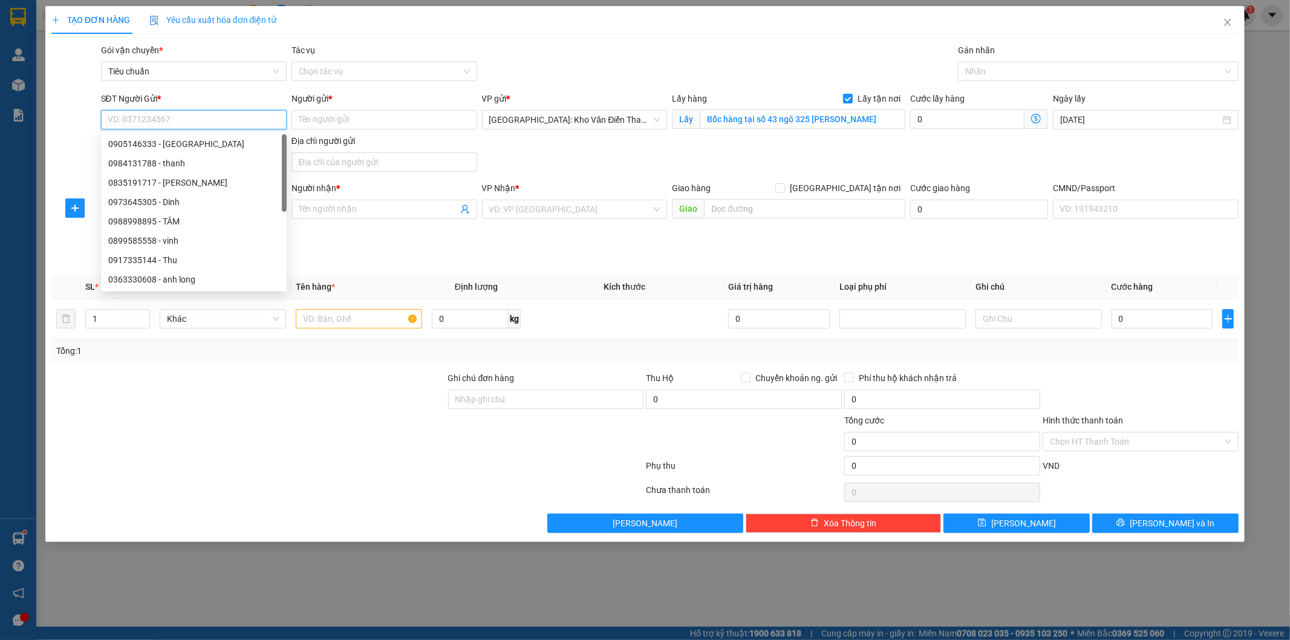
click at [210, 123] on input "SĐT Người Gửi *" at bounding box center [194, 119] width 186 height 19
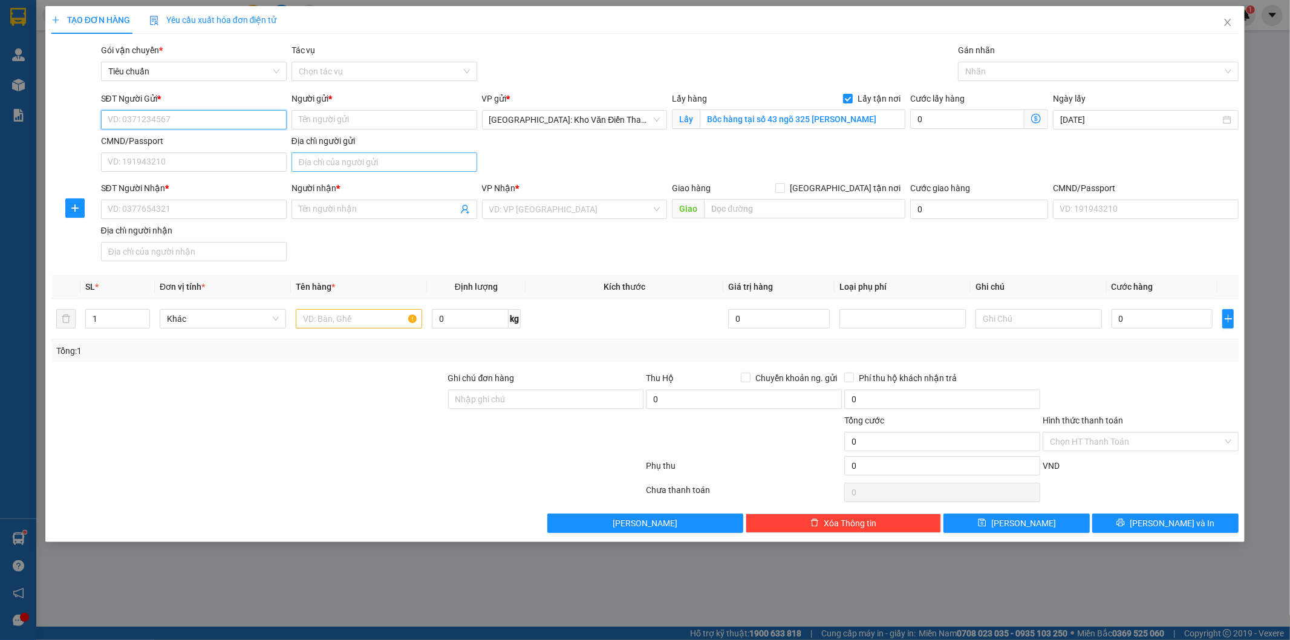
paste input "0388749798"
click at [105, 118] on input "0388749798" at bounding box center [194, 119] width 186 height 19
click at [158, 140] on div "0388749798 - anh khôi" at bounding box center [193, 143] width 171 height 13
drag, startPoint x: 578, startPoint y: 163, endPoint x: 543, endPoint y: 165, distance: 34.5
click at [578, 162] on div "SĐT Người Gửi * 0388749798 0388749798 Người gửi * anh khôi VP gửi * Hà Nội: Kho…" at bounding box center [670, 134] width 1143 height 85
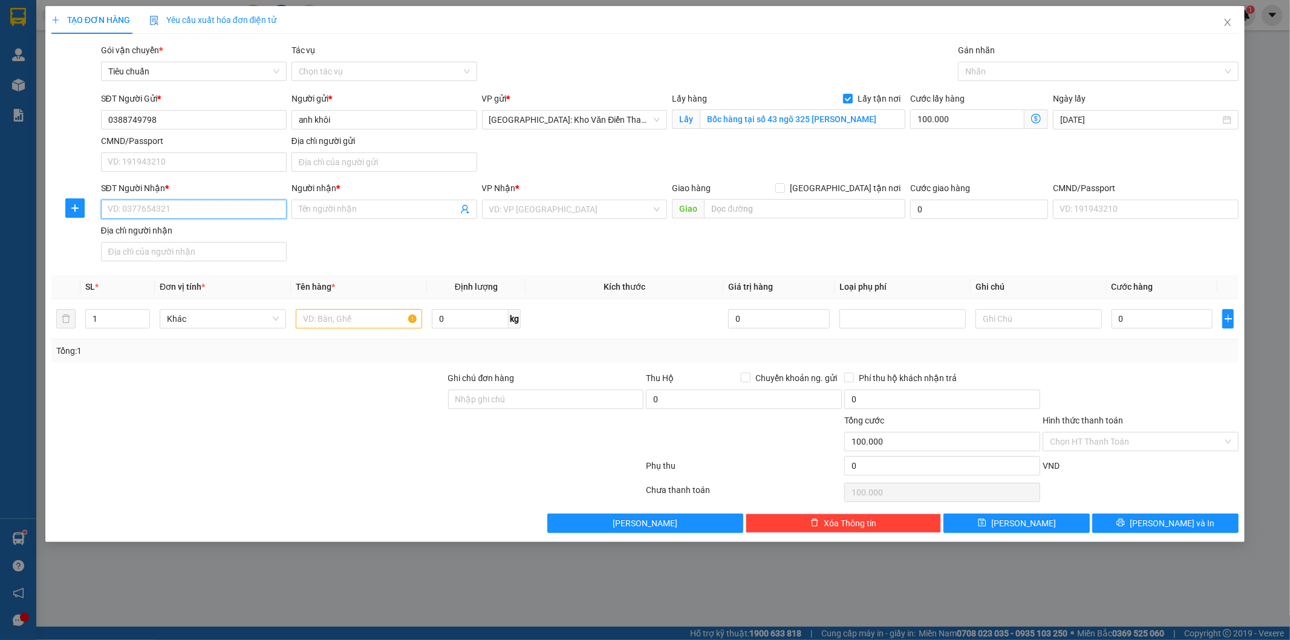
click at [204, 200] on input "SĐT Người Nhận *" at bounding box center [194, 209] width 186 height 19
click at [772, 209] on input "text" at bounding box center [804, 208] width 201 height 19
paste input "khách sạn intercontinental hạ long, bán đảo 2 marina, phường hùng thắng, tp hạ …"
click at [555, 207] on input "search" at bounding box center [570, 209] width 163 height 18
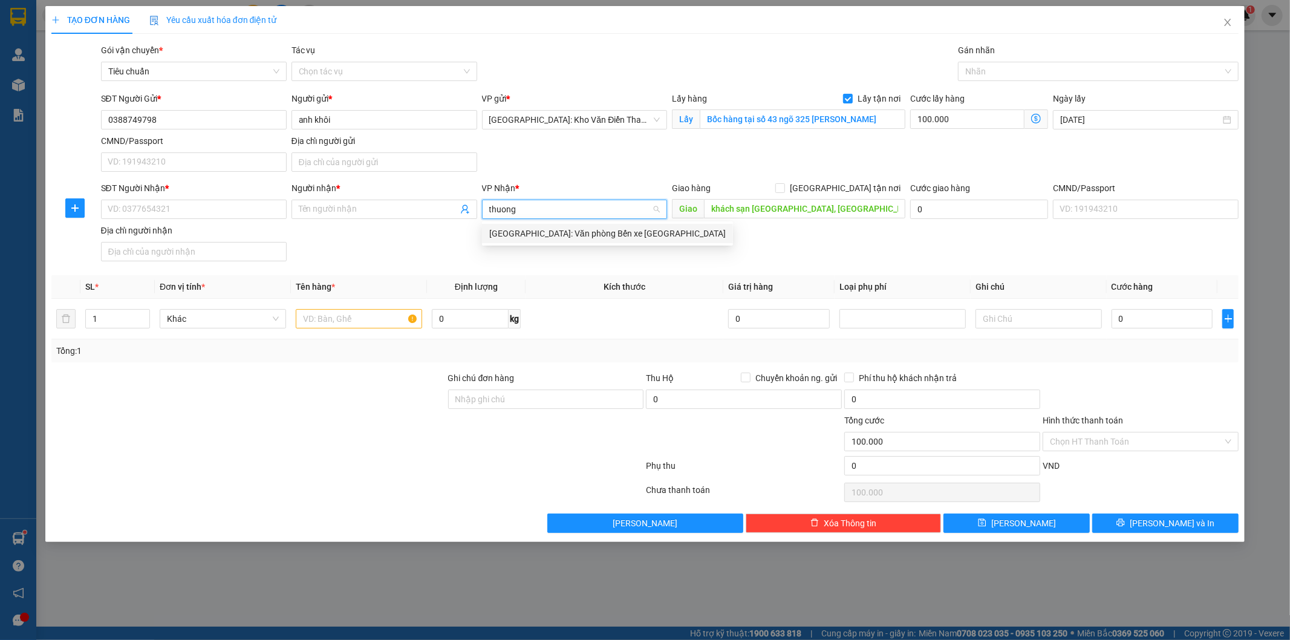
click at [566, 227] on div "[GEOGRAPHIC_DATA]: Văn phòng Bến xe [GEOGRAPHIC_DATA]" at bounding box center [607, 233] width 236 height 13
click at [794, 225] on div "SĐT Người Nhận * VD: 0377654321 Người nhận * Tên người nhận VP Nhận * Hải Phòng…" at bounding box center [670, 223] width 1143 height 85
click at [784, 189] on input "[GEOGRAPHIC_DATA] tận nơi" at bounding box center [779, 187] width 8 height 8
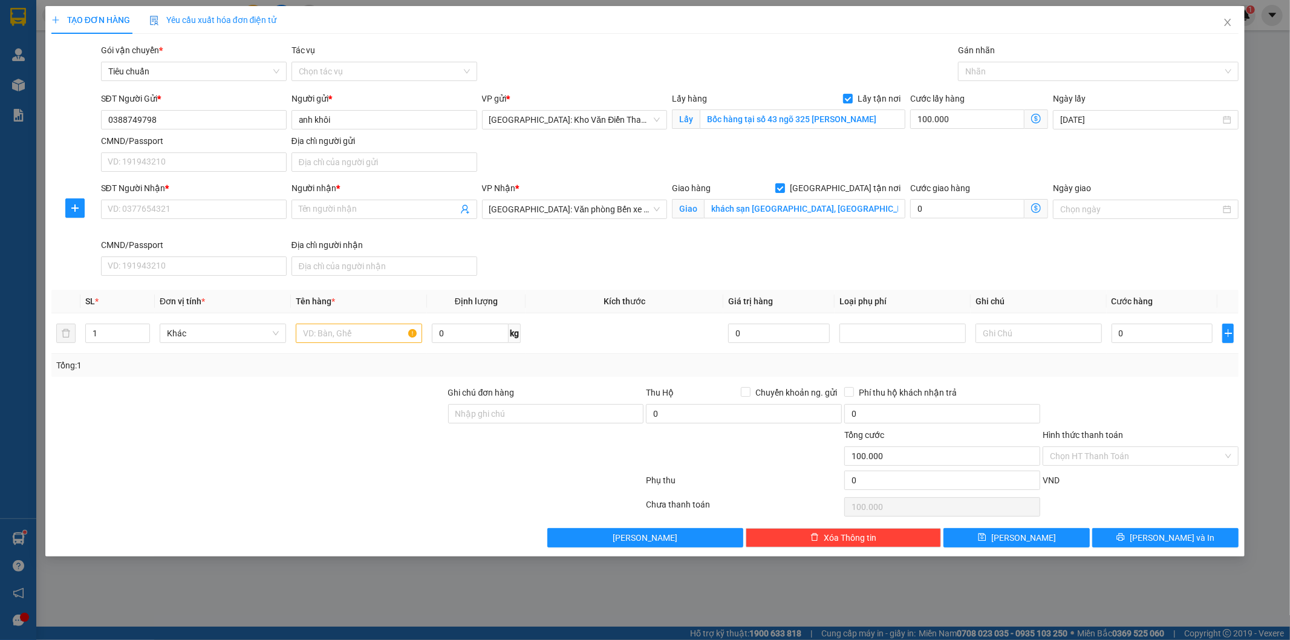
drag, startPoint x: 944, startPoint y: 161, endPoint x: 986, endPoint y: 103, distance: 71.9
click at [944, 161] on div "SĐT Người Gửi * 0388749798 Người gửi * anh khôi VP gửi * Hà Nội: Kho Văn Điển T…" at bounding box center [670, 134] width 1143 height 85
click at [1003, 75] on div at bounding box center [1092, 71] width 263 height 15
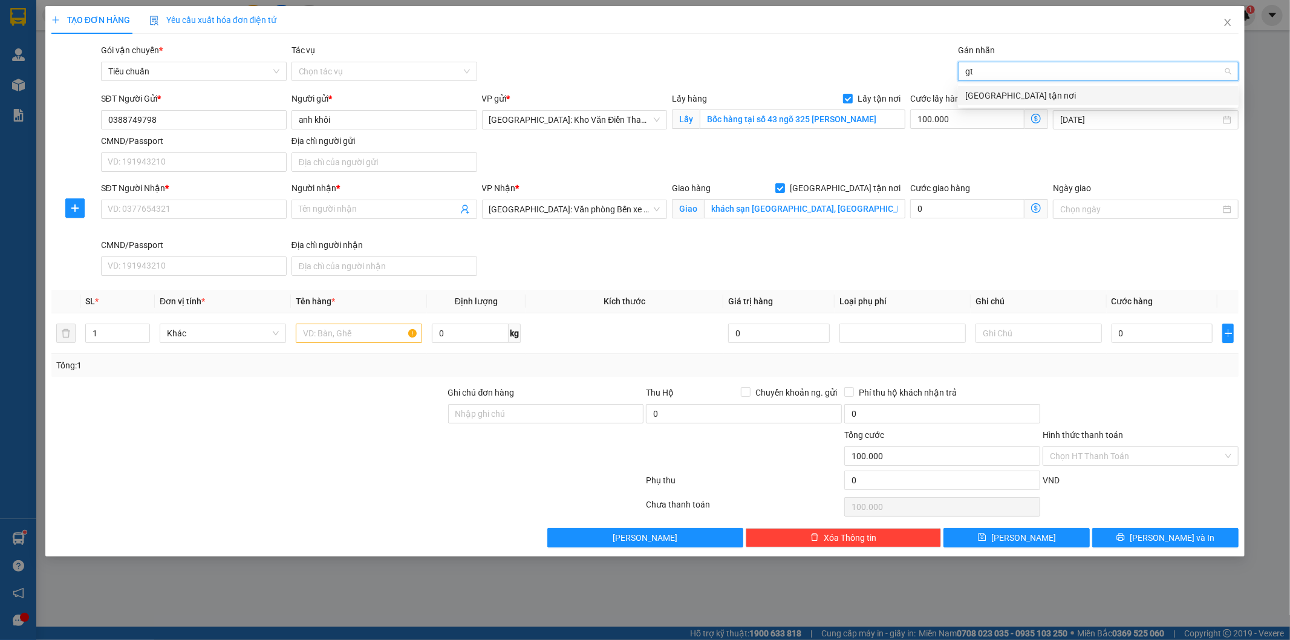
click at [993, 94] on div "[GEOGRAPHIC_DATA] tận nơi" at bounding box center [1098, 95] width 266 height 13
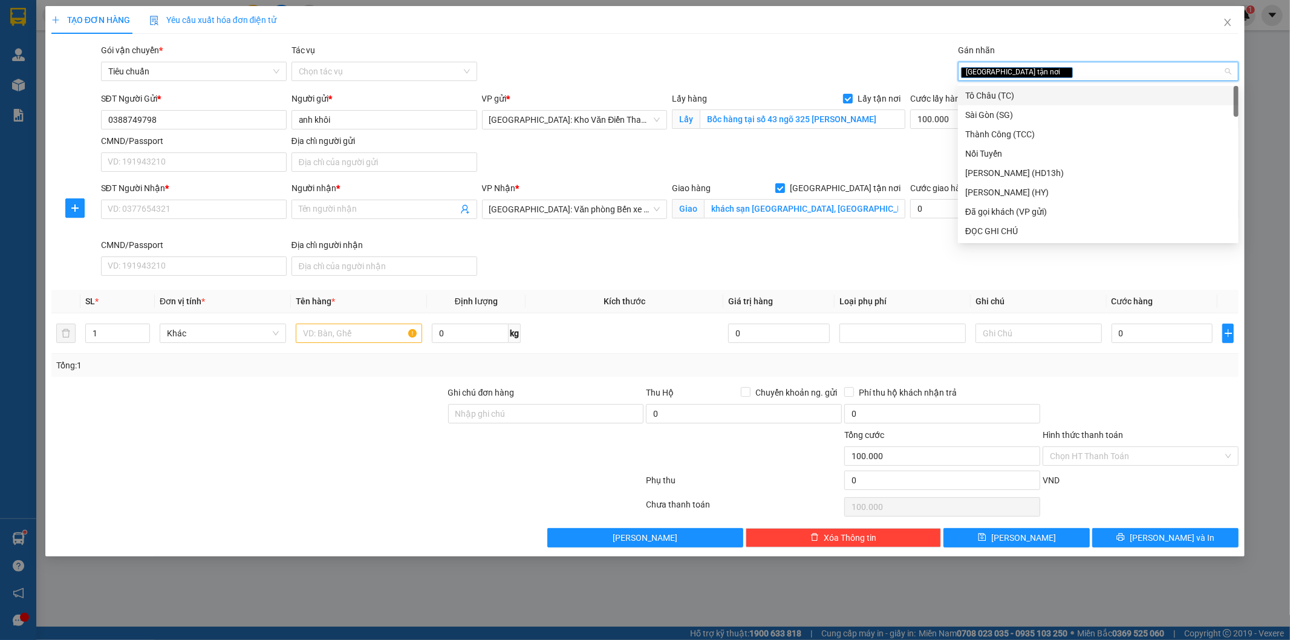
drag, startPoint x: 736, startPoint y: 248, endPoint x: 674, endPoint y: 236, distance: 63.4
click at [735, 249] on div "SĐT Người Nhận * VD: 0377654321 Người nhận * Tên người nhận VP Nhận * Hải Phòng…" at bounding box center [670, 230] width 1143 height 99
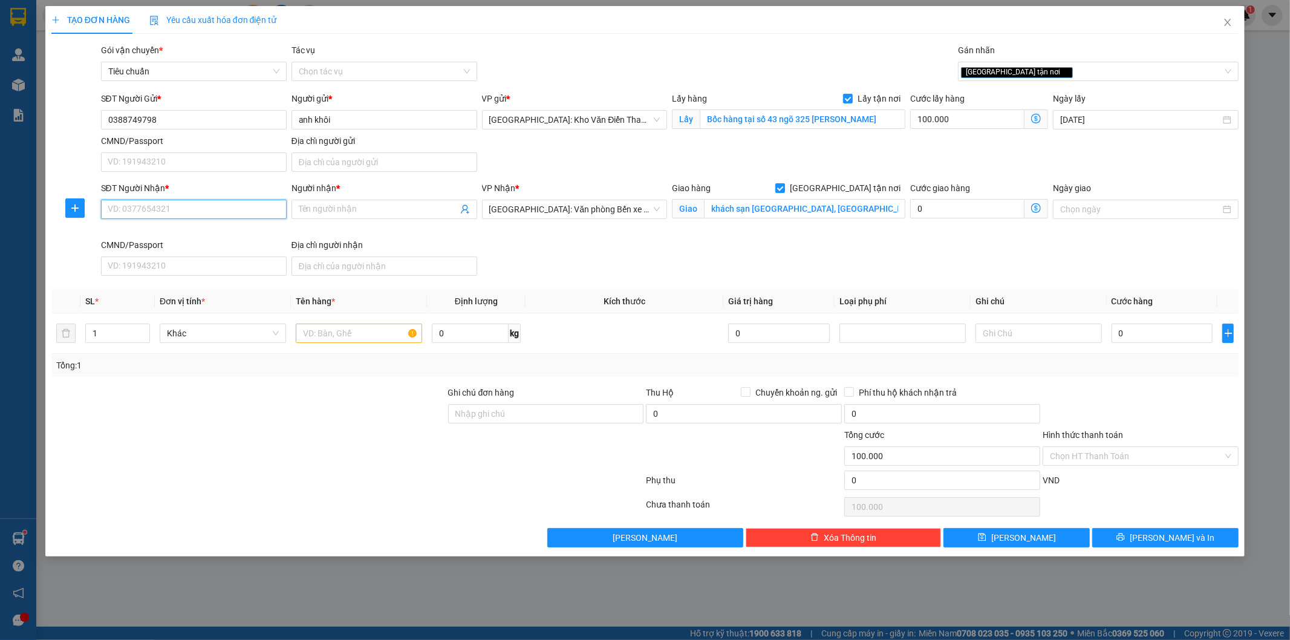
click at [210, 207] on input "SĐT Người Nhận *" at bounding box center [194, 209] width 186 height 19
paste input "0342909350"
click at [317, 207] on input "Người nhận *" at bounding box center [378, 209] width 159 height 13
paste input "a hùng"
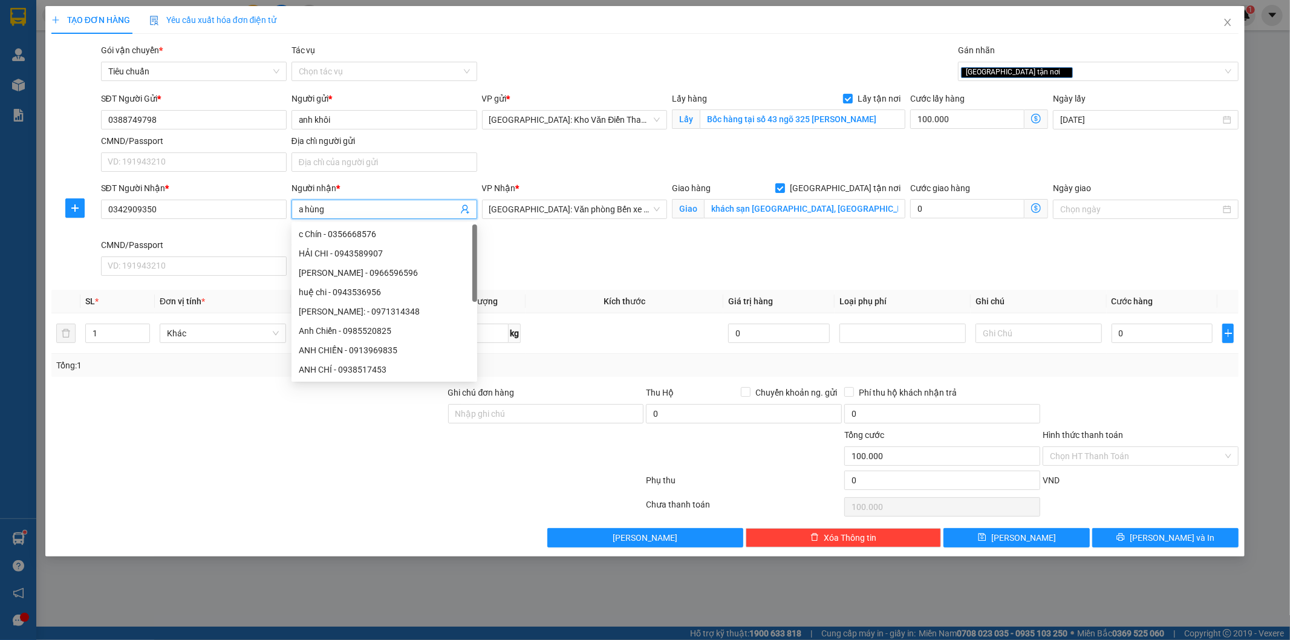
click at [220, 454] on div at bounding box center [248, 449] width 397 height 42
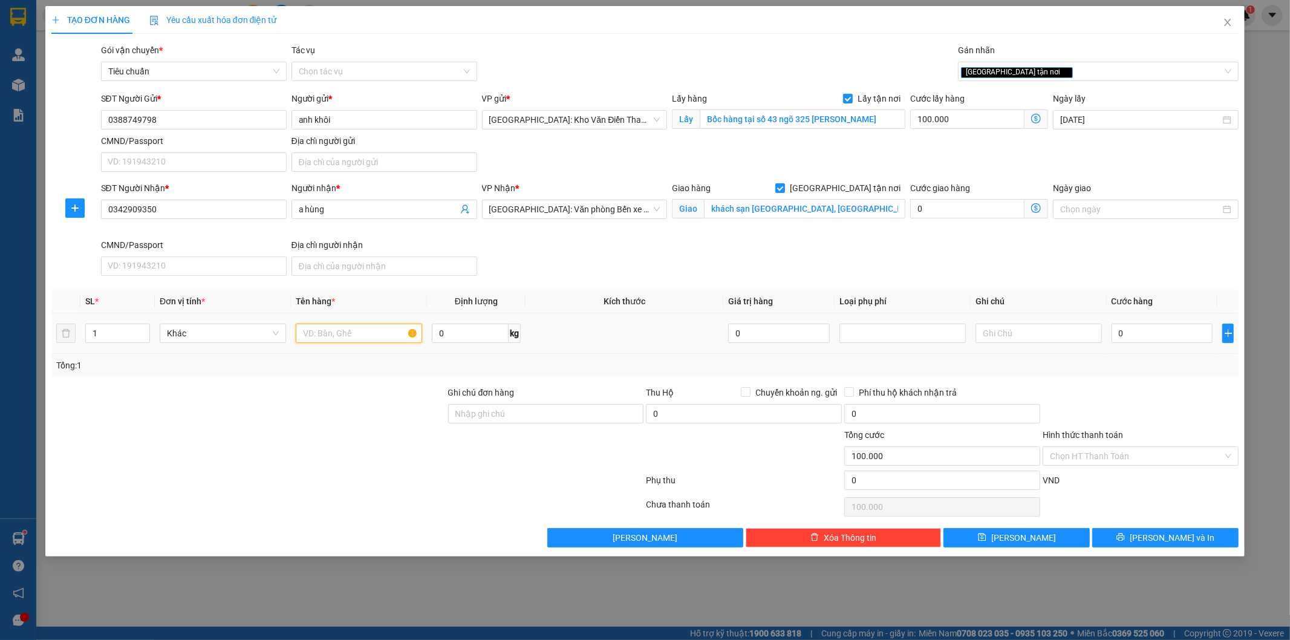
click at [339, 337] on input "text" at bounding box center [359, 333] width 126 height 19
paste input "HÀ 3 thùng hàng giấy tổng nặng 70kg"
click at [355, 417] on div at bounding box center [248, 407] width 397 height 42
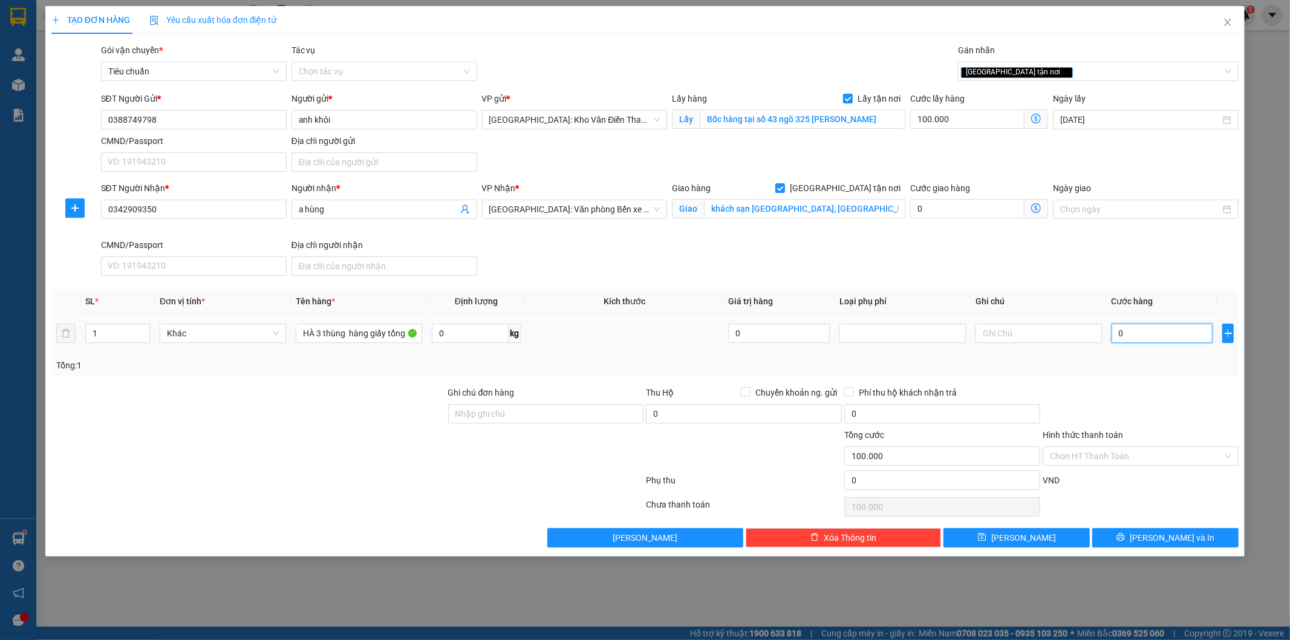
click at [1135, 336] on input "0" at bounding box center [1163, 333] width 102 height 19
click at [947, 114] on input "100.000" at bounding box center [967, 118] width 114 height 19
drag, startPoint x: 1151, startPoint y: 340, endPoint x: 1159, endPoint y: 336, distance: 8.9
click at [1152, 339] on input "0" at bounding box center [1163, 333] width 102 height 19
click at [1133, 420] on div at bounding box center [1141, 407] width 198 height 42
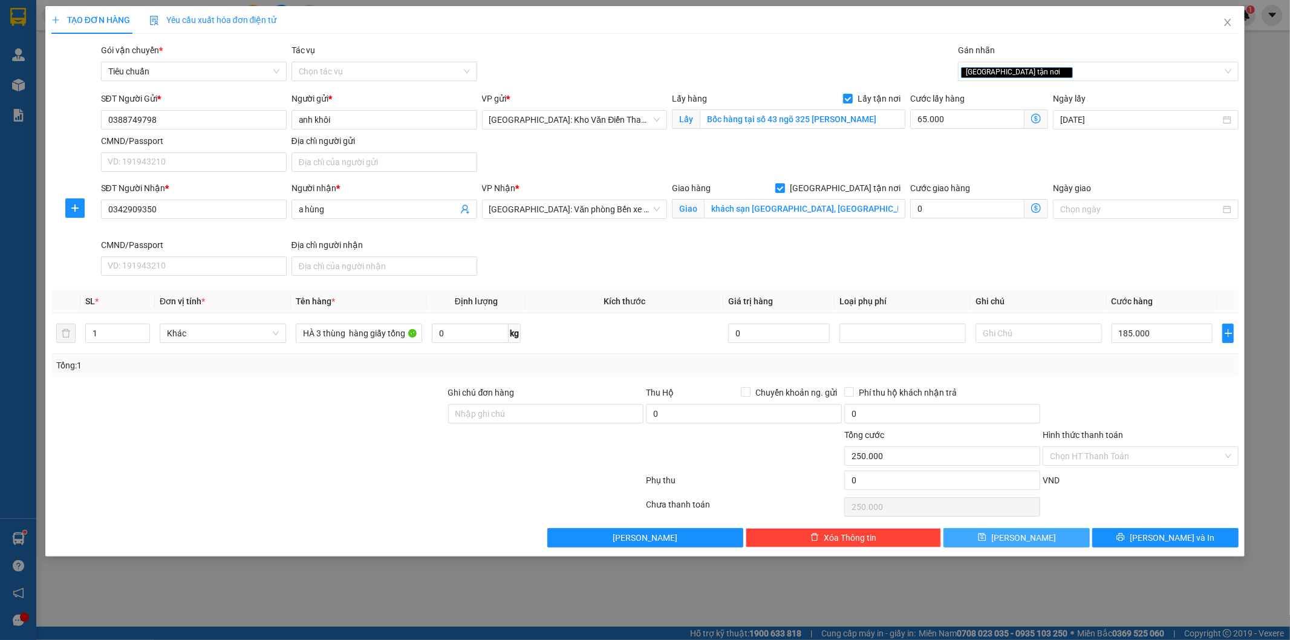
click at [1048, 533] on button "Lưu" at bounding box center [1017, 537] width 146 height 19
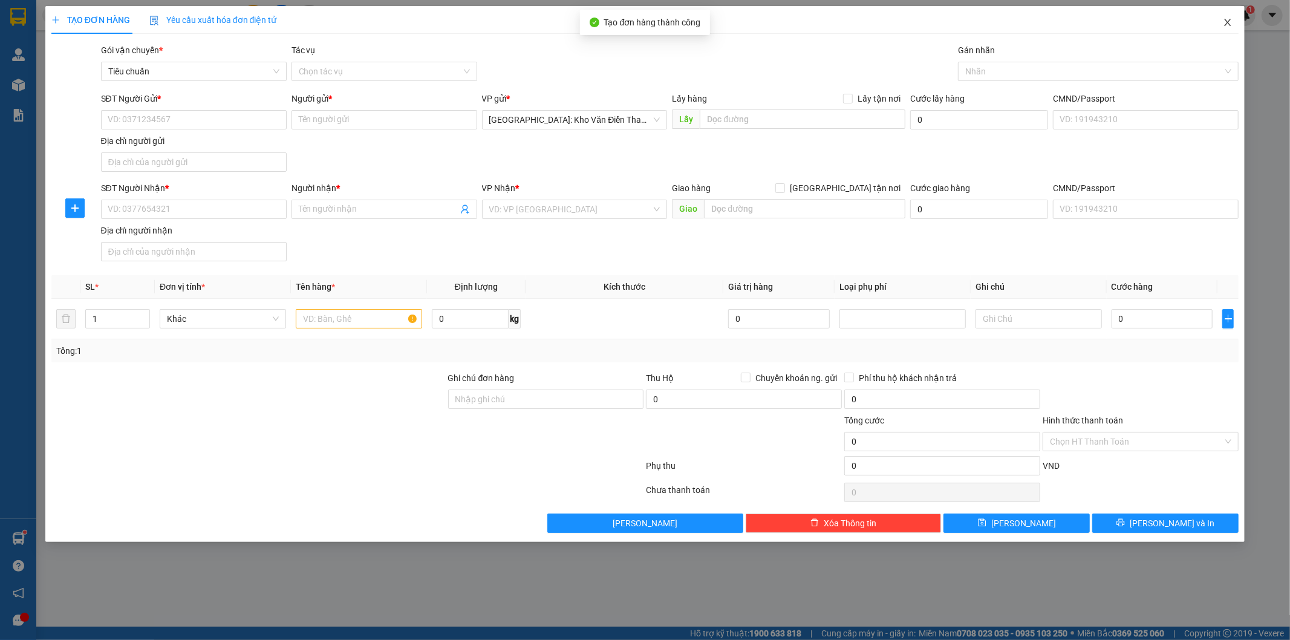
click at [1236, 19] on span "Close" at bounding box center [1228, 23] width 34 height 34
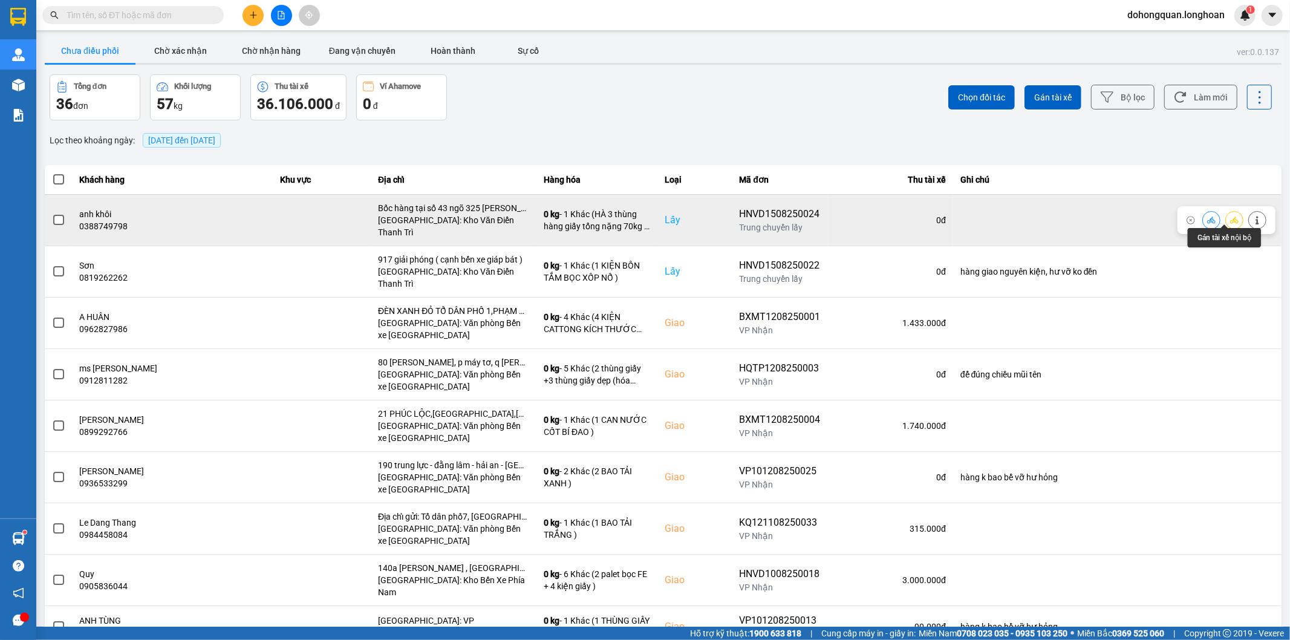
click at [1230, 218] on icon at bounding box center [1234, 220] width 8 height 8
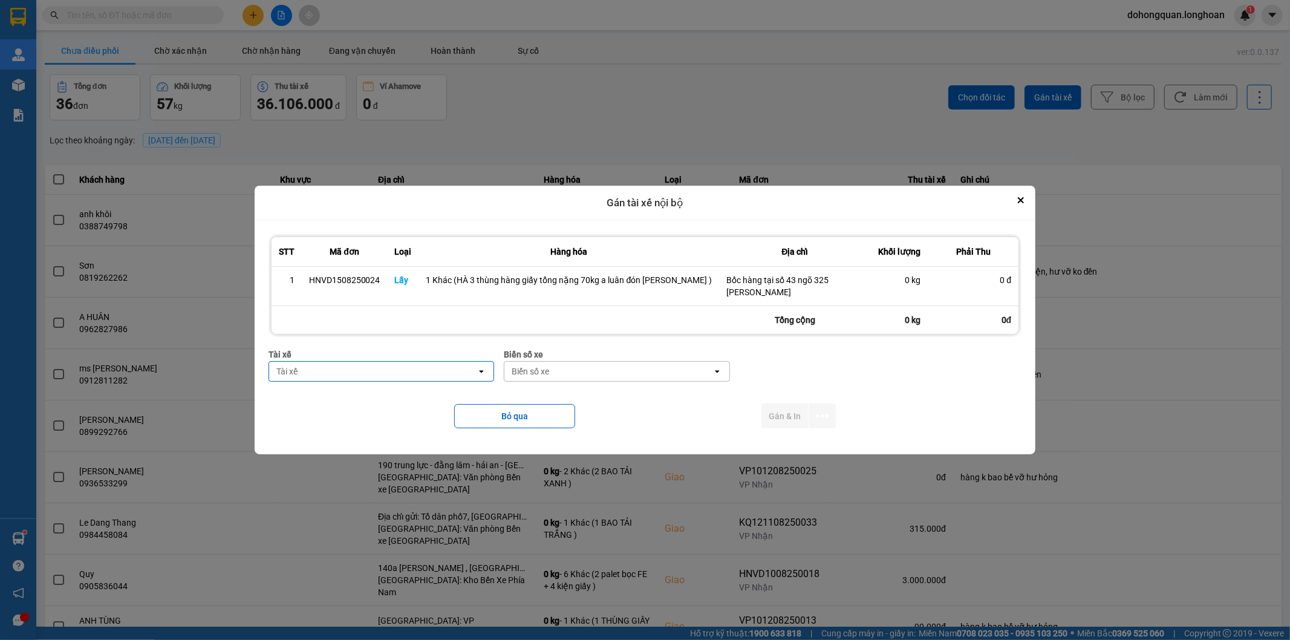
click at [424, 378] on div "Tài xế" at bounding box center [373, 371] width 208 height 19
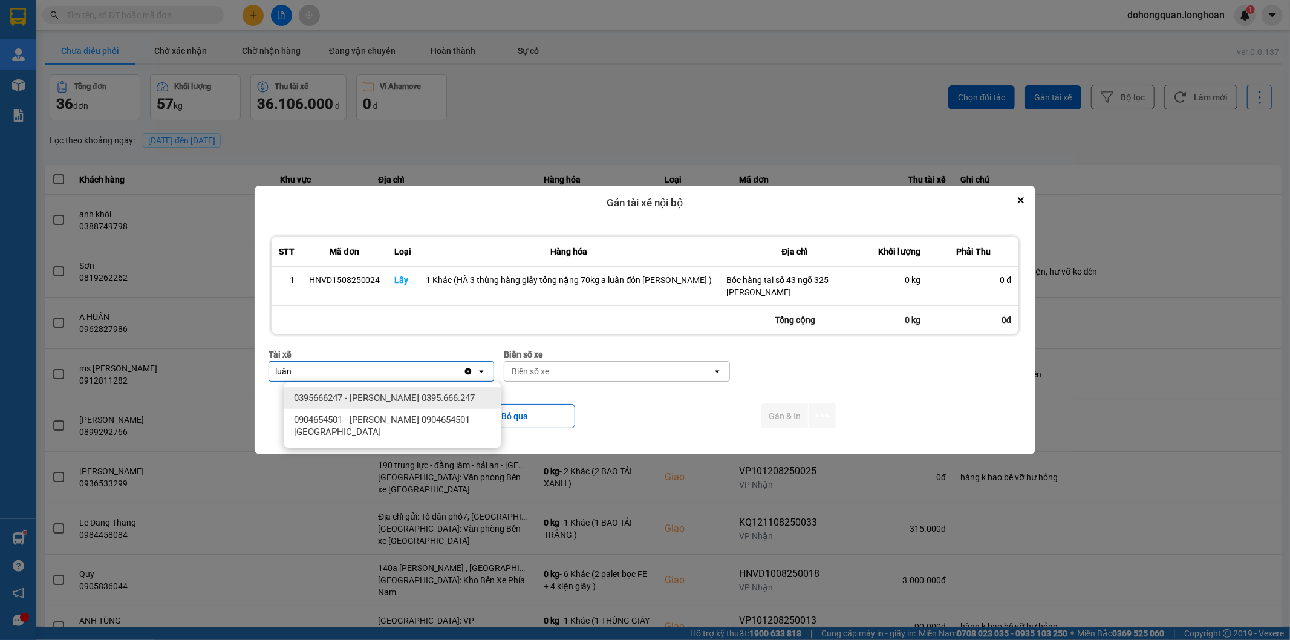
click at [421, 400] on span "0395666247 - Phạm Thế Luân 0395.666.247" at bounding box center [384, 398] width 181 height 12
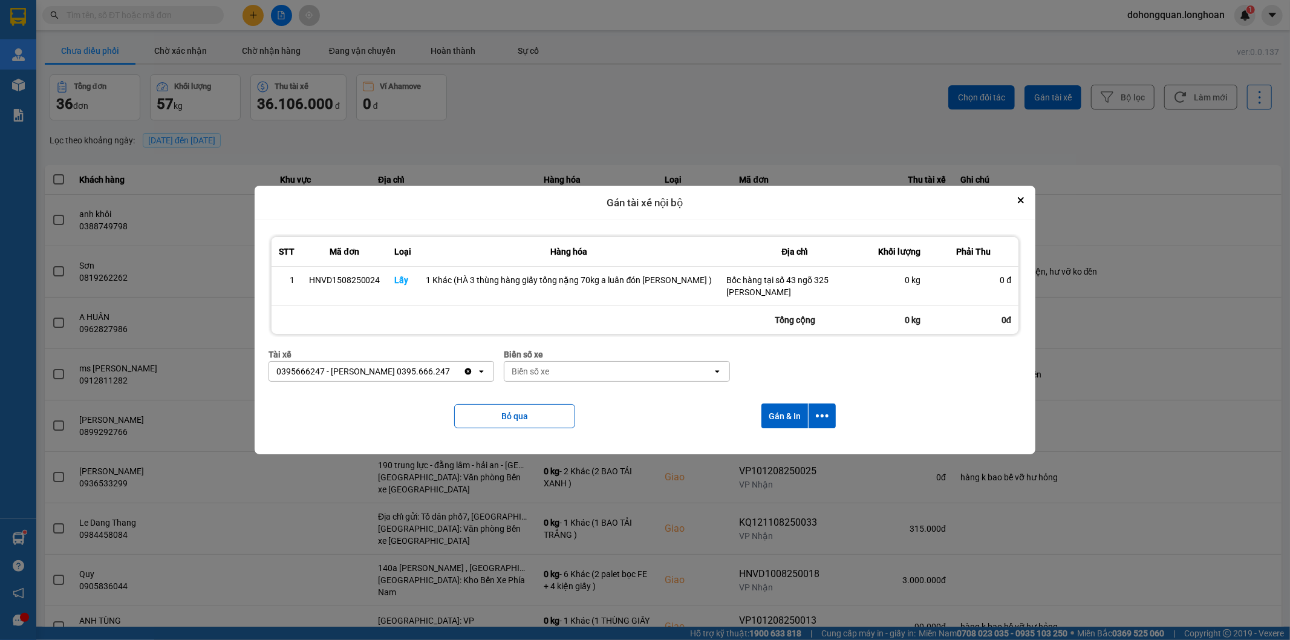
click at [549, 371] on div "Biển số xe" at bounding box center [531, 371] width 38 height 12
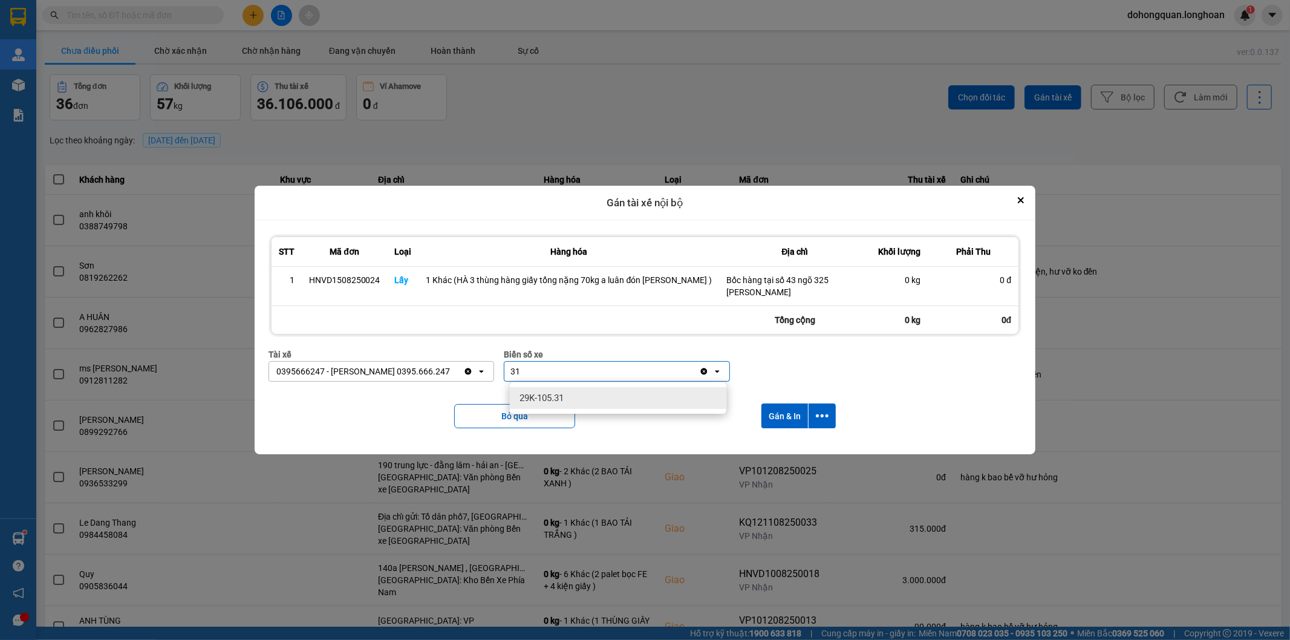
click at [546, 399] on span "29K-105.31" at bounding box center [542, 398] width 44 height 12
click at [817, 417] on icon "dialog" at bounding box center [822, 415] width 13 height 3
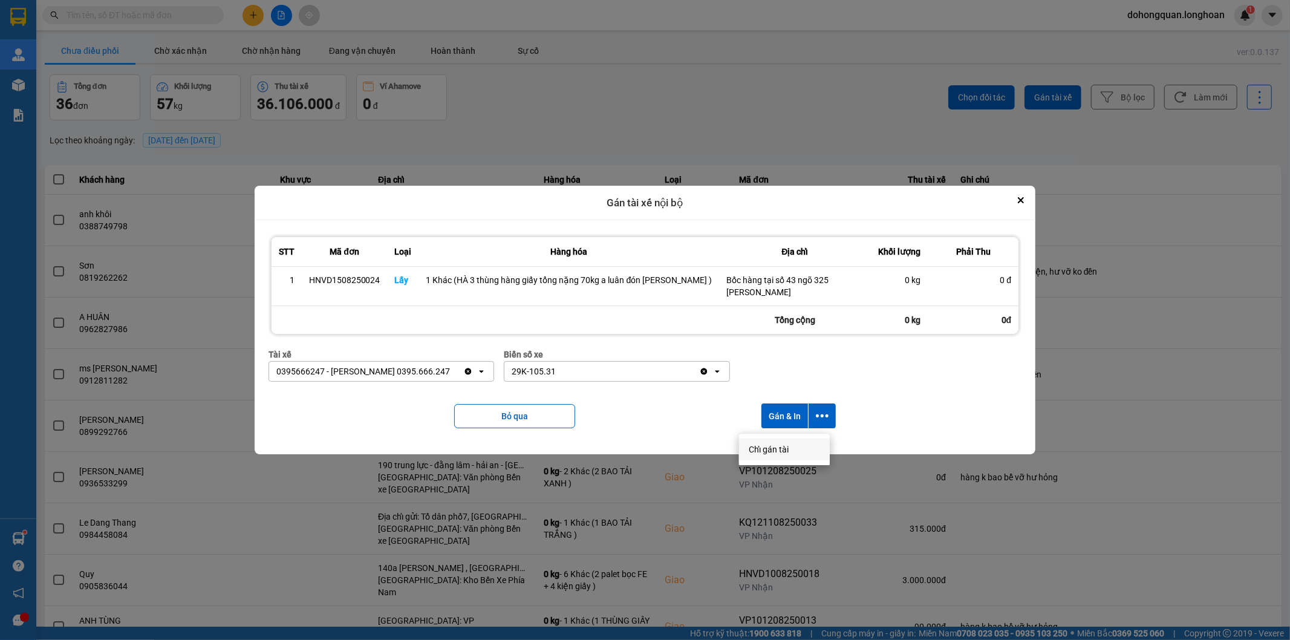
click at [767, 451] on span "Chỉ gán tài" at bounding box center [769, 449] width 40 height 12
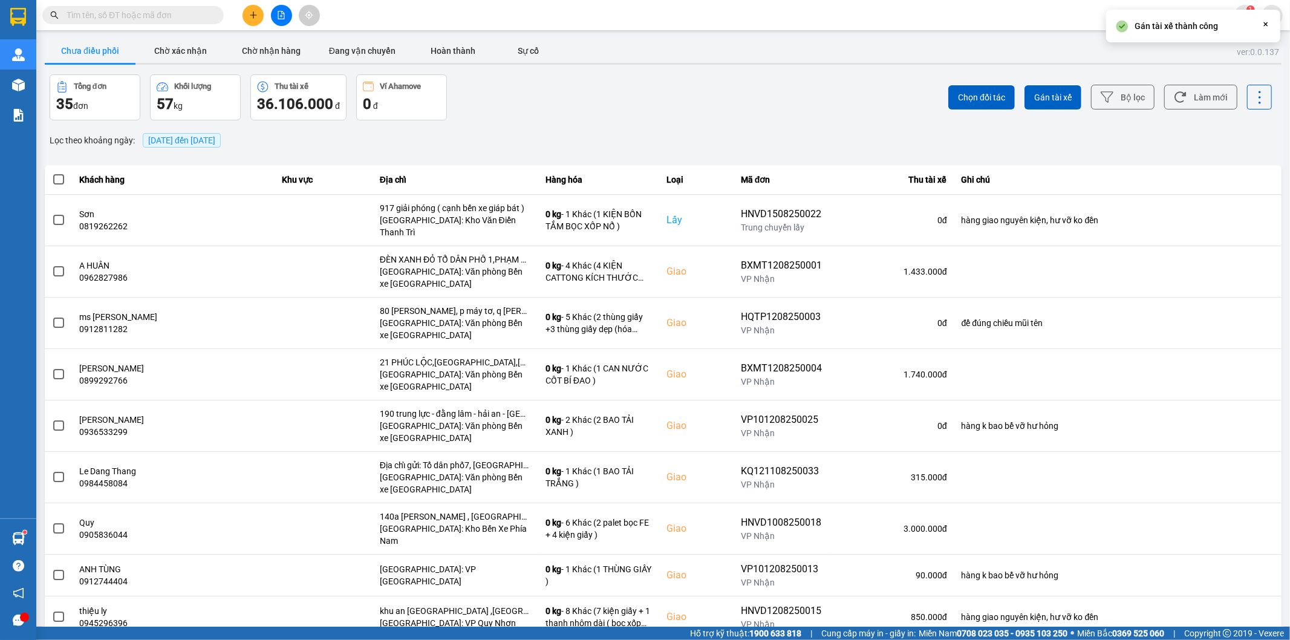
click at [608, 93] on div "Tổng đơn 35 đơn Khối lượng 57 kg Thu tài xế 36.106.000 đ Ví Ahamove 0 đ" at bounding box center [355, 97] width 611 height 46
click at [34, 29] on div at bounding box center [18, 19] width 36 height 39
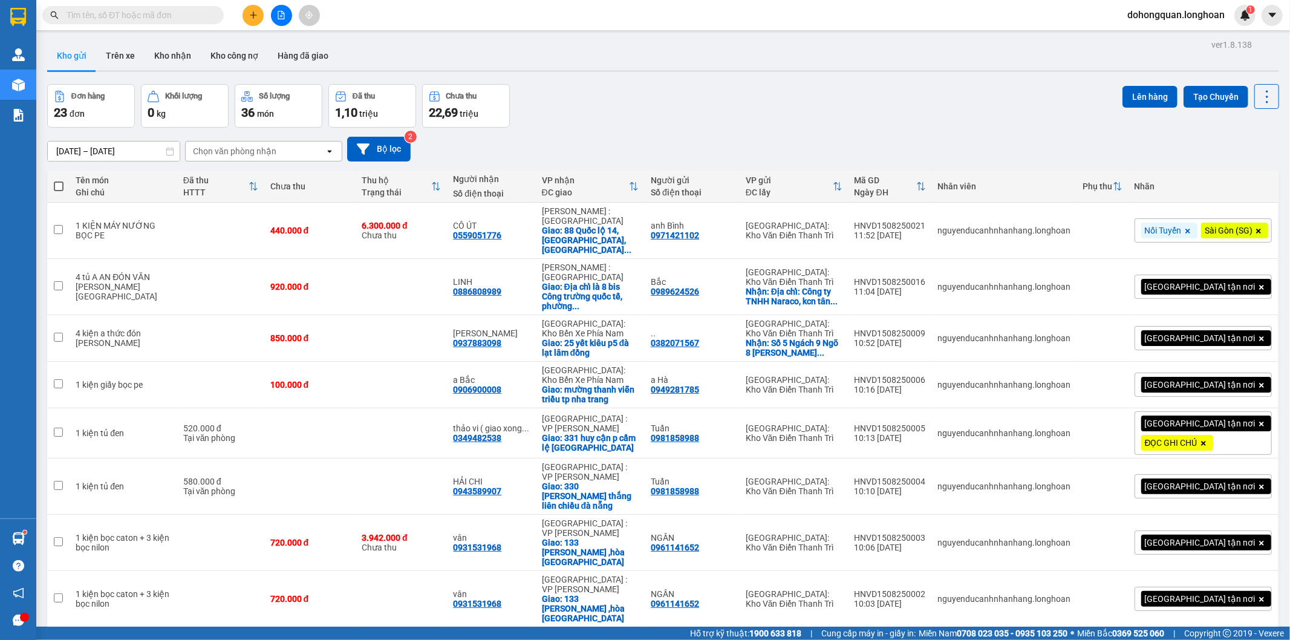
click at [838, 103] on div "Đơn hàng 23 đơn Khối lượng 0 kg Số lượng 36 món Đã thu 1,10 triệu Chưa thu 22,6…" at bounding box center [663, 106] width 1232 height 44
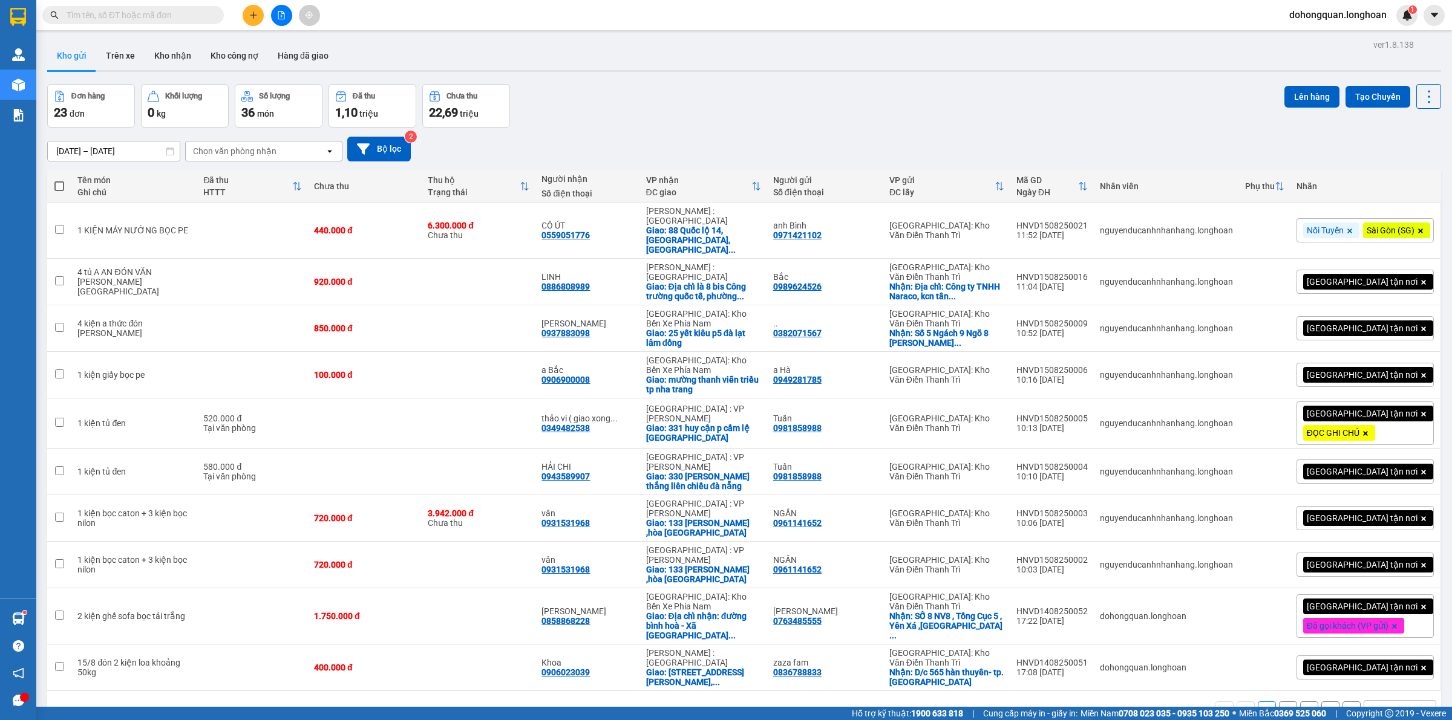
click at [1290, 639] on div "10 / trang" at bounding box center [1391, 710] width 54 height 19
click at [1290, 627] on span "100 / trang" at bounding box center [1384, 627] width 44 height 12
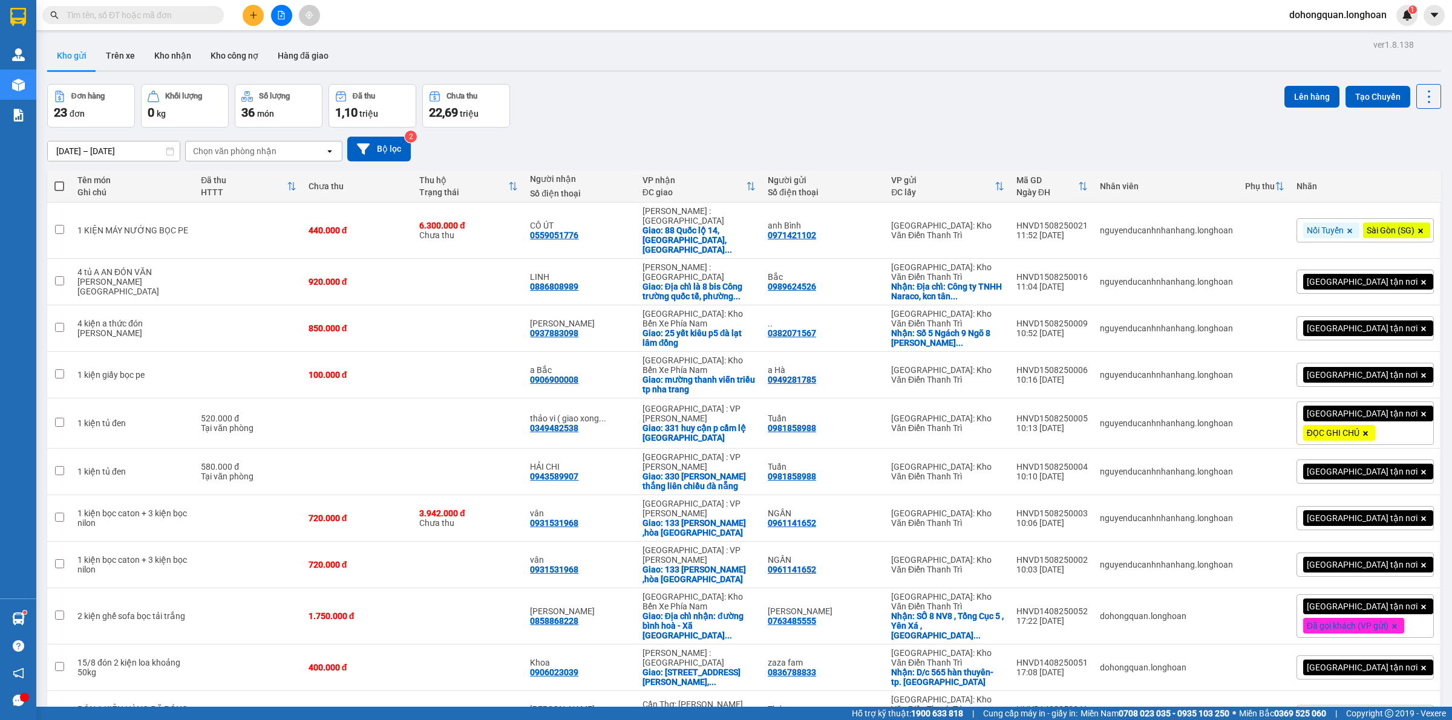
click at [840, 139] on div "[DATE] – [DATE] Press the down arrow key to interact with the calendar and sele…" at bounding box center [744, 149] width 1394 height 25
click at [246, 8] on button at bounding box center [253, 15] width 21 height 21
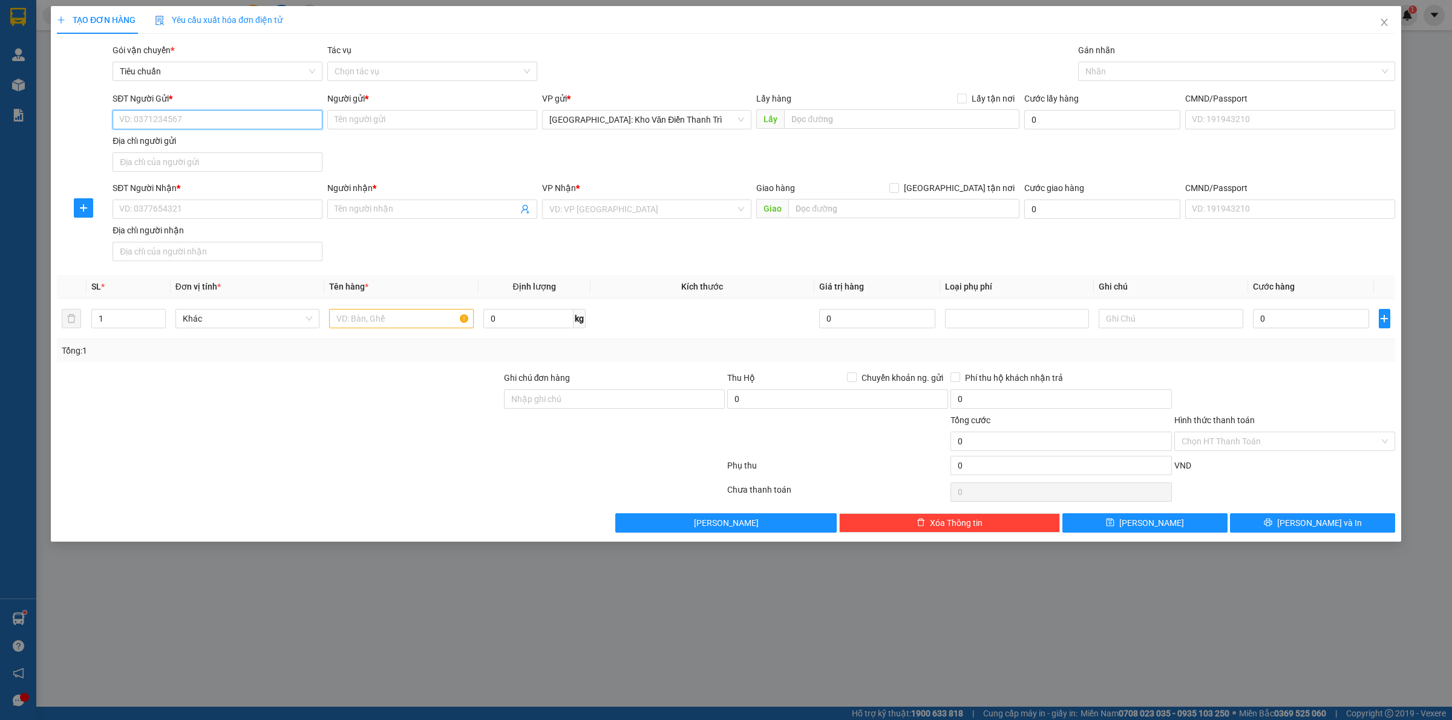
click at [149, 122] on input "SĐT Người Gửi *" at bounding box center [218, 119] width 210 height 19
paste input "0366781101"
click at [122, 113] on input "0366781101" at bounding box center [218, 119] width 210 height 19
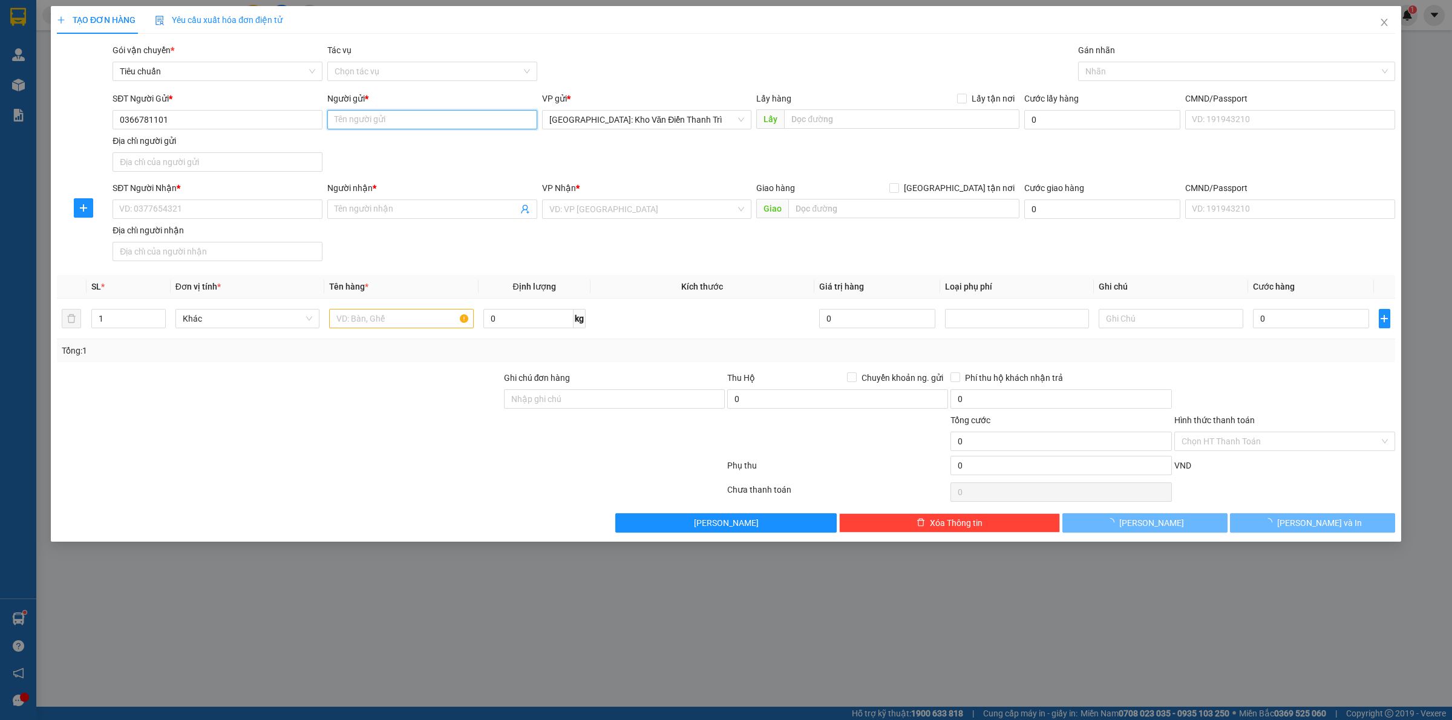
click at [382, 111] on input "Người gửi *" at bounding box center [432, 119] width 210 height 19
paste input "Bùi văn điệp"
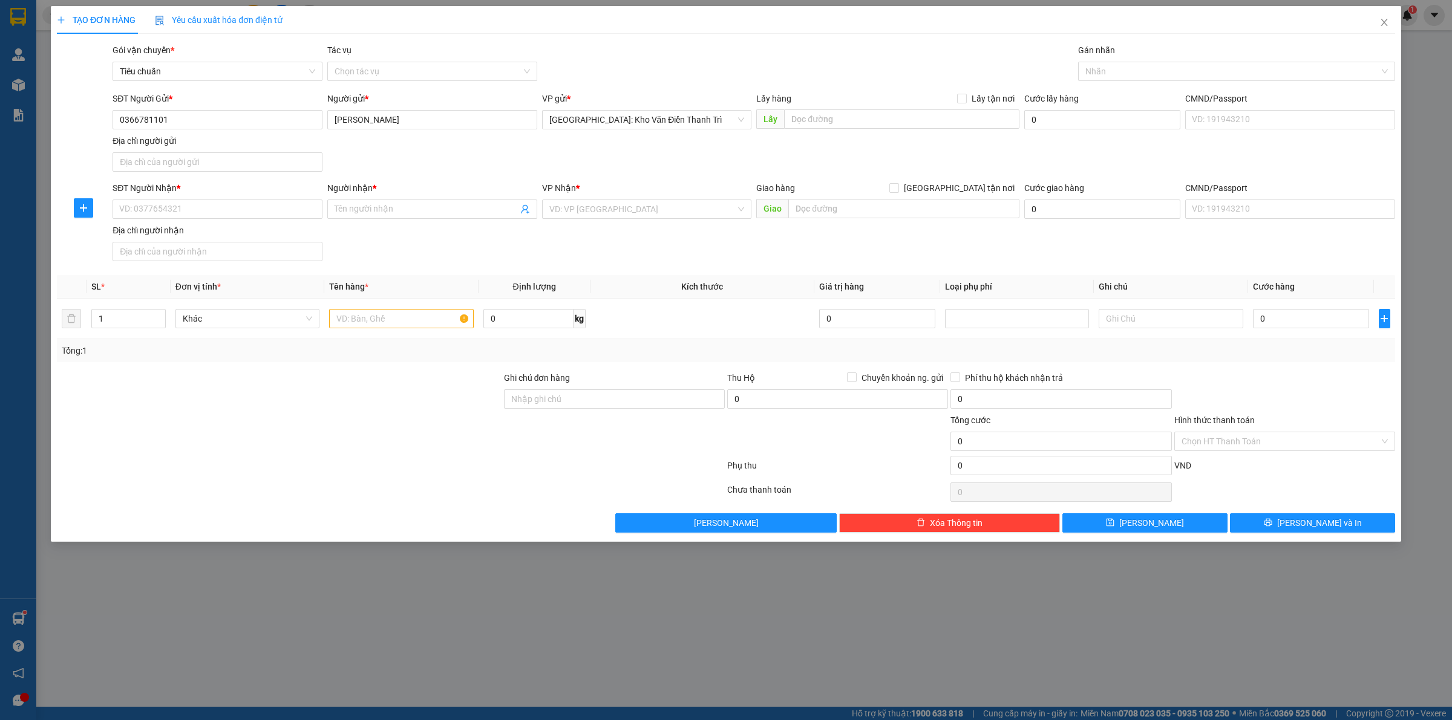
click at [661, 163] on div "SĐT Người Gửi * 0366781101 Người gửi * Bùi văn điệp VP gửi * Hà Nội: Kho Văn Đi…" at bounding box center [753, 134] width 1287 height 85
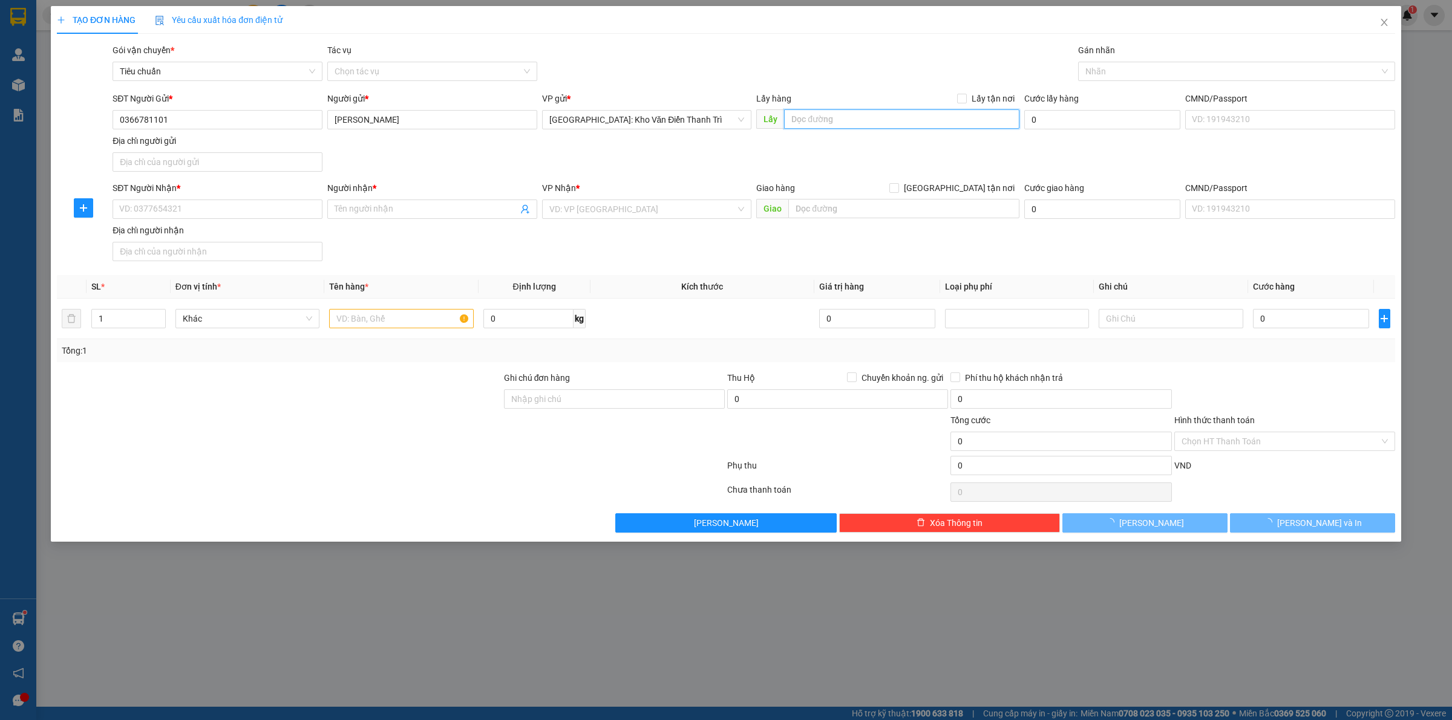
click at [804, 118] on input "text" at bounding box center [901, 118] width 235 height 19
paste input "An nhuế / đình cao/ phù cừ / hưng yên"
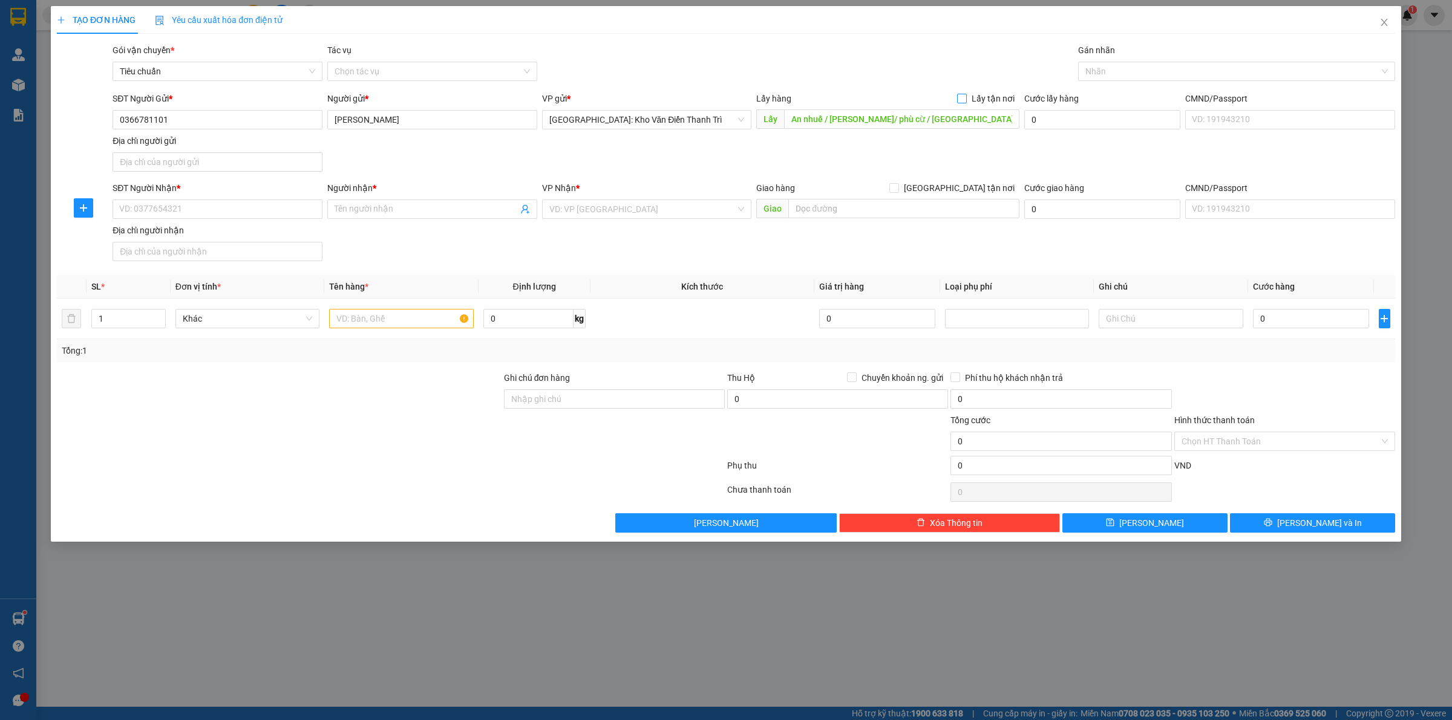
click at [971, 97] on span "Lấy tận nơi" at bounding box center [993, 98] width 53 height 13
click at [965, 97] on input "Lấy tận nơi" at bounding box center [961, 98] width 8 height 8
click at [823, 155] on div "SĐT Người Gửi * 0366781101 Người gửi * Bùi văn điệp VP gửi * Hà Nội: Kho Văn Đi…" at bounding box center [753, 134] width 1287 height 85
click at [310, 204] on input "SĐT Người Nhận *" at bounding box center [218, 209] width 210 height 19
paste input "0904155739"
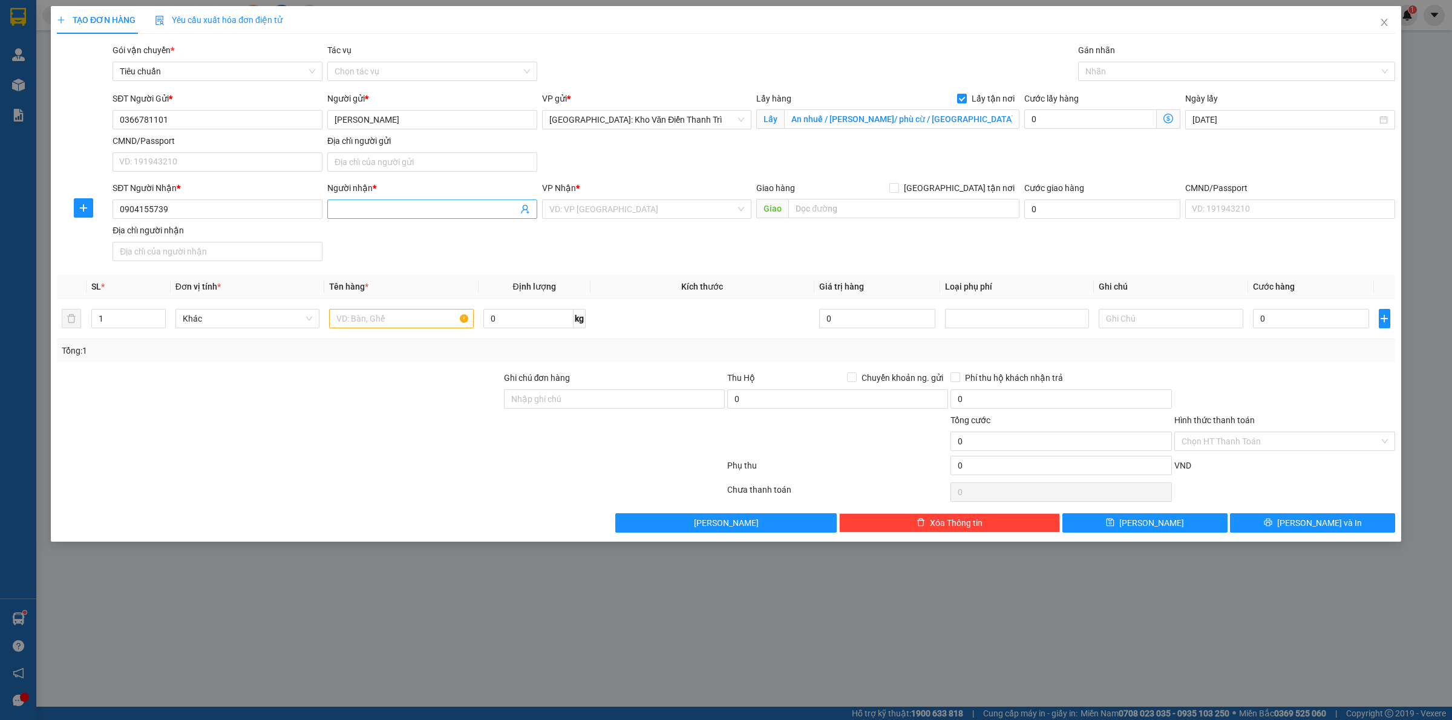
click at [390, 215] on input "Người nhận *" at bounding box center [425, 209] width 183 height 13
paste input "Tuyết mai"
click at [590, 207] on input "search" at bounding box center [642, 209] width 187 height 18
click at [849, 209] on input "text" at bounding box center [903, 208] width 231 height 19
paste input "Ấp Tân đồng xã thới Tam thôn hóc môn. D/C19/2"
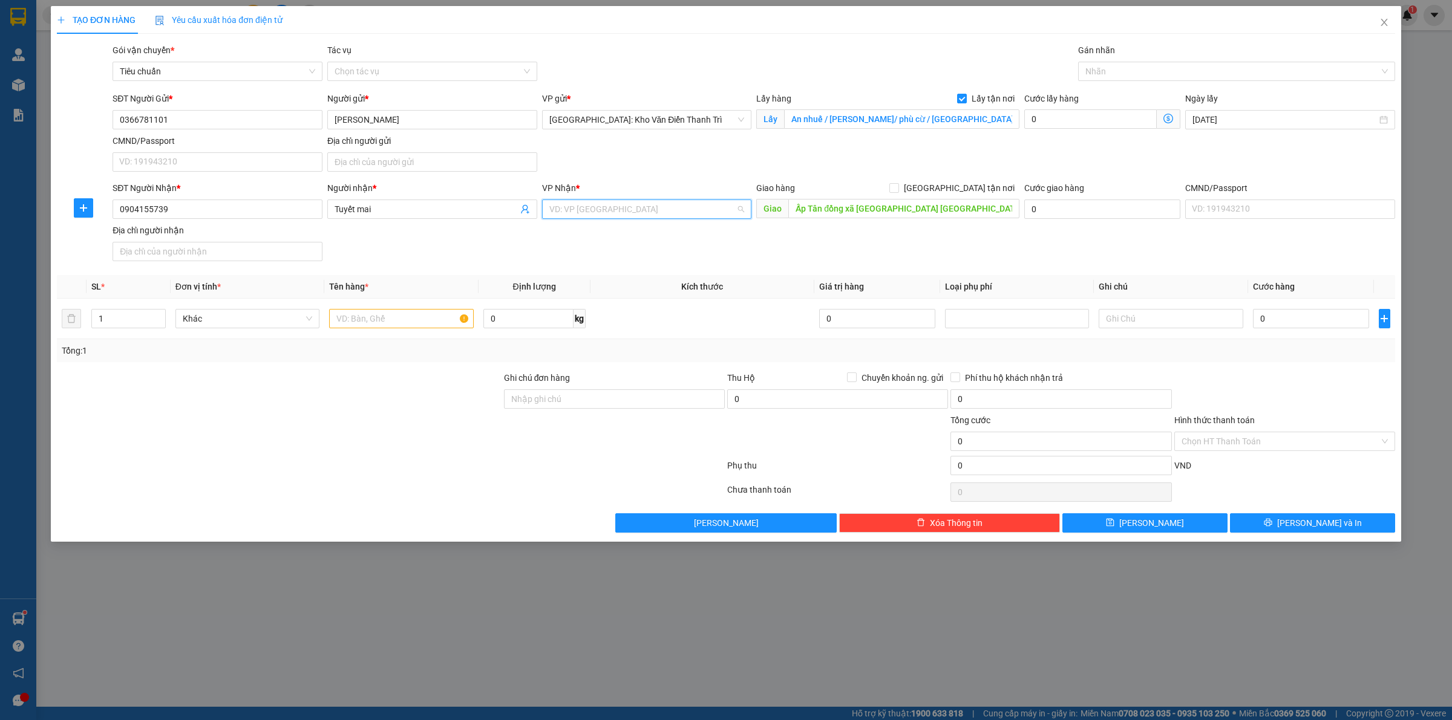
click at [674, 203] on input "search" at bounding box center [642, 209] width 187 height 18
click at [657, 258] on div "[PERSON_NAME] : [GEOGRAPHIC_DATA]" at bounding box center [646, 253] width 195 height 13
drag, startPoint x: 863, startPoint y: 248, endPoint x: 920, endPoint y: 224, distance: 62.3
click at [866, 248] on div "SĐT Người Nhận * 0904155739 Người nhận * Tuyết mai VP Nhận * Hồ Chí Minh : Kho …" at bounding box center [753, 223] width 1287 height 85
click at [960, 195] on label "[GEOGRAPHIC_DATA] tận nơi" at bounding box center [954, 187] width 130 height 13
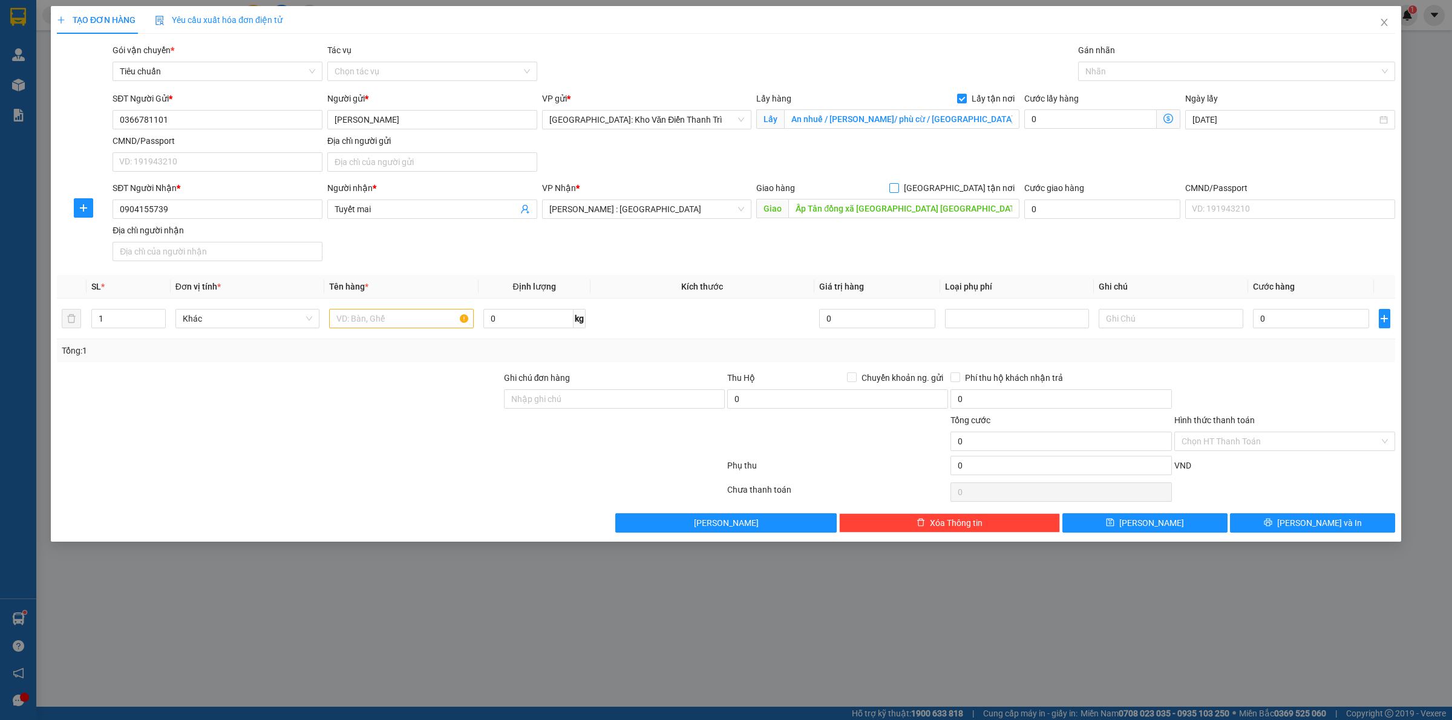
click at [898, 192] on input "[GEOGRAPHIC_DATA] tận nơi" at bounding box center [893, 187] width 8 height 8
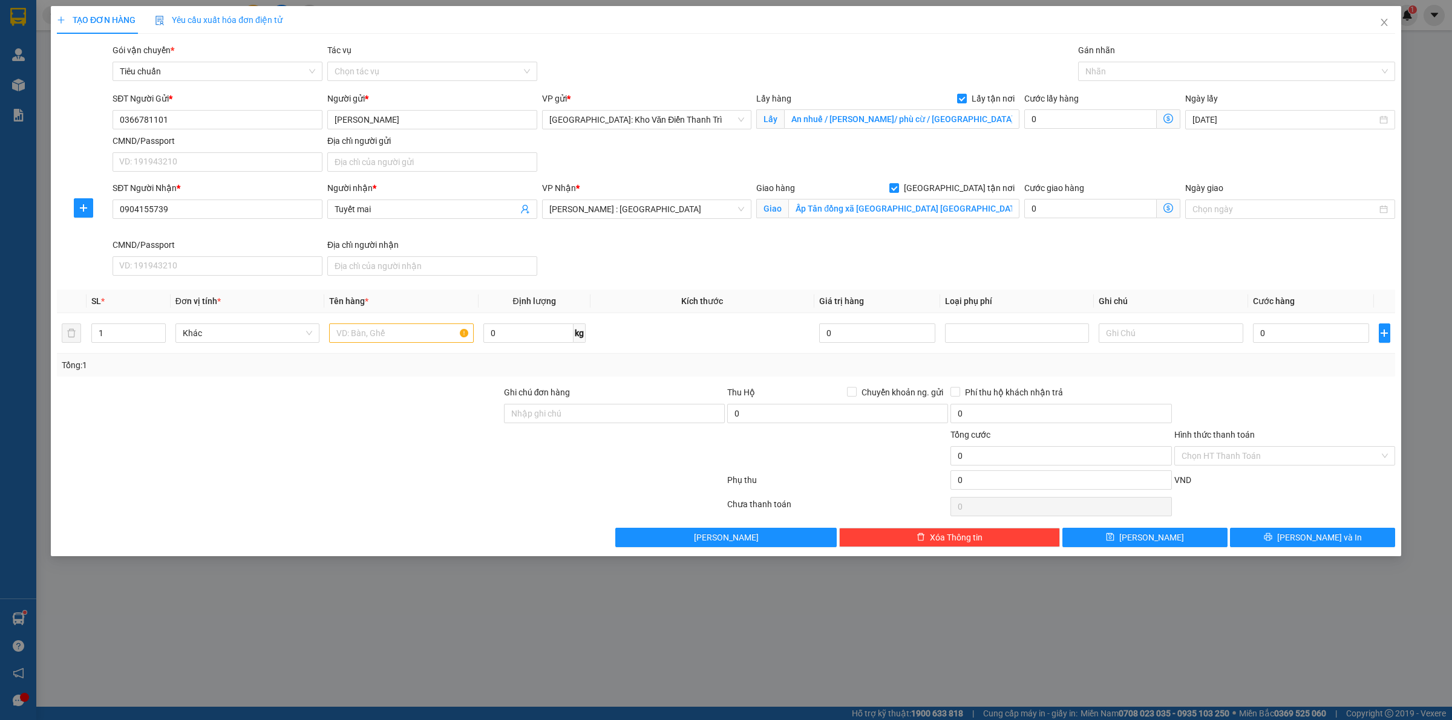
drag, startPoint x: 996, startPoint y: 168, endPoint x: 1005, endPoint y: 160, distance: 11.2
click at [1002, 162] on div "SĐT Người Gửi * 0366781101 Người gửi * Bùi văn điệp VP gửi * Hà Nội: Kho Văn Đi…" at bounding box center [753, 134] width 1287 height 85
click at [1100, 71] on div at bounding box center [1230, 71] width 299 height 15
click at [1098, 93] on div "[GEOGRAPHIC_DATA] tận nơi" at bounding box center [1236, 95] width 302 height 13
click at [1052, 143] on div "SĐT Người Gửi * 0366781101 Người gửi * Bùi văn điệp VP gửi * Hà Nội: Kho Văn Đi…" at bounding box center [753, 134] width 1287 height 85
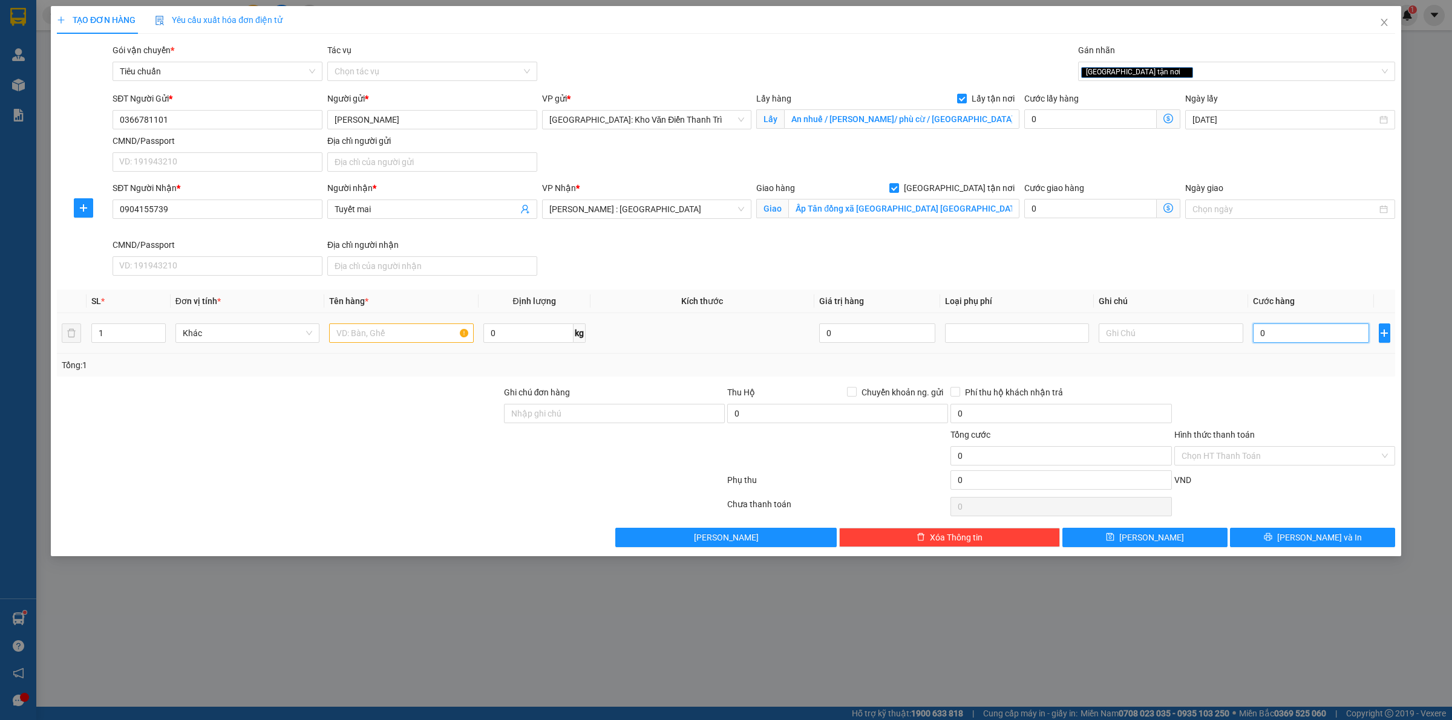
click at [1287, 337] on input "0" at bounding box center [1311, 333] width 116 height 19
click at [363, 318] on td at bounding box center [401, 333] width 154 height 41
click at [364, 325] on input "text" at bounding box center [401, 333] width 144 height 19
click at [374, 345] on div at bounding box center [401, 333] width 144 height 24
click at [381, 336] on input "text" at bounding box center [401, 333] width 144 height 19
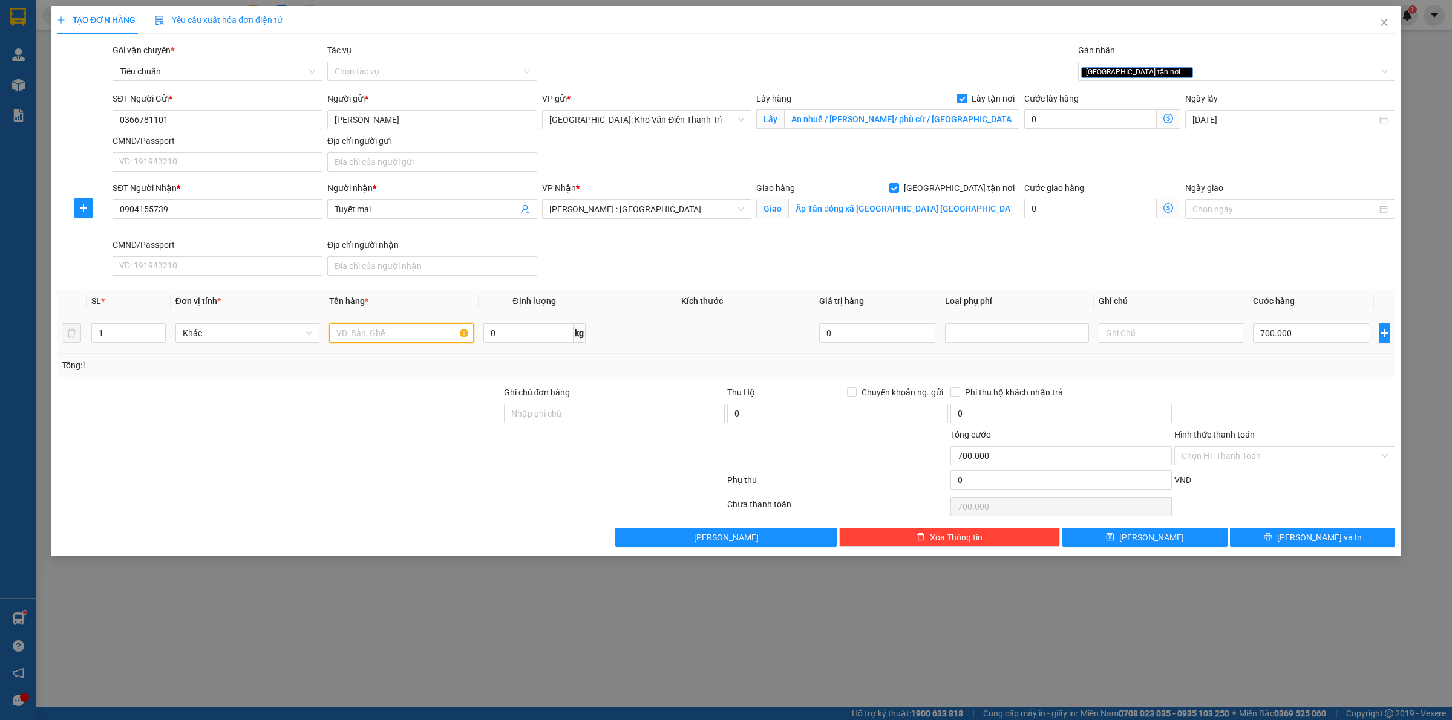
paste input "ĐÓN 100KG GẠO"
click at [1165, 537] on button "Lưu" at bounding box center [1144, 537] width 165 height 19
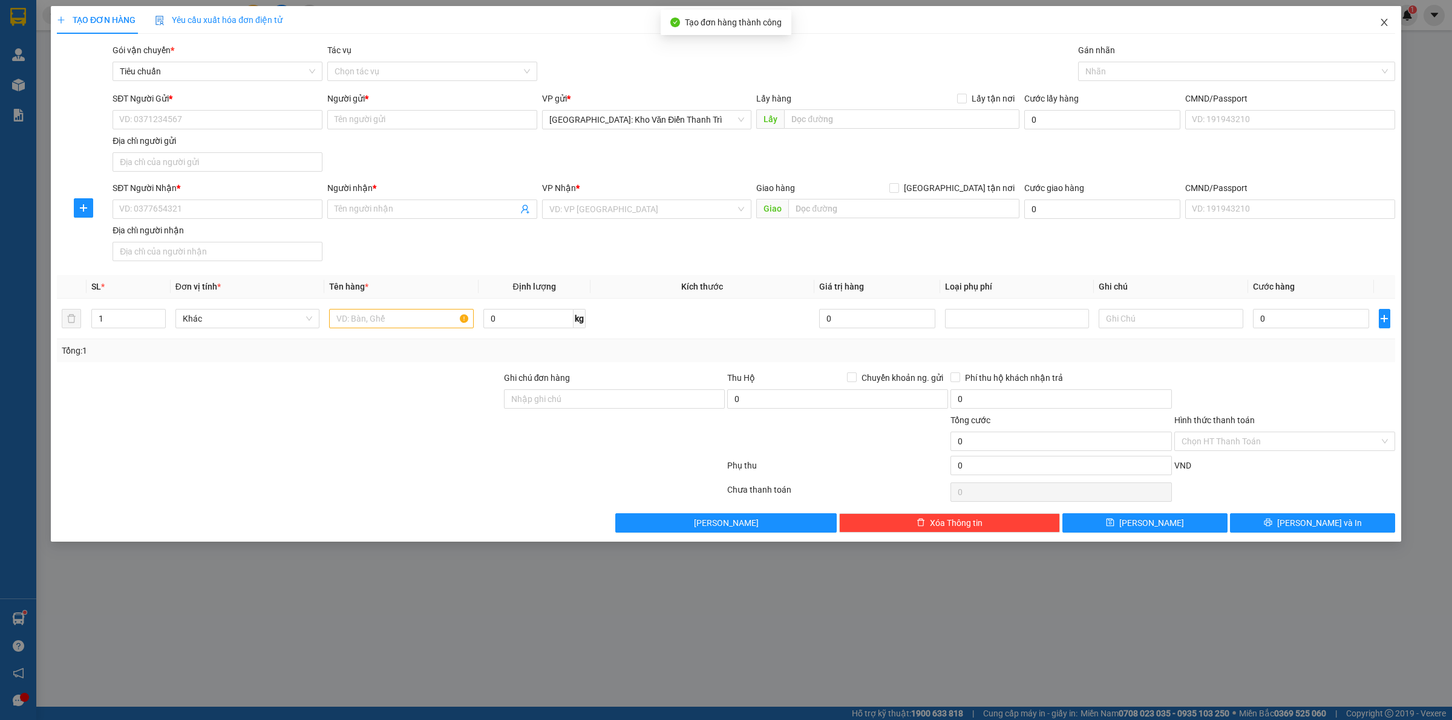
click at [1290, 24] on icon "close" at bounding box center [1384, 23] width 10 height 10
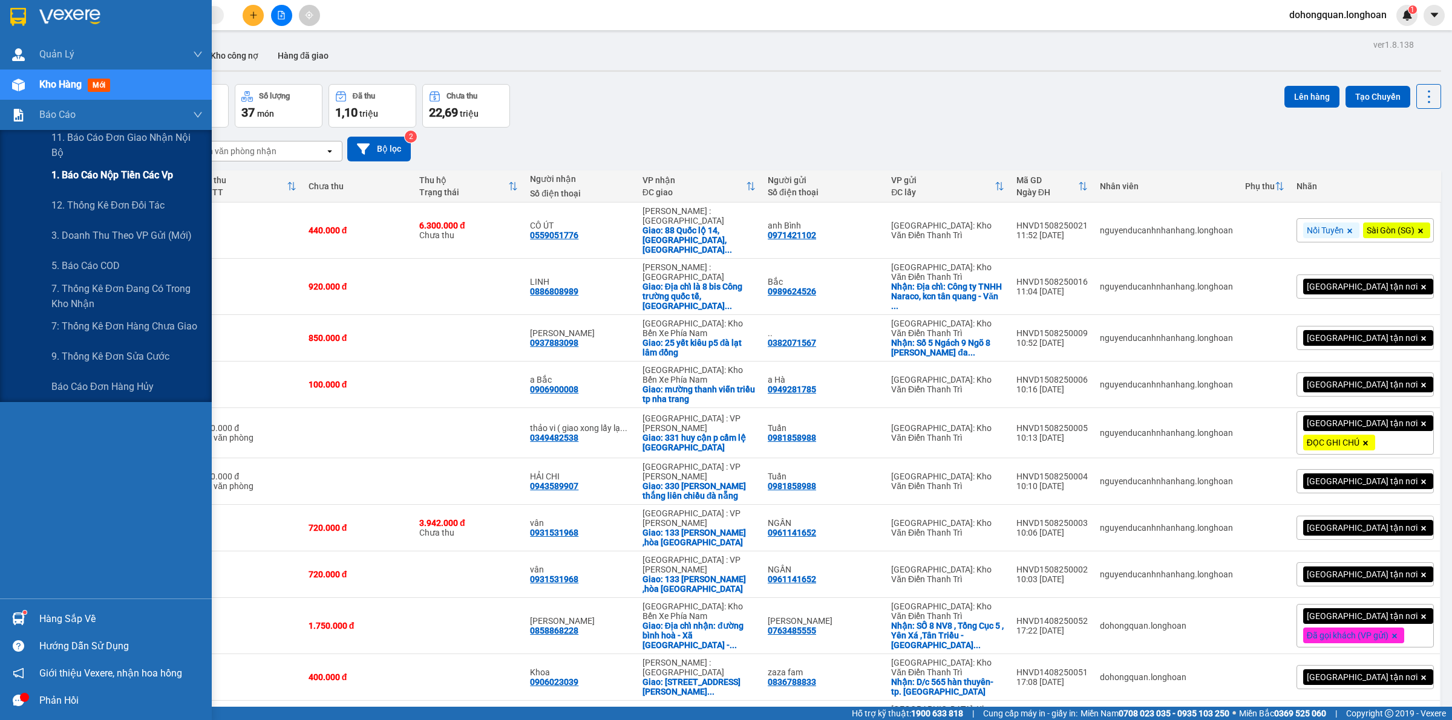
click at [85, 181] on span "1. Báo cáo nộp tiền các vp" at bounding box center [112, 175] width 122 height 15
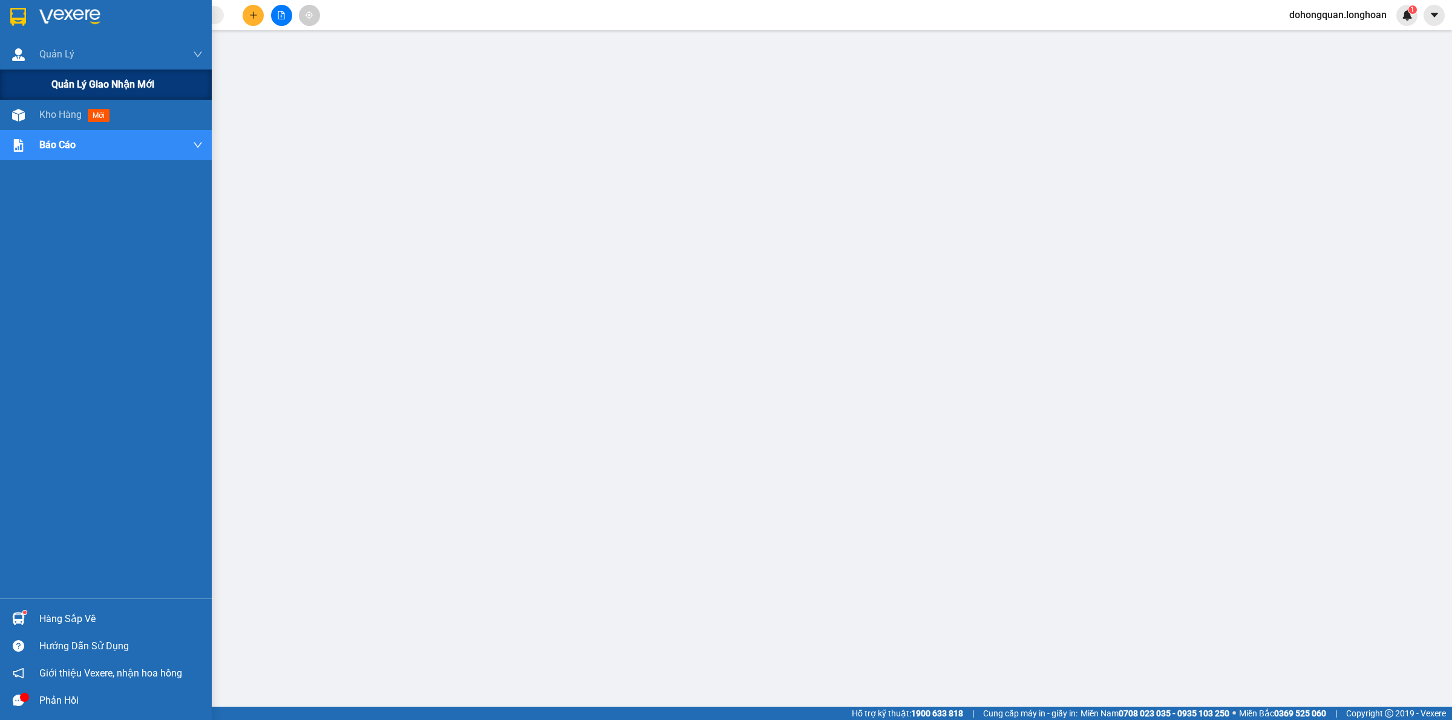
click at [70, 79] on span "Quản lý giao nhận mới" at bounding box center [102, 84] width 103 height 15
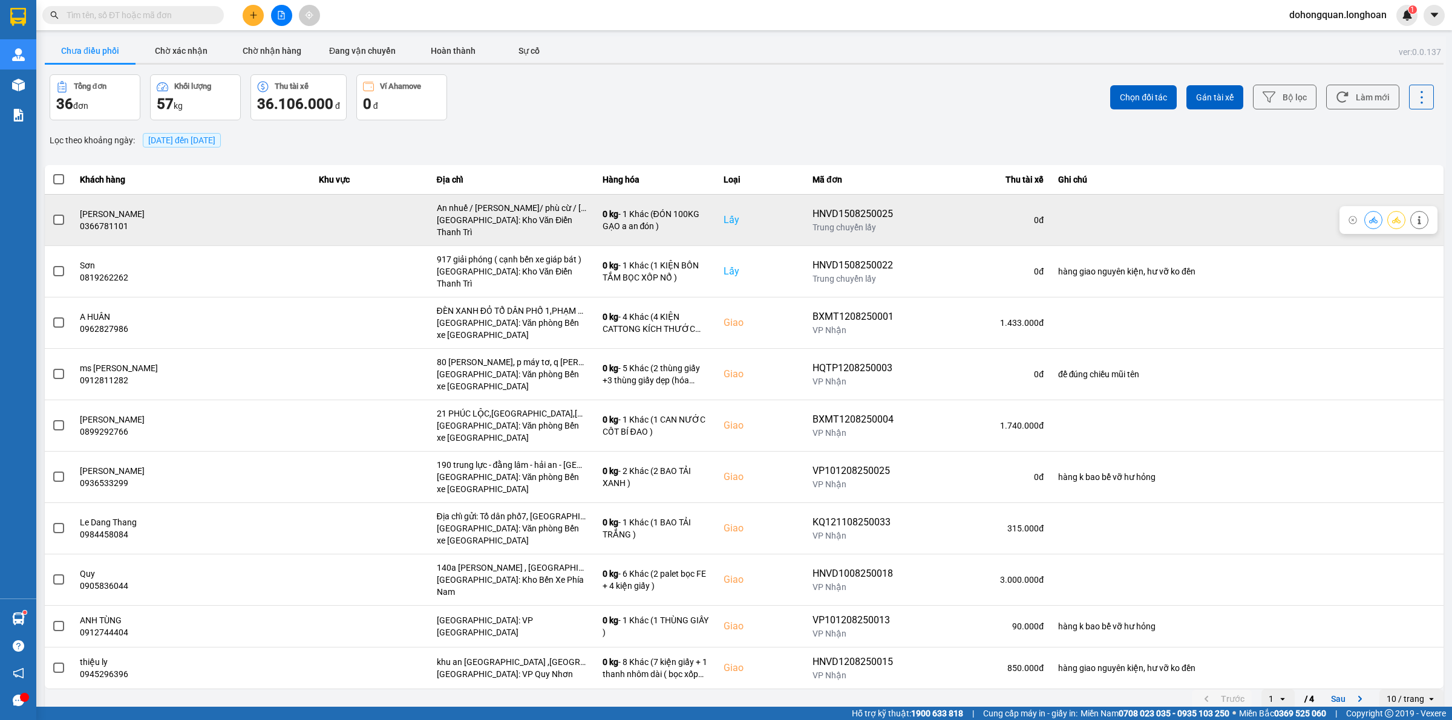
click at [1290, 217] on icon at bounding box center [1396, 220] width 8 height 7
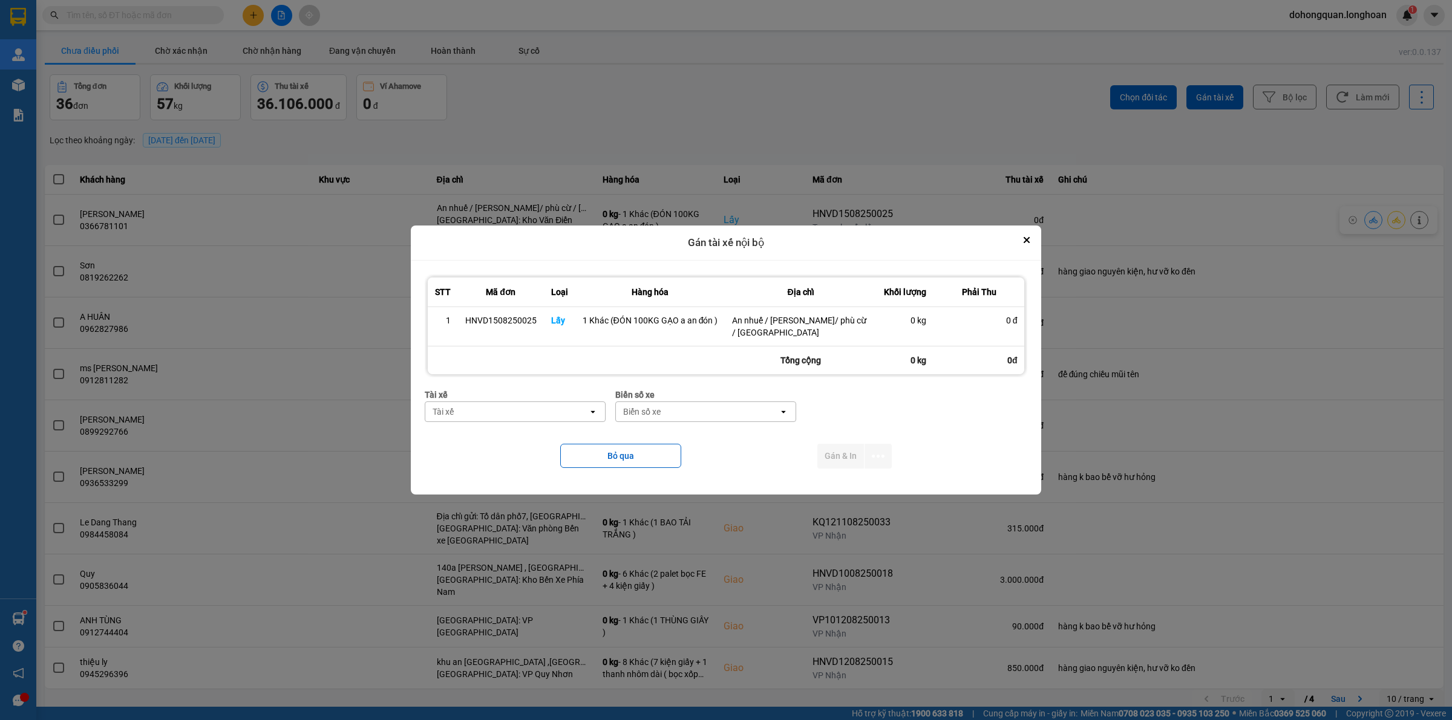
click at [443, 414] on div "Tài xế" at bounding box center [442, 412] width 21 height 12
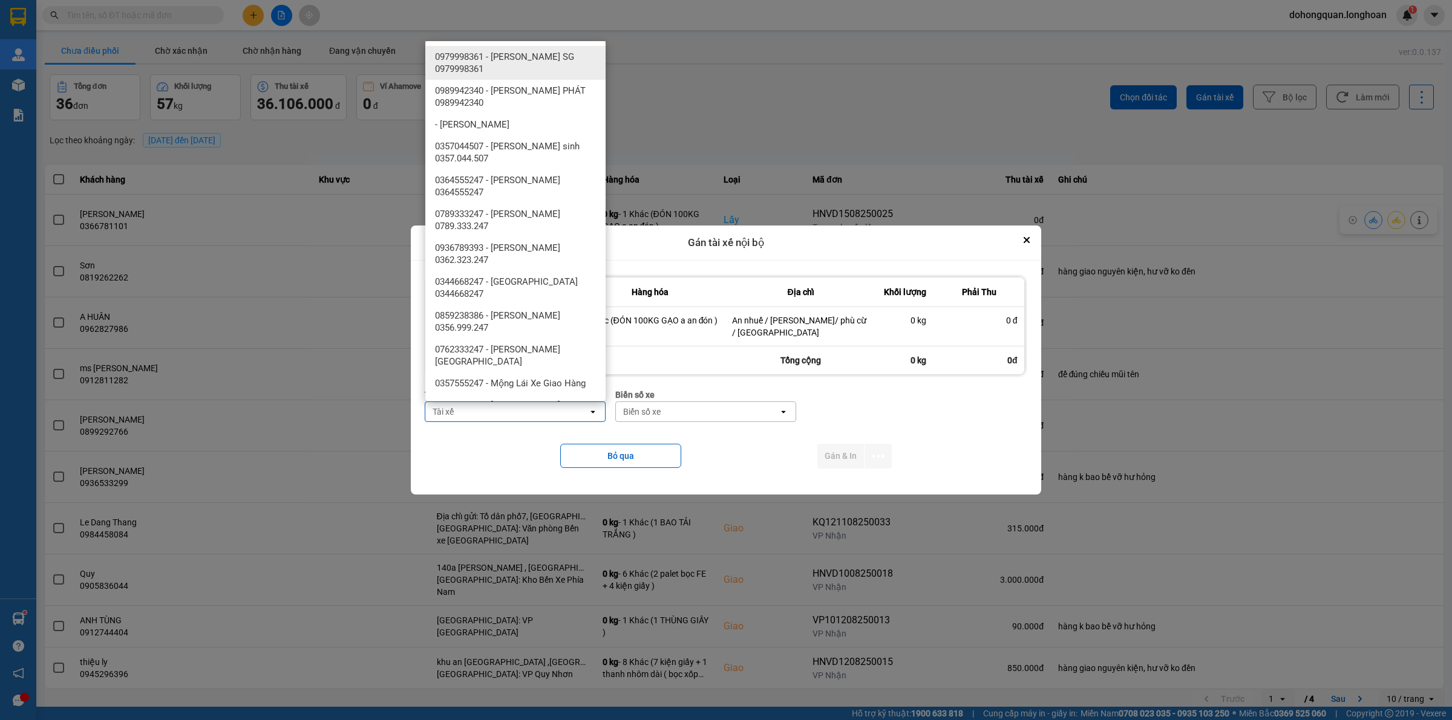
click at [443, 414] on div "Tài xế" at bounding box center [442, 412] width 21 height 12
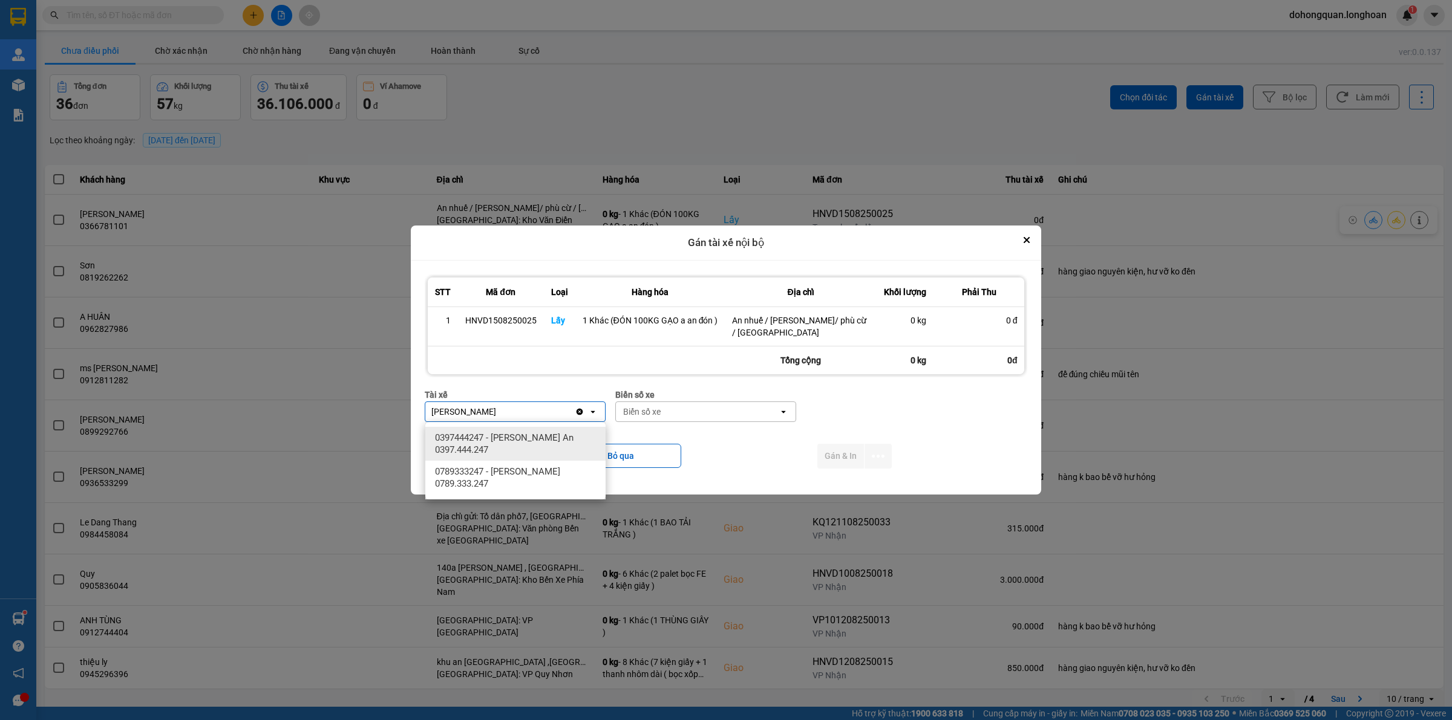
drag, startPoint x: 526, startPoint y: 443, endPoint x: 533, endPoint y: 440, distance: 7.3
click at [526, 443] on span "0397444247 - Nguyễn Trường An 0397.444.247" at bounding box center [518, 444] width 166 height 24
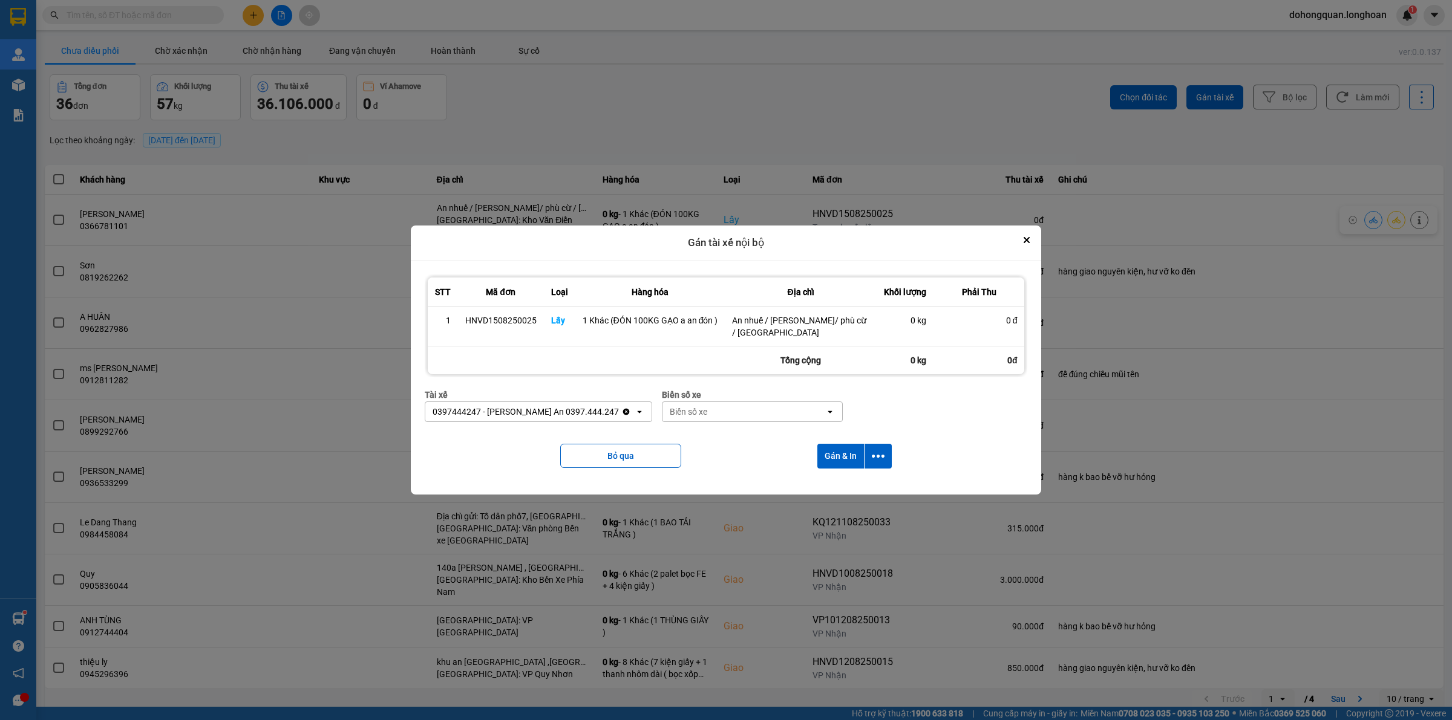
click at [728, 413] on div "Biển số xe" at bounding box center [743, 411] width 163 height 19
click at [717, 432] on div "29E-098.33" at bounding box center [744, 438] width 180 height 22
click at [881, 457] on icon "dialog" at bounding box center [878, 456] width 13 height 3
click at [829, 489] on span "Chỉ gán tài" at bounding box center [829, 489] width 40 height 12
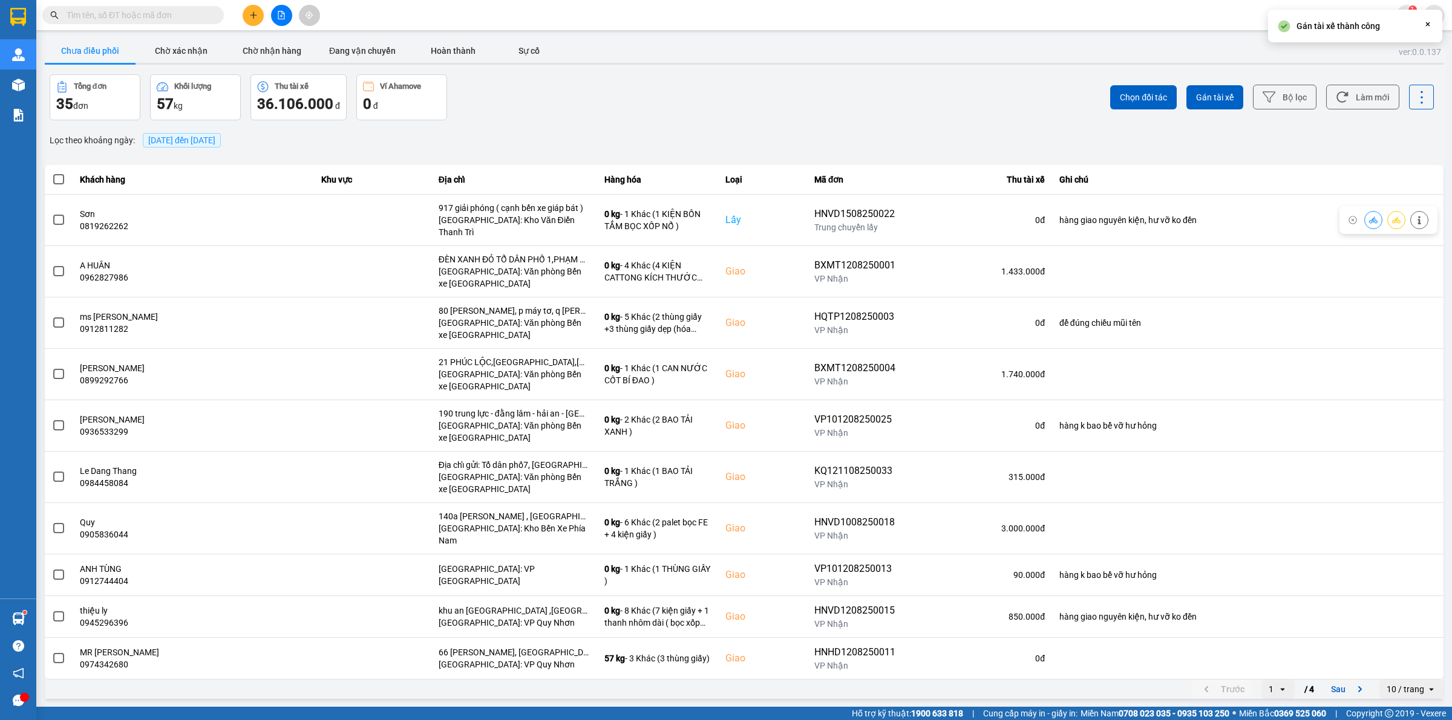
click at [727, 92] on div "Tổng đơn 35 đơn Khối lượng 57 kg Thu tài xế 36.106.000 đ Ví Ahamove 0 đ" at bounding box center [396, 97] width 692 height 46
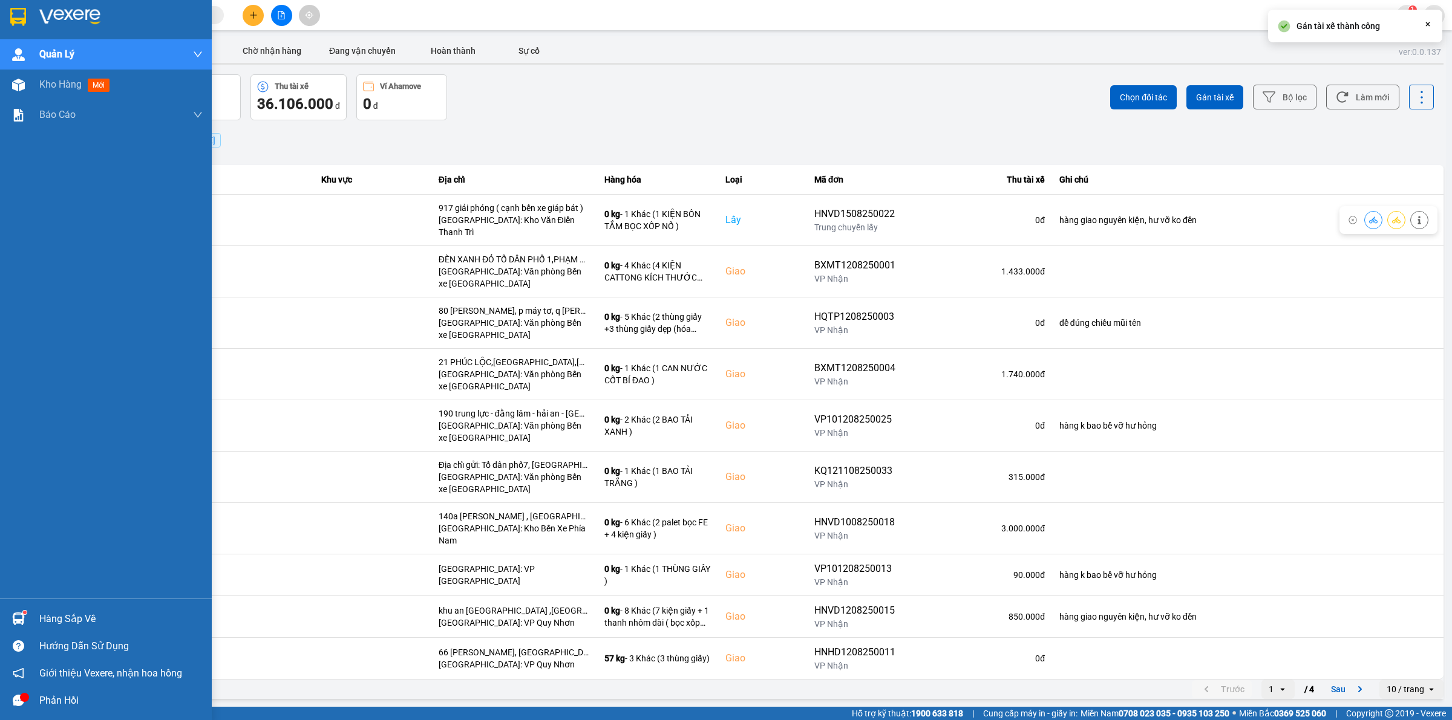
click at [19, 7] on div at bounding box center [18, 16] width 21 height 21
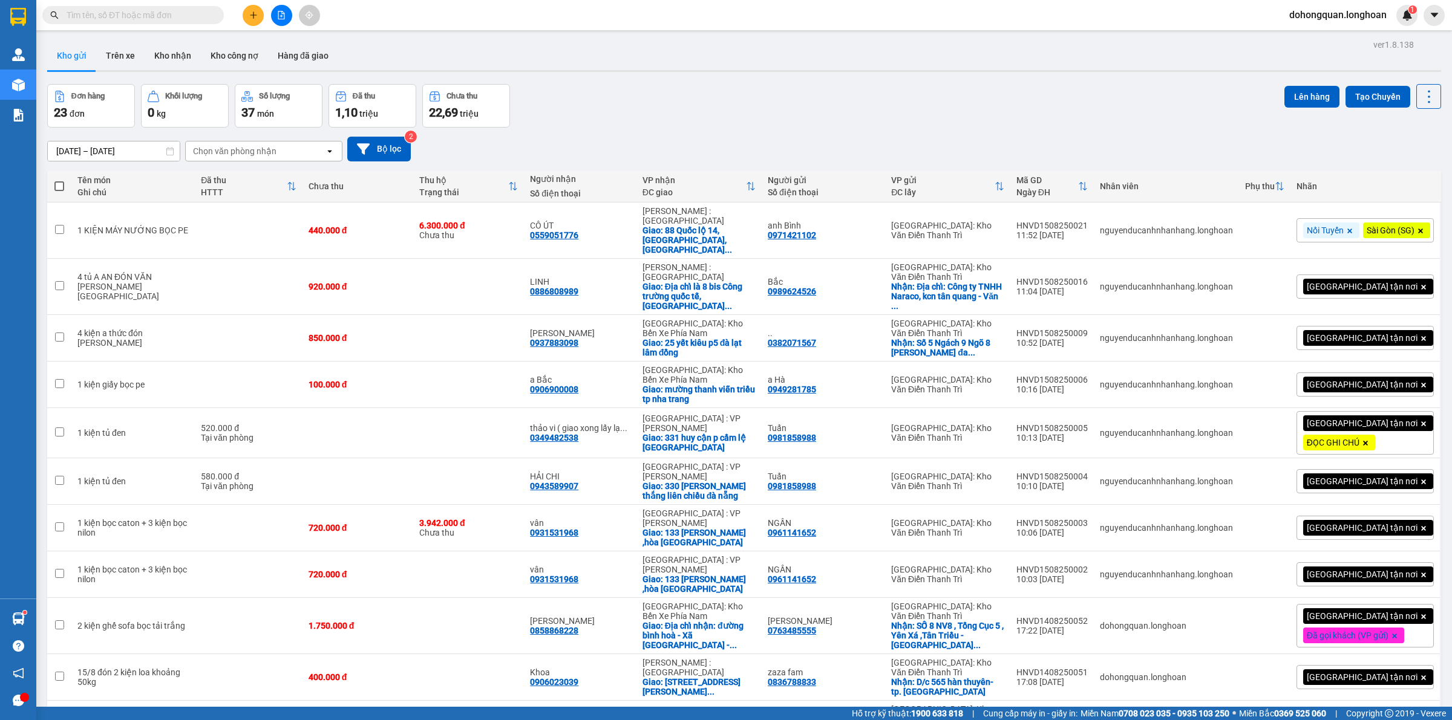
drag, startPoint x: 706, startPoint y: 46, endPoint x: 757, endPoint y: 28, distance: 54.3
click at [706, 46] on div "Kho gửi Trên xe Kho nhận Kho công nợ Hàng đã giao" at bounding box center [744, 57] width 1394 height 32
click at [246, 18] on button at bounding box center [253, 15] width 21 height 21
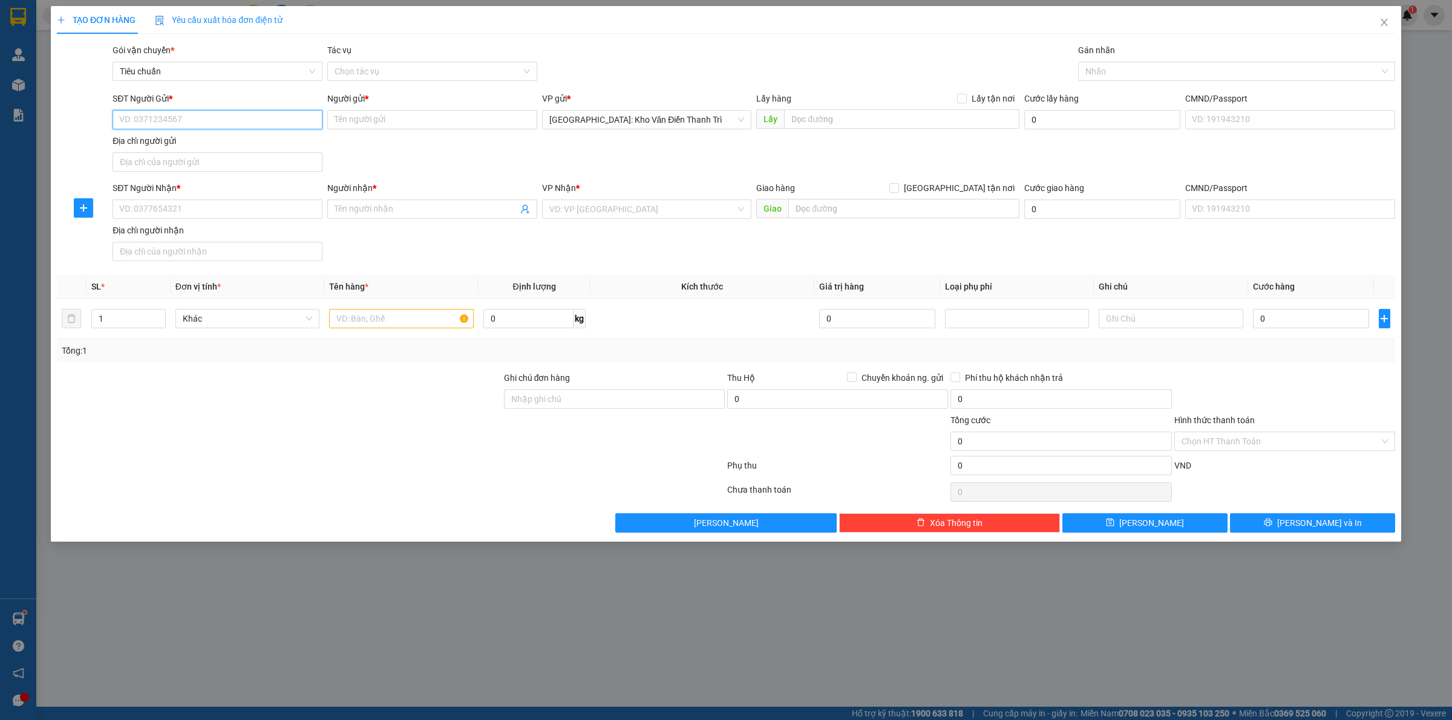
click at [186, 124] on input "SĐT Người Gửi *" at bounding box center [218, 119] width 210 height 19
paste input "0398757660"
click at [388, 113] on input "Người gửi *" at bounding box center [432, 119] width 210 height 19
click at [863, 113] on input "text" at bounding box center [901, 118] width 235 height 19
paste input "Đón : Phố cổng Sung, [GEOGRAPHIC_DATA], [GEOGRAPHIC_DATA]"
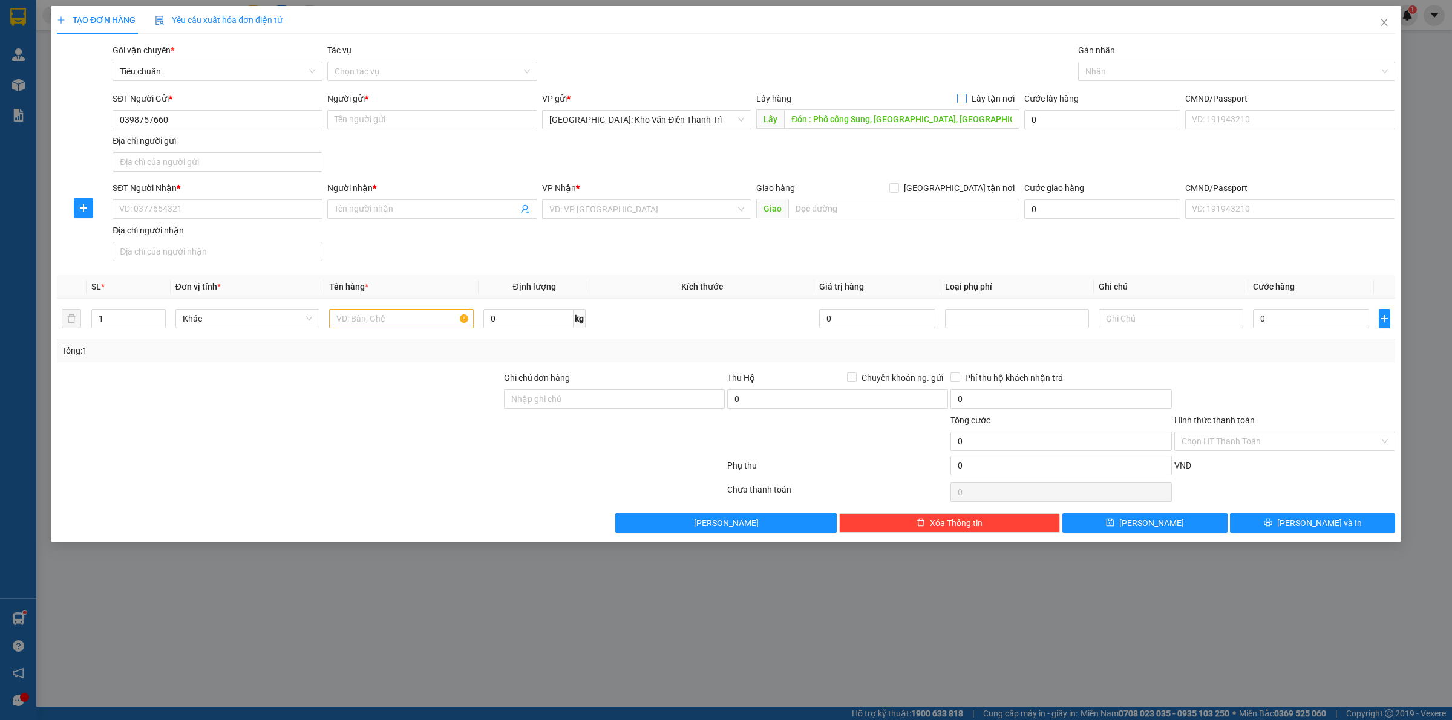
drag, startPoint x: 960, startPoint y: 96, endPoint x: 970, endPoint y: 96, distance: 9.7
click at [968, 96] on div "Lấy hàng Lấy tận nơi" at bounding box center [887, 98] width 263 height 13
click at [970, 96] on span "Lấy tận nơi" at bounding box center [993, 98] width 53 height 13
click at [965, 96] on input "Lấy tận nơi" at bounding box center [961, 98] width 8 height 8
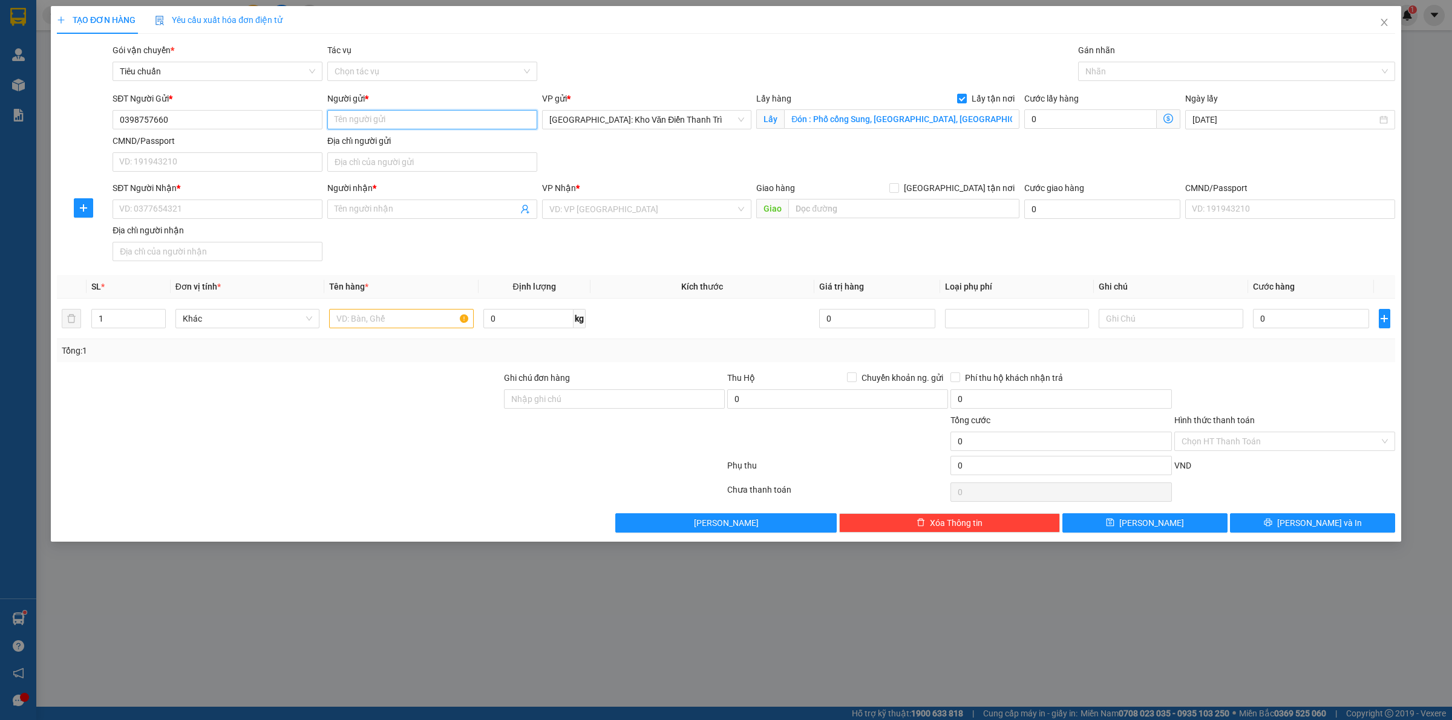
click at [429, 128] on input "Người gửi *" at bounding box center [432, 119] width 210 height 19
paste input "[GEOGRAPHIC_DATA]"
click at [646, 155] on div "SĐT Người Gửi * 0398757660 Người gửi * San San VP gửi * Hà Nội: Kho Văn Điển Th…" at bounding box center [753, 134] width 1287 height 85
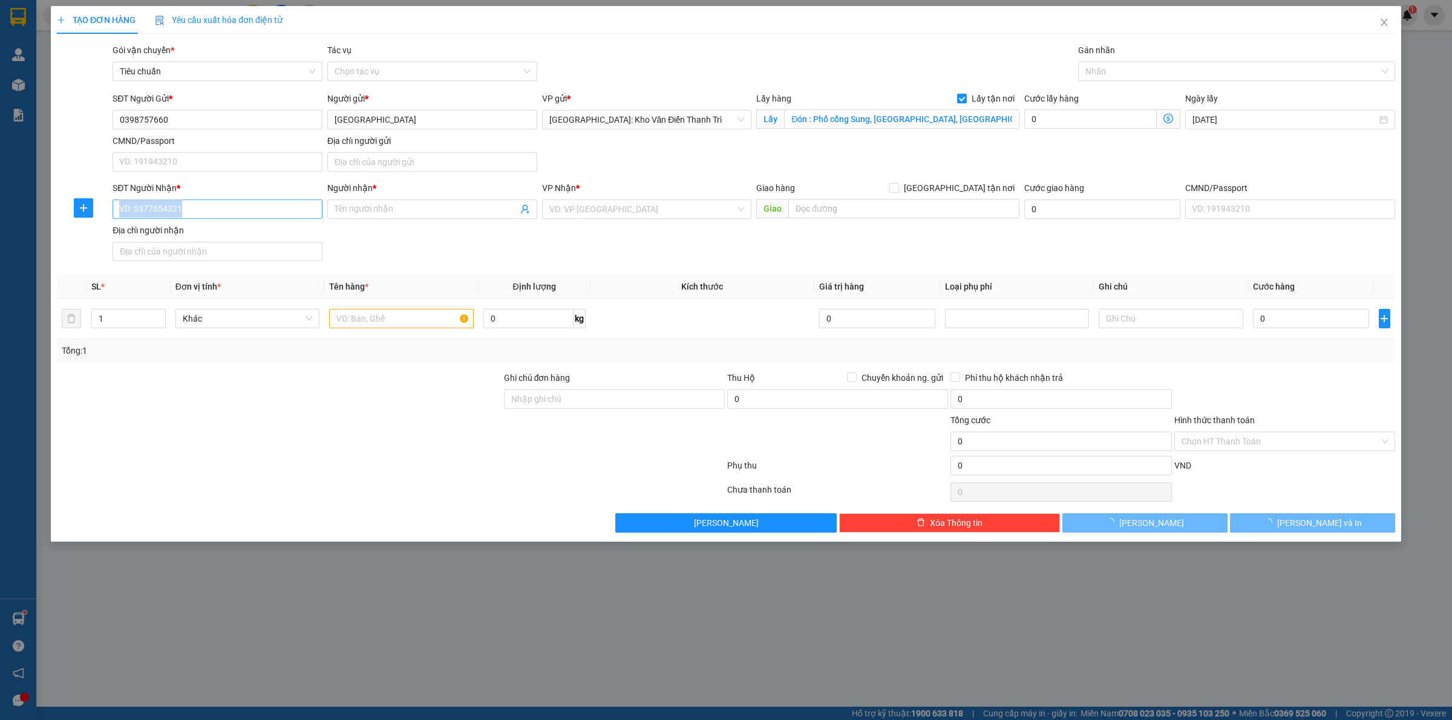
drag, startPoint x: 155, startPoint y: 220, endPoint x: 154, endPoint y: 212, distance: 7.9
click at [154, 215] on div "SĐT Người Nhận * VD: 0377654321" at bounding box center [218, 202] width 210 height 42
click at [154, 212] on input "SĐT Người Nhận *" at bounding box center [218, 209] width 210 height 19
paste input "0963552159"
click at [416, 203] on input "Người nhận *" at bounding box center [425, 209] width 183 height 13
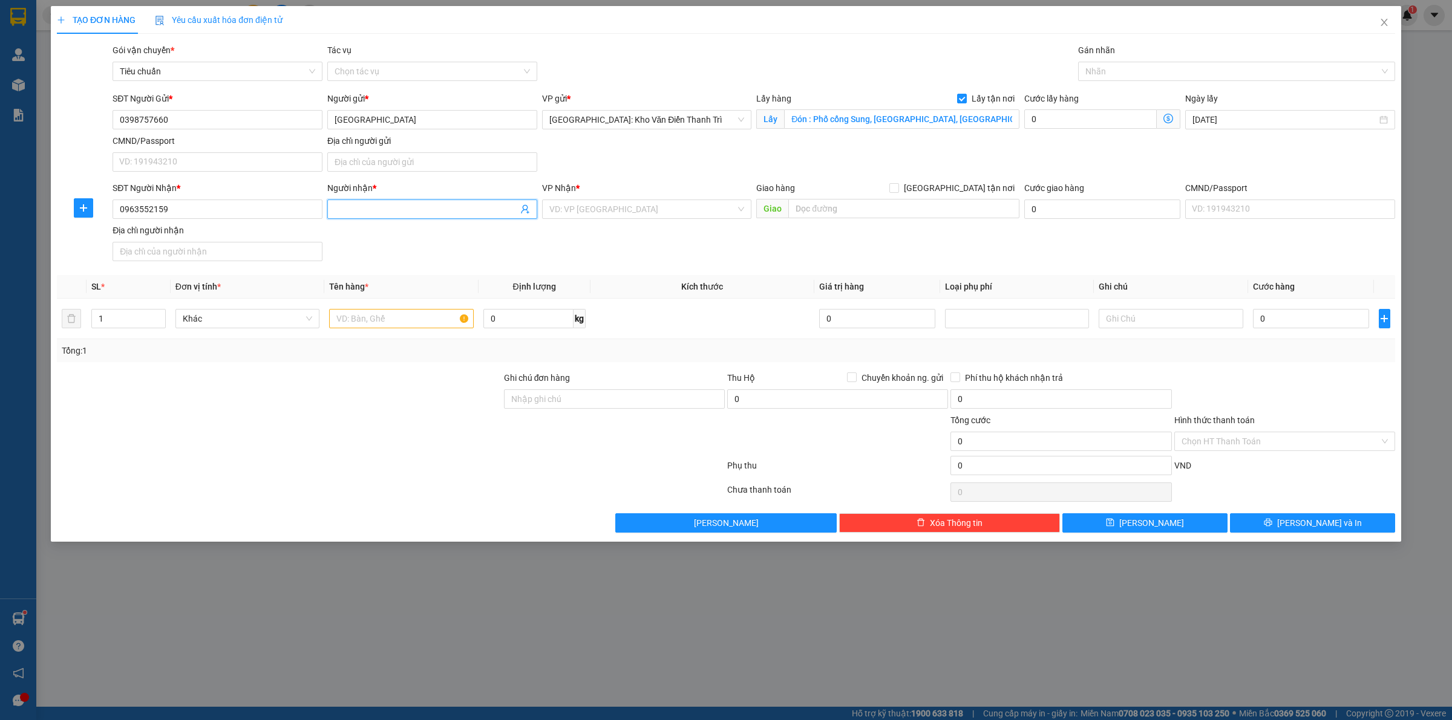
paste input "Phan Mai"
click at [611, 215] on div "VD: VP [GEOGRAPHIC_DATA]" at bounding box center [647, 209] width 210 height 19
click at [878, 198] on div "Giao hàng Giao tận nơi" at bounding box center [887, 190] width 263 height 18
click at [875, 206] on input "text" at bounding box center [903, 208] width 231 height 19
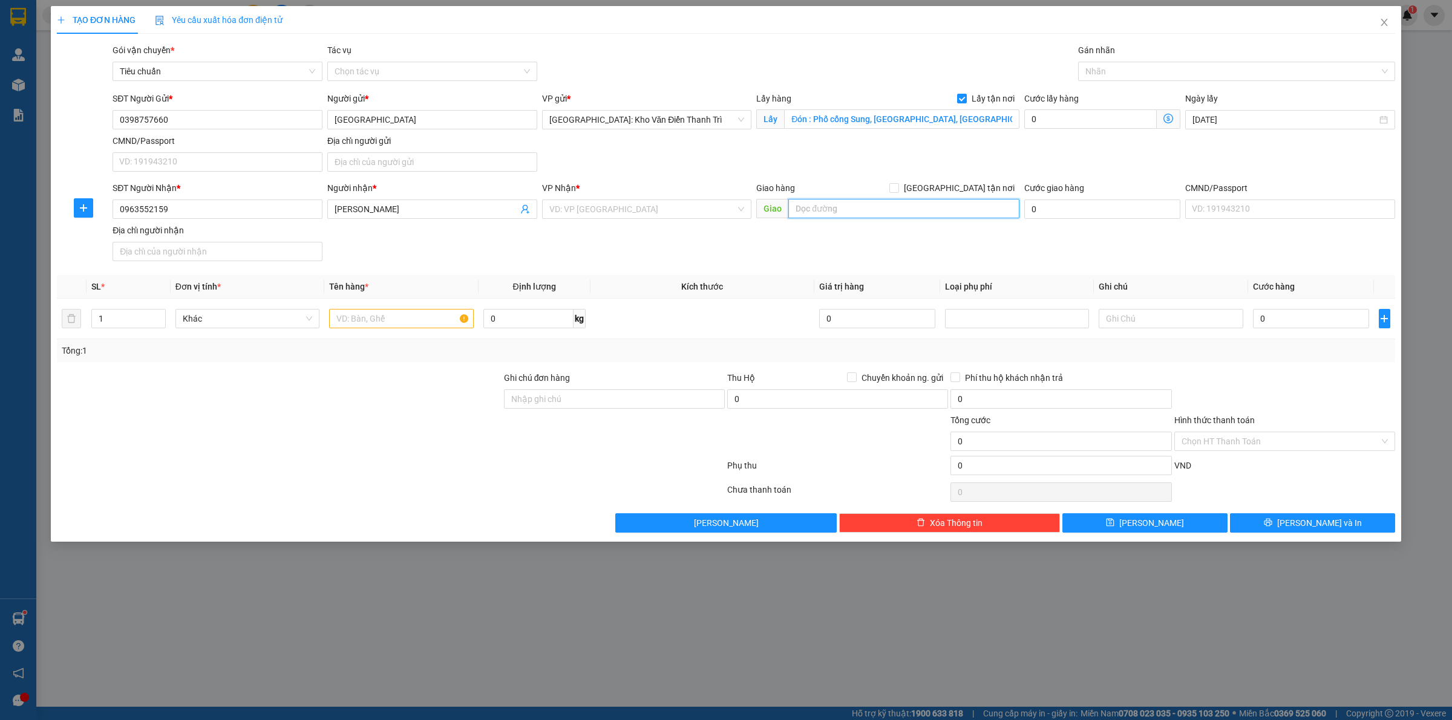
paste input "Trả : Số 35 , xóm Tiền Phong, La Phù , Hoài Đức , Hà Nội"
click at [898, 189] on input "[GEOGRAPHIC_DATA] tận nơi" at bounding box center [893, 187] width 8 height 8
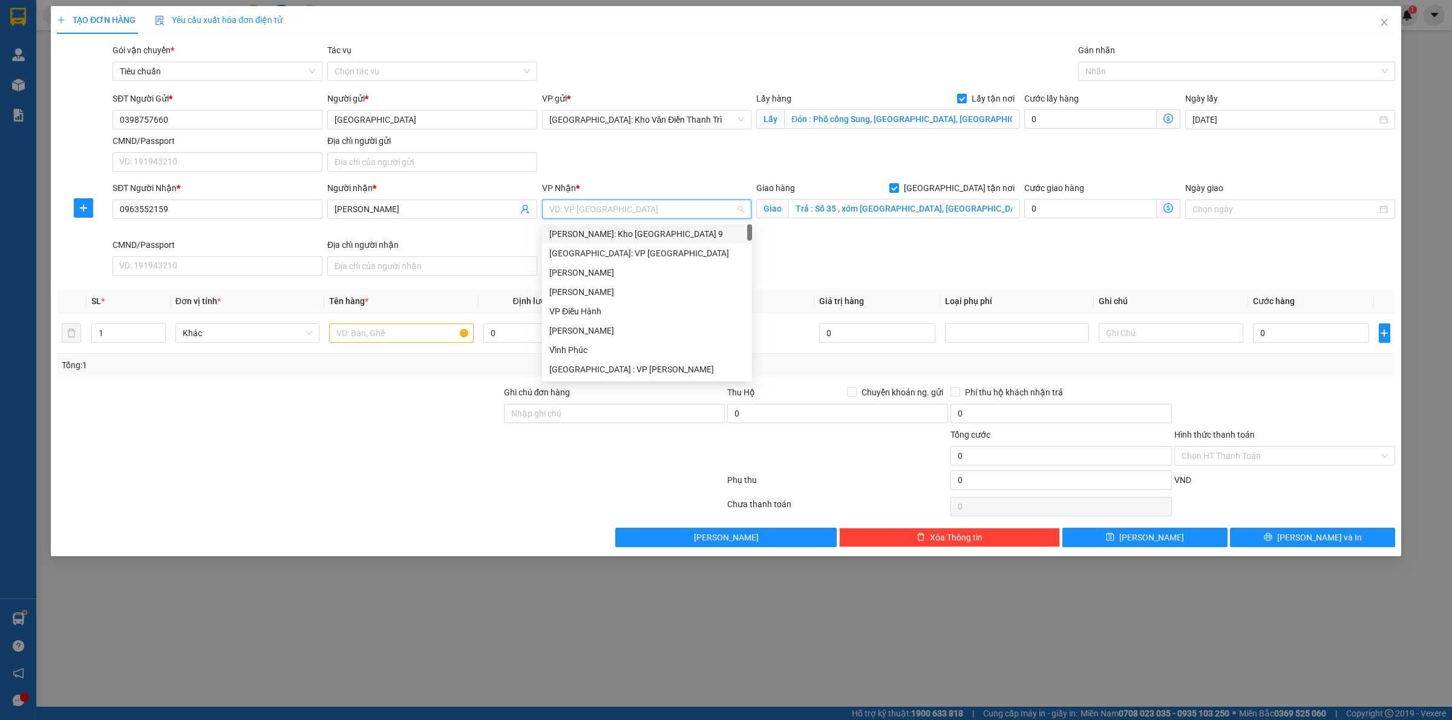
click at [673, 215] on input "search" at bounding box center [642, 209] width 187 height 18
click at [666, 231] on div "[GEOGRAPHIC_DATA]: Kho Văn Điển Thanh Trì" at bounding box center [646, 233] width 195 height 13
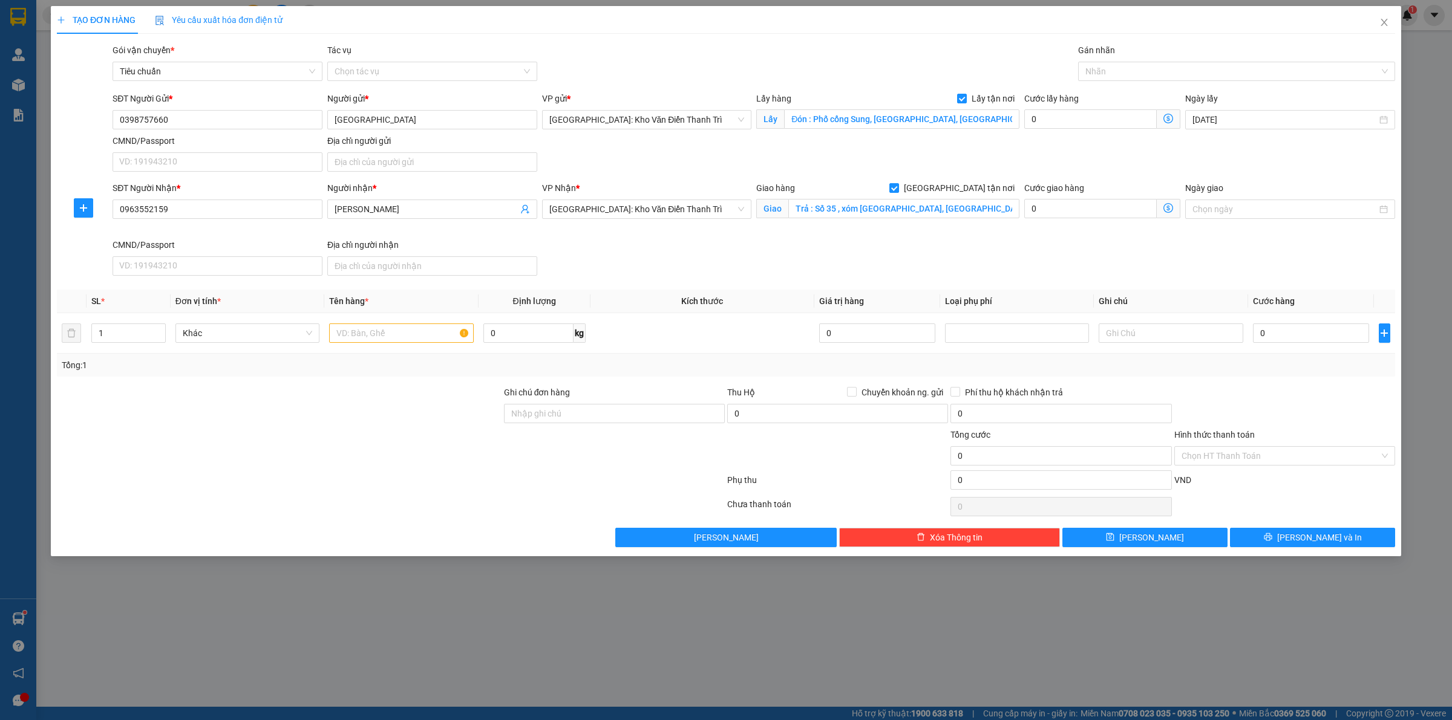
drag, startPoint x: 667, startPoint y: 253, endPoint x: 664, endPoint y: 265, distance: 12.5
click at [685, 258] on div "SĐT Người Nhận * 0963552159 Người nhận * Phan Mai VP Nhận * Hà Nội: Kho Văn Điể…" at bounding box center [753, 230] width 1287 height 99
click at [357, 333] on input "text" at bounding box center [401, 333] width 144 height 19
paste input "1 kiện mỹ phẩm bé"
click at [1286, 327] on input "0" at bounding box center [1311, 333] width 116 height 19
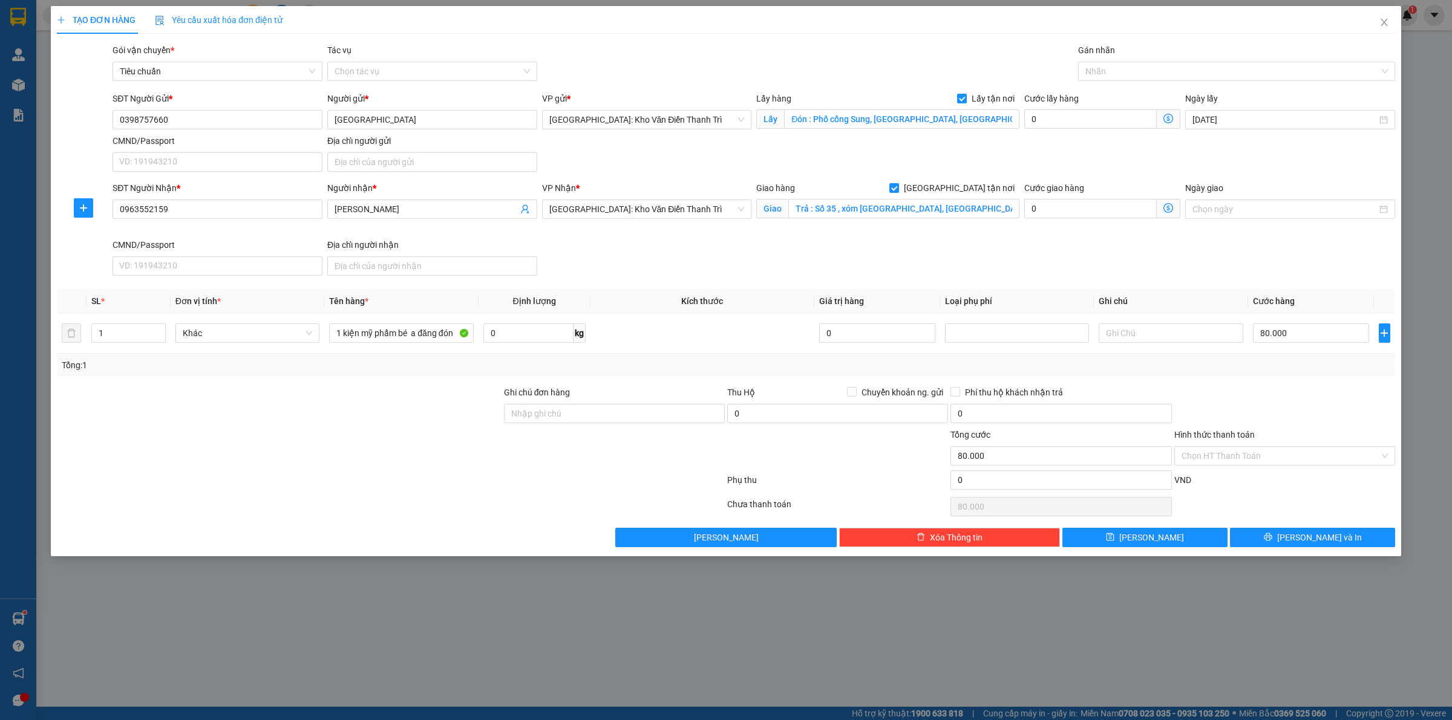
click at [1135, 527] on div "Transit Pickup Surcharge Ids Transit Deliver Surcharge Ids Transit Deliver Surc…" at bounding box center [726, 296] width 1338 height 504
click at [1121, 546] on button "Lưu" at bounding box center [1144, 537] width 165 height 19
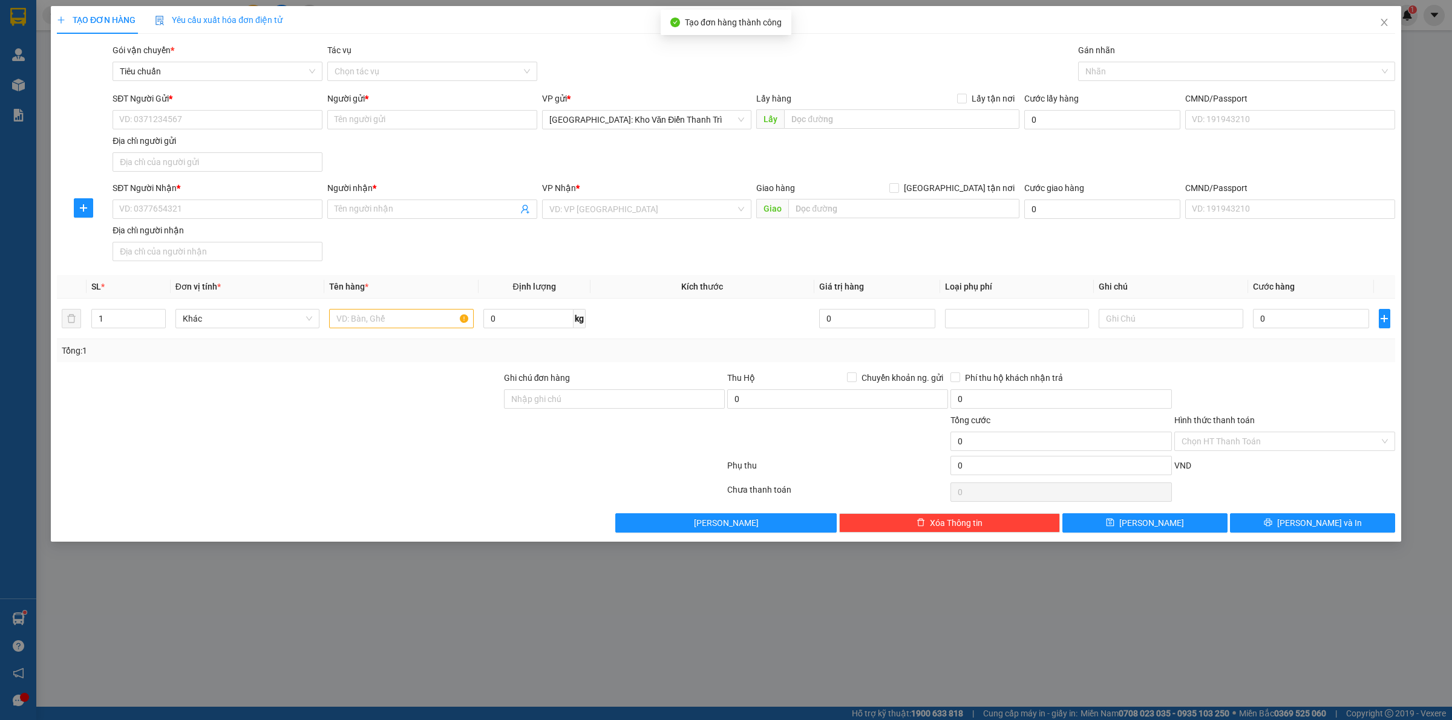
click at [1290, 31] on div "TẠO ĐƠN HÀNG Yêu cầu xuất hóa đơn điện tử" at bounding box center [726, 20] width 1338 height 28
click at [1290, 24] on icon "close" at bounding box center [1383, 22] width 7 height 7
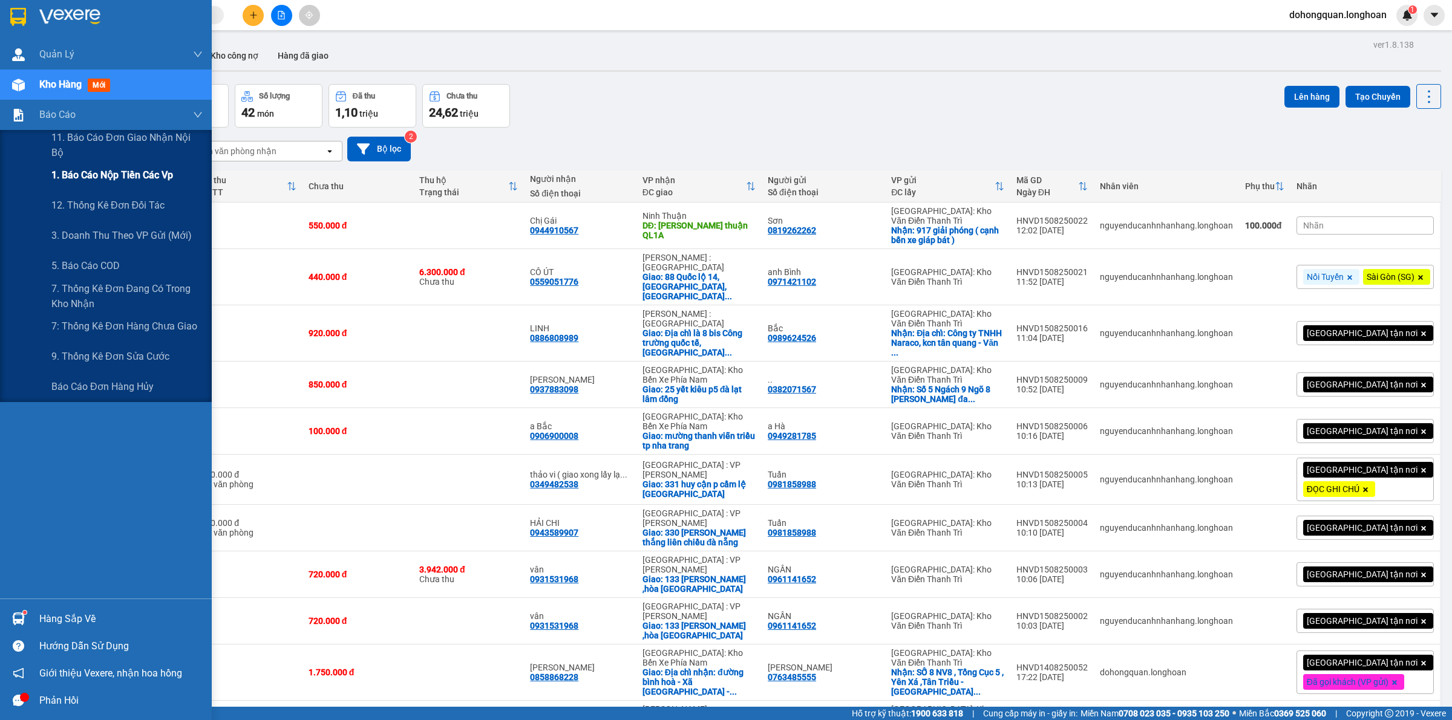
click at [76, 169] on span "1. Báo cáo nộp tiền các vp" at bounding box center [112, 175] width 122 height 15
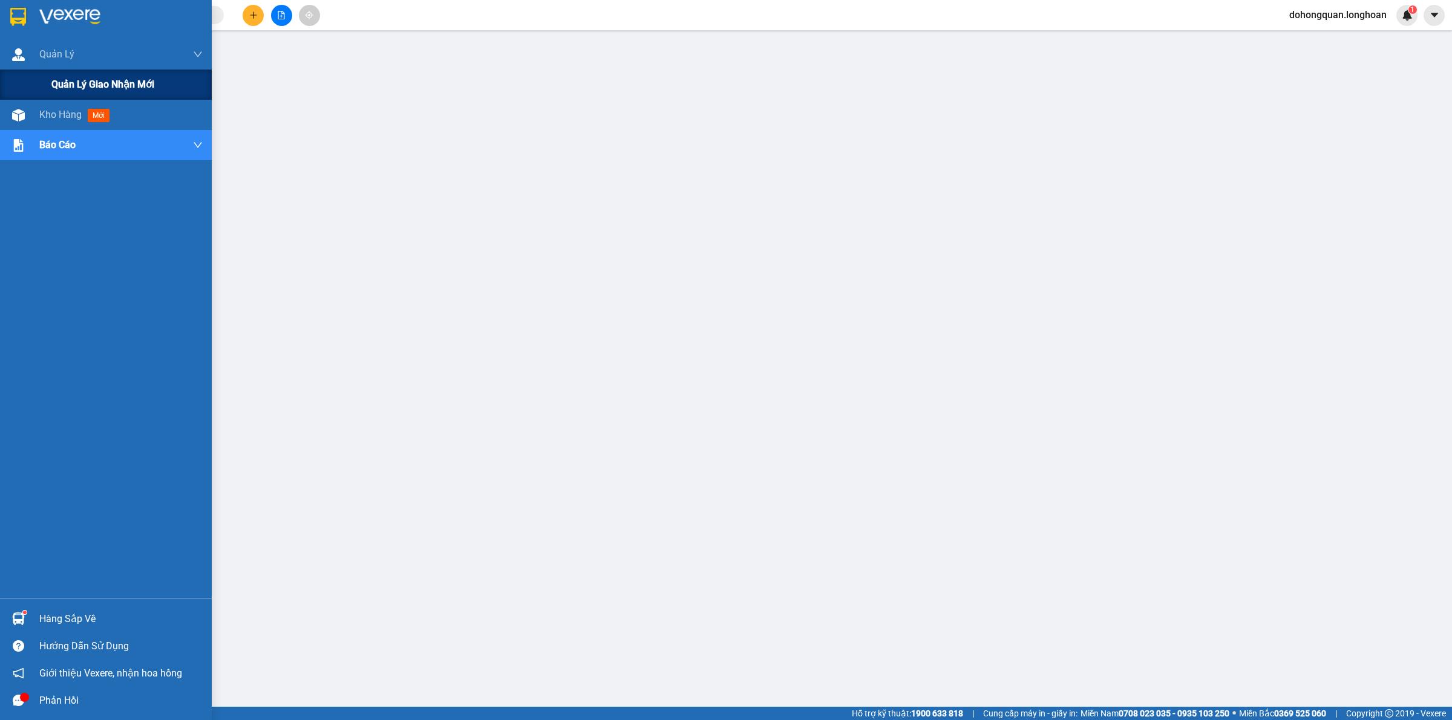
click at [43, 88] on div "Quản lý giao nhận mới" at bounding box center [106, 85] width 212 height 30
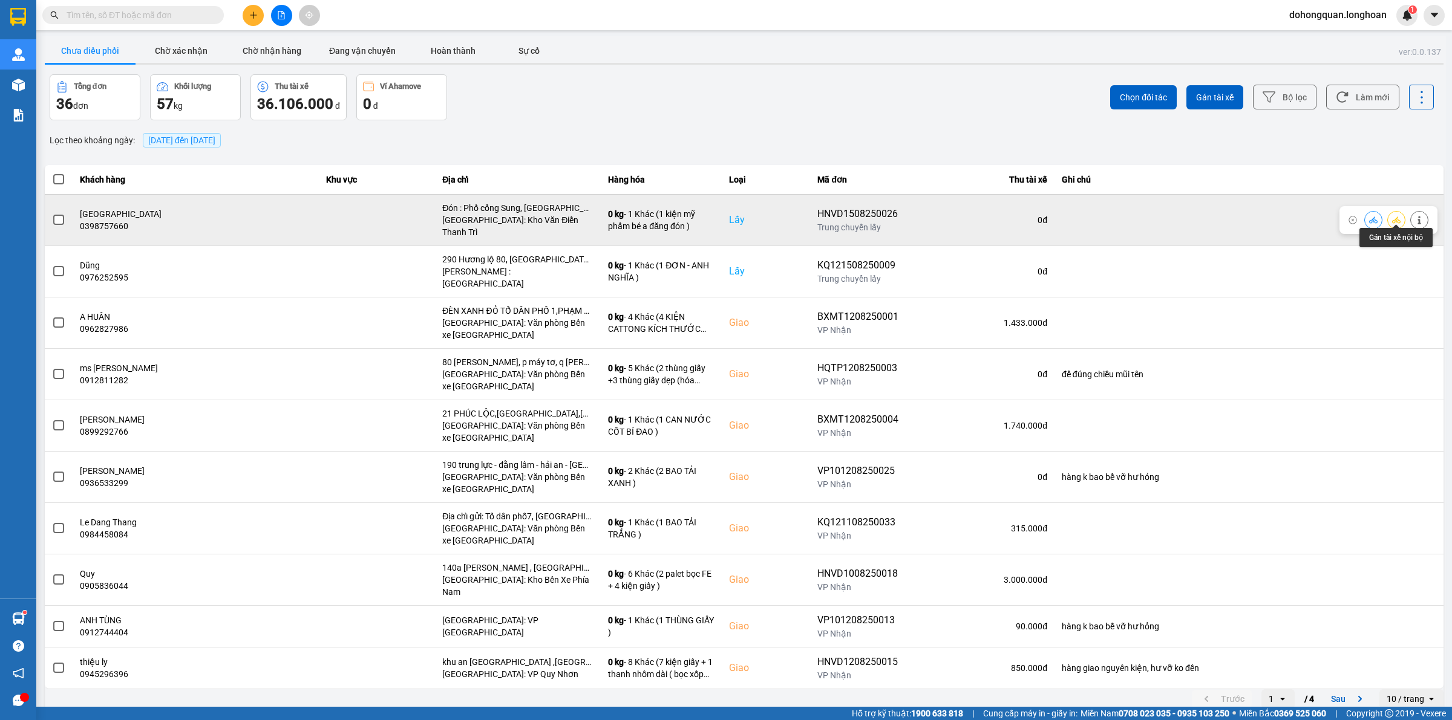
click at [1290, 216] on icon at bounding box center [1396, 220] width 8 height 8
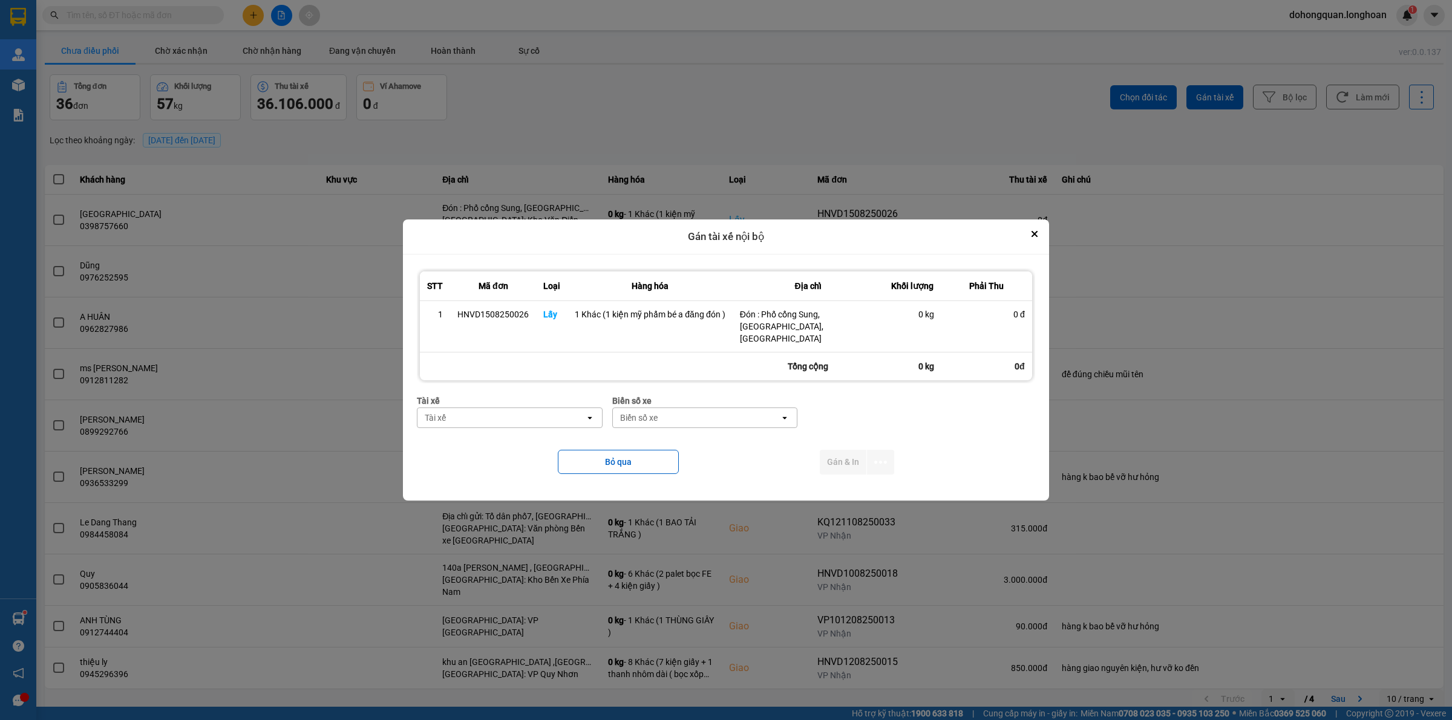
click at [500, 420] on div "Tài xế" at bounding box center [500, 417] width 167 height 19
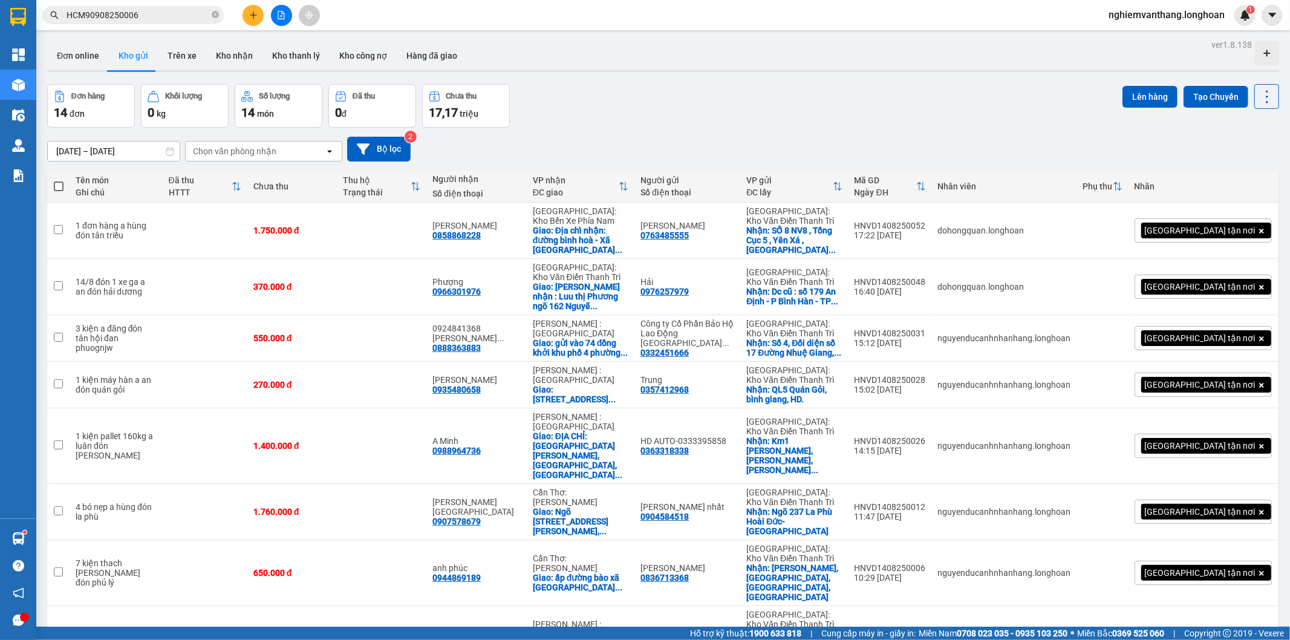
click at [1152, 11] on span "nghiemvanthang.longhoan" at bounding box center [1166, 14] width 135 height 15
click at [1127, 36] on span "Đăng xuất" at bounding box center [1171, 37] width 111 height 13
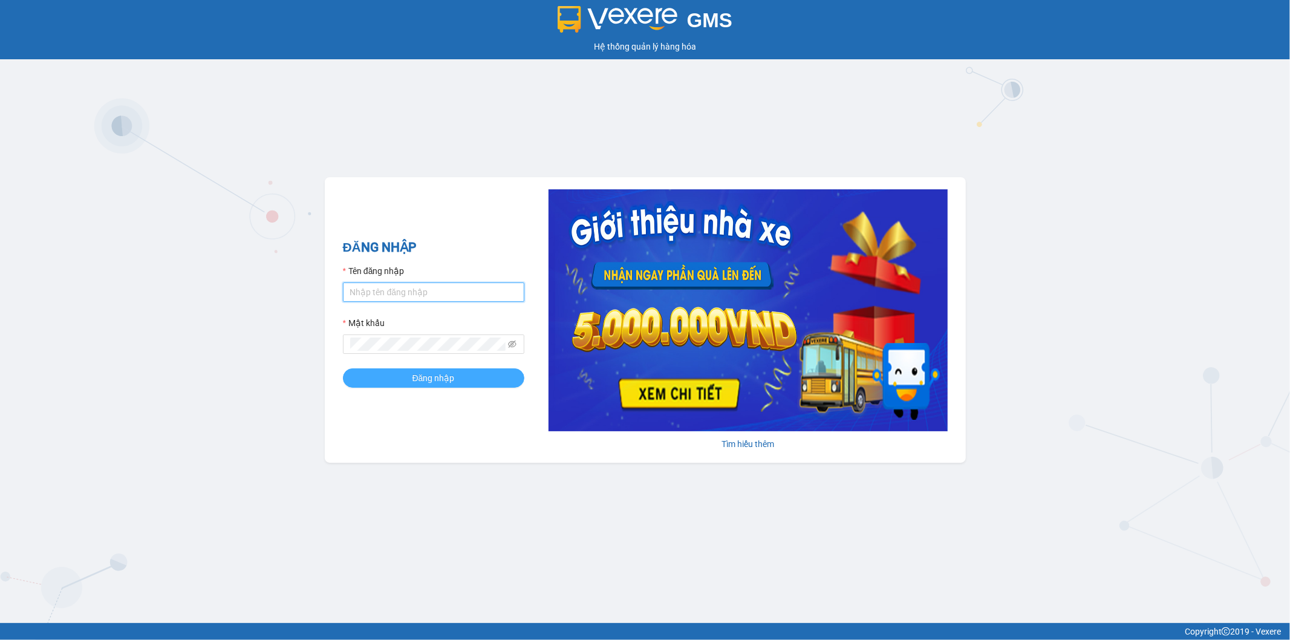
type input "dohongquan.longhoan"
click at [370, 374] on button "Đăng nhập" at bounding box center [433, 377] width 181 height 19
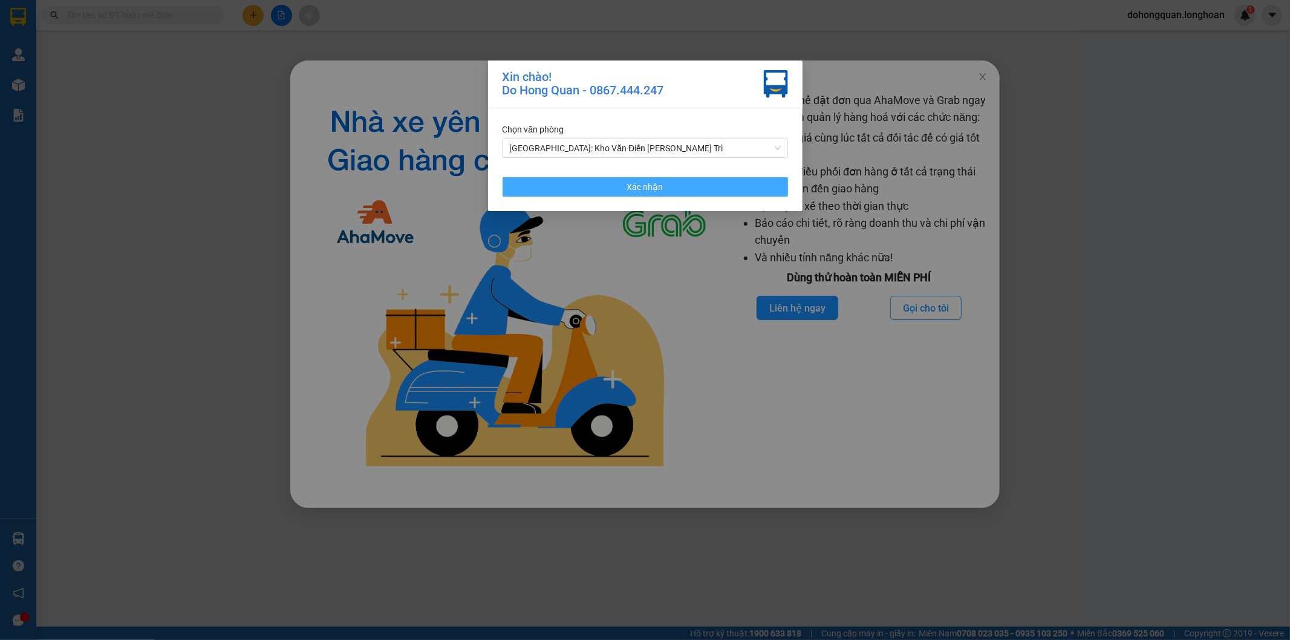
click at [557, 192] on button "Xác nhận" at bounding box center [645, 186] width 285 height 19
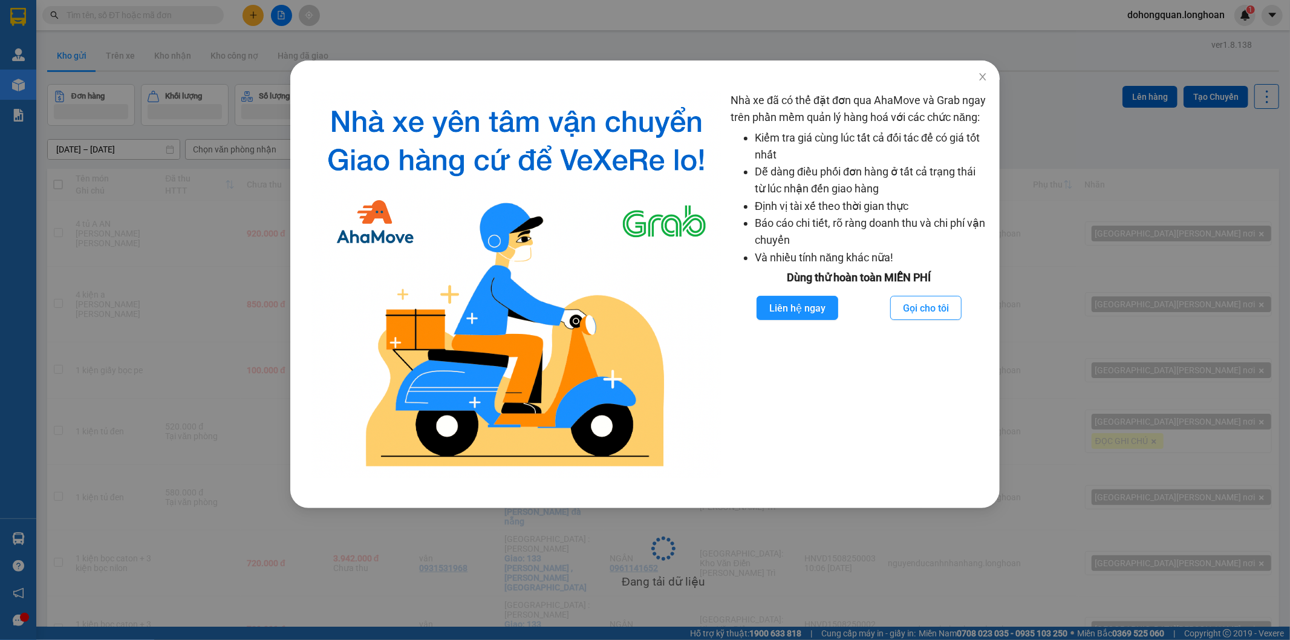
click at [729, 34] on div "Nhà xe đã có thể đặt đơn qua AhaMove và Grab ngay trên phần mềm quản lý hàng ho…" at bounding box center [645, 320] width 1290 height 640
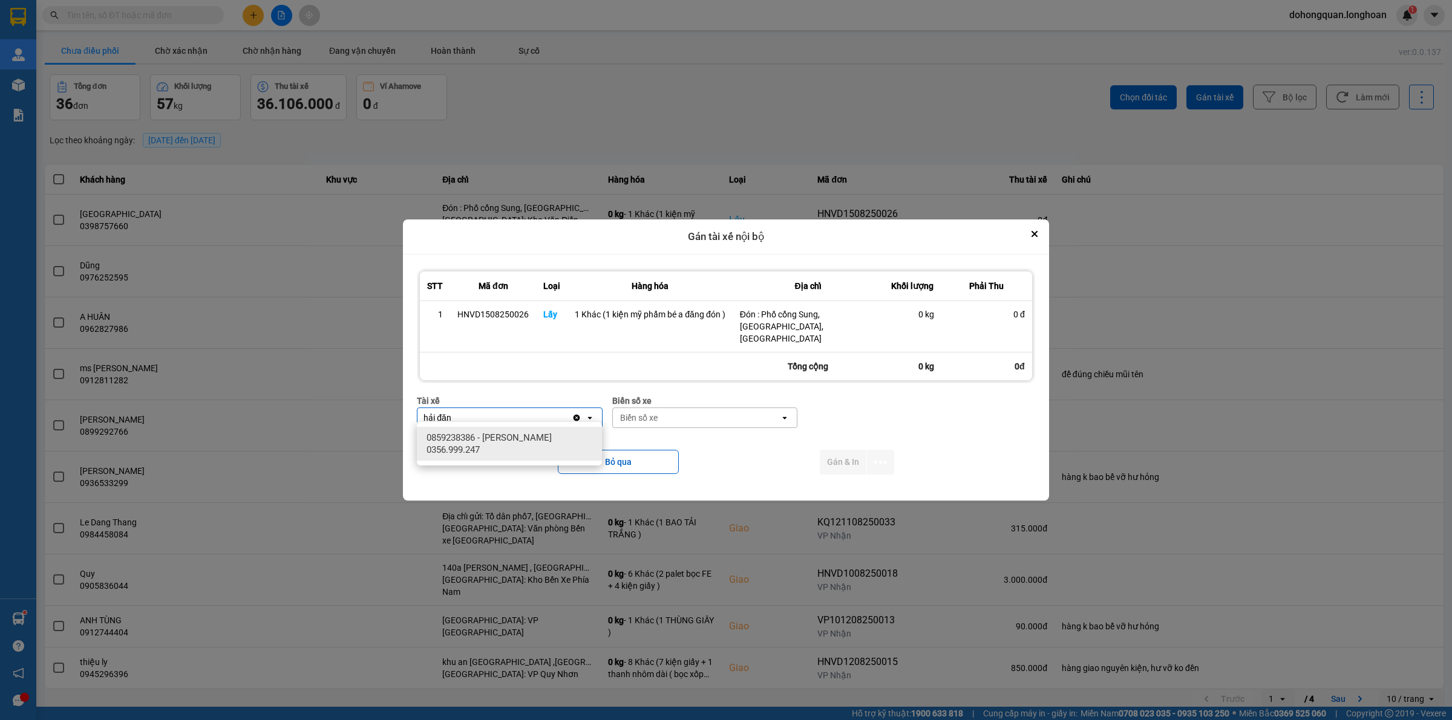
type input "hải đăn"
click at [512, 448] on span "0859238386 - [PERSON_NAME] 0356.999.247" at bounding box center [511, 444] width 171 height 24
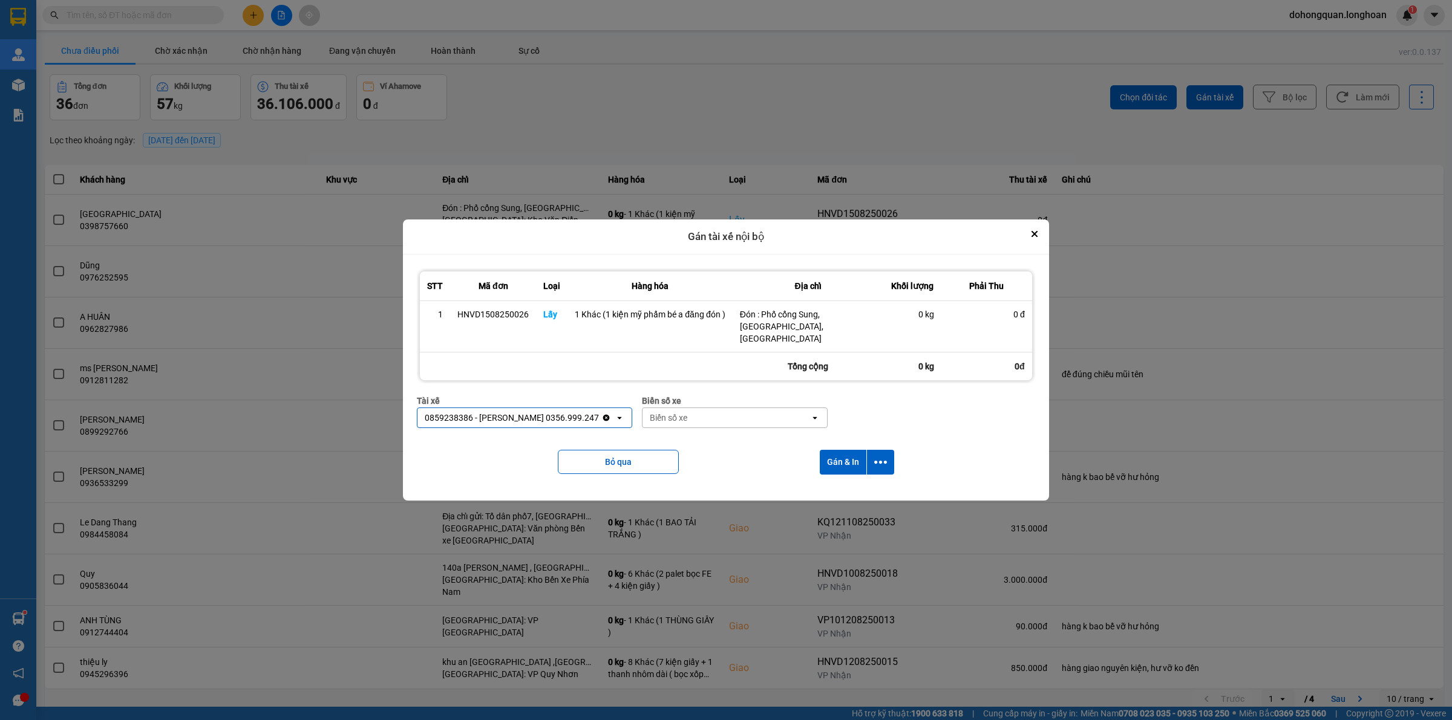
click at [685, 408] on div "Biển số xe open" at bounding box center [734, 418] width 185 height 21
type input "12304"
click at [679, 434] on span "29E-123.04" at bounding box center [670, 438] width 44 height 12
click at [881, 460] on icon "dialog" at bounding box center [880, 462] width 13 height 13
click at [841, 491] on span "Chỉ gán tài" at bounding box center [832, 489] width 40 height 12
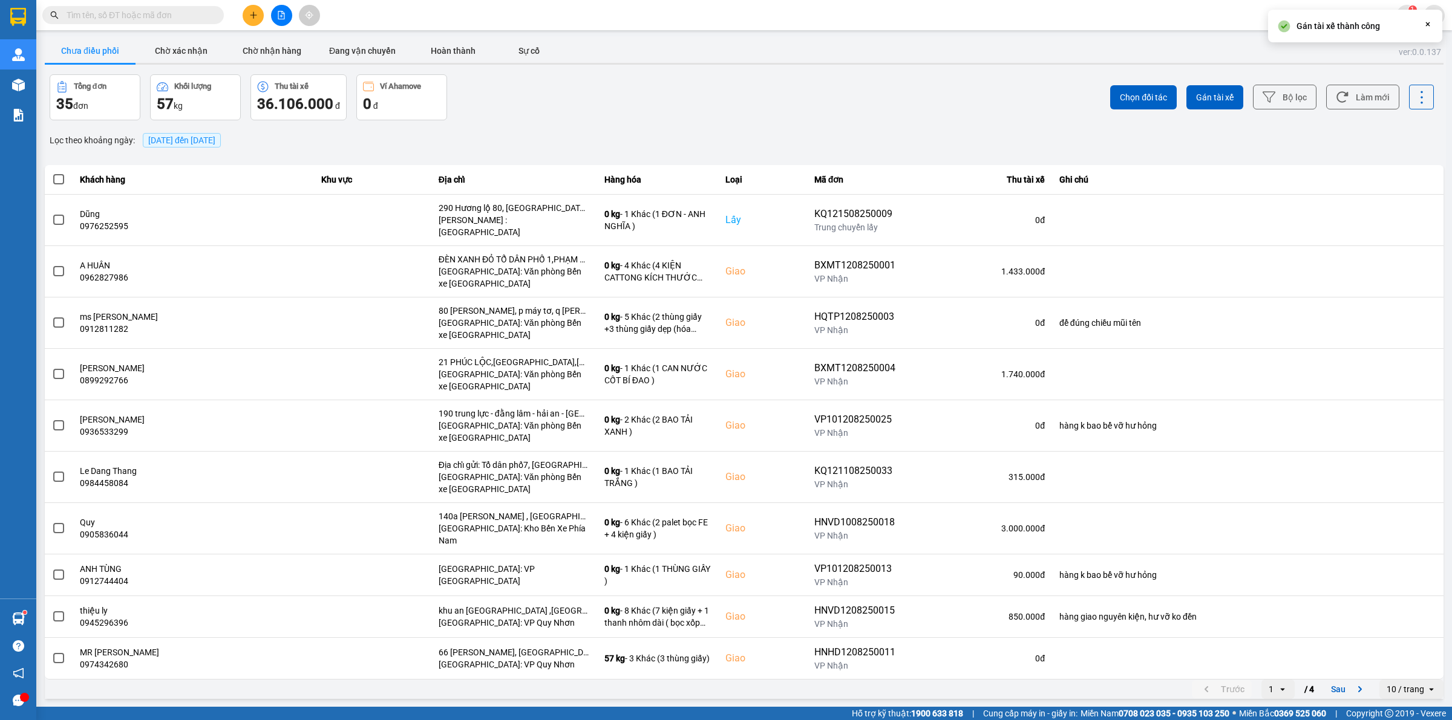
click at [717, 109] on div "Tổng đơn 35 đơn Khối lượng 57 kg Thu tài xế 36.106.000 đ Ví Ahamove 0 đ" at bounding box center [396, 97] width 692 height 46
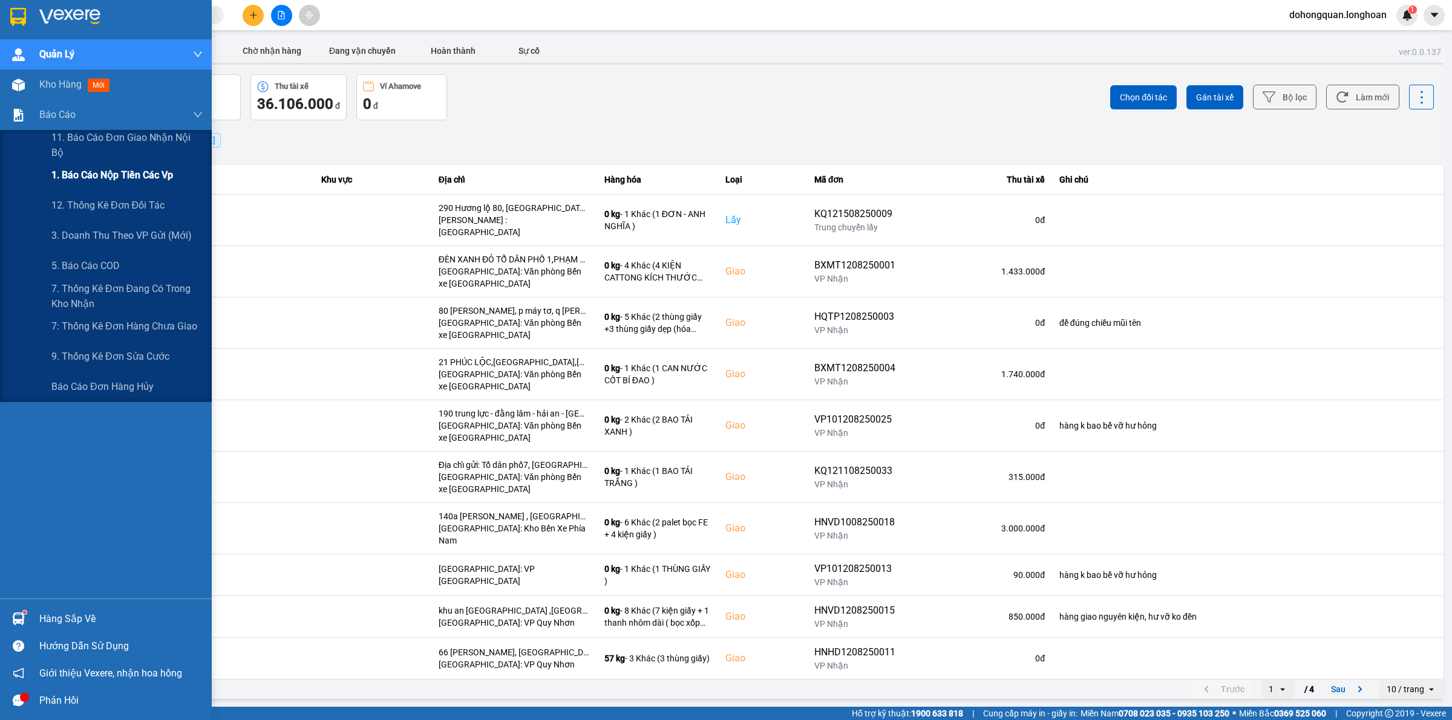
click at [123, 171] on span "1. Báo cáo nộp tiền các vp" at bounding box center [112, 175] width 122 height 15
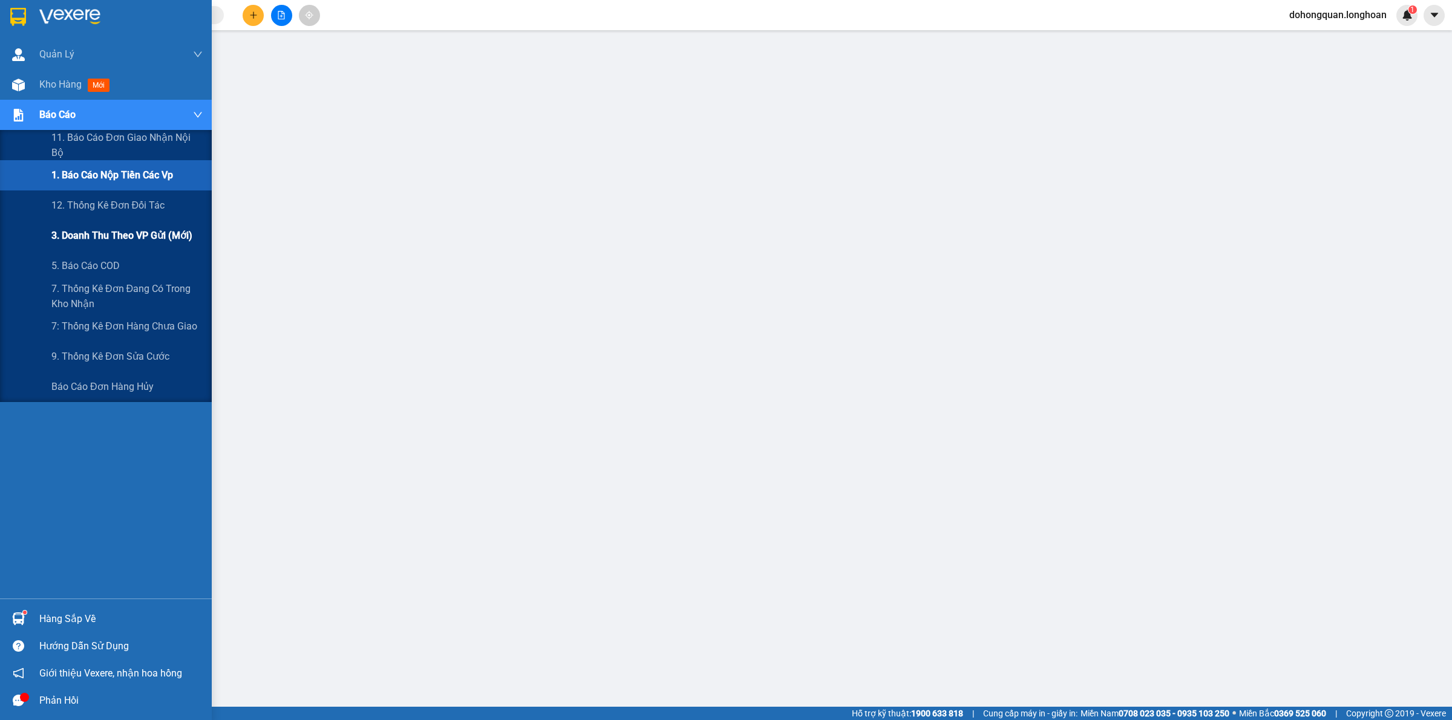
click at [122, 236] on span "3. Doanh Thu theo VP Gửi (mới)" at bounding box center [121, 235] width 141 height 15
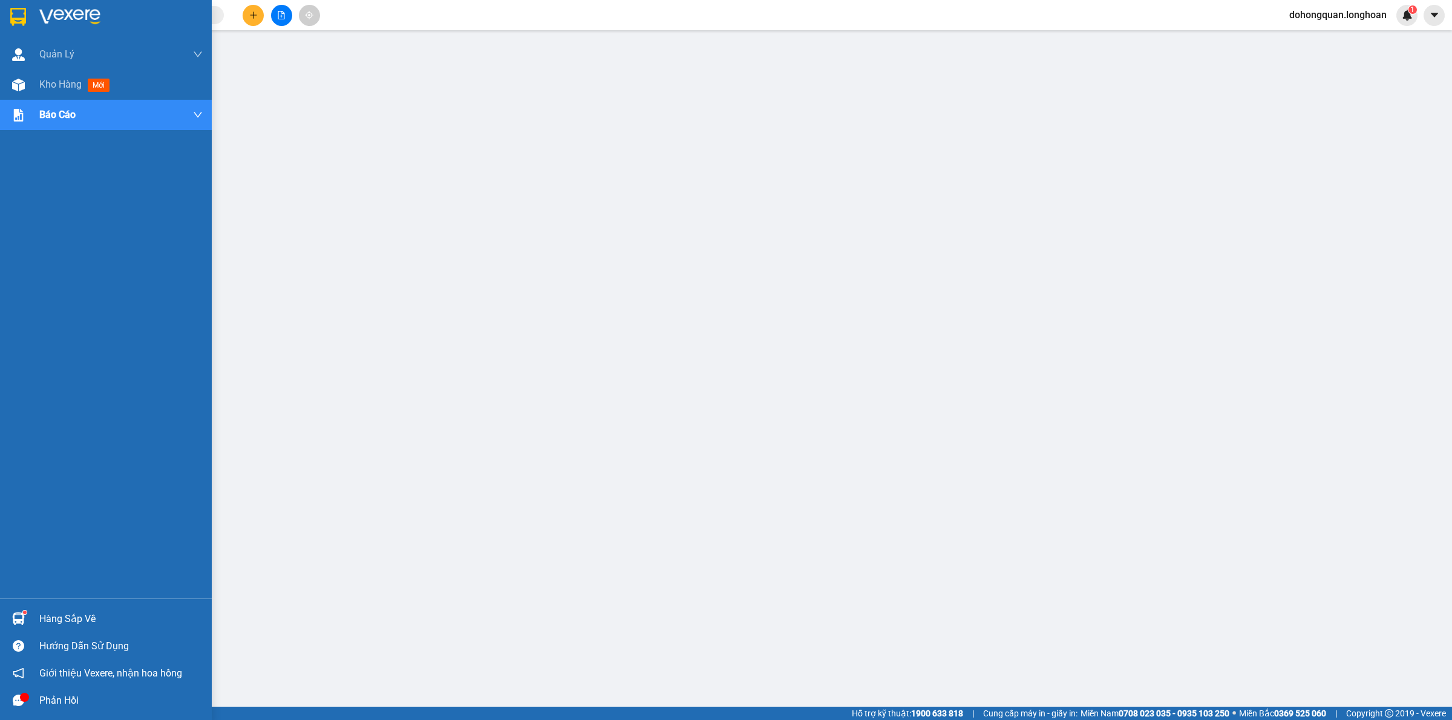
click at [33, 20] on div at bounding box center [106, 19] width 212 height 39
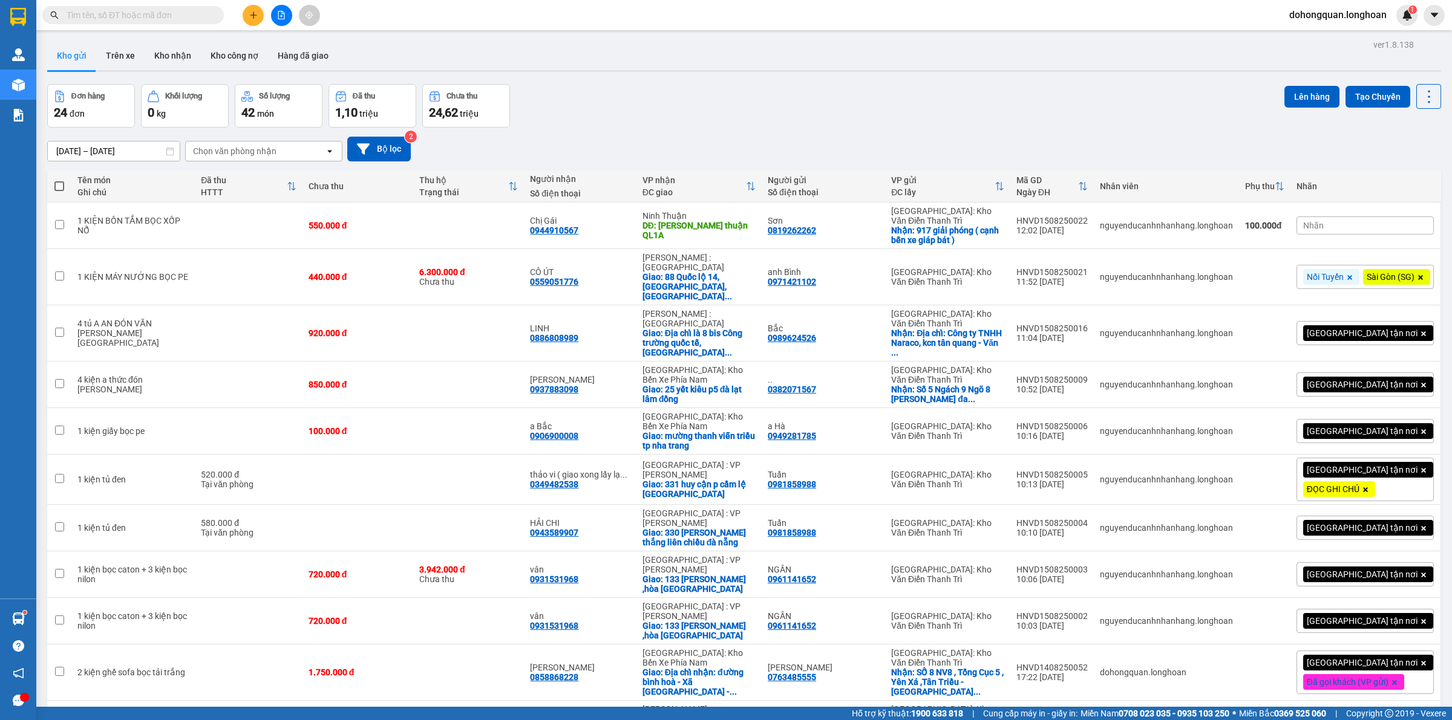
click at [156, 10] on input "text" at bounding box center [138, 14] width 143 height 13
paste input "0965609387"
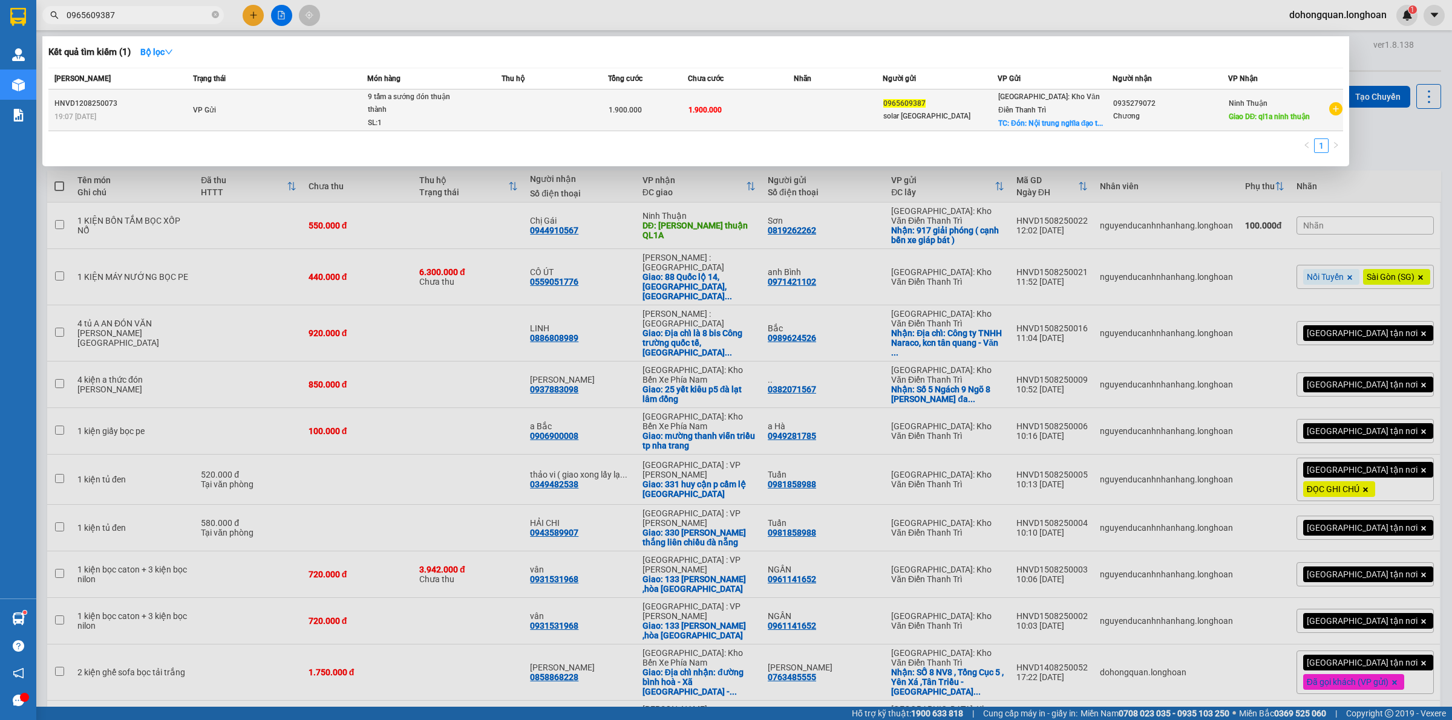
type input "0965609387"
click at [209, 109] on span "VP Gửi" at bounding box center [204, 110] width 23 height 8
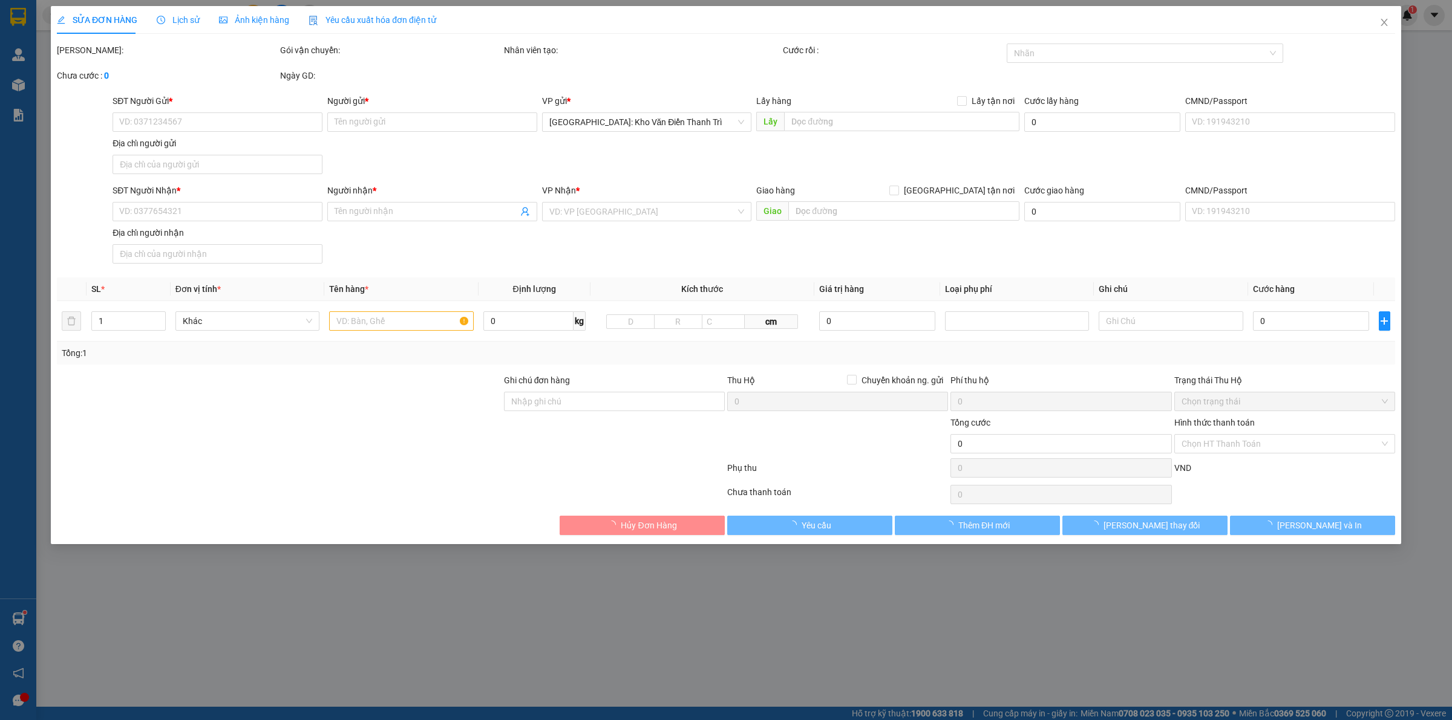
type input "0965609387"
type input "solar [GEOGRAPHIC_DATA]"
checkbox input "true"
type input "Đón: Nội trung nghĩa đạo thuận thành [GEOGRAPHIC_DATA]"
type input "0935279072"
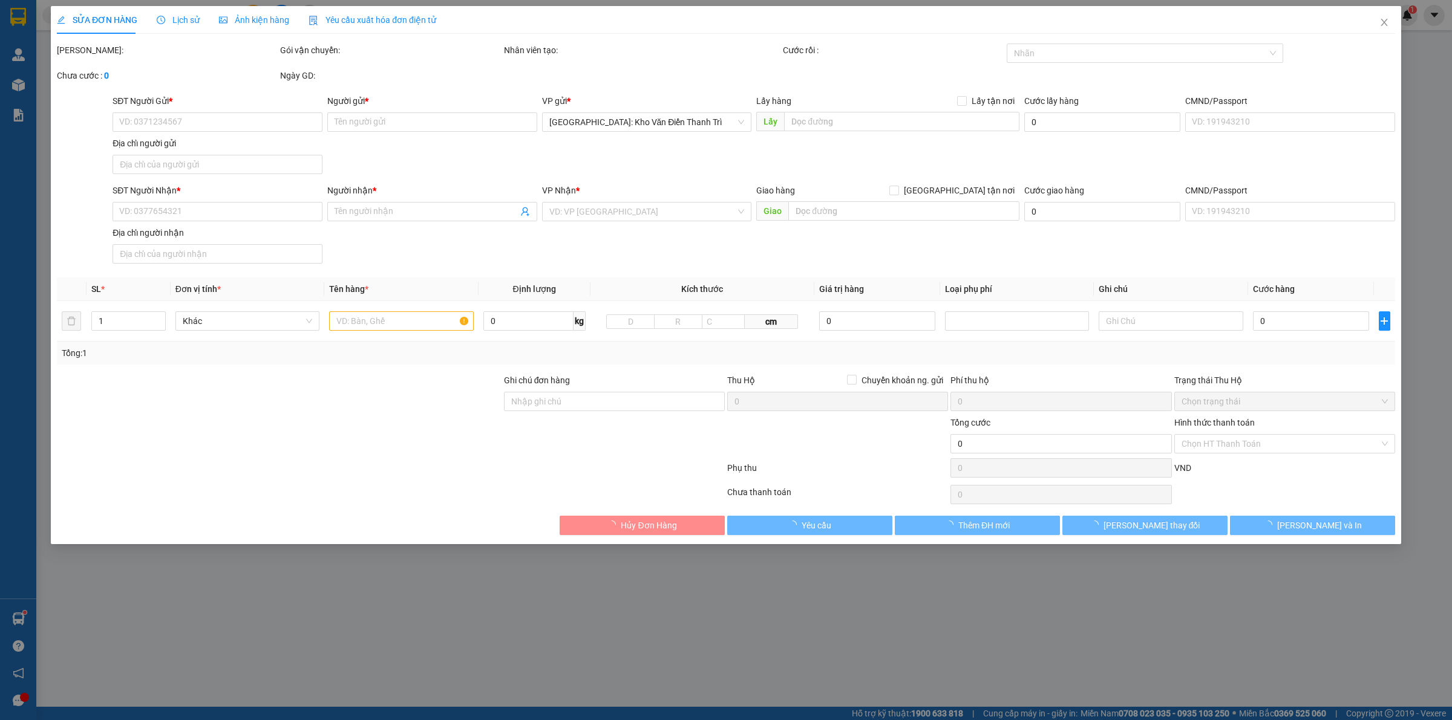
type input "Chương"
type input "ql1a ninh thuận"
type input "1.900.000"
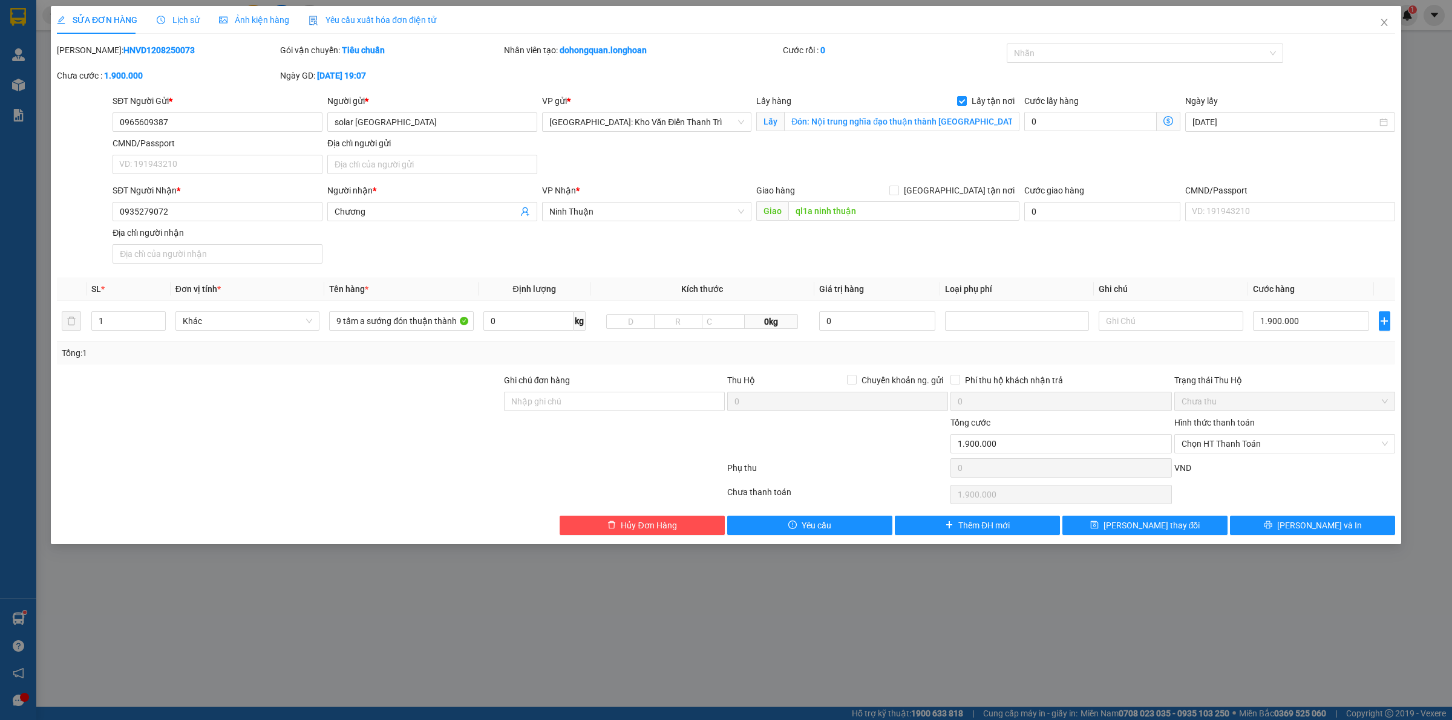
click at [615, 164] on div "SĐT Người Gửi * 0965609387 0965609387 Người gửi * solar Bắc Giang VP gửi * [GEO…" at bounding box center [753, 136] width 1287 height 85
click at [620, 254] on div "SĐT Người Nhận * 0935279072 Người nhận * Chương VP Nhận * [GEOGRAPHIC_DATA] hàn…" at bounding box center [753, 226] width 1287 height 85
click at [853, 207] on input "ql1a ninh thuận" at bounding box center [903, 210] width 231 height 19
click at [629, 216] on span "Ninh Thuận" at bounding box center [646, 212] width 195 height 18
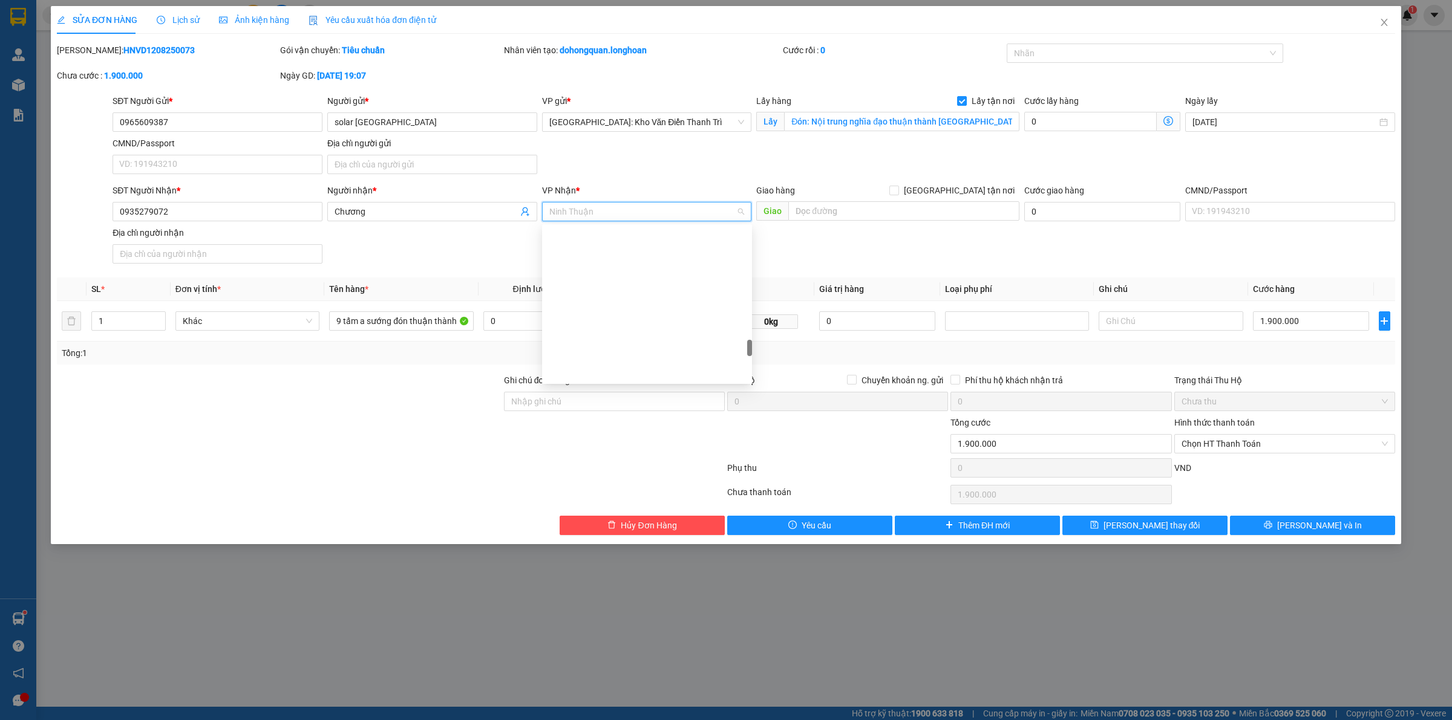
click at [629, 216] on span "Ninh Thuận" at bounding box center [646, 212] width 195 height 18
click at [894, 222] on div "Giao hàng [GEOGRAPHIC_DATA] tận nơi [GEOGRAPHIC_DATA]" at bounding box center [887, 205] width 263 height 42
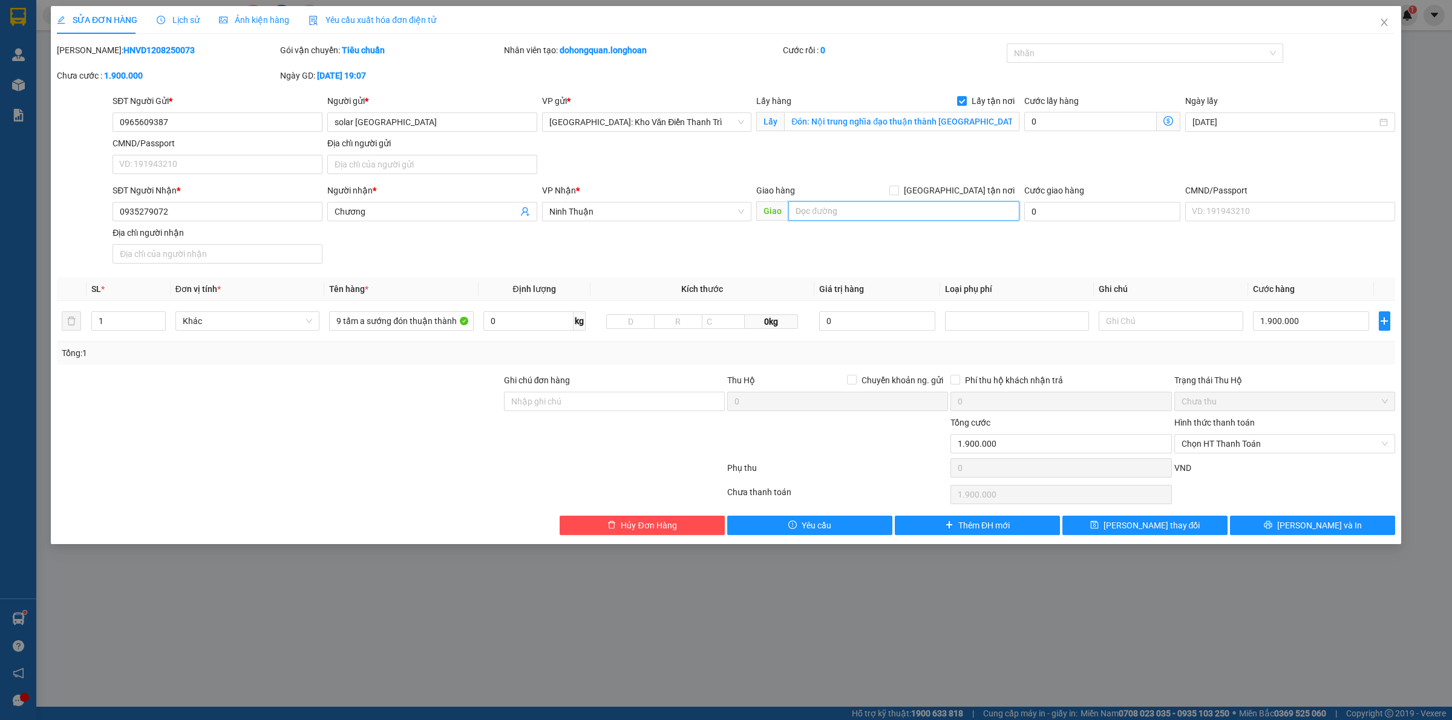
click at [893, 215] on input "text" at bounding box center [903, 210] width 231 height 19
paste input "Ninh Hoà Khánh Hoà"
click at [683, 210] on span "Ninh Thuận" at bounding box center [646, 212] width 195 height 18
type input "Ninh Hoà Khánh Hoà"
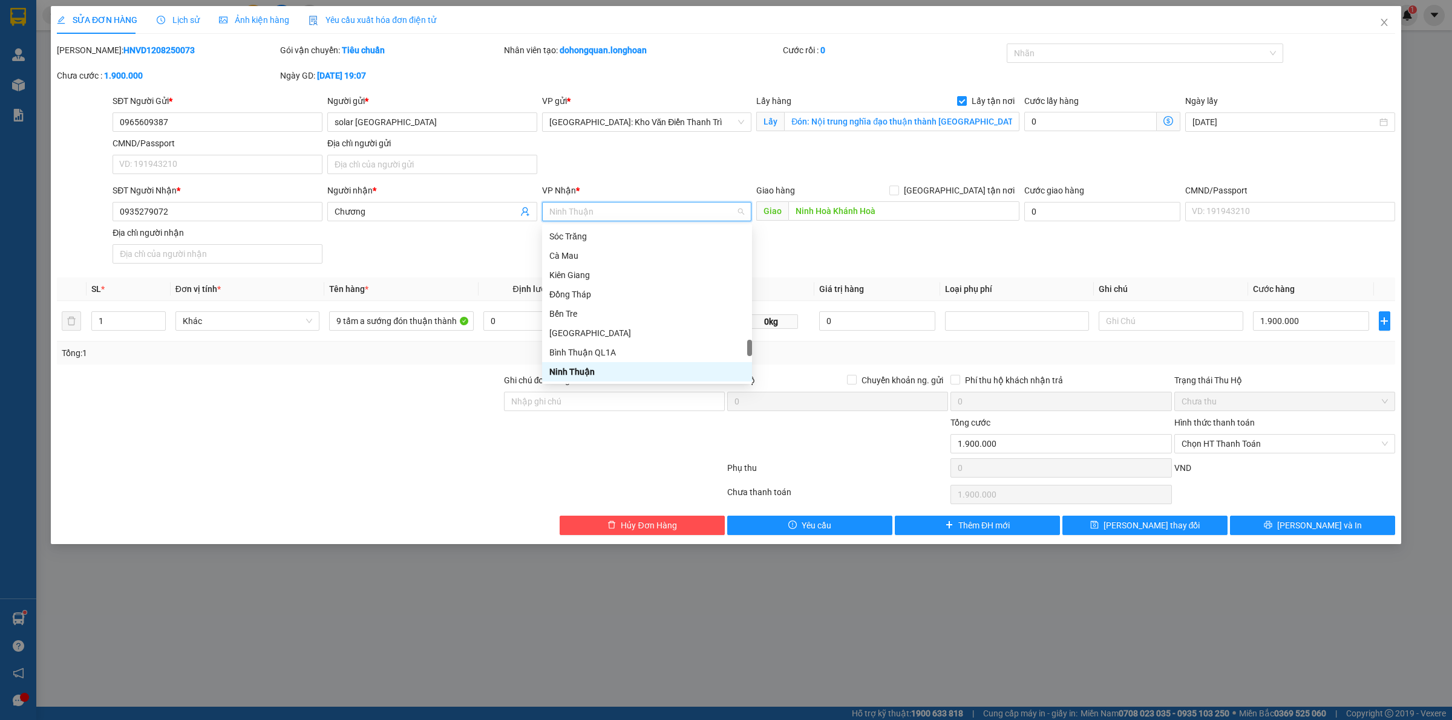
click at [682, 210] on span "Ninh Thuận" at bounding box center [646, 212] width 195 height 18
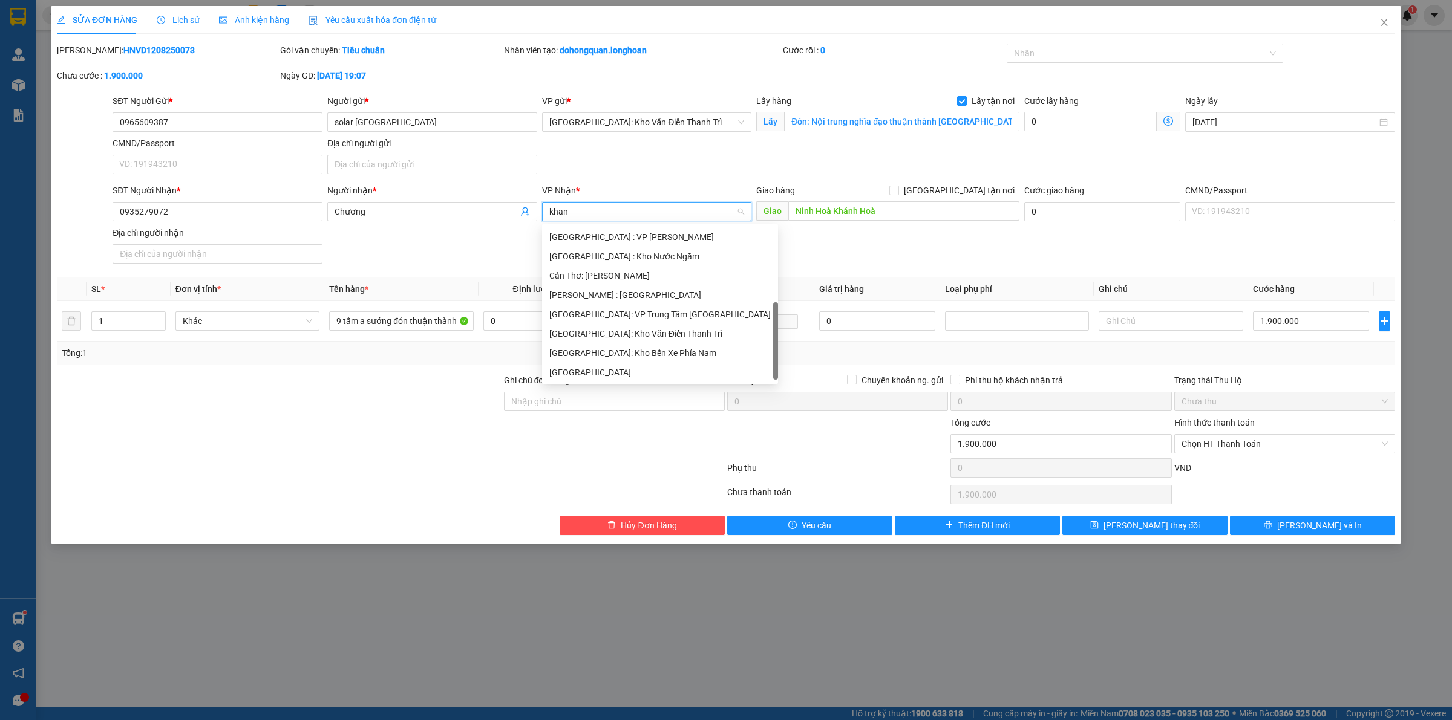
scroll to position [0, 0]
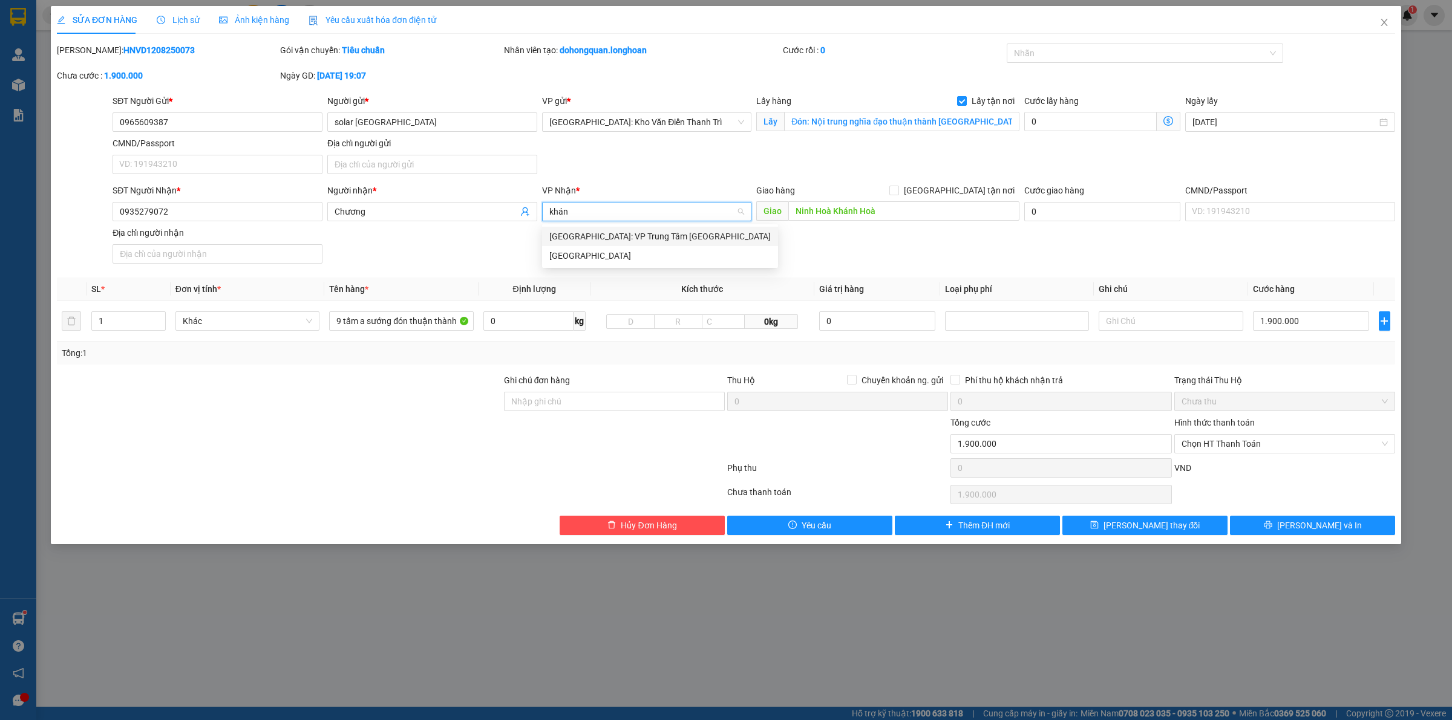
type input "khánh"
click at [643, 262] on div "[GEOGRAPHIC_DATA]" at bounding box center [659, 255] width 221 height 13
drag, startPoint x: 859, startPoint y: 240, endPoint x: 867, endPoint y: 242, distance: 7.5
click at [862, 240] on div "SĐT Người Nhận * 0935279072 Người nhận * Chương VP Nhận * Khánh Hòa Giao hàng […" at bounding box center [753, 226] width 1287 height 85
click at [154, 318] on span "Increase Value" at bounding box center [158, 317] width 13 height 11
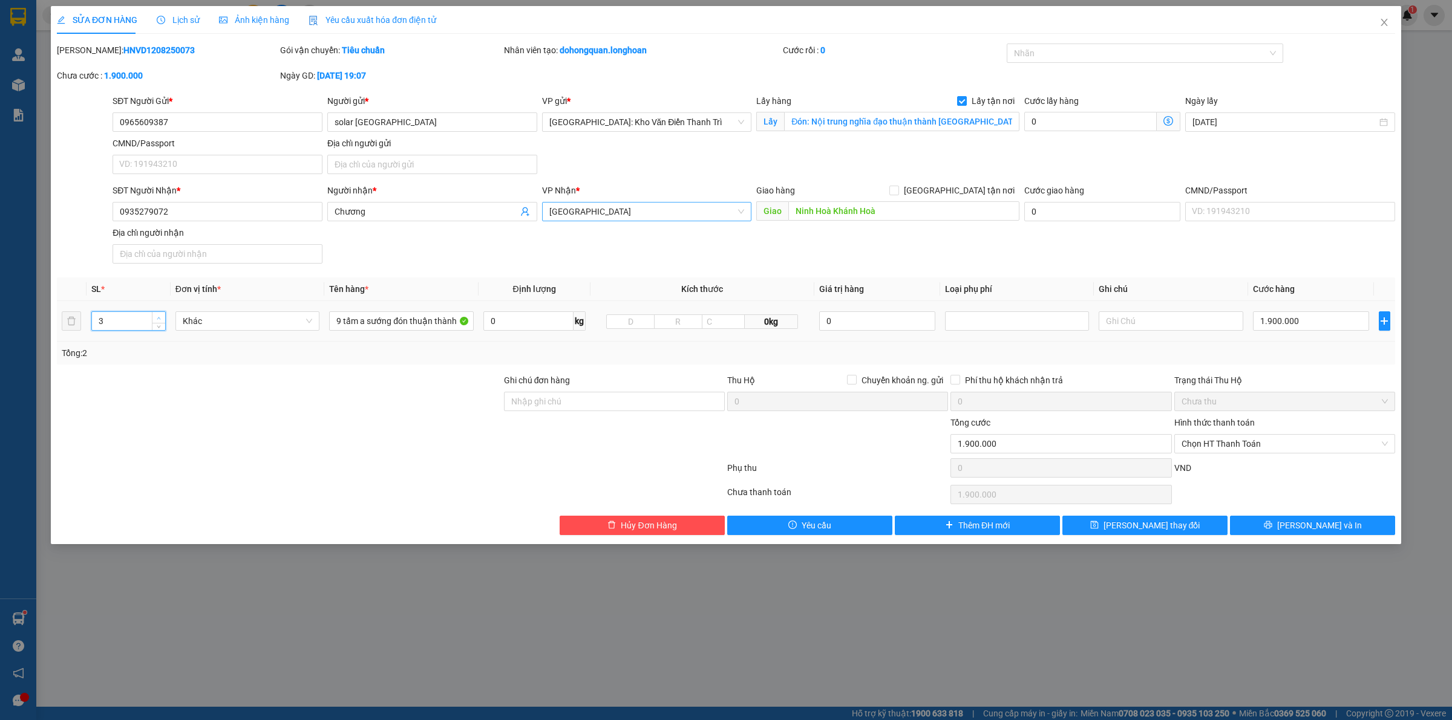
click at [154, 318] on span "Increase Value" at bounding box center [158, 317] width 13 height 11
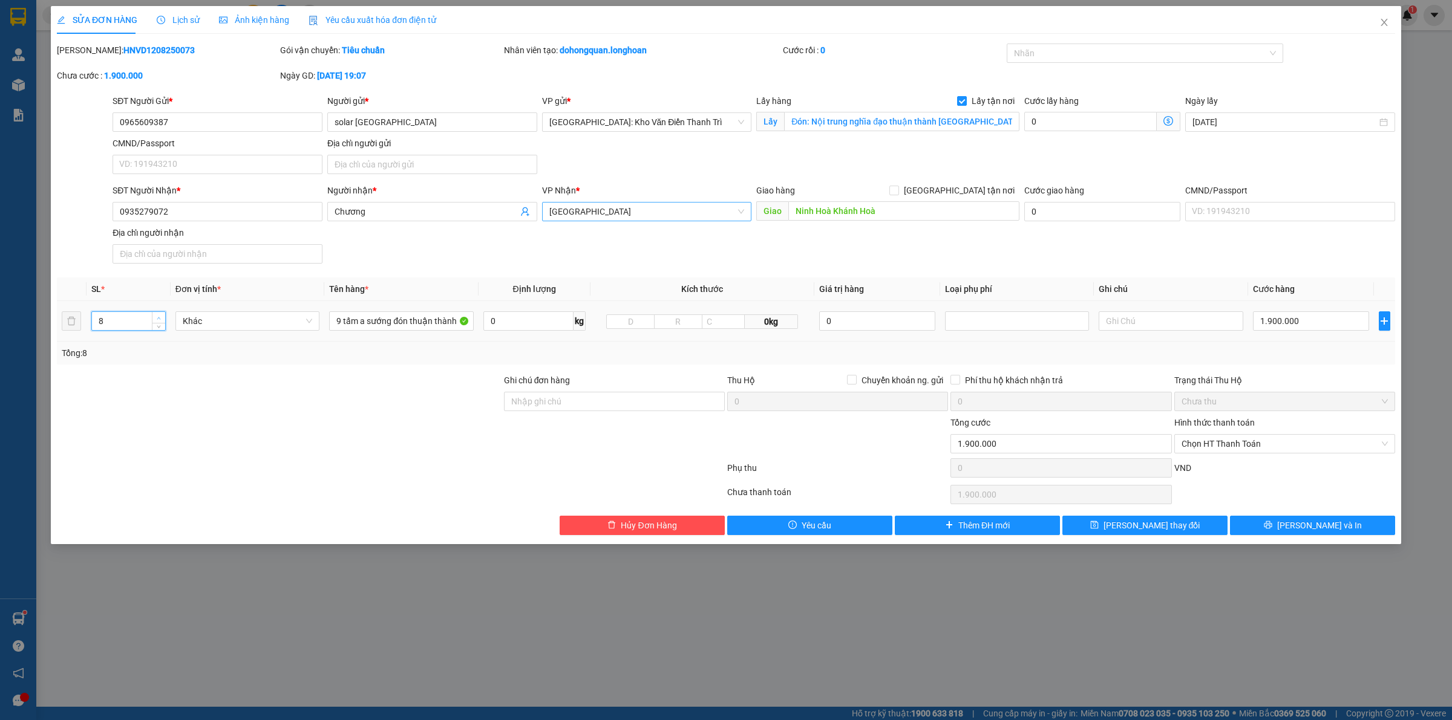
click at [154, 318] on span "Increase Value" at bounding box center [158, 317] width 13 height 11
type input "9"
click at [154, 318] on span "Increase Value" at bounding box center [158, 317] width 13 height 11
click at [454, 319] on input "9 tấm a sướng đón thuận thành" at bounding box center [401, 320] width 144 height 19
type input "9 tấm mỏng giống nhau"
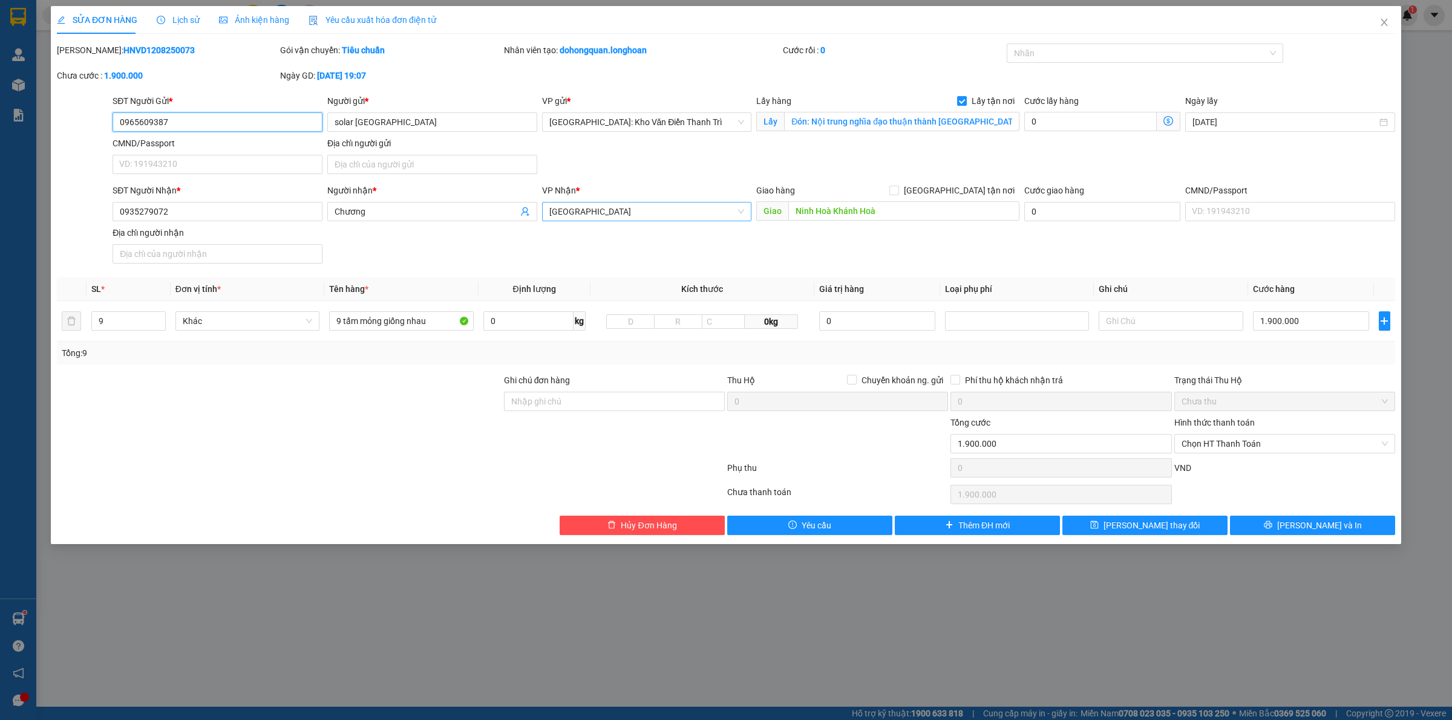
click at [195, 119] on input "0965609387" at bounding box center [218, 122] width 210 height 19
click at [1032, 74] on div "[PERSON_NAME]: HNVD1208250073 Gói vận chuyển: Tiêu chuẩn Nhân viên tạo: dohongq…" at bounding box center [726, 69] width 1340 height 51
click at [1057, 59] on div at bounding box center [1138, 53] width 259 height 15
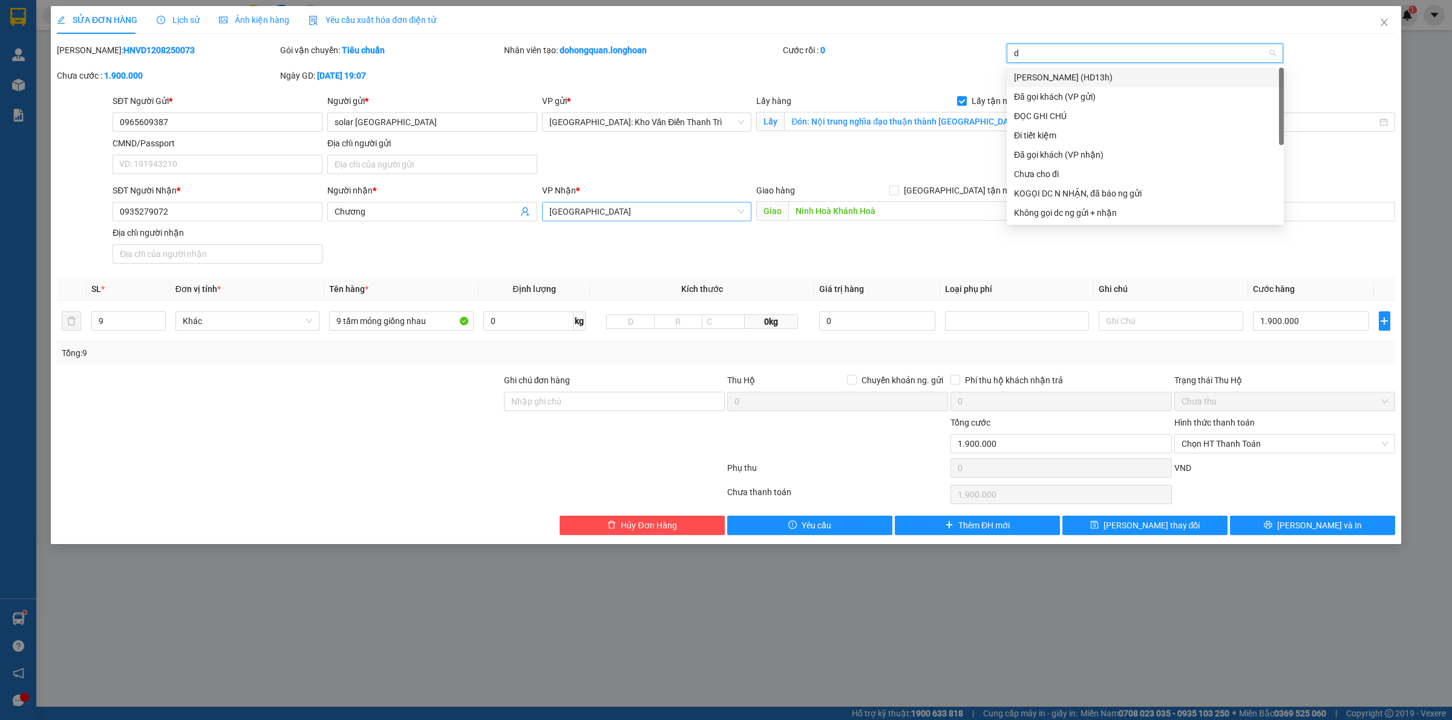
type input "da"
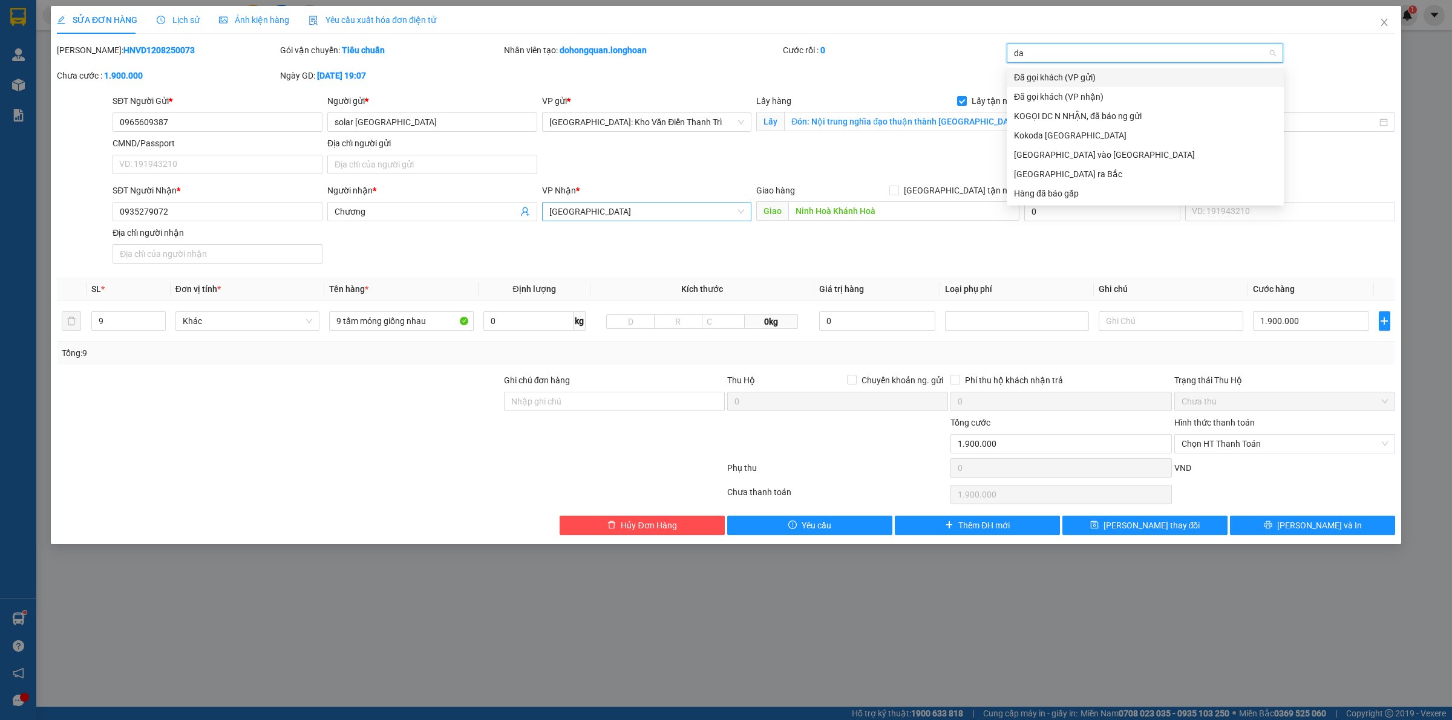
click at [1069, 76] on div "Đã gọi khách (VP gửi)" at bounding box center [1145, 77] width 263 height 13
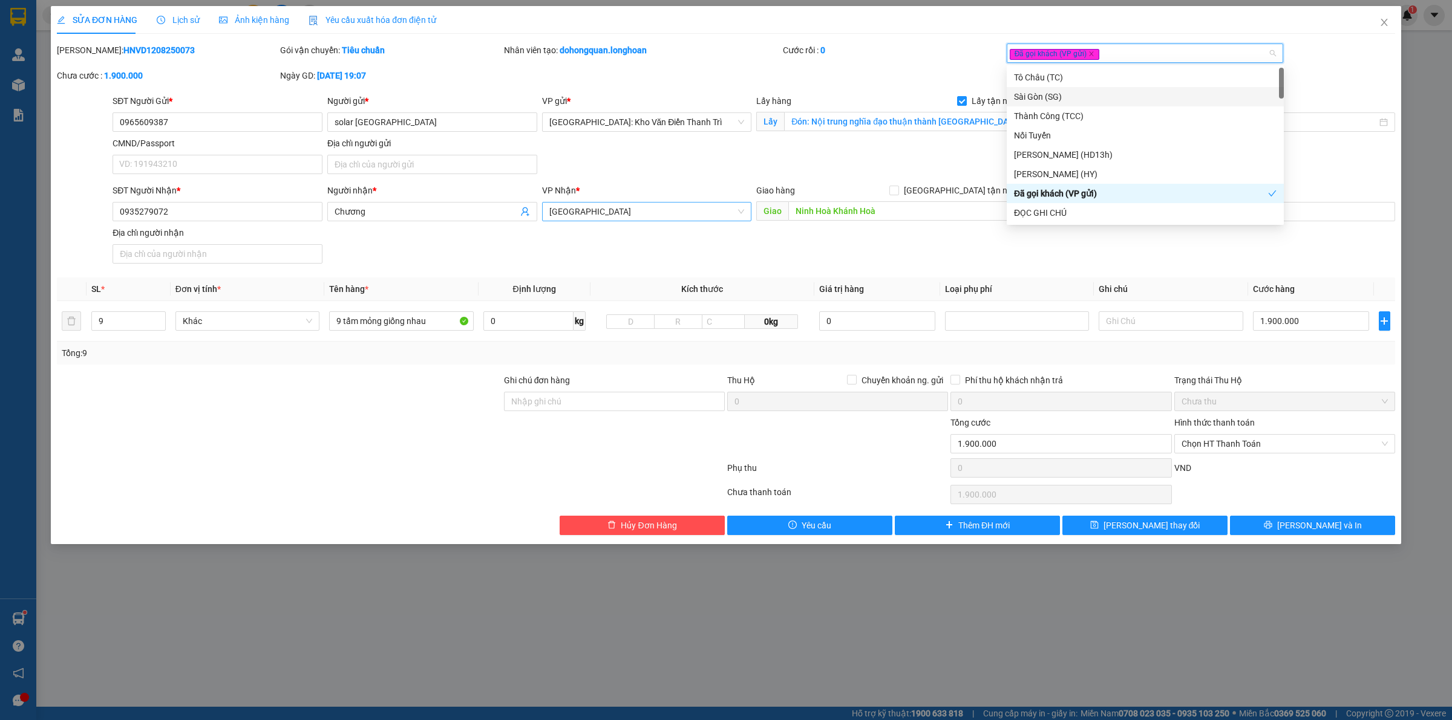
click at [938, 158] on div "SĐT Người Gửi * 0965609387 Người gửi * solar [GEOGRAPHIC_DATA] VP gửi * [GEOGRA…" at bounding box center [753, 136] width 1287 height 85
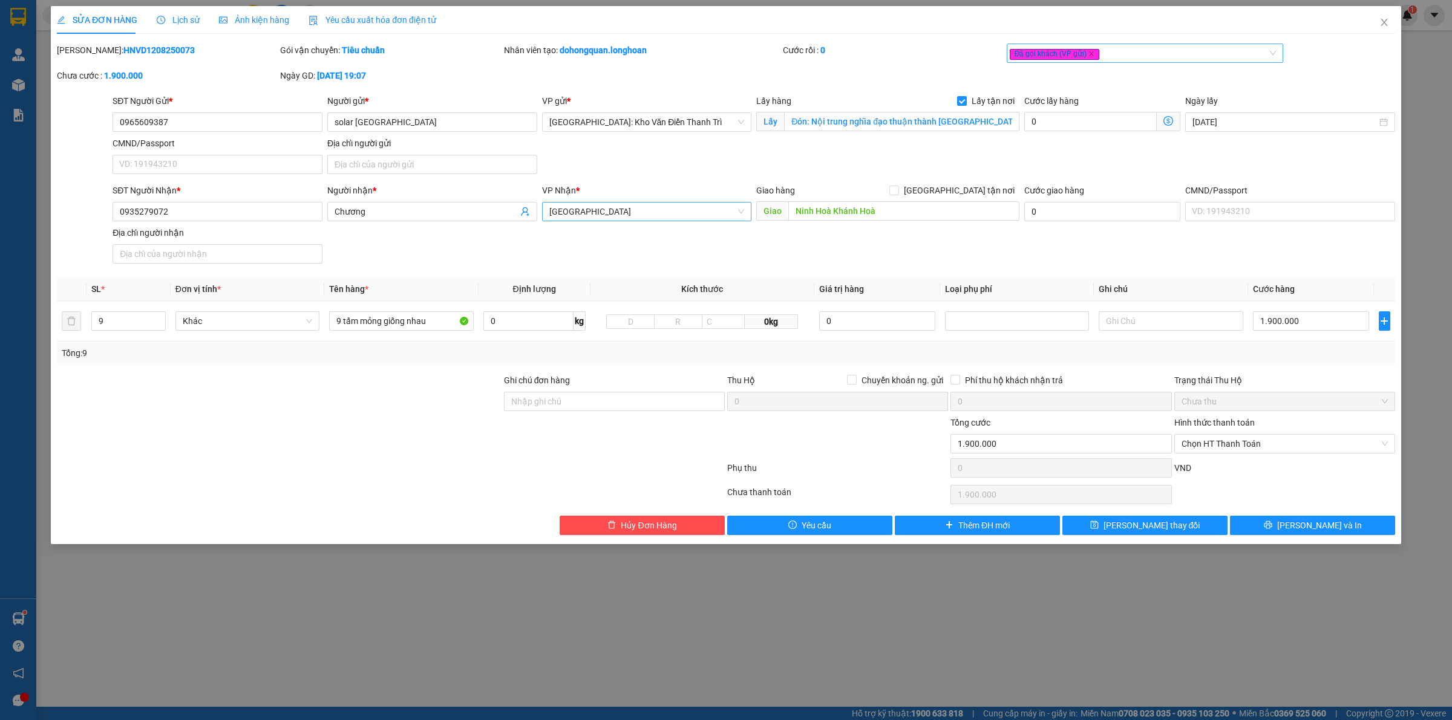
click at [1161, 50] on div "Đã gọi khách (VP gửi)" at bounding box center [1138, 53] width 259 height 15
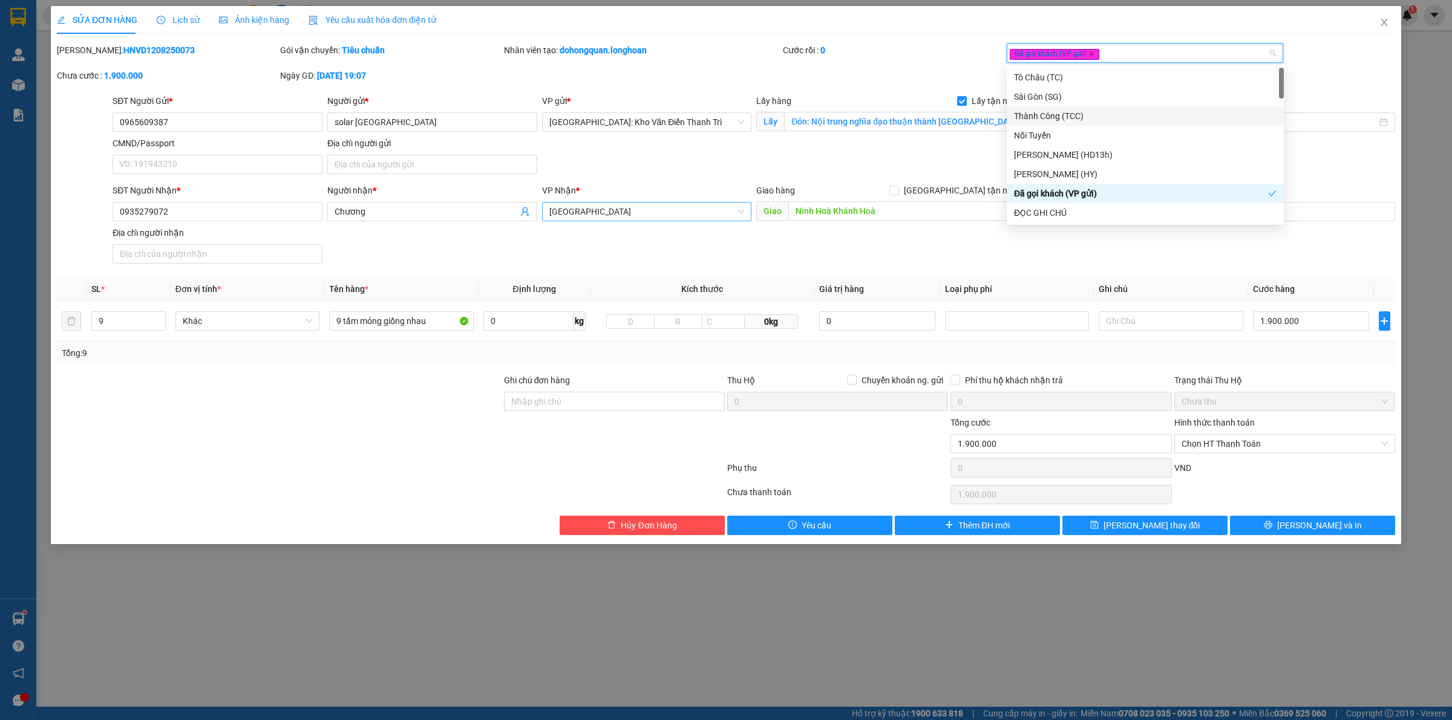
click at [965, 157] on div "SĐT Người Gửi * 0965609387 Người gửi * solar [GEOGRAPHIC_DATA] VP gửi * [GEOGRA…" at bounding box center [753, 136] width 1287 height 85
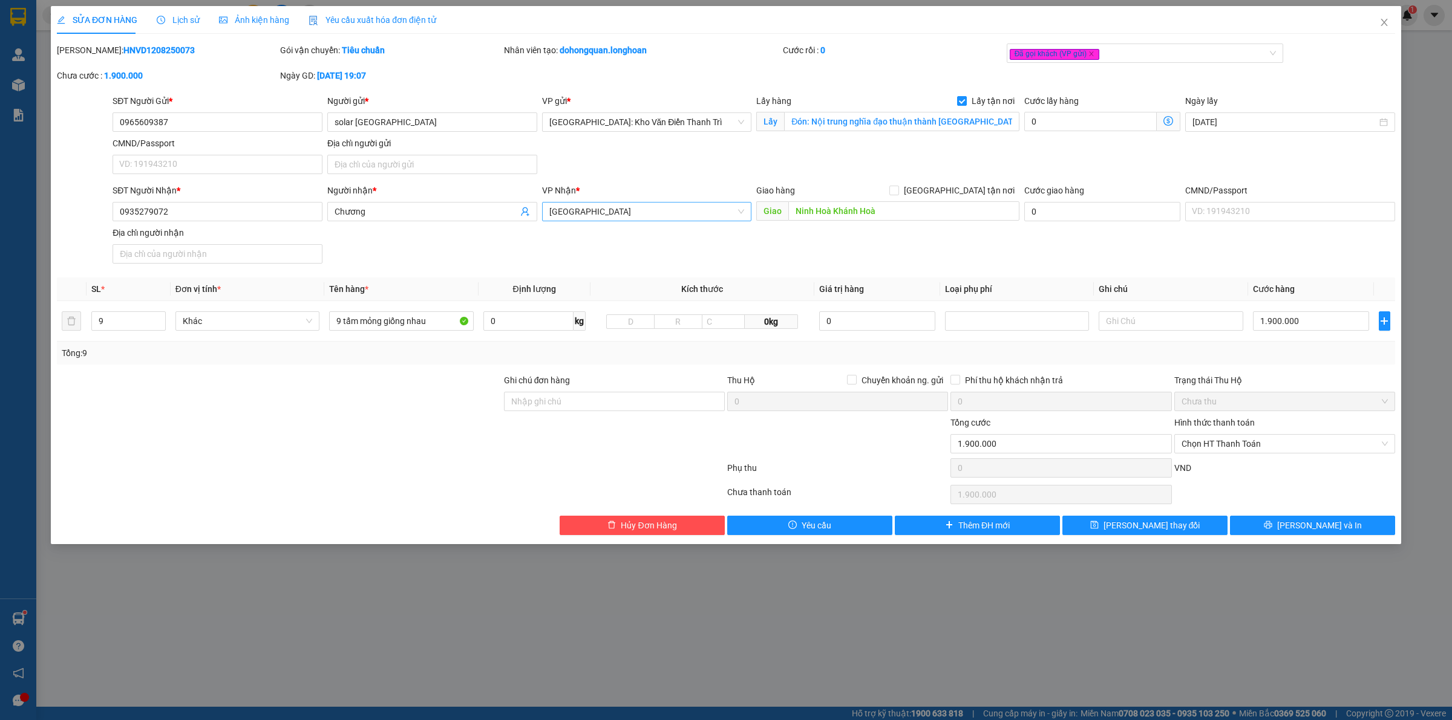
click at [1102, 253] on div "SĐT Người Nhận * 0935279072 Người nhận * Chương VP Nhận * Khánh Hòa Giao hàng […" at bounding box center [753, 226] width 1287 height 85
click at [1329, 535] on button "[PERSON_NAME] và In" at bounding box center [1312, 525] width 165 height 19
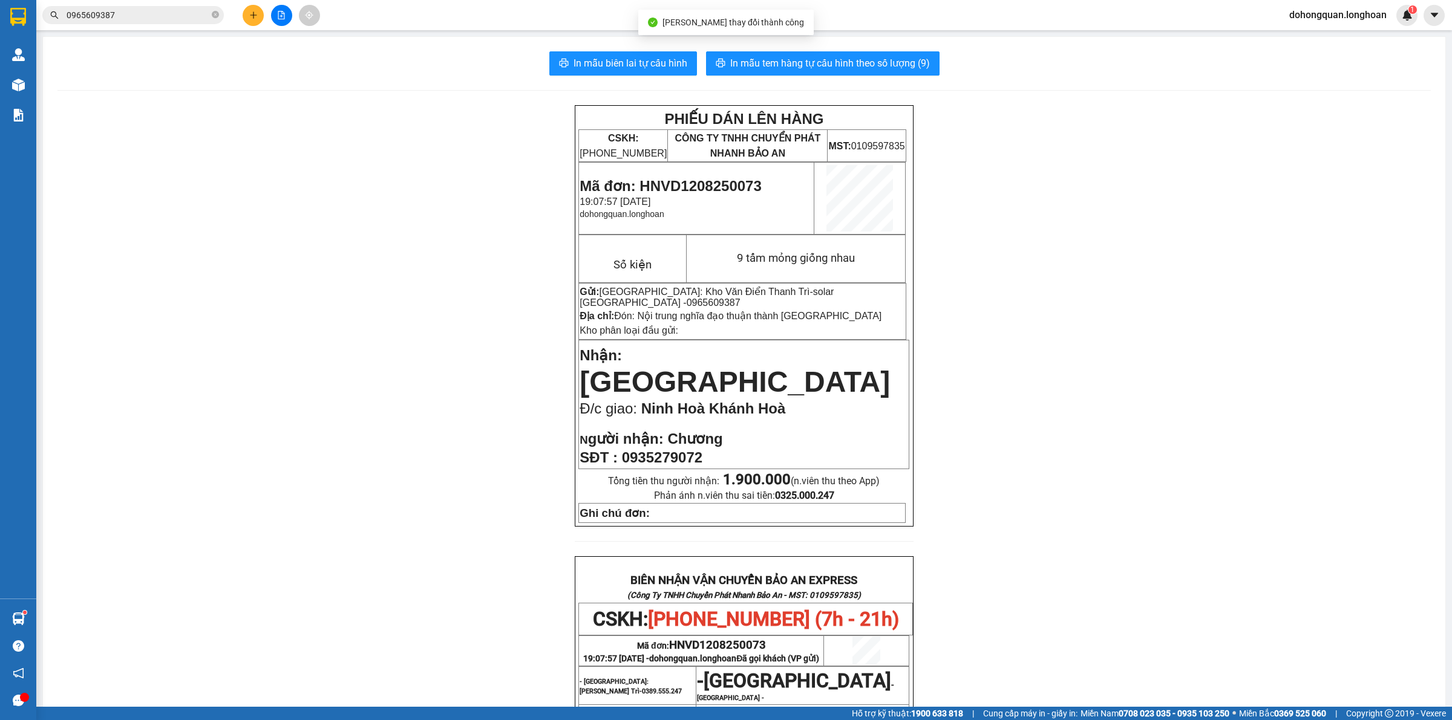
click at [800, 44] on div "In mẫu biên lai tự cấu hình In mẫu tem hàng tự cấu hình theo số lượng (9) PHIẾU…" at bounding box center [744, 591] width 1402 height 1109
click at [800, 51] on div "In mẫu biên lai tự cấu hình In mẫu tem hàng tự cấu hình theo số lượng (9) PHIẾU…" at bounding box center [744, 591] width 1402 height 1109
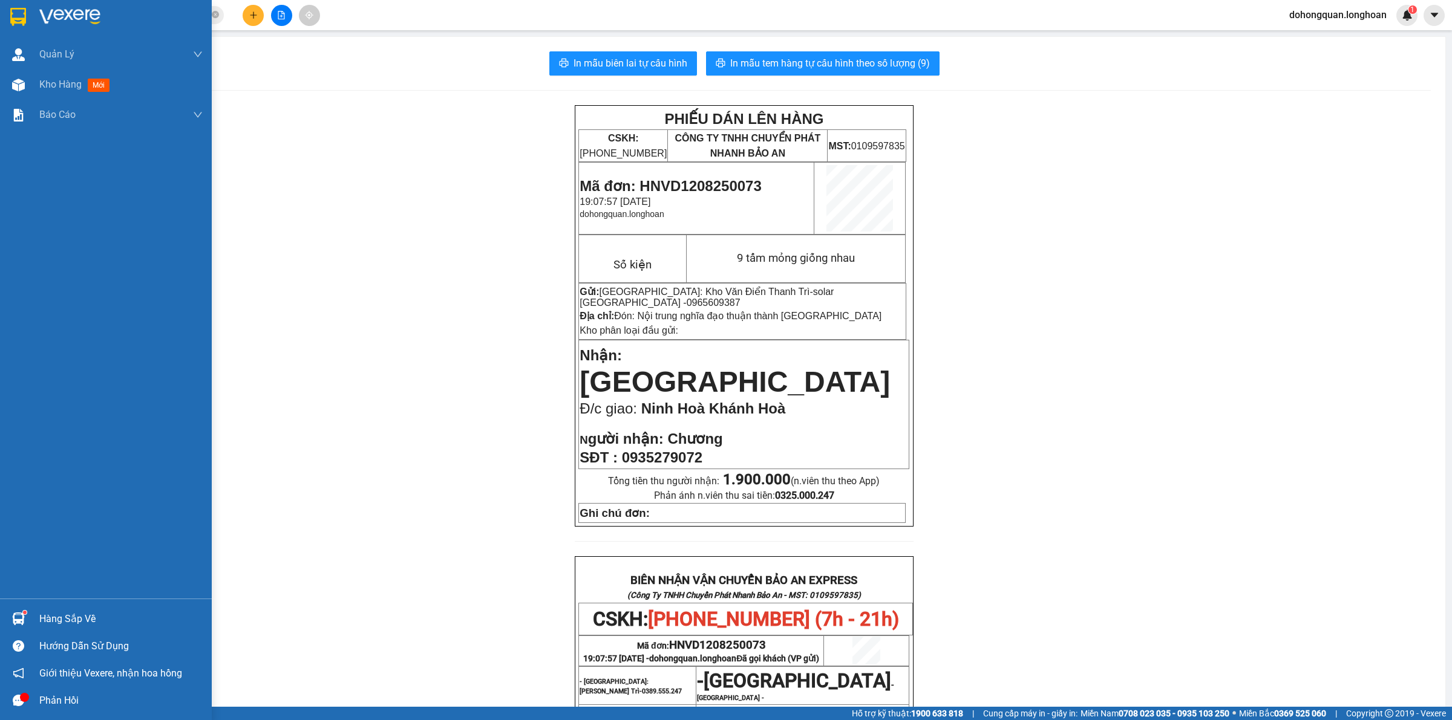
click at [47, 8] on img at bounding box center [69, 17] width 61 height 18
click at [9, 13] on div at bounding box center [18, 16] width 21 height 21
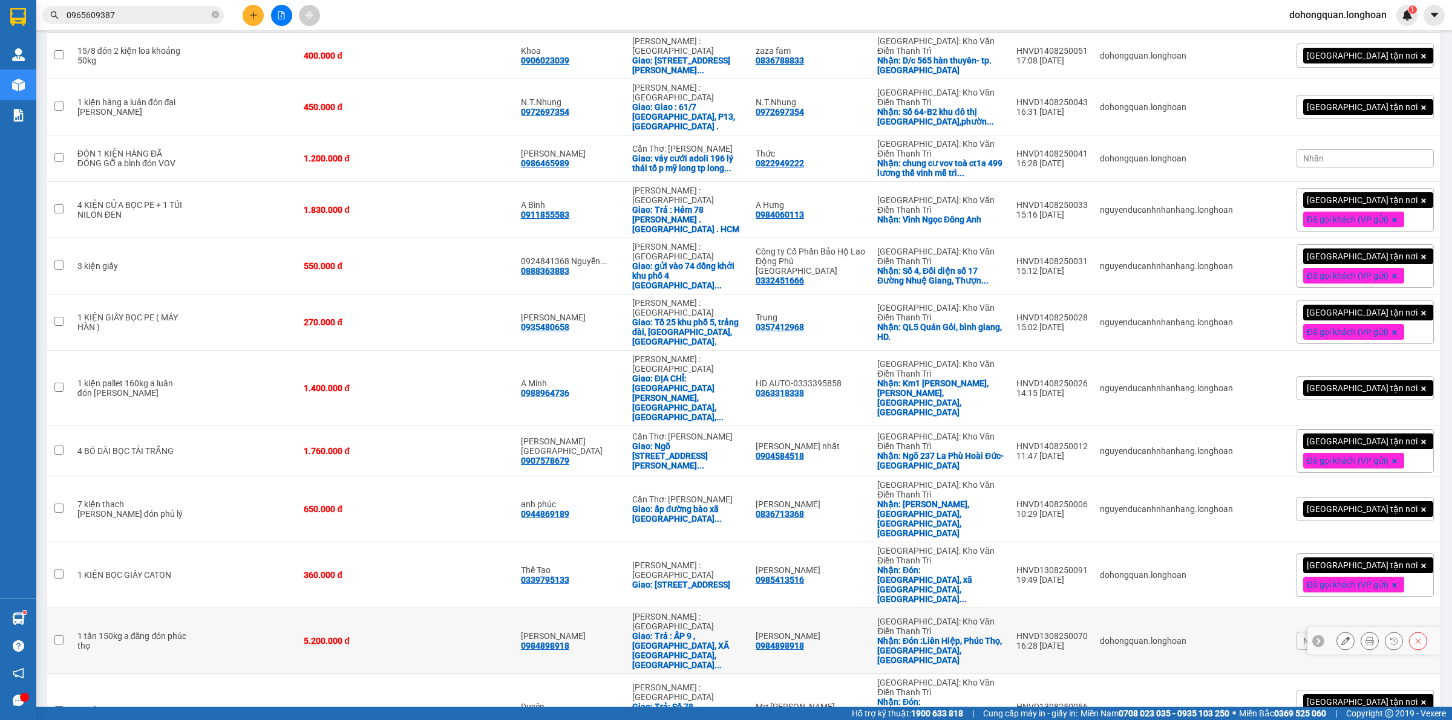
scroll to position [670, 0]
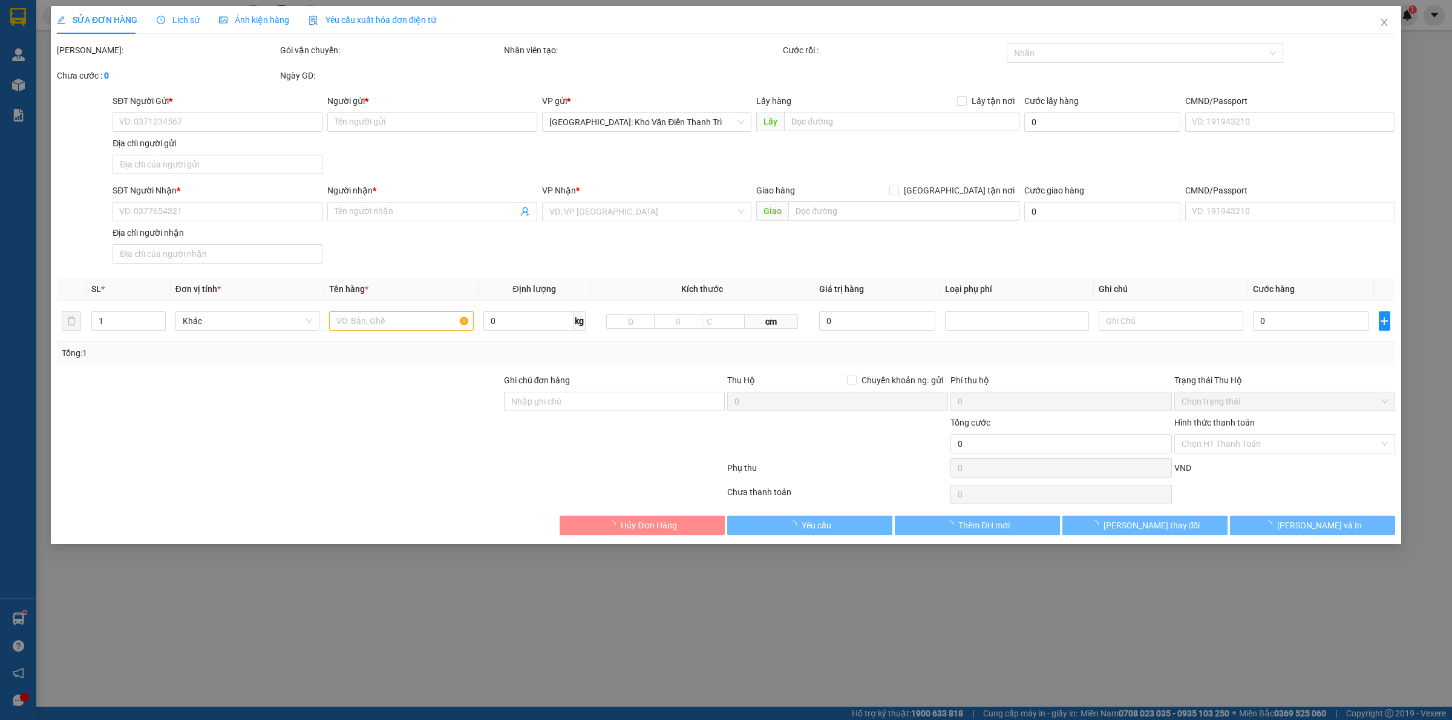
type input "0965609387"
type input "solar [GEOGRAPHIC_DATA]"
checkbox input "true"
type input "Đón: Nội trung nghĩa đạo thuận thành [GEOGRAPHIC_DATA]"
type input "0935279072"
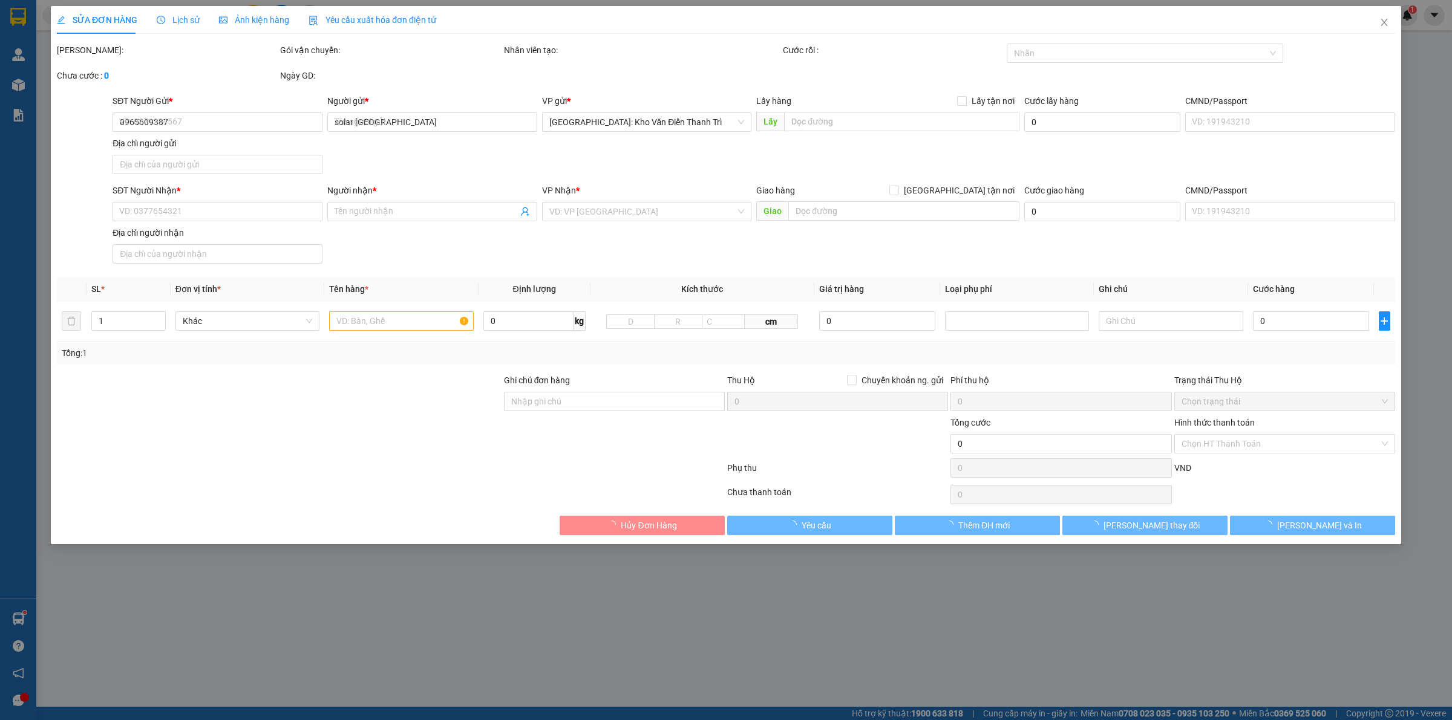
type input "Chương"
type input "Ninh Hoà Khánh Hoà"
type input "1.900.000"
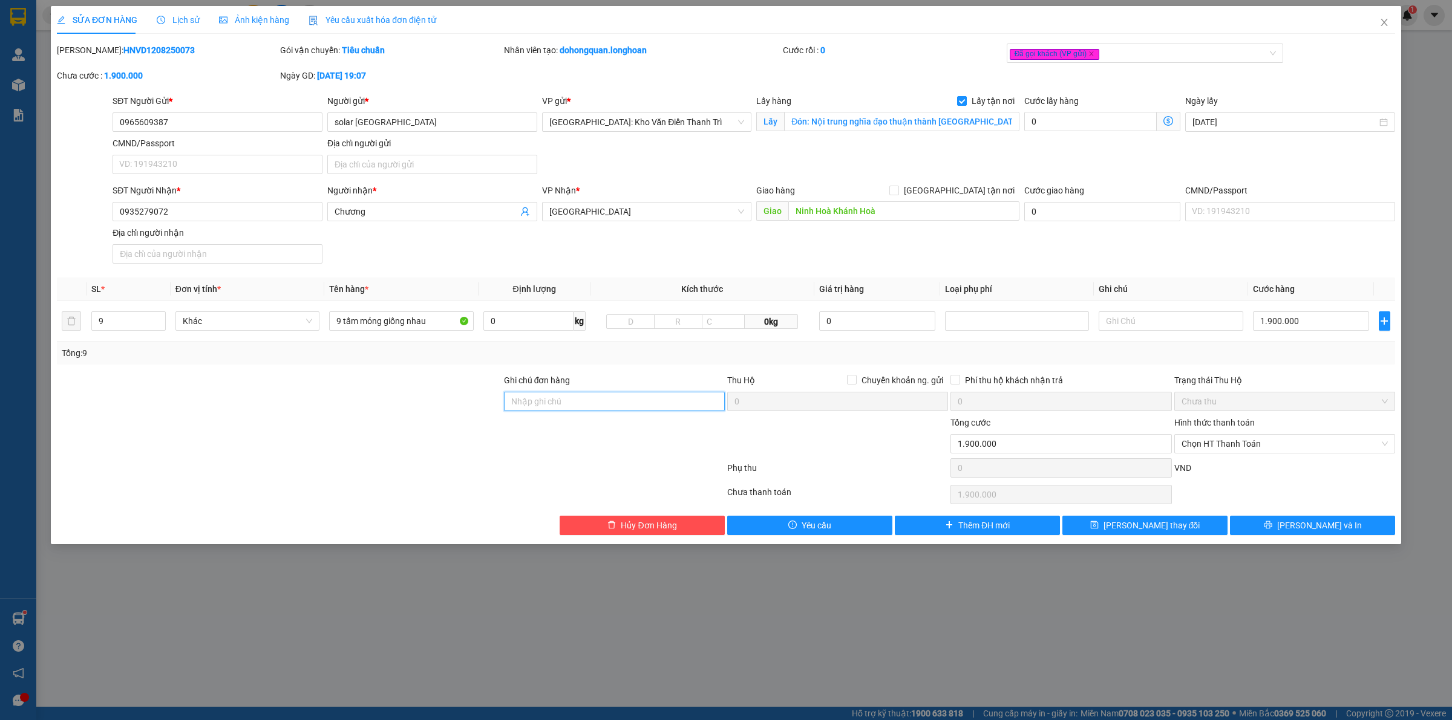
click at [578, 399] on input "Ghi chú đơn hàng" at bounding box center [614, 401] width 221 height 19
type input "hàng nhận giao nguyên kiện, hư bể không đền giá trị hàng ( đã báo người gửi )"
click at [1163, 526] on span "[PERSON_NAME] thay đổi" at bounding box center [1151, 525] width 97 height 13
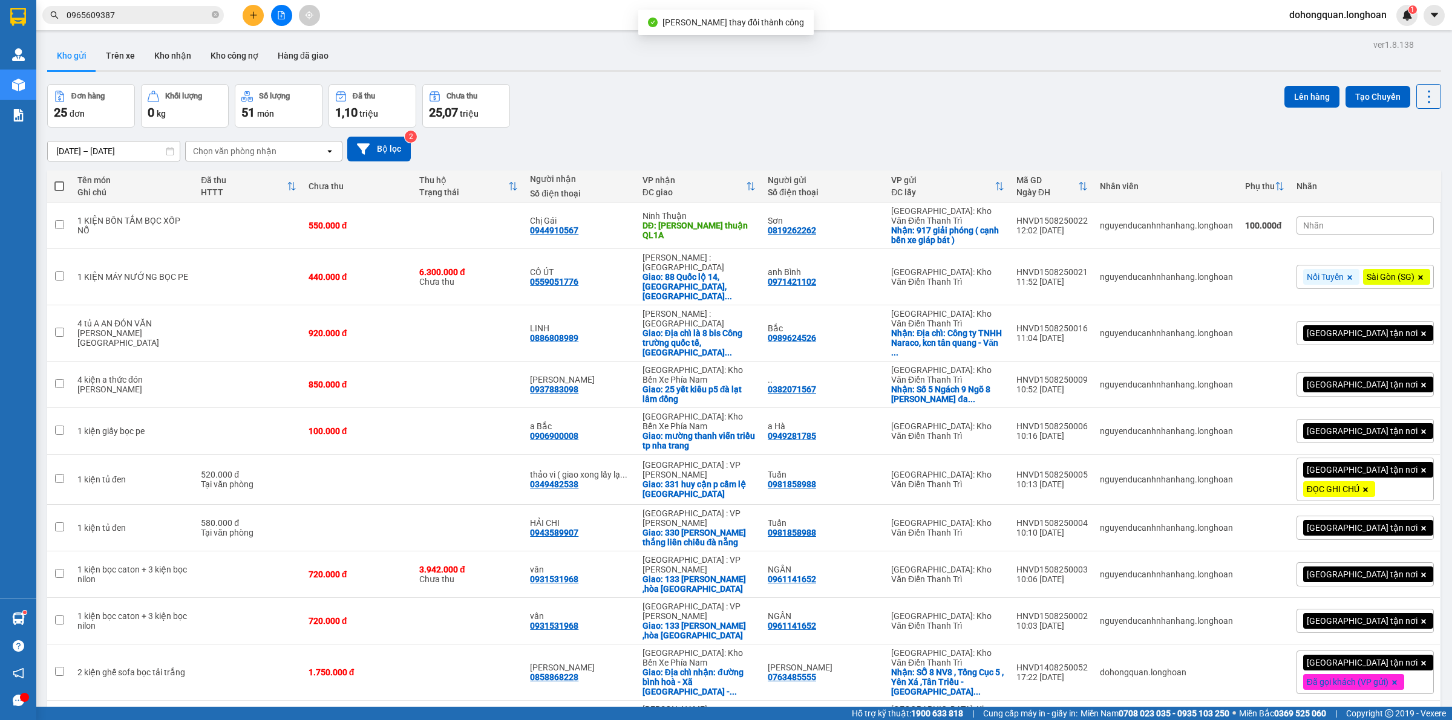
click at [895, 88] on div "Đơn hàng 25 đơn Khối lượng 0 kg Số lượng 51 món Đã thu 1,10 triệu Chưa thu 25,0…" at bounding box center [744, 106] width 1394 height 44
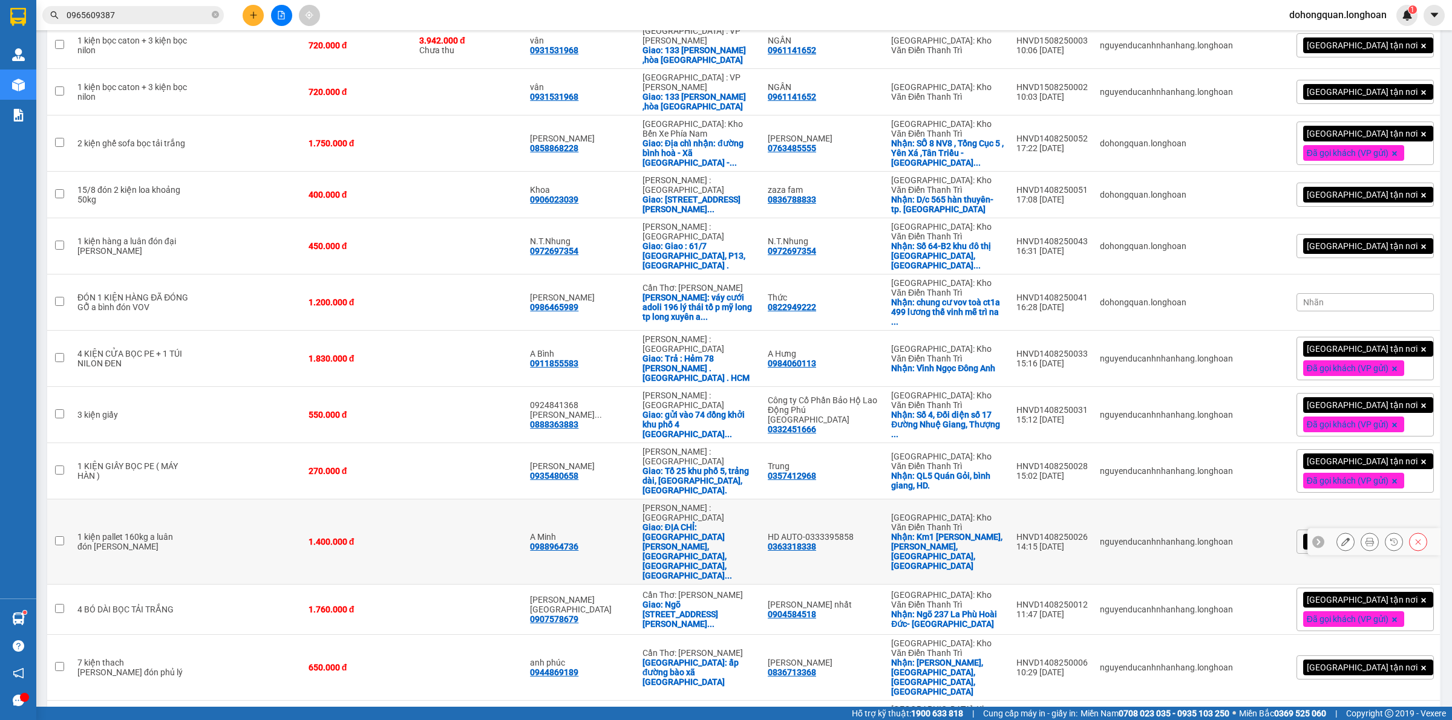
scroll to position [718, 0]
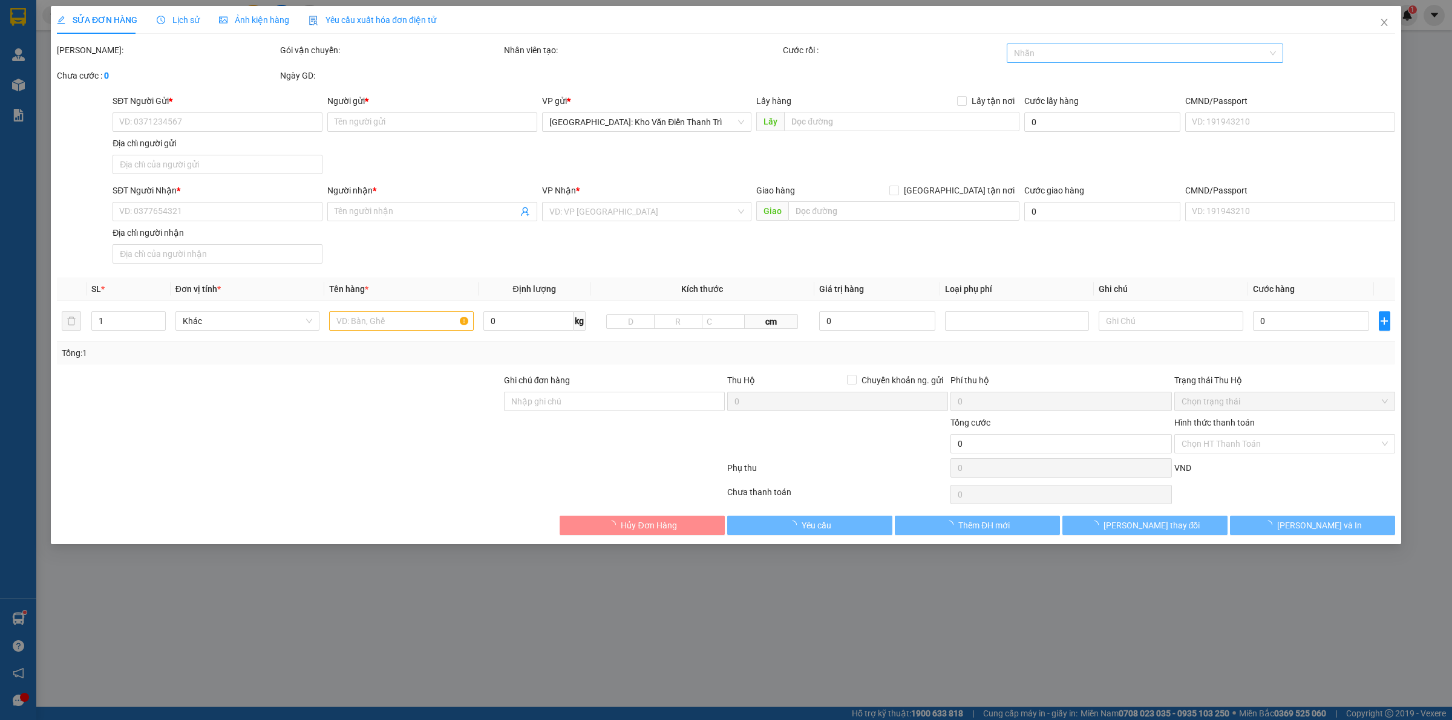
type input "0965609387"
type input "solar [GEOGRAPHIC_DATA]"
checkbox input "true"
type input "Đón: Nội trung nghĩa đạo thuận thành [GEOGRAPHIC_DATA]"
type input "0935279072"
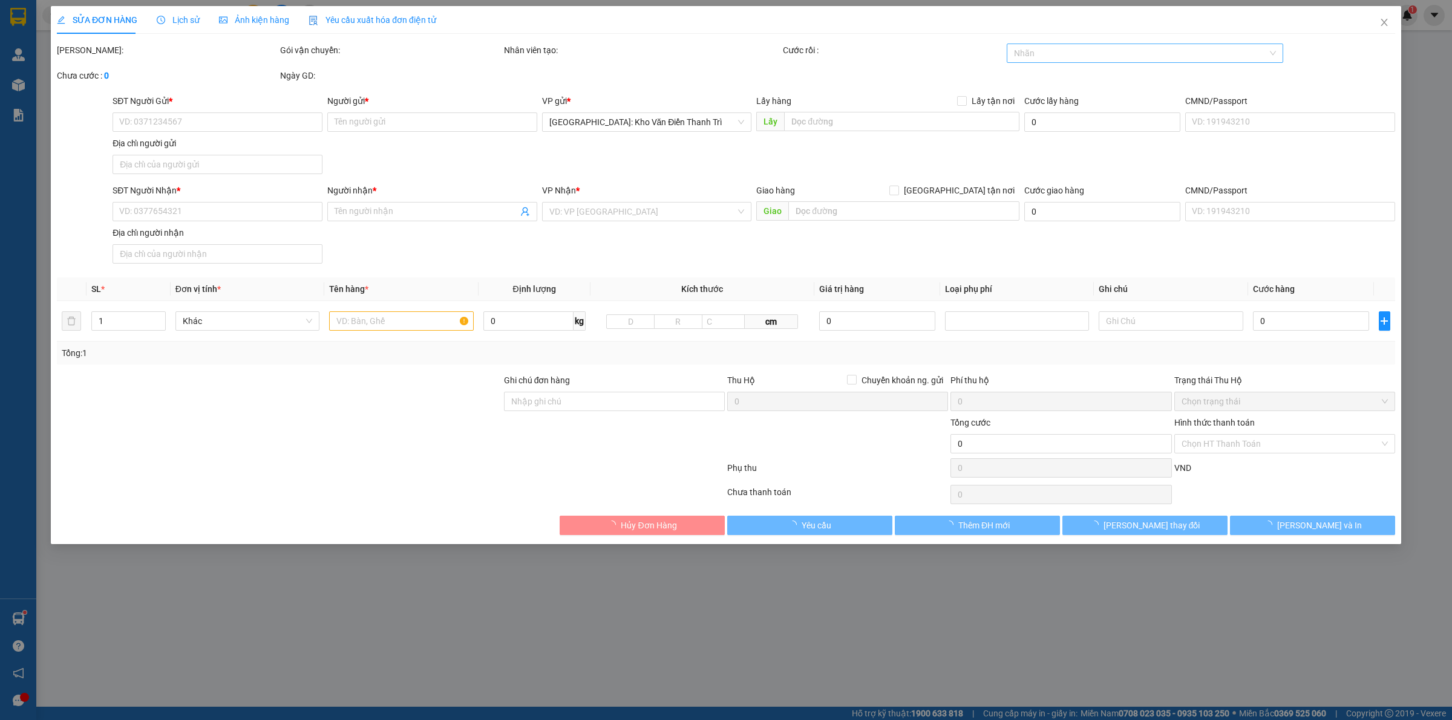
type input "Chương"
type input "Ninh Hoà Khánh Hoà"
type input "hàng nhận giao nguyên kiện, hư bể không đền giá trị hàng ( đã báo người gửi )"
type input "1.900.000"
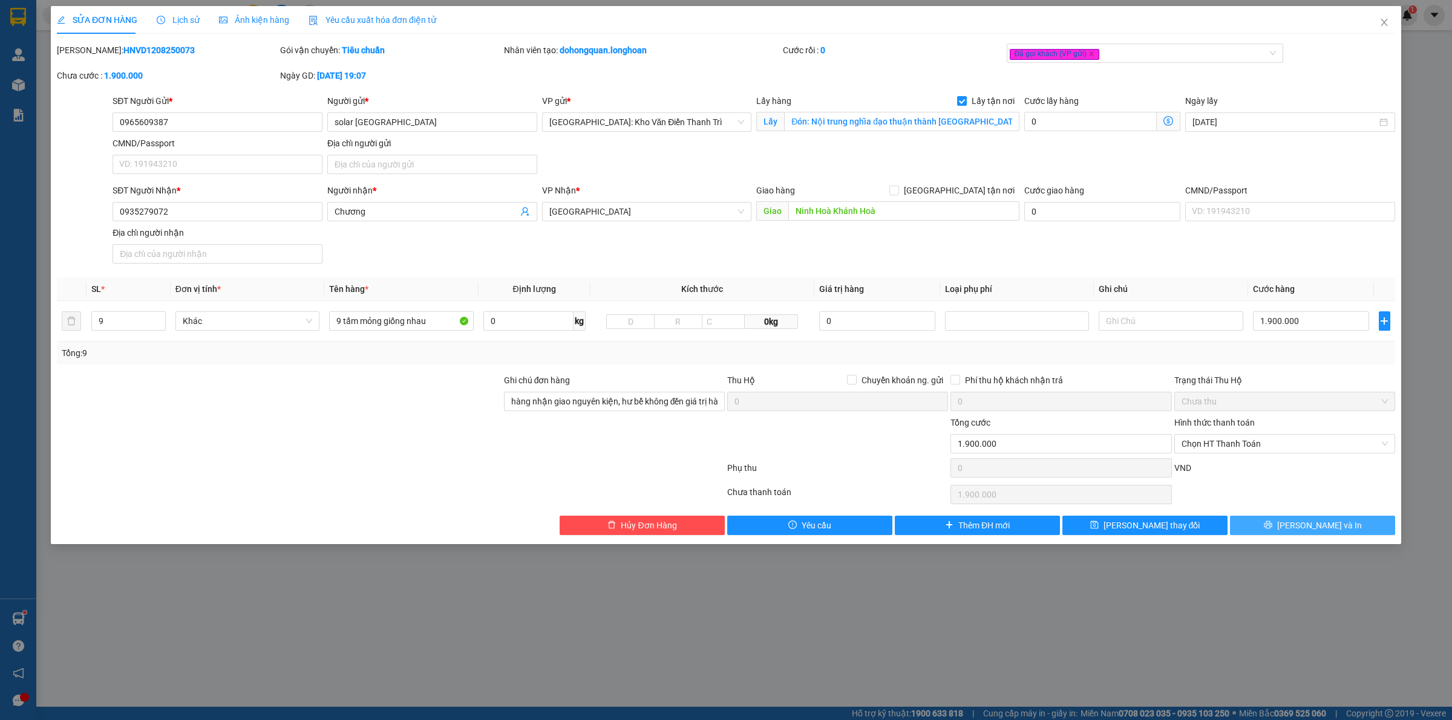
click at [1256, 530] on button "[PERSON_NAME] và In" at bounding box center [1312, 525] width 165 height 19
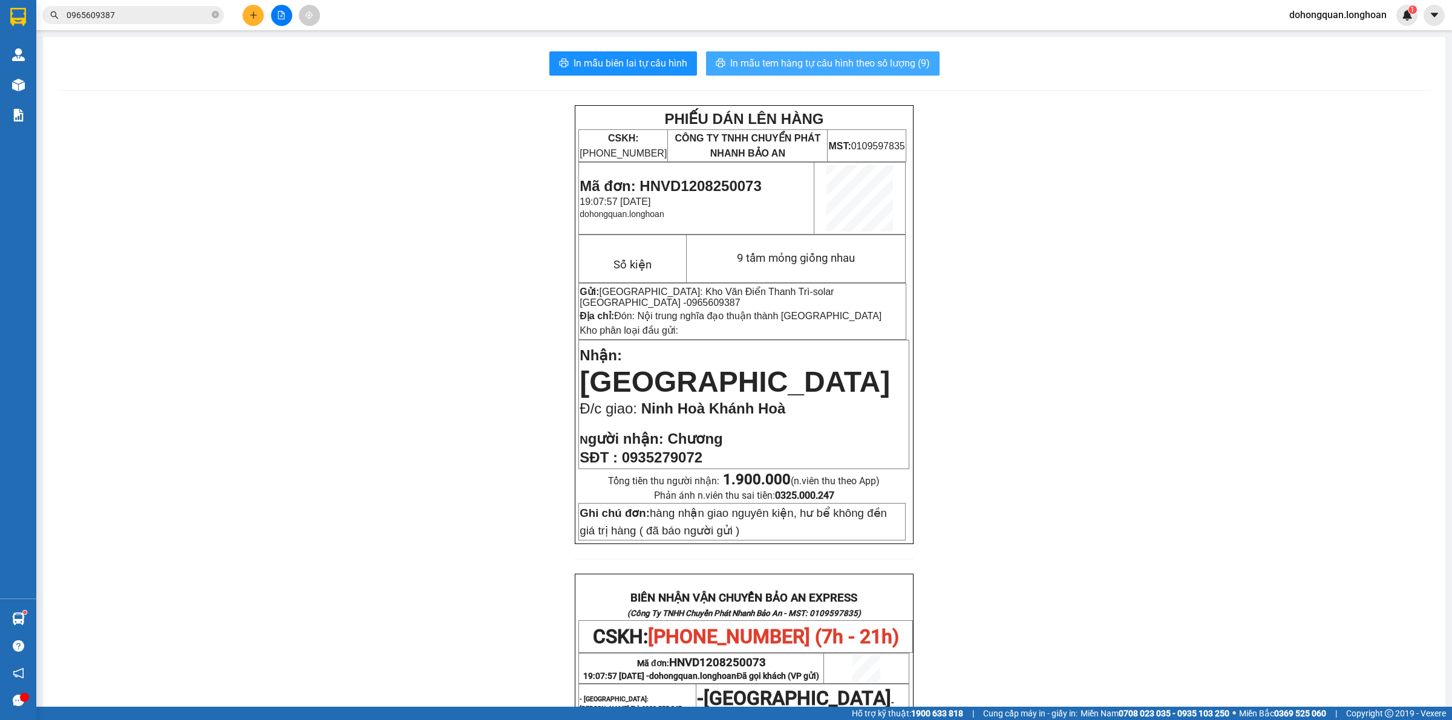
click at [824, 54] on button "In mẫu tem hàng tự cấu hình theo số lượng (9)" at bounding box center [822, 63] width 233 height 24
click at [1265, 385] on div "PHIẾU DÁN LÊN HÀNG CSKH: [PHONE_NUMBER] CÔNG TY TNHH CHUYỂN PHÁT NHANH BẢO AN M…" at bounding box center [743, 632] width 1373 height 1054
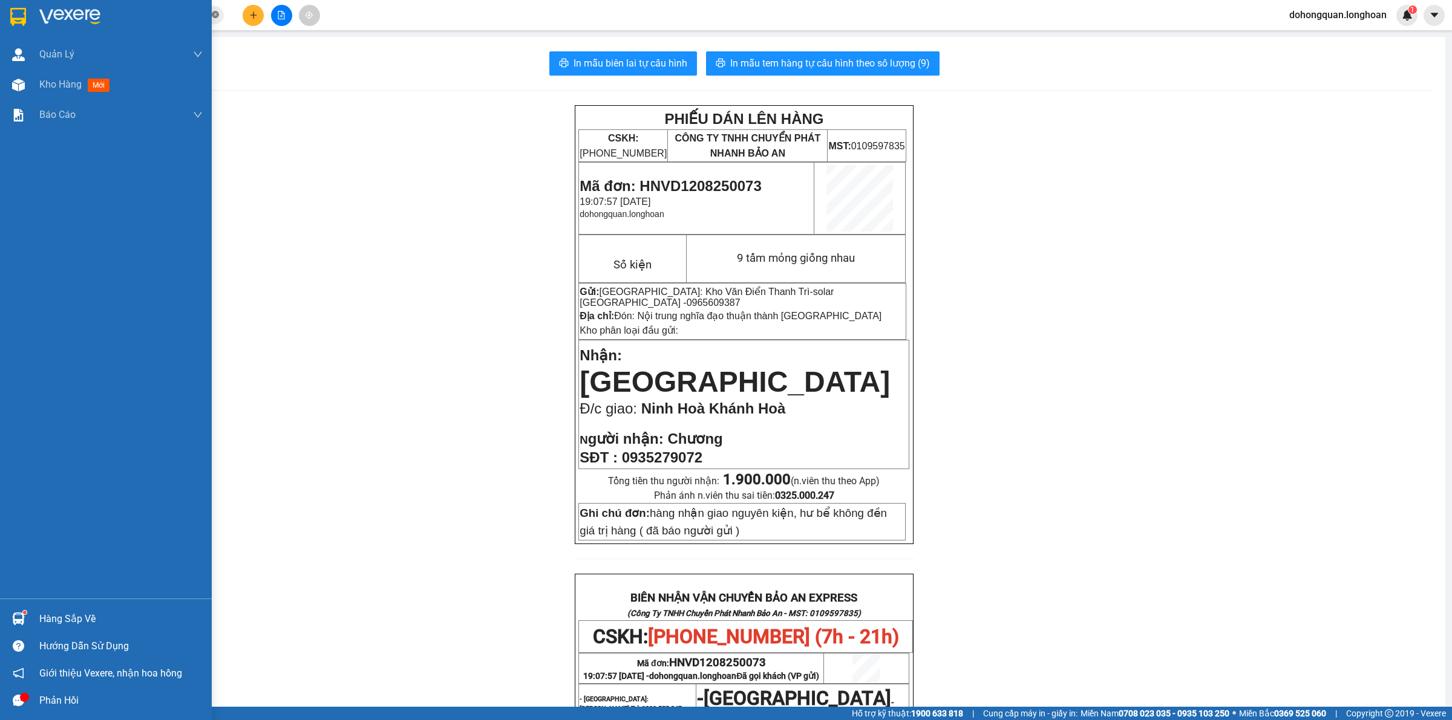
drag, startPoint x: 22, startPoint y: 32, endPoint x: 218, endPoint y: 13, distance: 196.9
click at [22, 32] on div at bounding box center [106, 19] width 212 height 39
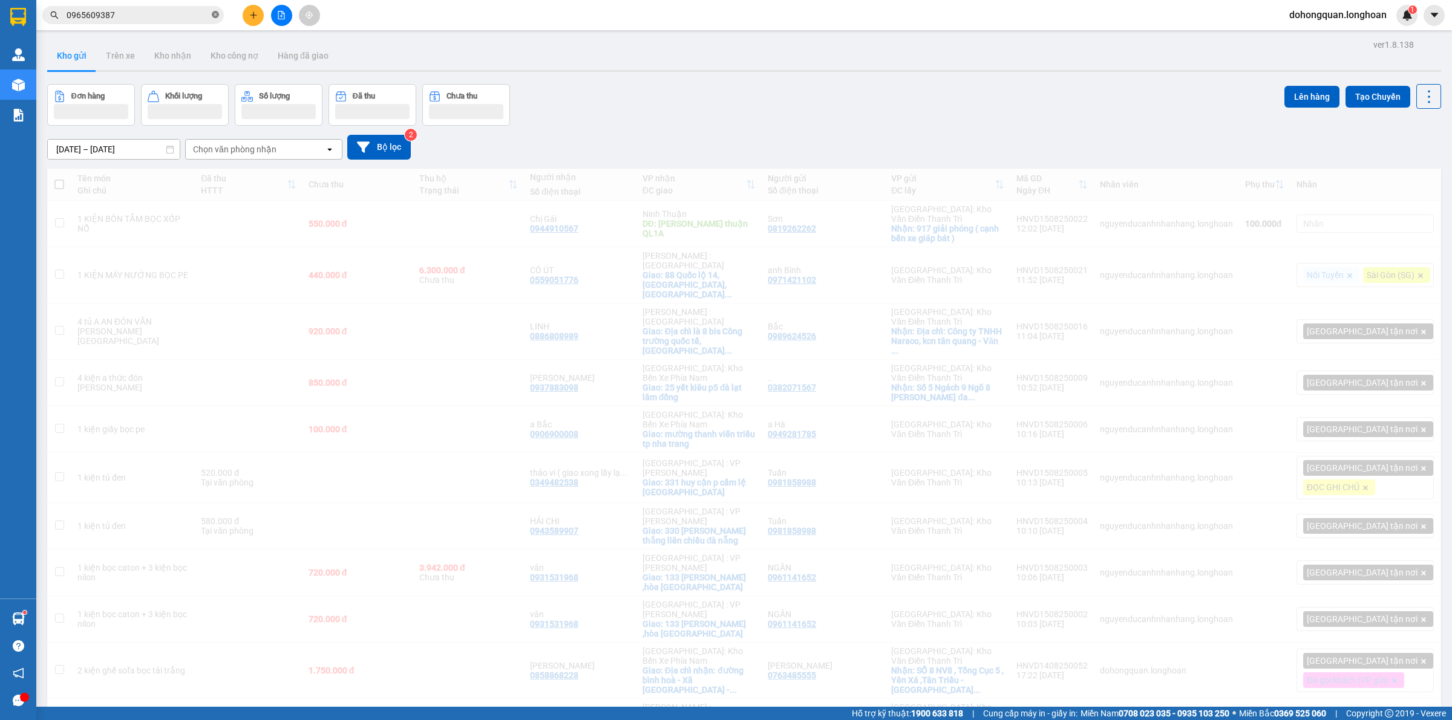
click at [218, 13] on icon "close-circle" at bounding box center [215, 14] width 7 height 7
click at [690, 53] on div "Kho gửi Trên xe Kho nhận Kho công nợ Hàng đã giao" at bounding box center [744, 57] width 1394 height 32
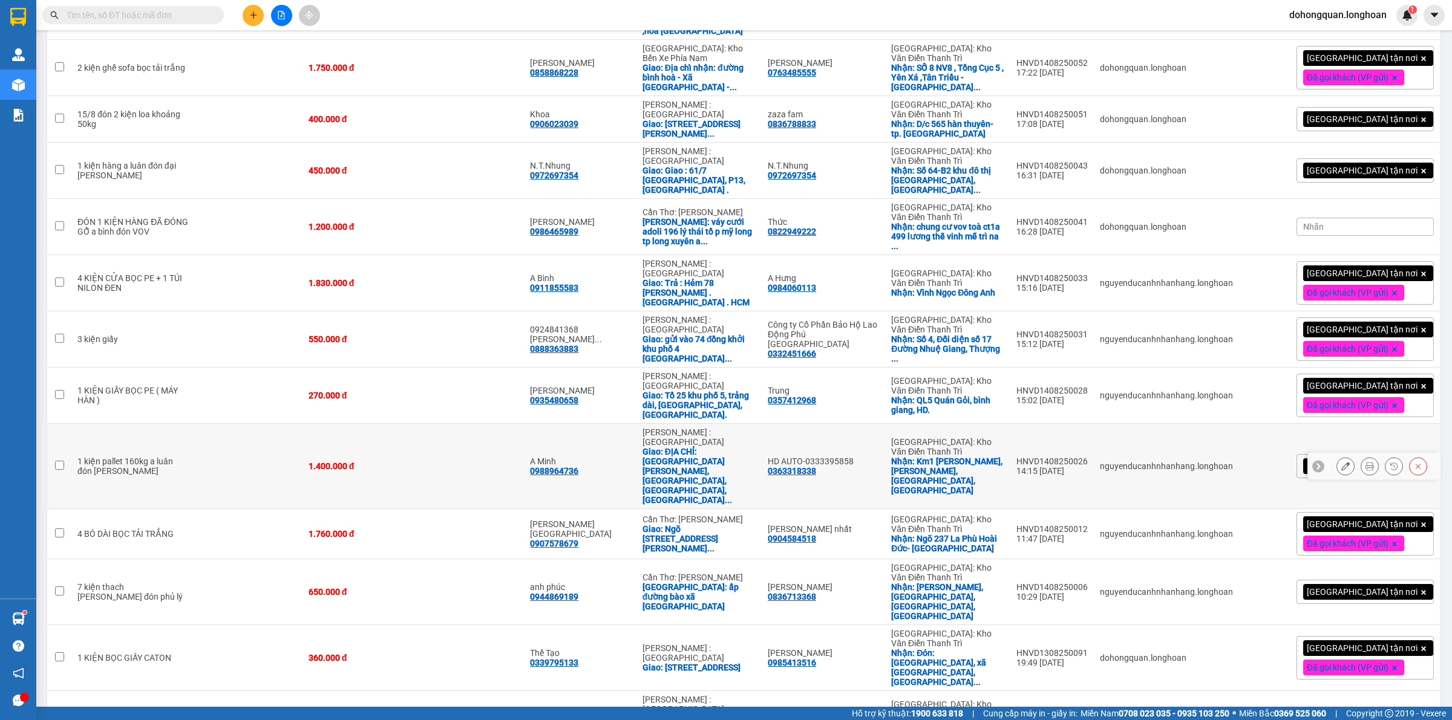
scroll to position [718, 0]
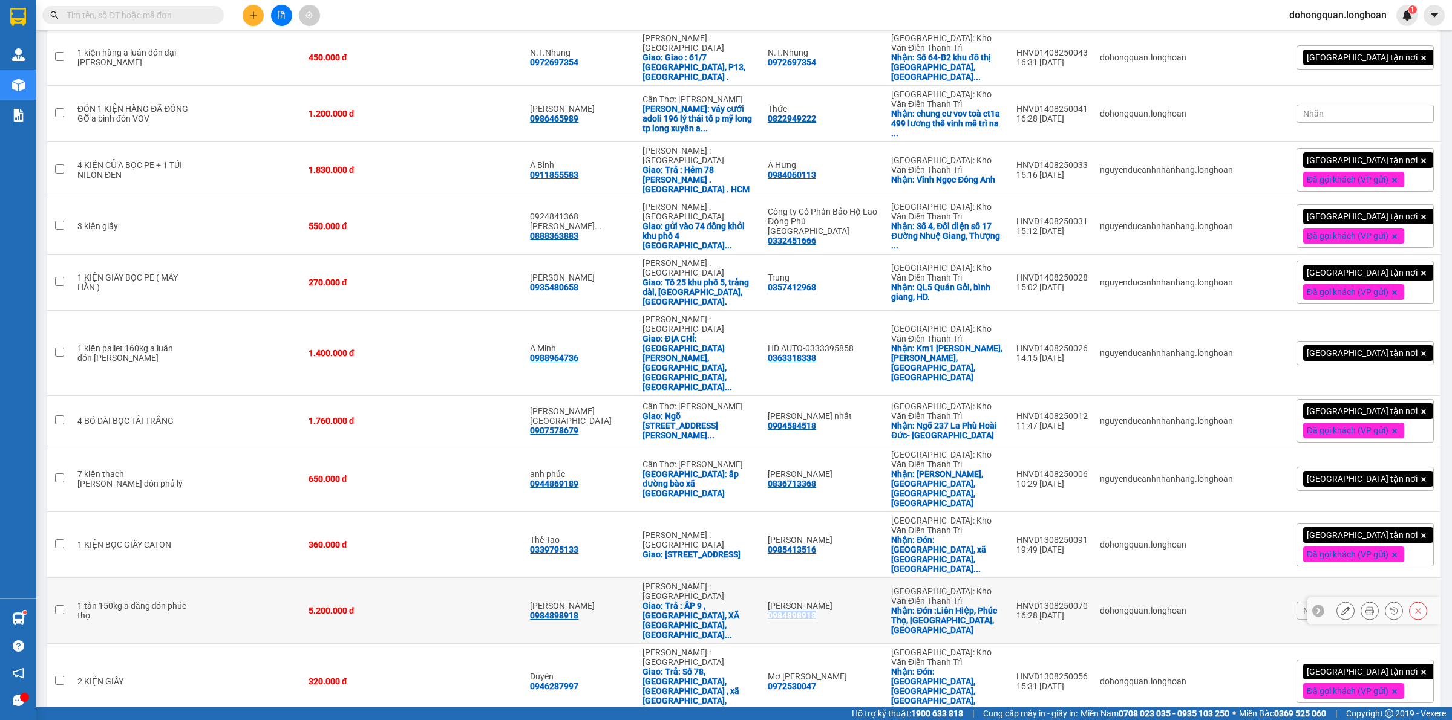
drag, startPoint x: 788, startPoint y: 431, endPoint x: 854, endPoint y: 426, distance: 66.1
click at [854, 601] on div "ANH TUẤN 0984898918" at bounding box center [823, 610] width 111 height 19
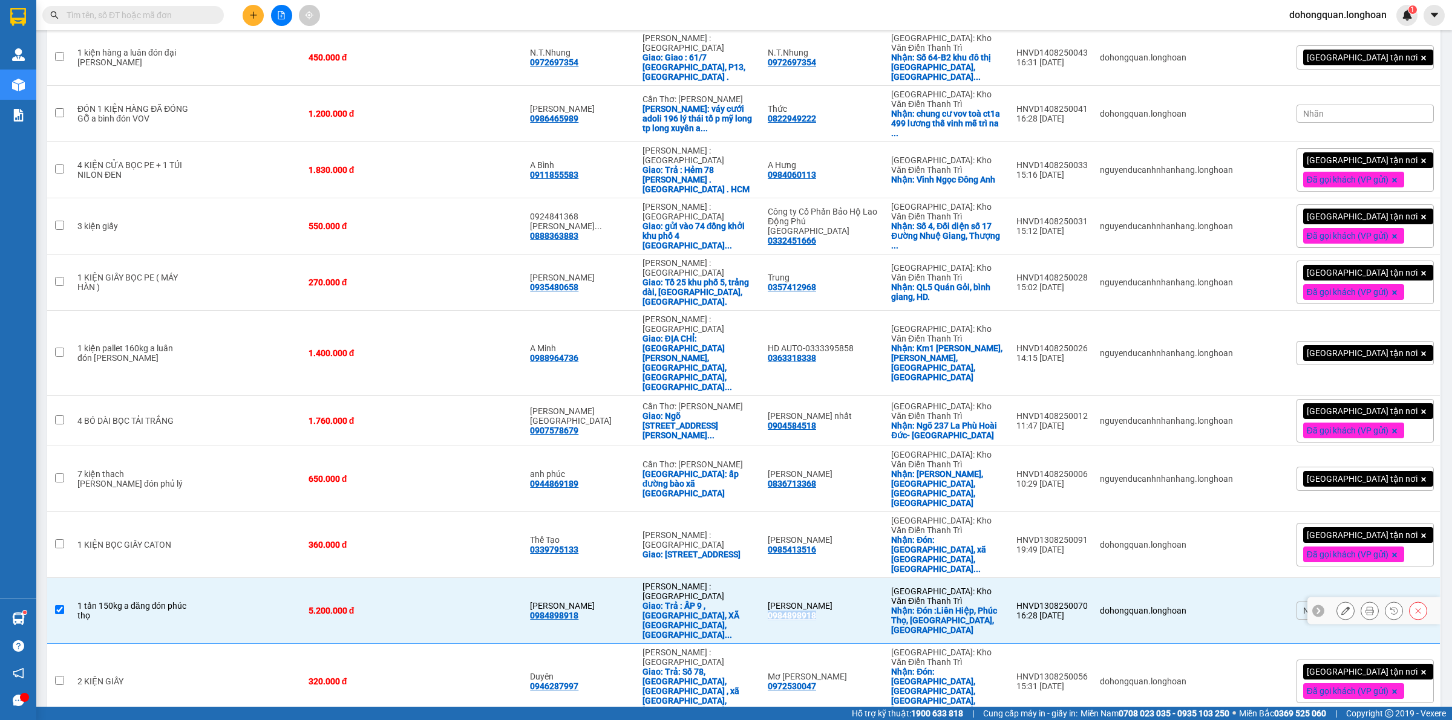
copy div "0984898918"
click at [327, 606] on div "5.200.000 đ" at bounding box center [357, 611] width 99 height 10
checkbox input "false"
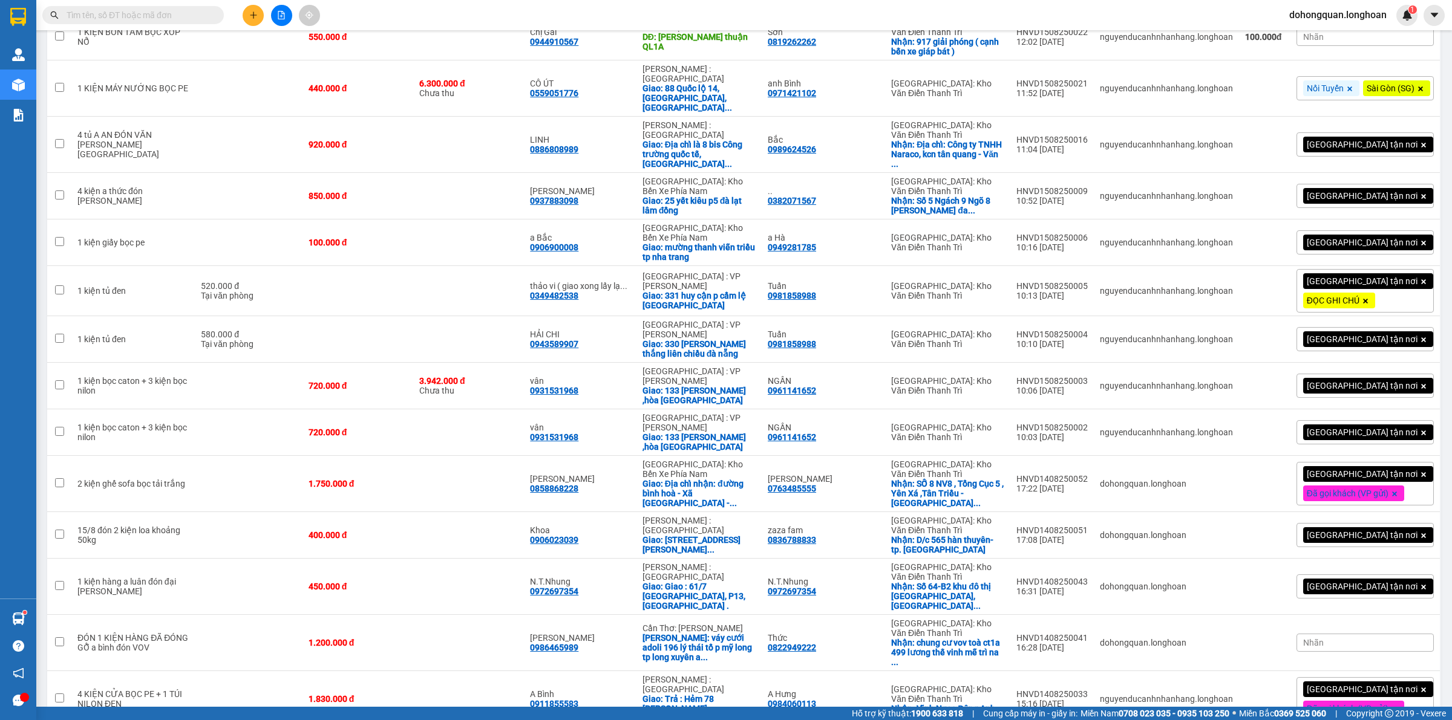
scroll to position [0, 0]
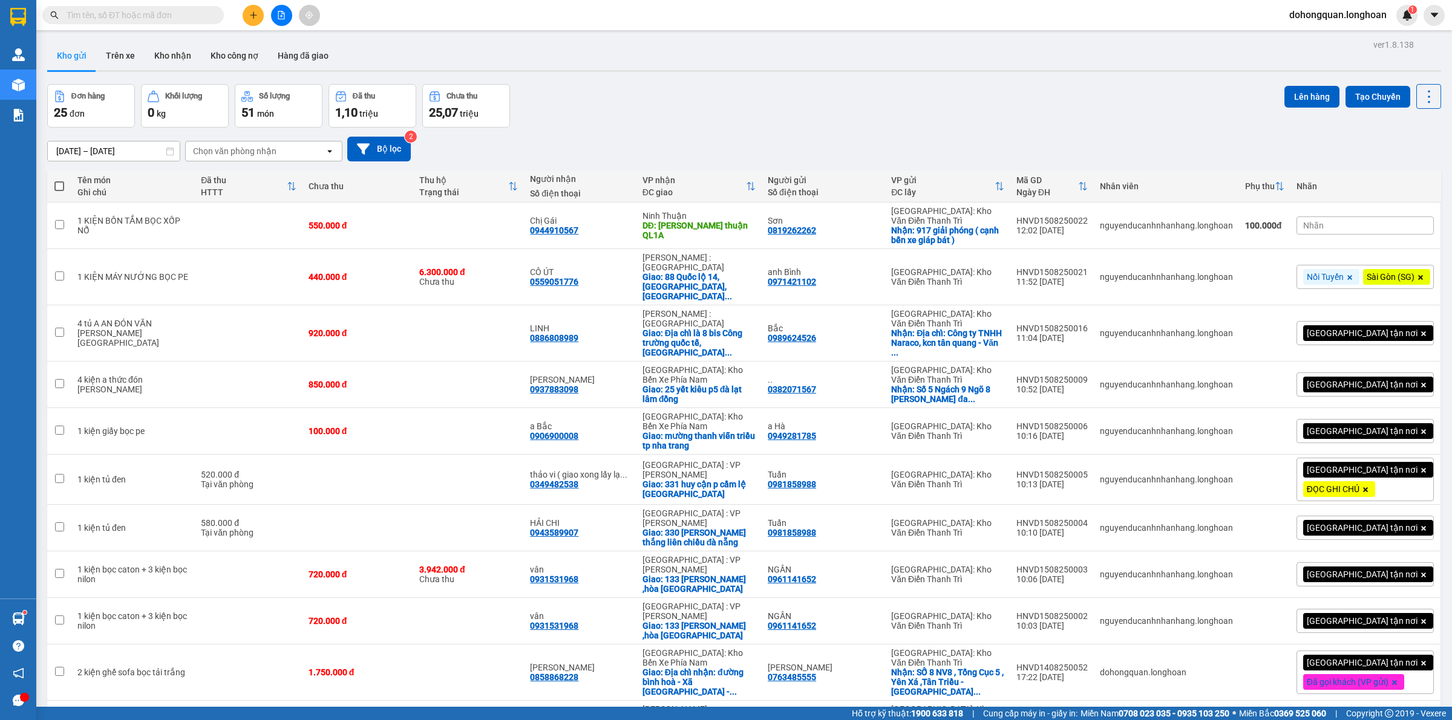
click at [640, 94] on div "Đơn hàng 25 đơn Khối lượng 0 kg Số lượng 51 món Đã thu 1,10 triệu Chưa thu 25,0…" at bounding box center [744, 106] width 1394 height 44
click at [619, 158] on div "[DATE] – [DATE] Press the down arrow key to interact with the calendar and sele…" at bounding box center [744, 149] width 1394 height 25
click at [651, 122] on div "Đơn hàng 25 đơn Khối lượng 0 kg Số lượng 51 món Đã thu 1,10 triệu Chưa thu 25,0…" at bounding box center [744, 106] width 1394 height 44
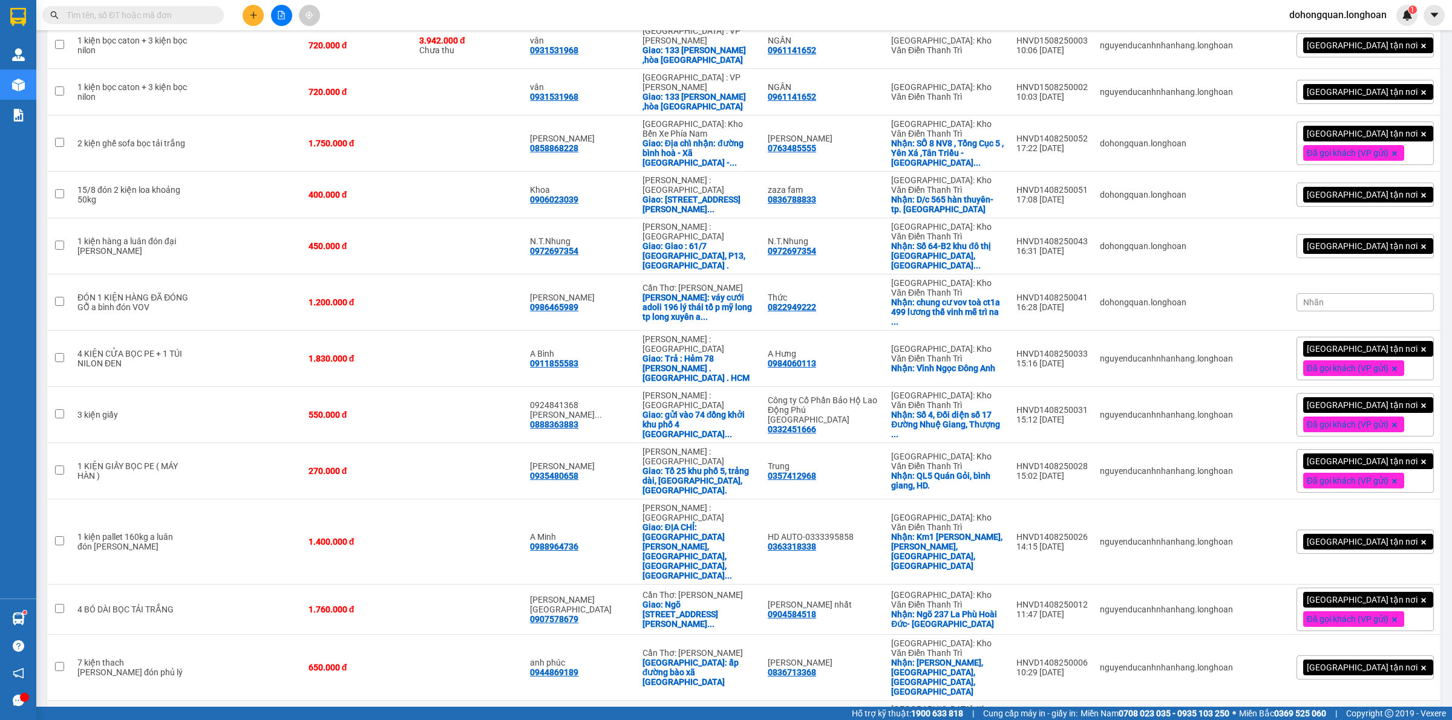
scroll to position [718, 0]
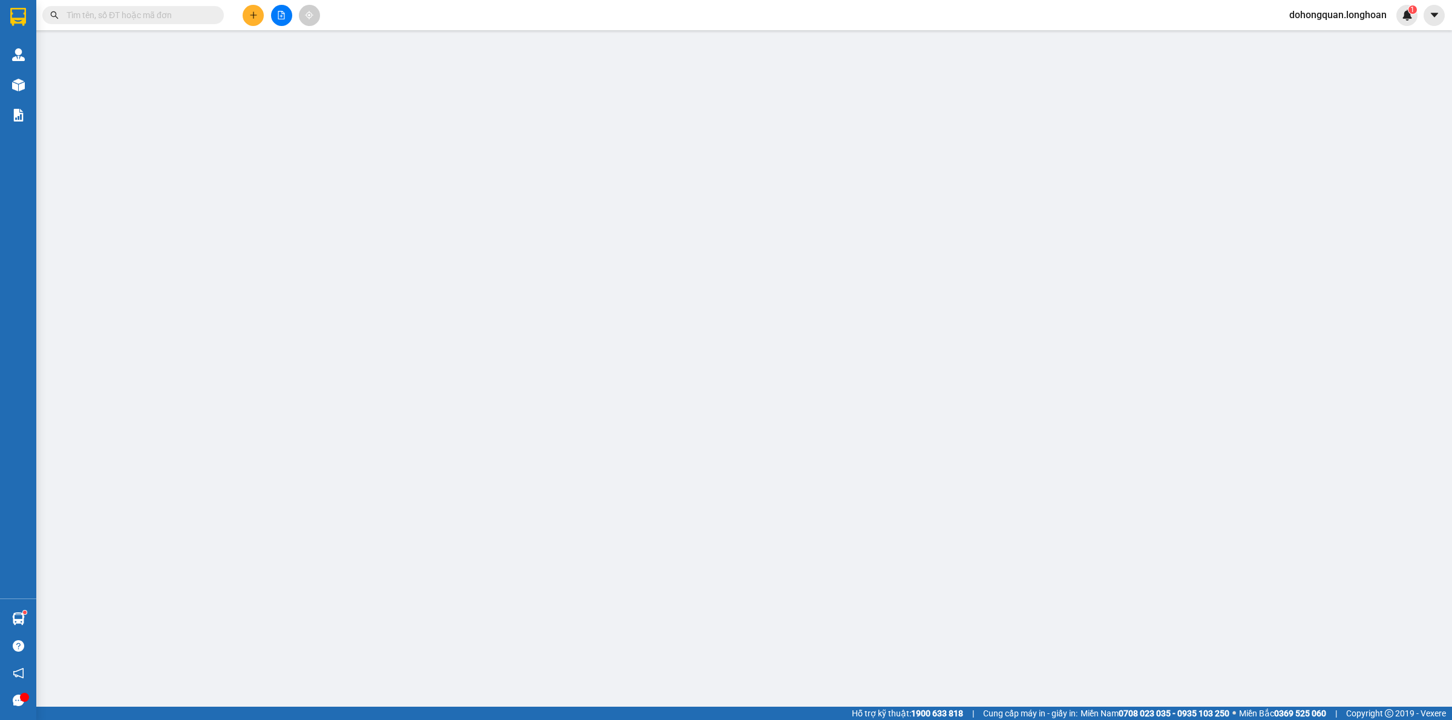
type input "0965609387"
type input "solar [GEOGRAPHIC_DATA]"
checkbox input "true"
type input "Đón: Nội trung nghĩa đạo thuận thành [GEOGRAPHIC_DATA]"
type input "0935279072"
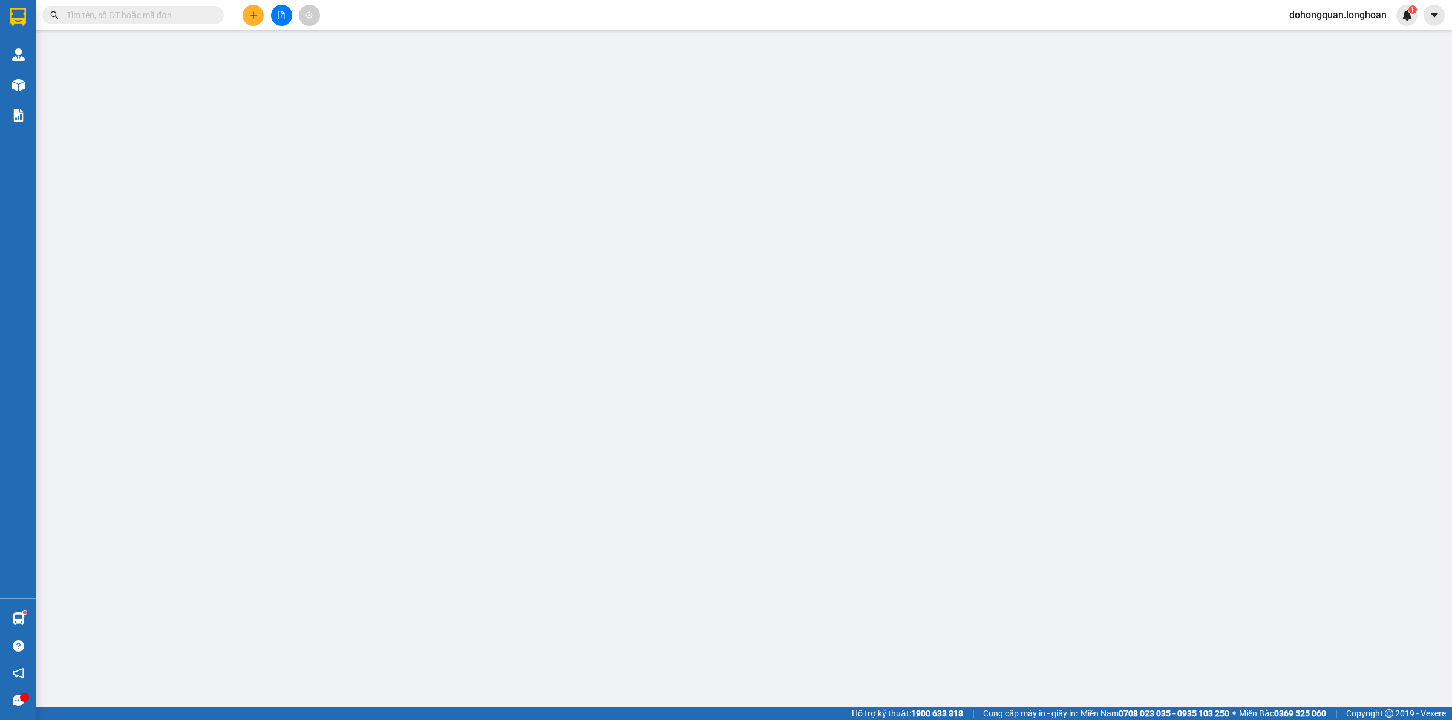
type input "Chương"
type input "Ninh Hoà Khánh Hoà"
type input "hàng nhận giao nguyên kiện, hư bể không đền giá trị hàng ( đã báo người gửi )"
type input "1.900.000"
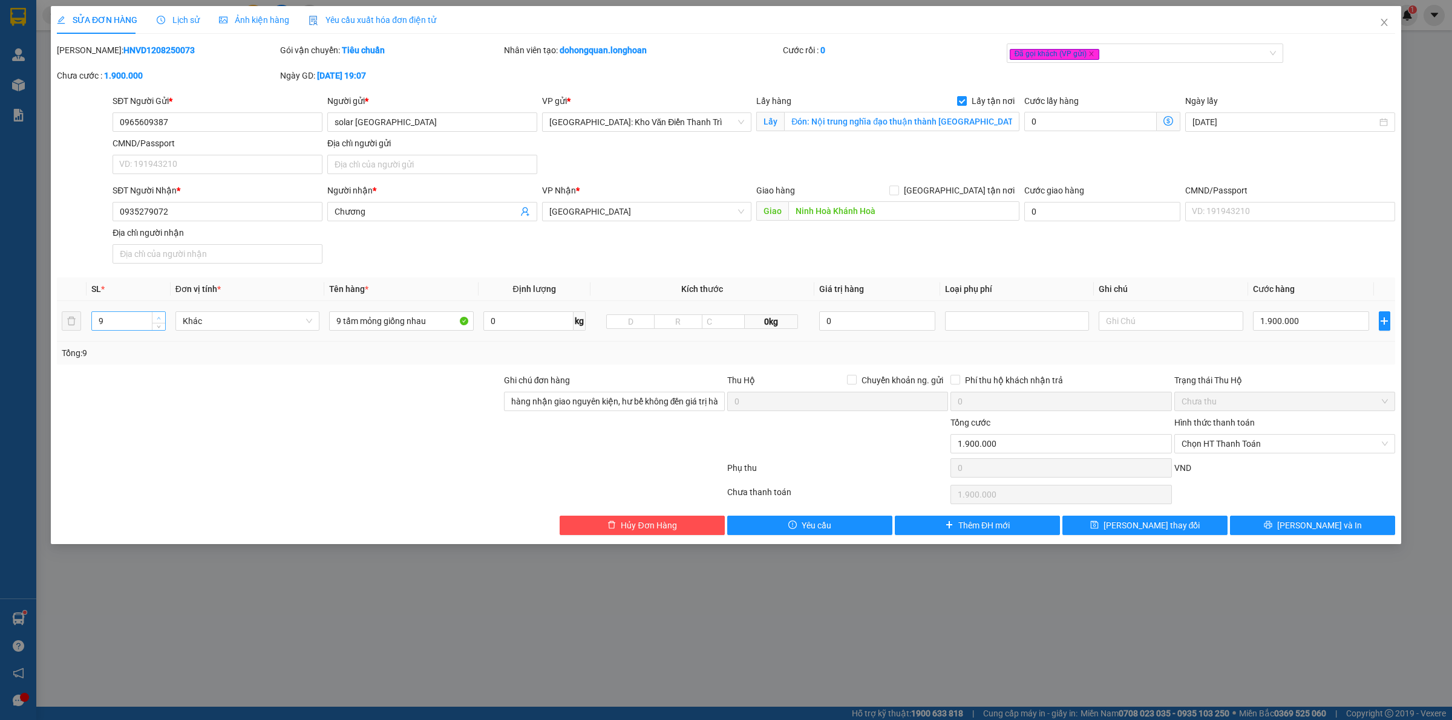
click at [158, 319] on icon "up" at bounding box center [159, 318] width 4 height 4
type input "11"
click at [158, 318] on icon "up" at bounding box center [159, 318] width 4 height 4
click at [182, 384] on div at bounding box center [279, 395] width 447 height 42
click at [794, 270] on div "Total Paid Fee 0 Total UnPaid Fee 1.900.000 Cash Collection Total Fee Mã ĐH: HN…" at bounding box center [726, 290] width 1338 height 492
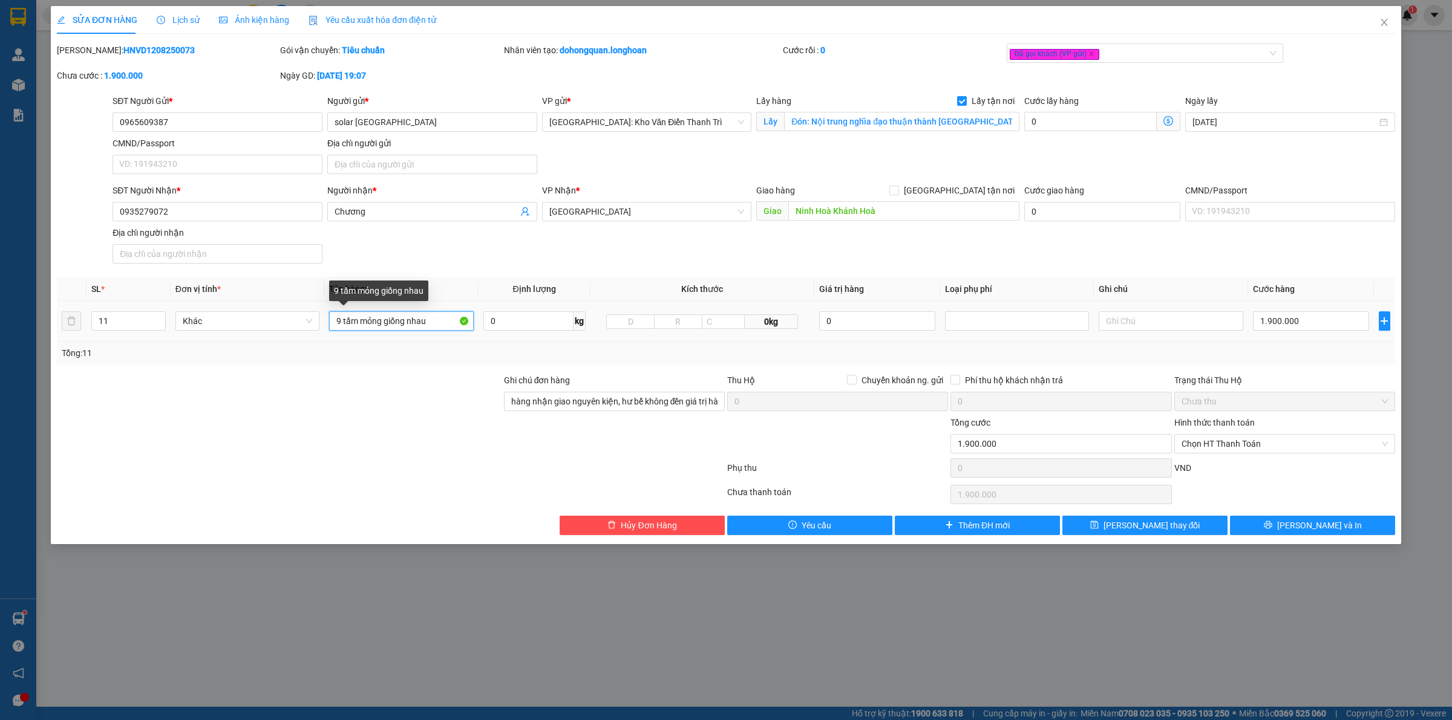
click at [433, 319] on input "9 tấm mỏng giống nhau" at bounding box center [401, 320] width 144 height 19
type input "9 tấm mỏng giống nhau + 1 kiện bọc FE + 1 thùng giấy nhỏ"
click at [1301, 522] on button "[PERSON_NAME] và In" at bounding box center [1312, 525] width 165 height 19
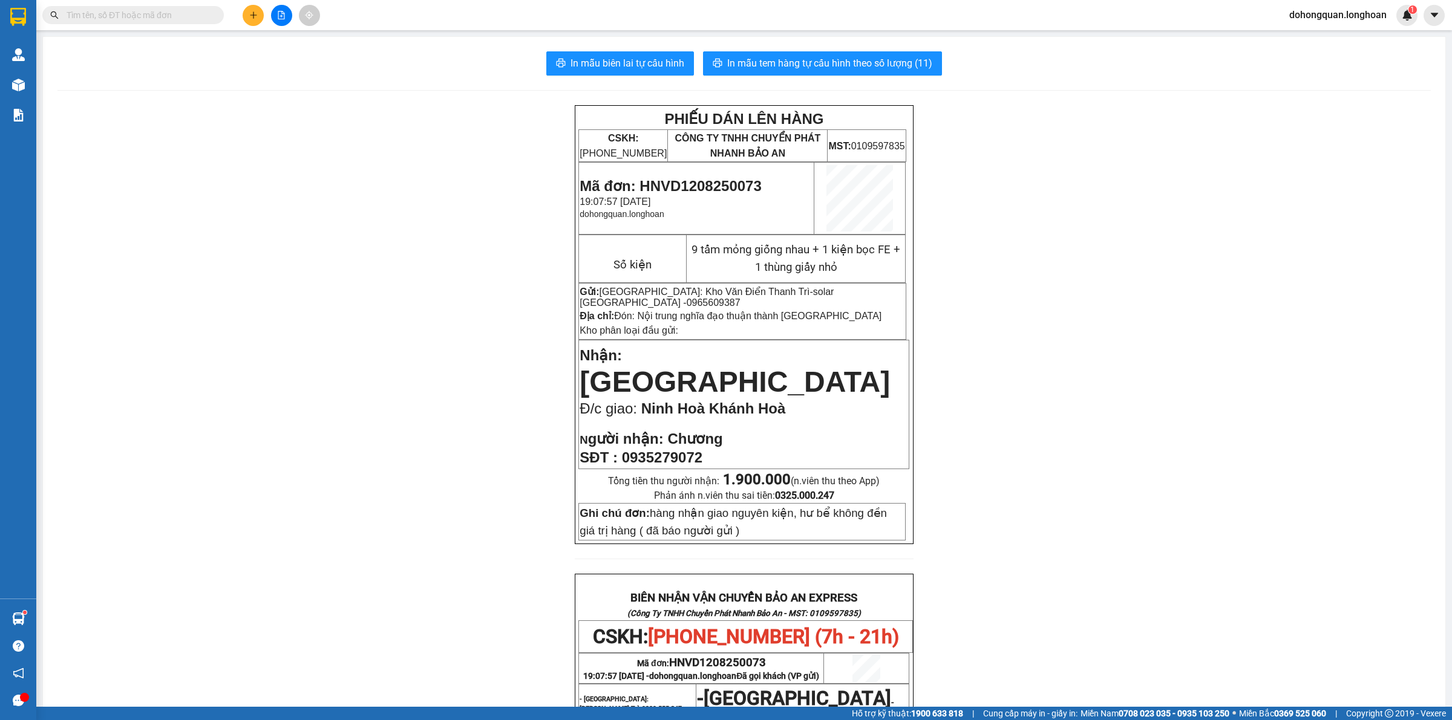
click at [353, 240] on div "PHIẾU DÁN LÊN HÀNG CSKH: [PHONE_NUMBER] CÔNG TY TNHH CHUYỂN PHÁT NHANH BẢO AN M…" at bounding box center [743, 632] width 1373 height 1054
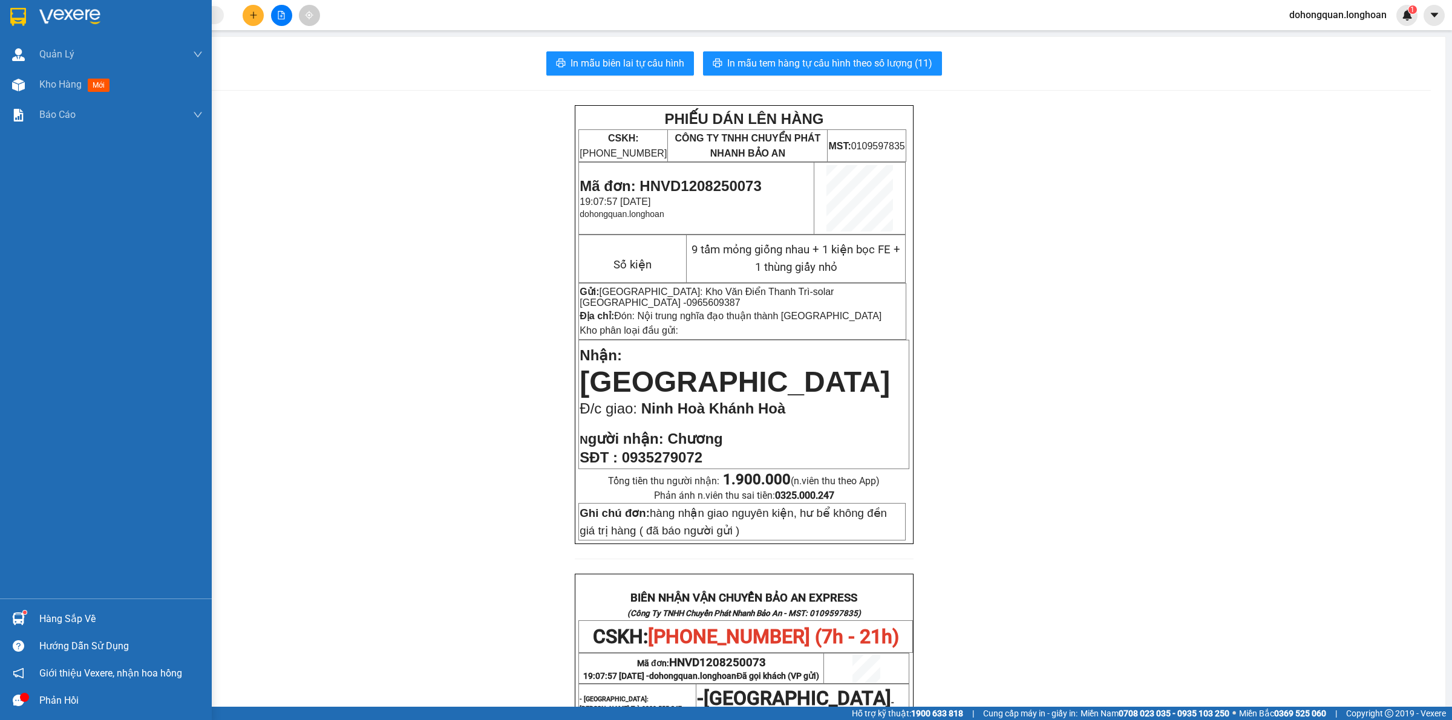
click at [22, 22] on img at bounding box center [18, 17] width 16 height 18
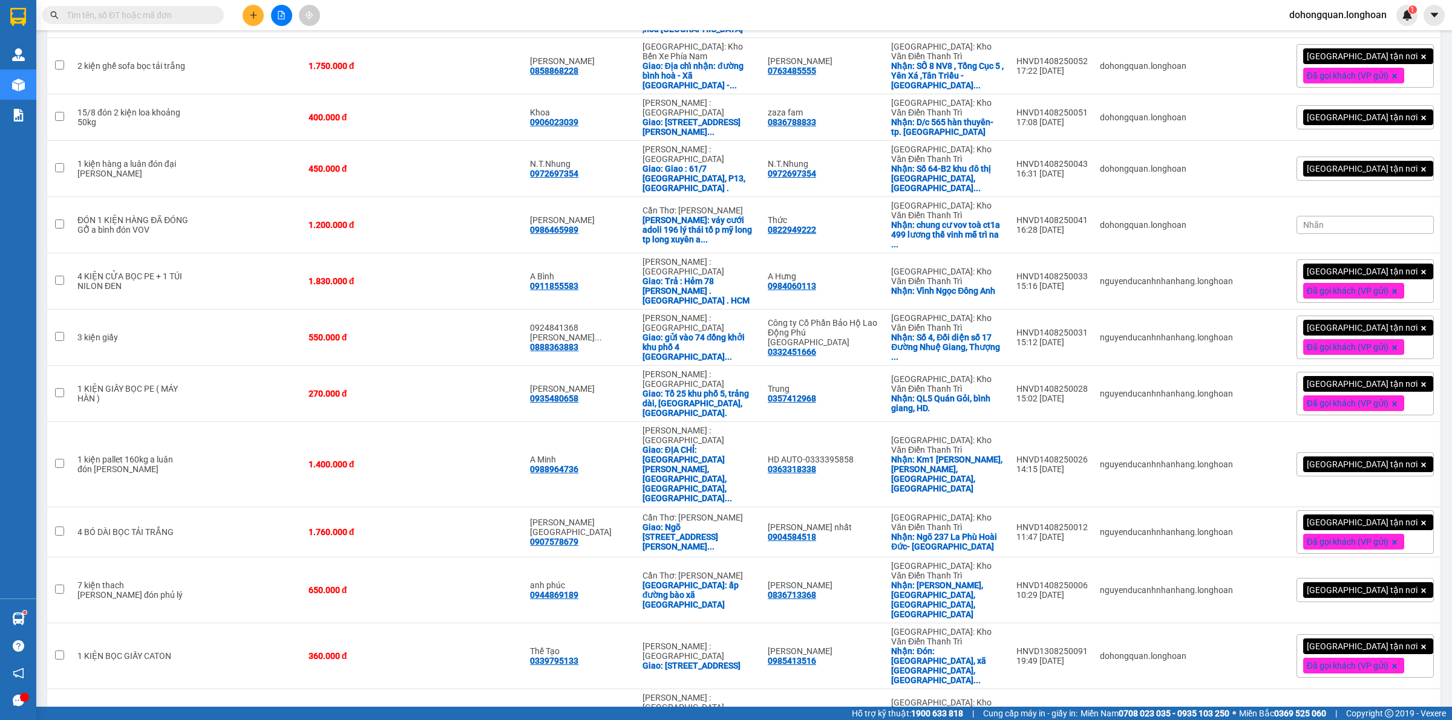
scroll to position [718, 0]
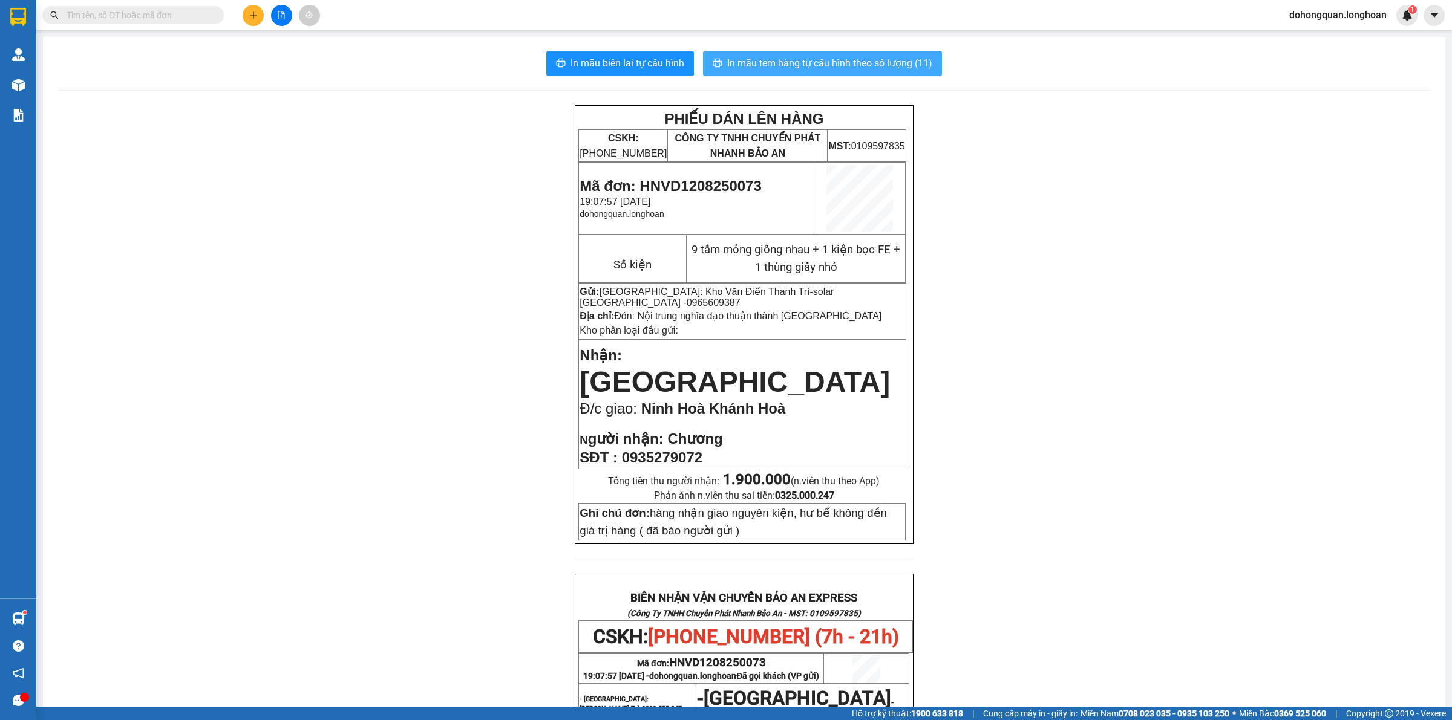
click at [810, 68] on span "In mẫu tem hàng tự cấu hình theo số lượng (11)" at bounding box center [829, 63] width 205 height 15
click at [125, 12] on input "text" at bounding box center [138, 14] width 143 height 13
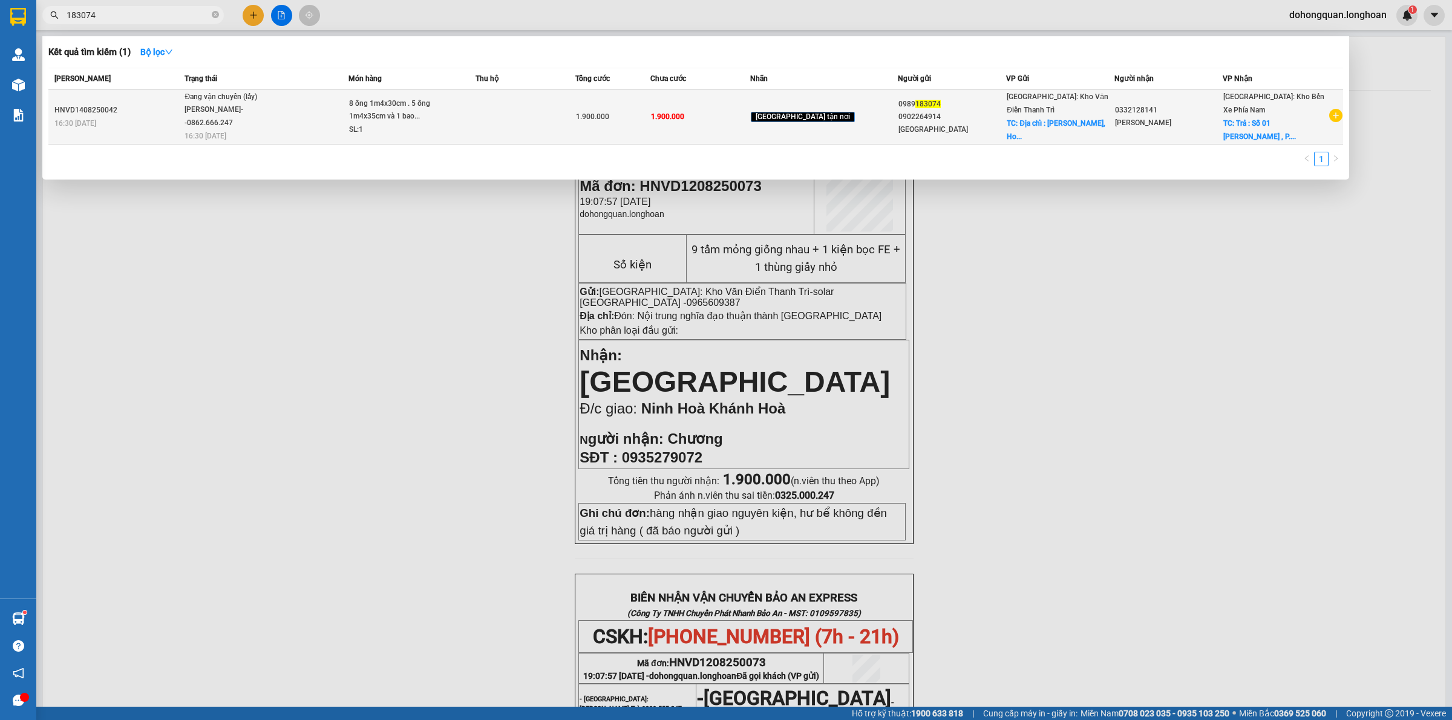
type input "183074"
click at [200, 128] on div "[PERSON_NAME]--0862.666.247" at bounding box center [229, 116] width 91 height 26
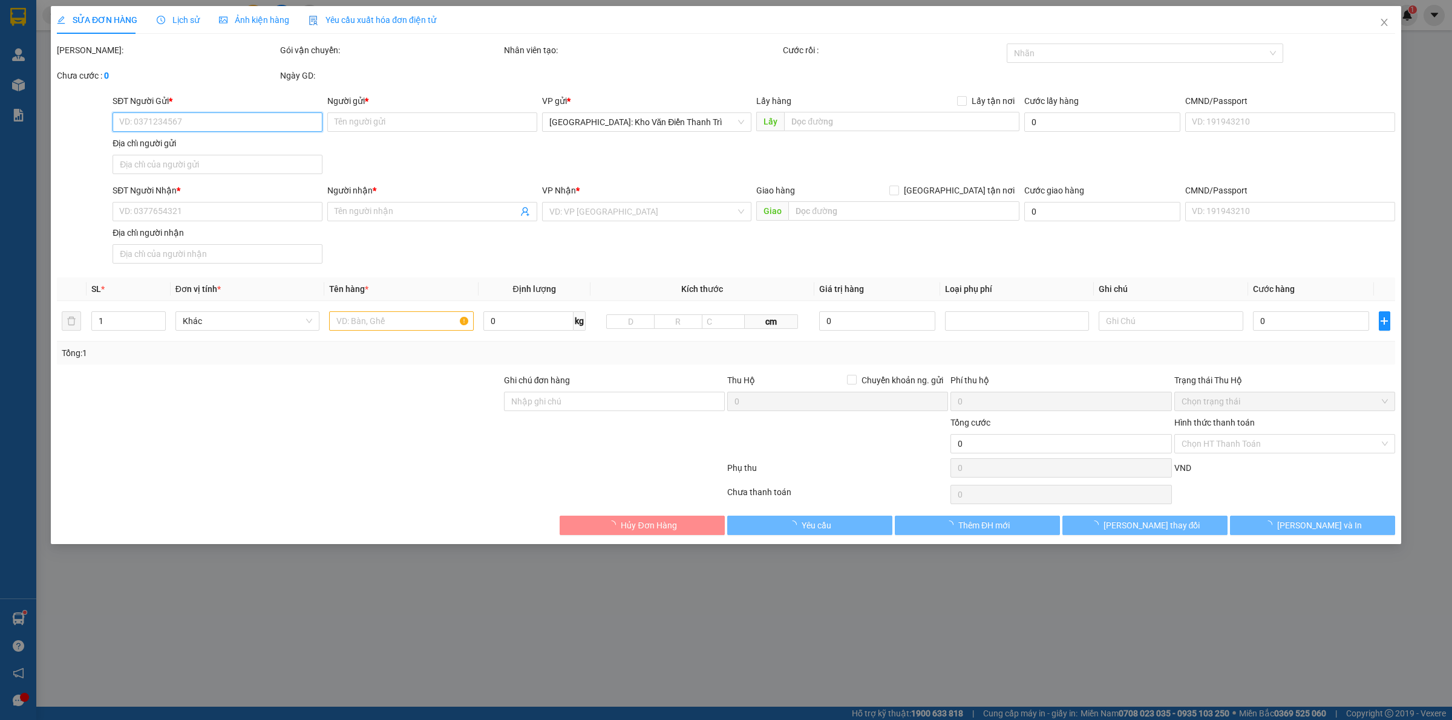
type input "0989183074"
type input "0902264914 [GEOGRAPHIC_DATA]"
checkbox input "true"
type input "Địa chỉ : [PERSON_NAME], [GEOGRAPHIC_DATA] , [GEOGRAPHIC_DATA]"
type input "0332128141"
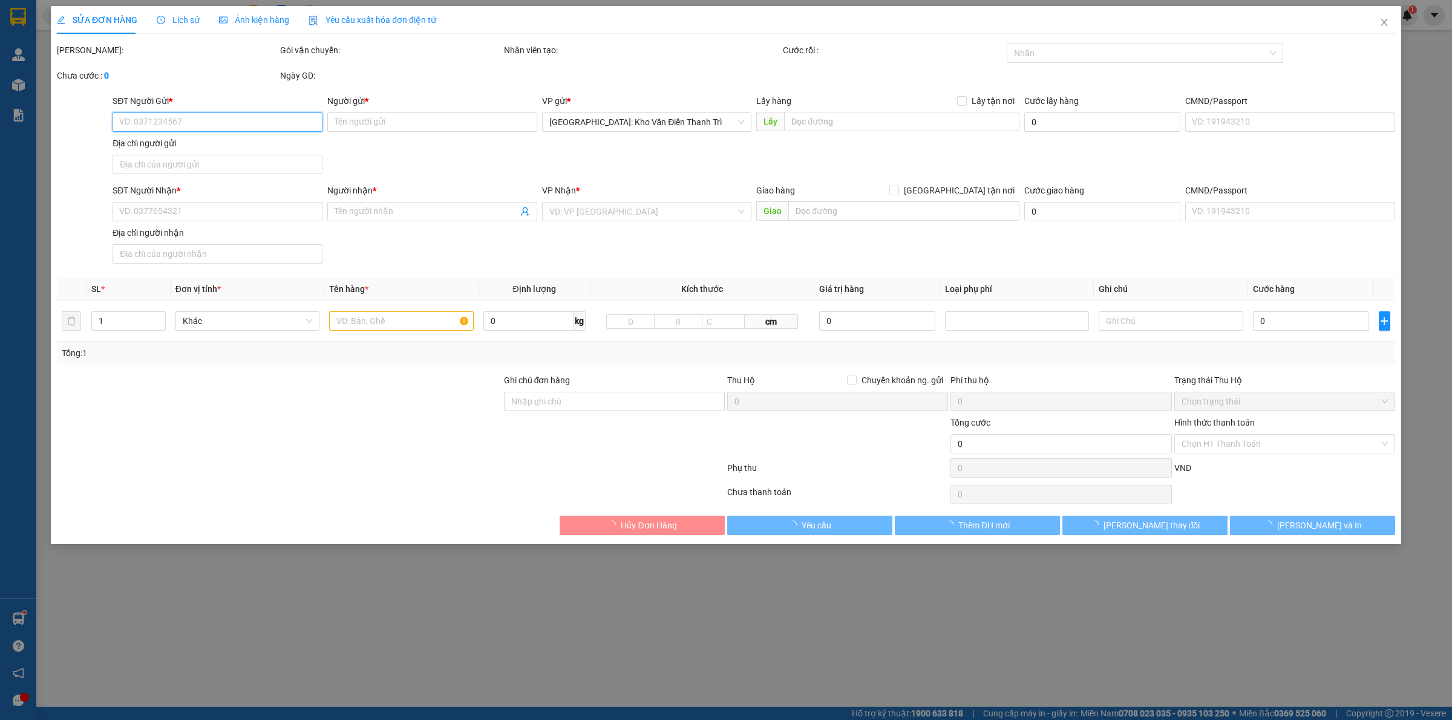
type input "[PERSON_NAME]"
checkbox input "true"
type input "Trả : Số 01 [PERSON_NAME] , P. [GEOGRAPHIC_DATA] , [GEOGRAPHIC_DATA] , [GEOGRAP…"
type input "1.900.000"
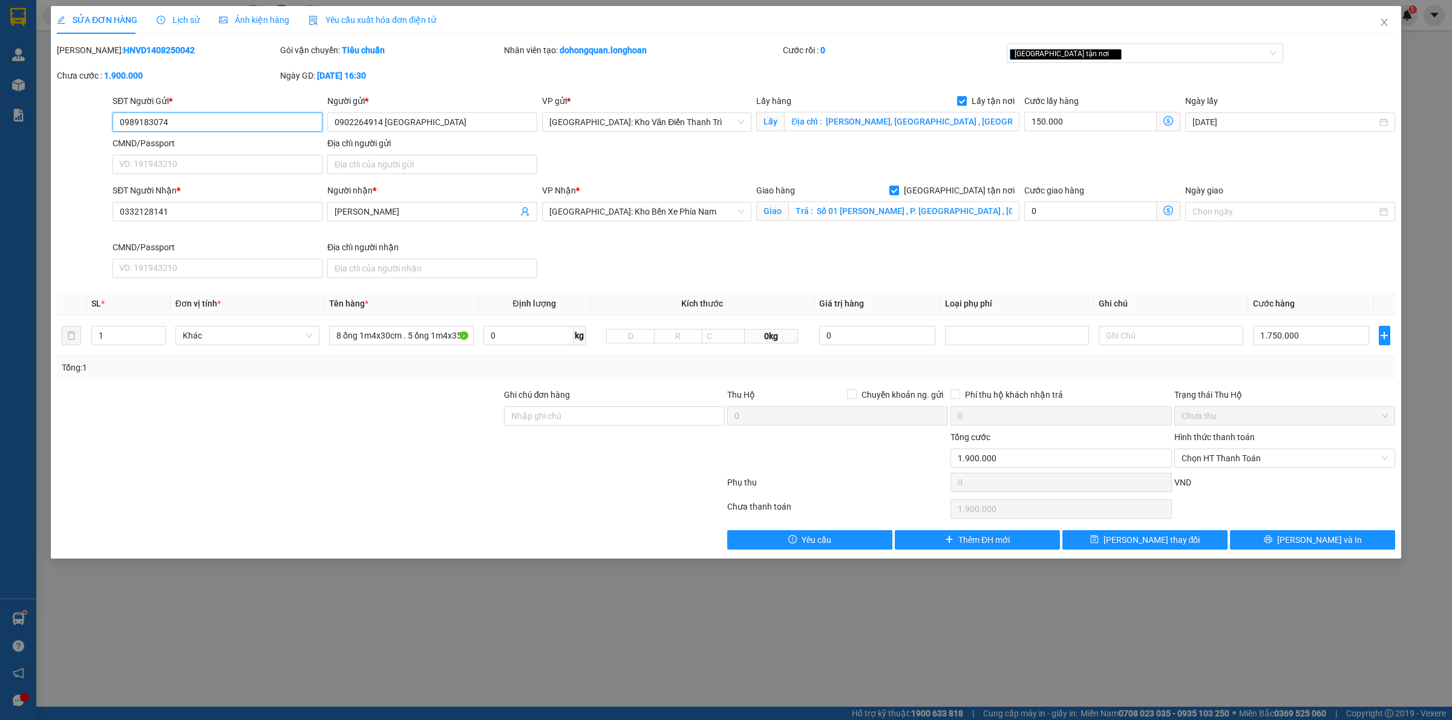
click at [228, 122] on input "0989183074" at bounding box center [218, 122] width 210 height 19
click at [791, 252] on div "SĐT Người Nhận * 0332128141 Người nhận * Anh Sang VP Nhận * [GEOGRAPHIC_DATA]: …" at bounding box center [753, 233] width 1287 height 99
click at [1392, 28] on span "Close" at bounding box center [1384, 23] width 34 height 34
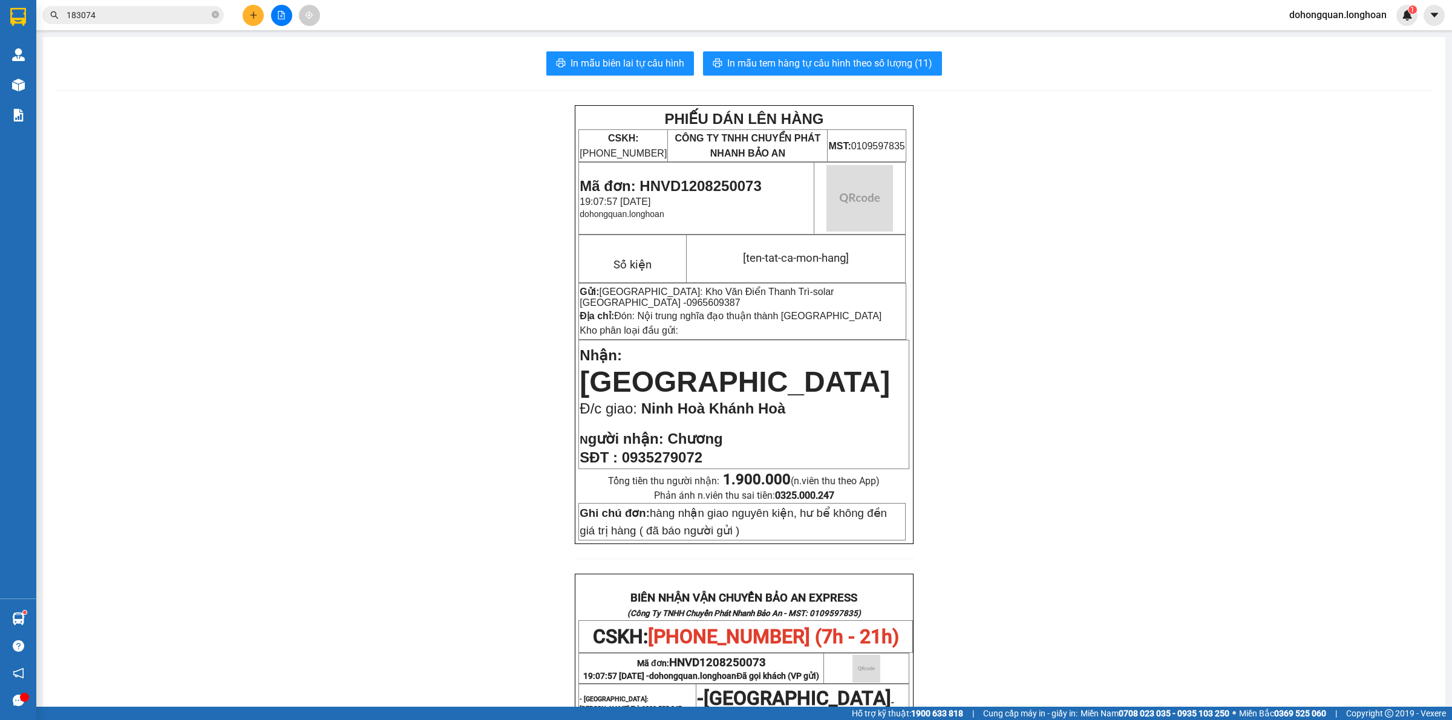
drag, startPoint x: 1129, startPoint y: 215, endPoint x: 318, endPoint y: 120, distance: 816.6
click at [1120, 216] on div "PHIẾU DÁN LÊN HÀNG CSKH: [PHONE_NUMBER] CÔNG TY TNHH CHUYỂN PHÁT NHANH BẢO AN M…" at bounding box center [743, 632] width 1373 height 1054
click at [207, 11] on input "183074" at bounding box center [138, 14] width 143 height 13
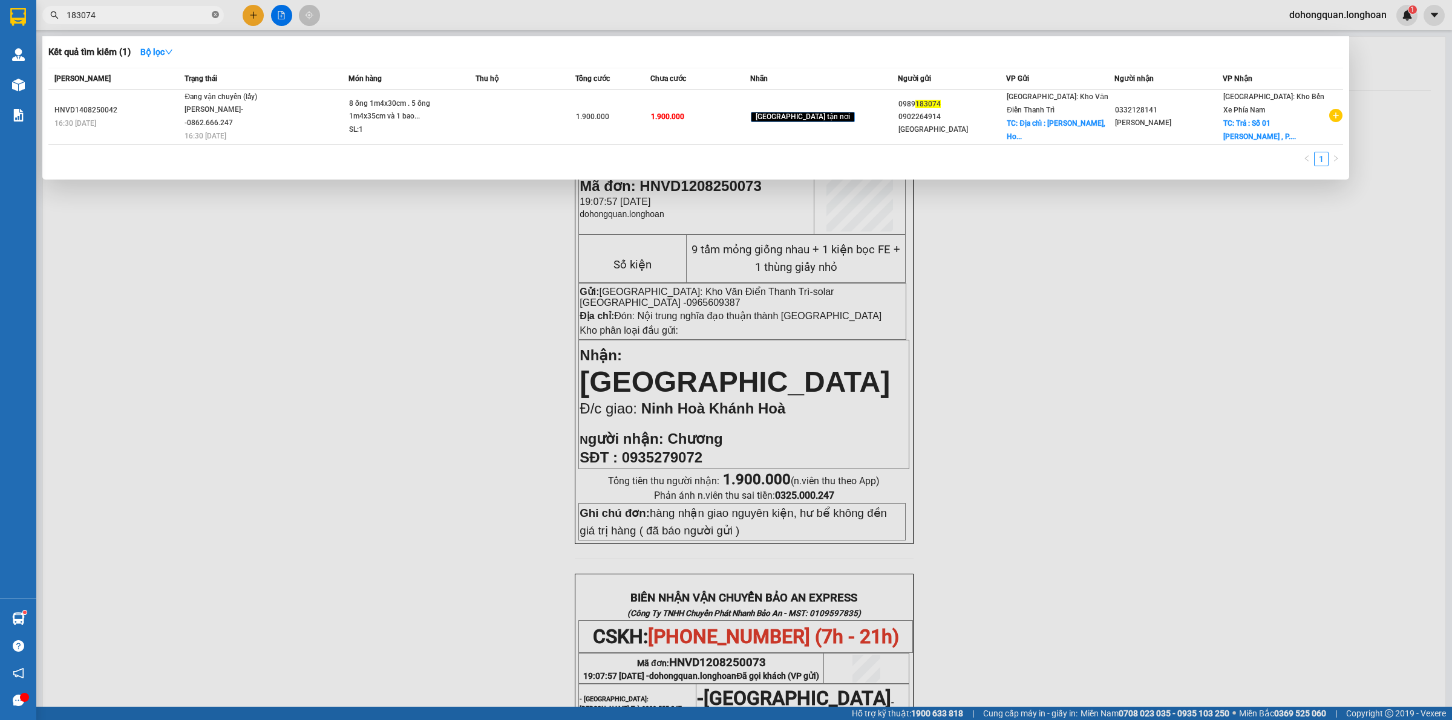
click at [215, 12] on icon "close-circle" at bounding box center [215, 14] width 7 height 7
